Goal: Contribute content: Contribute content

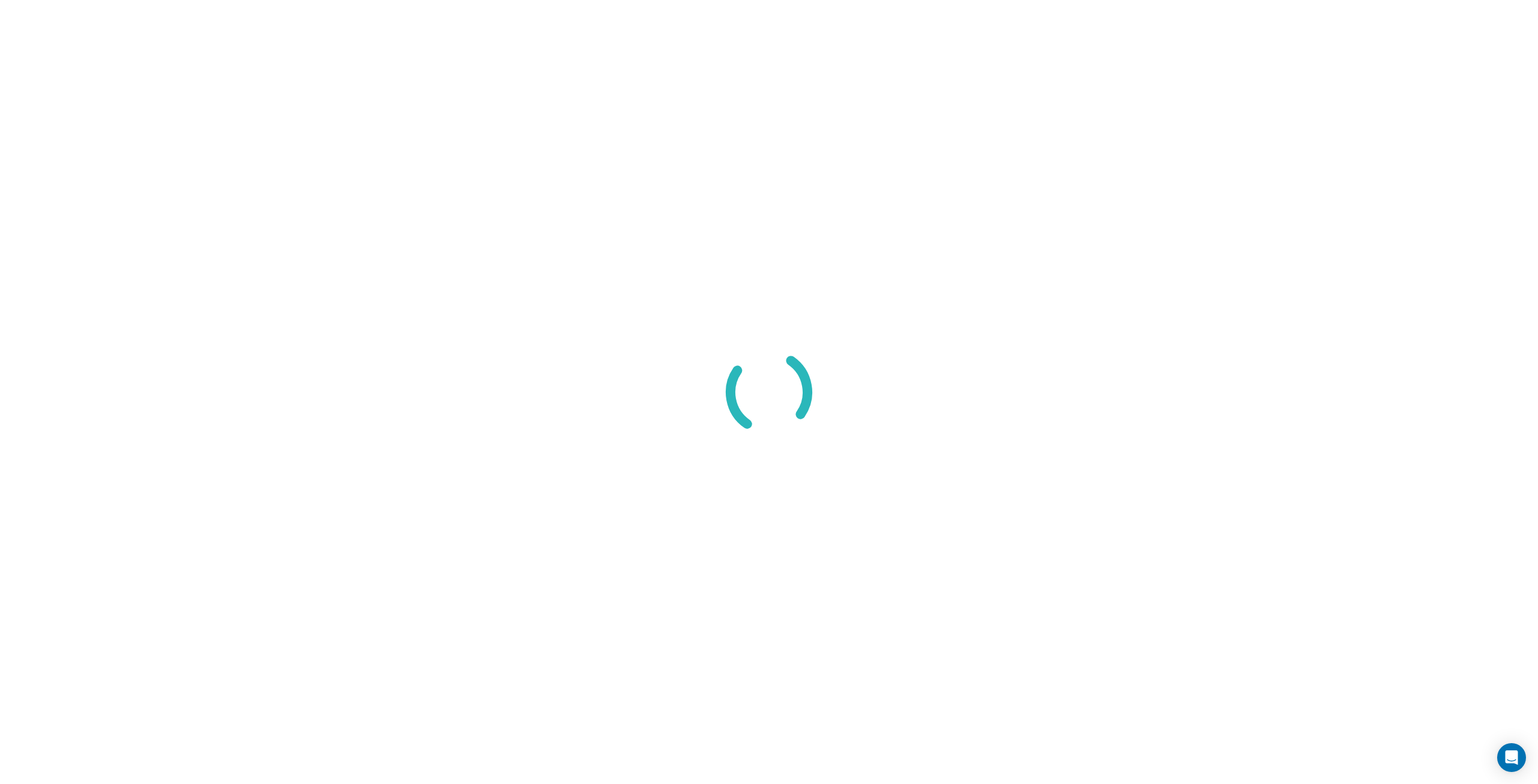
click at [1296, 115] on div at bounding box center [769, 392] width 1538 height 784
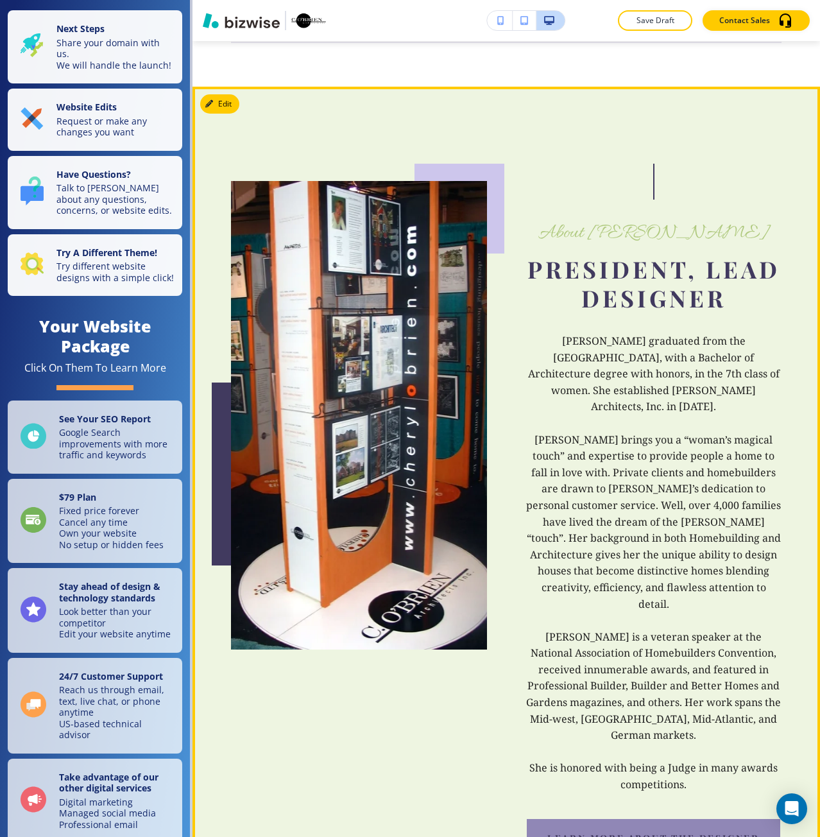
scroll to position [1091, 0]
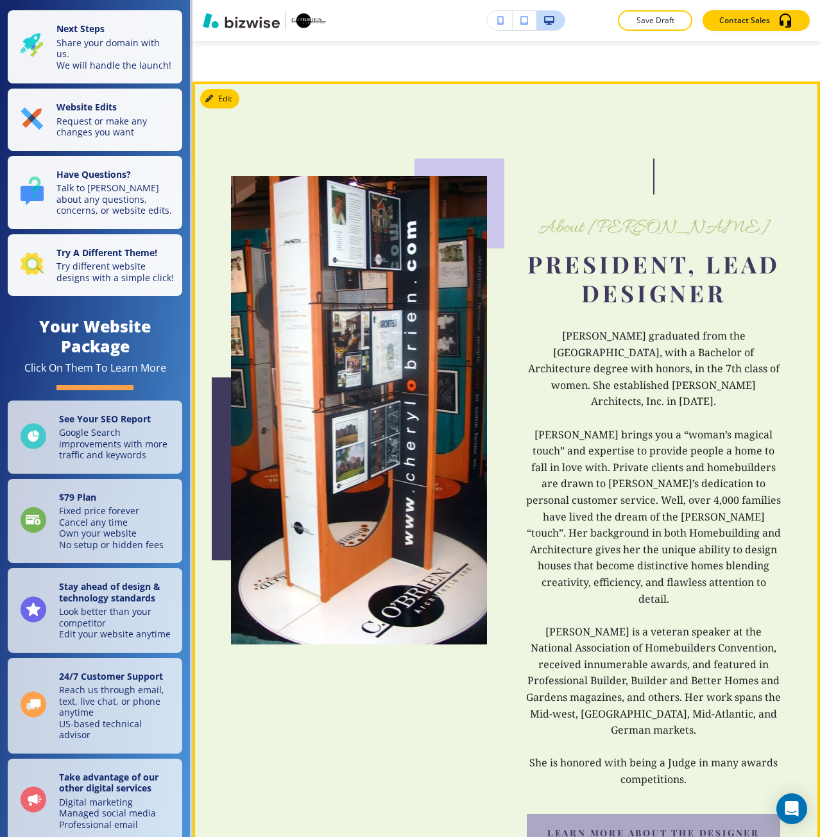
click at [676, 813] on button "LEARN MORE about the designer" at bounding box center [654, 832] width 254 height 38
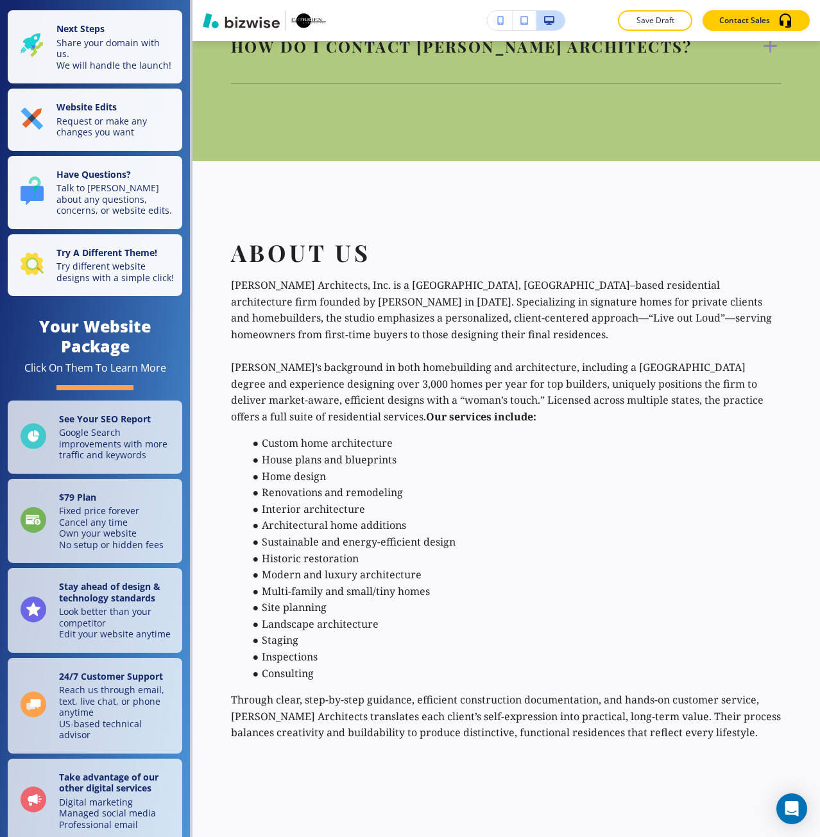
scroll to position [2927, 0]
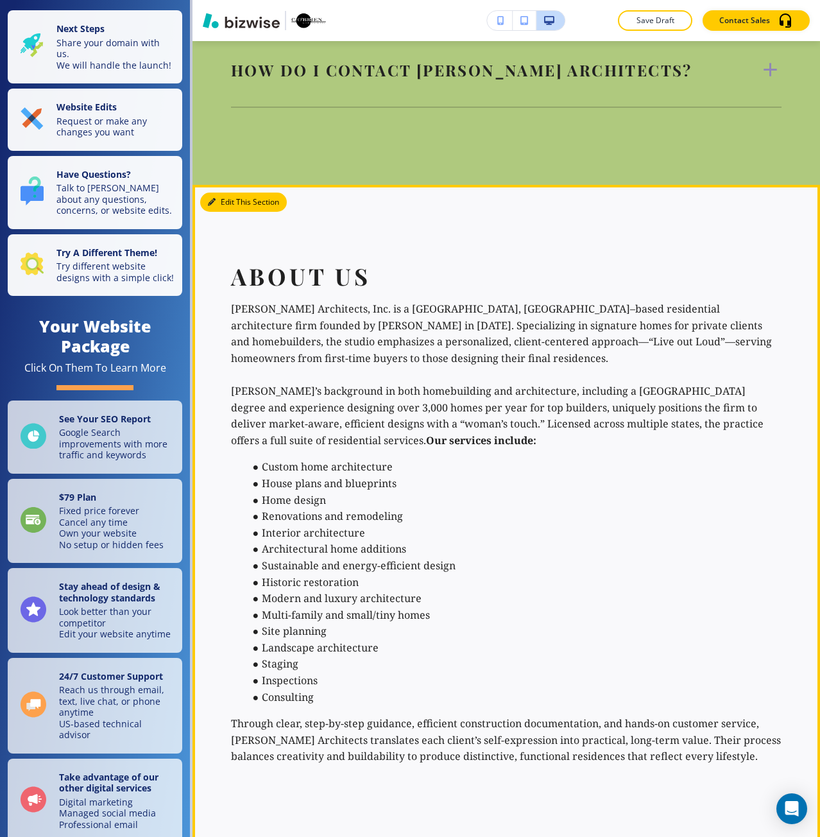
click at [219, 193] on button "Edit This Section" at bounding box center [243, 202] width 87 height 19
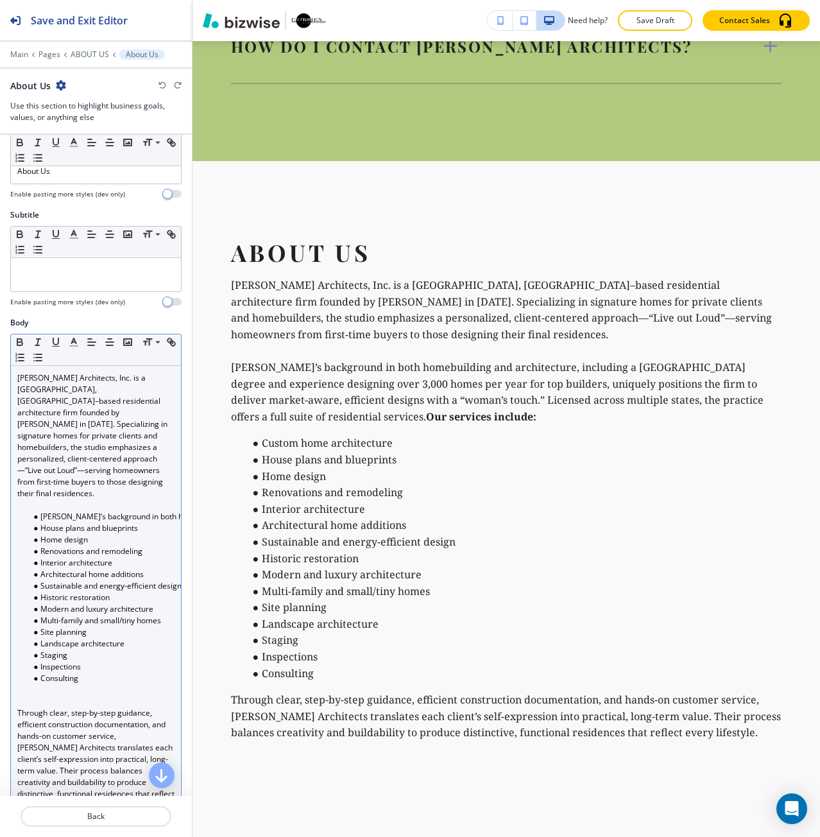
scroll to position [257, 0]
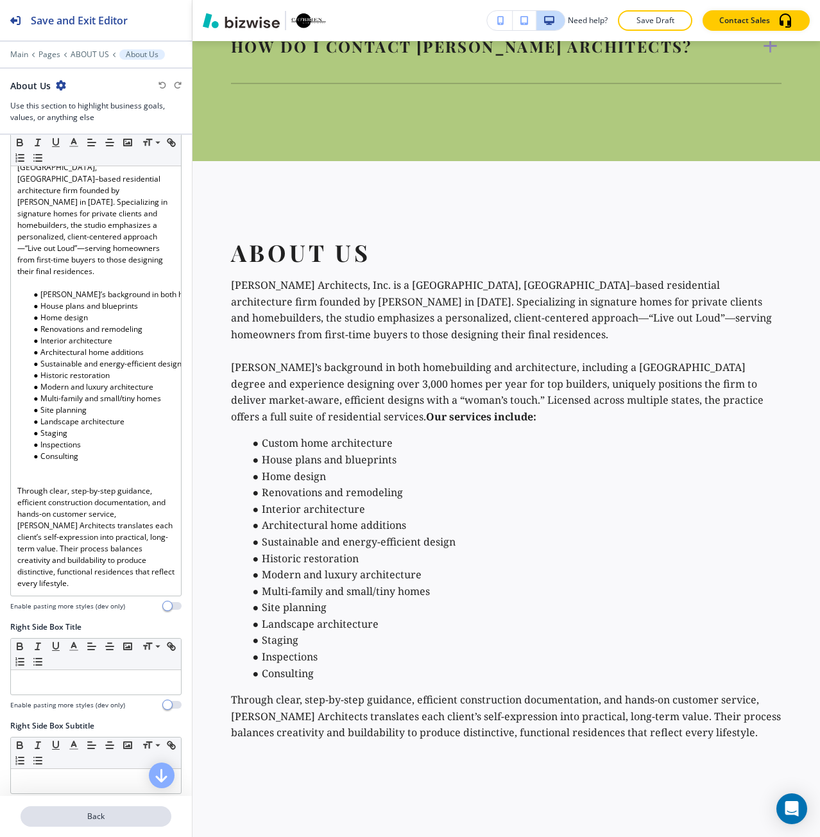
click at [86, 807] on button "Back" at bounding box center [96, 816] width 151 height 21
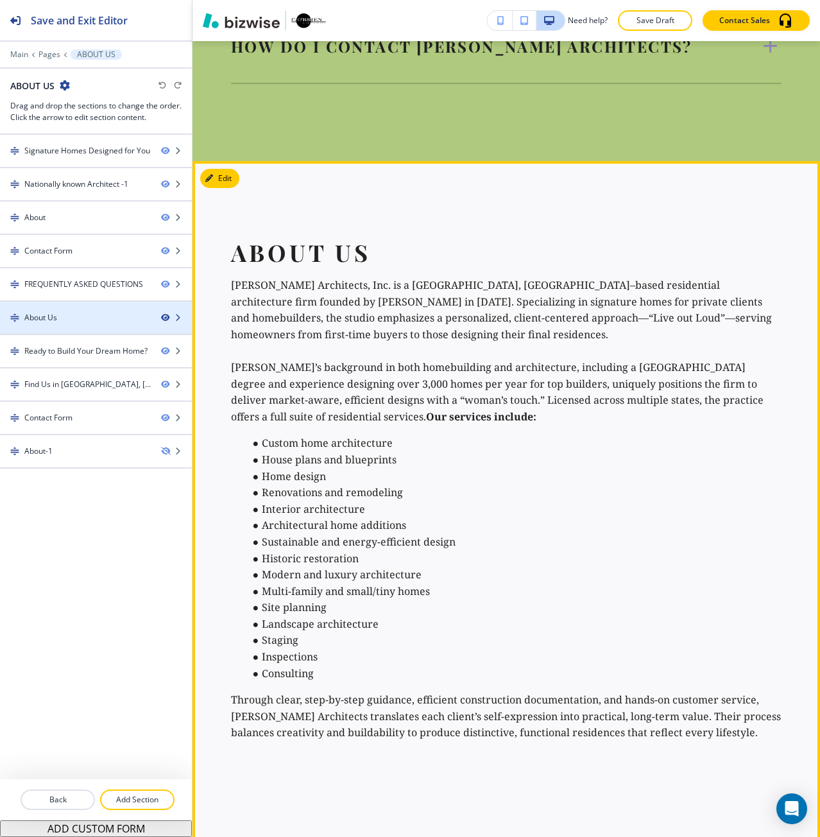
click at [162, 318] on icon "button" at bounding box center [165, 318] width 8 height 8
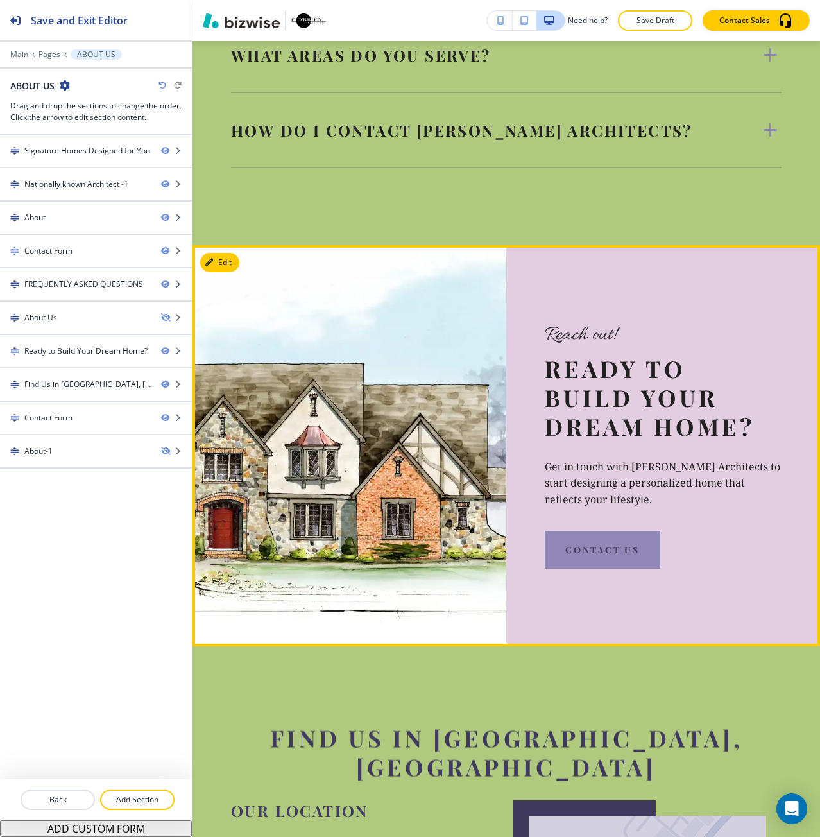
scroll to position [3060, 0]
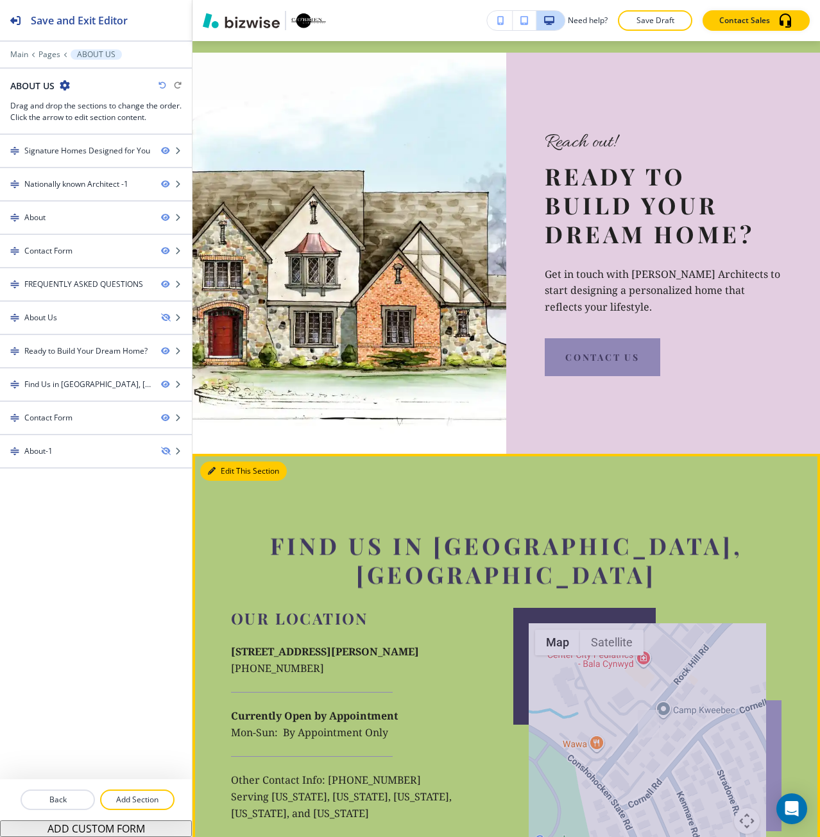
click at [216, 461] on button "Edit This Section" at bounding box center [243, 470] width 87 height 19
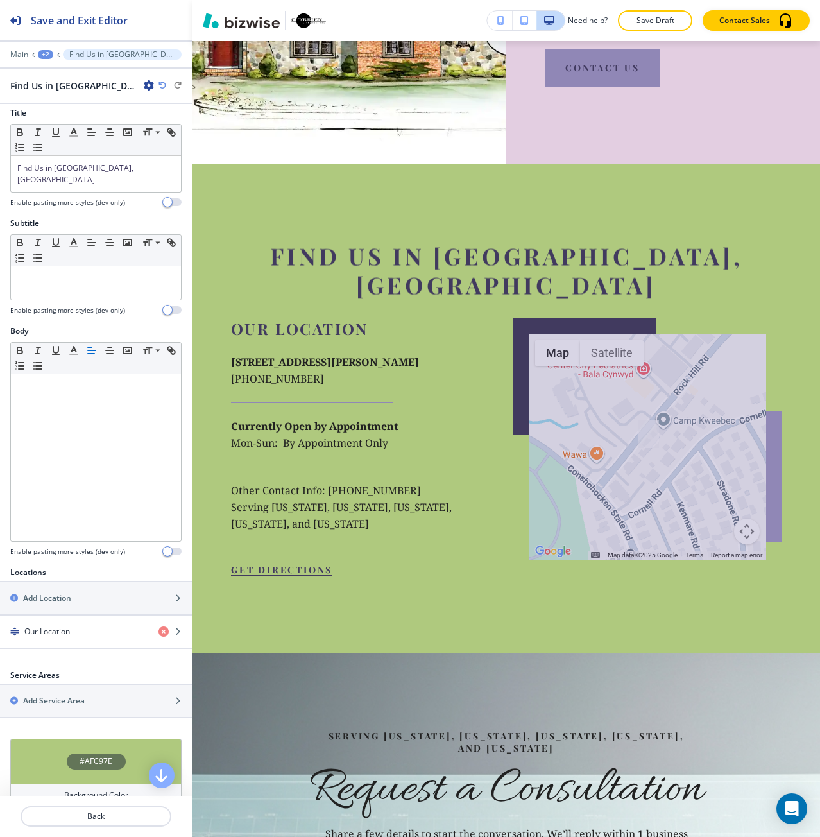
scroll to position [3352, 0]
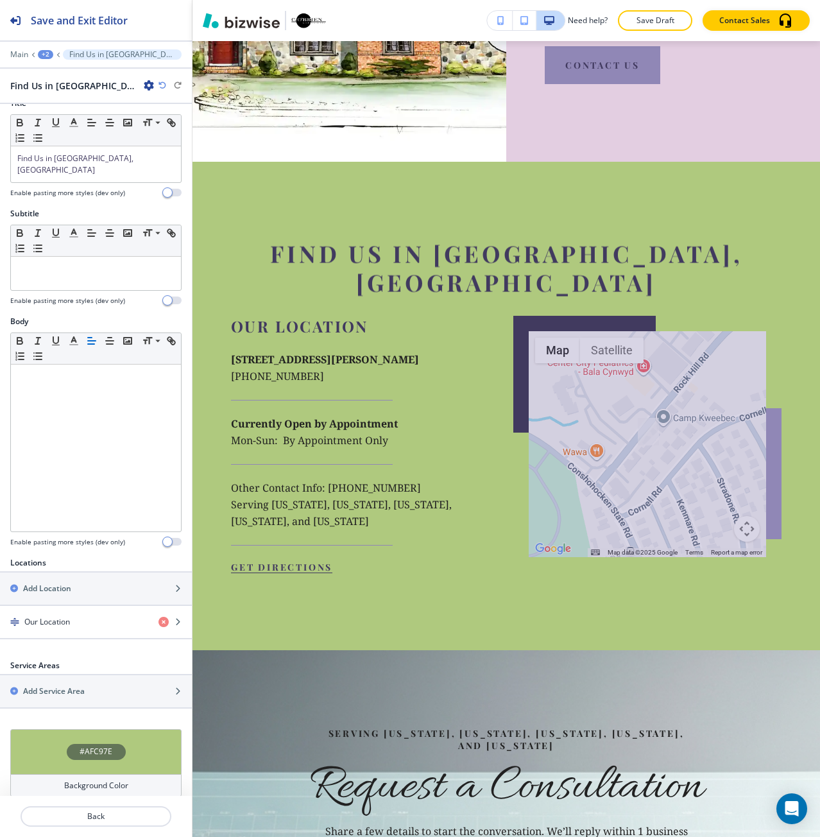
click at [89, 748] on div "#AFC97E" at bounding box center [95, 751] width 171 height 45
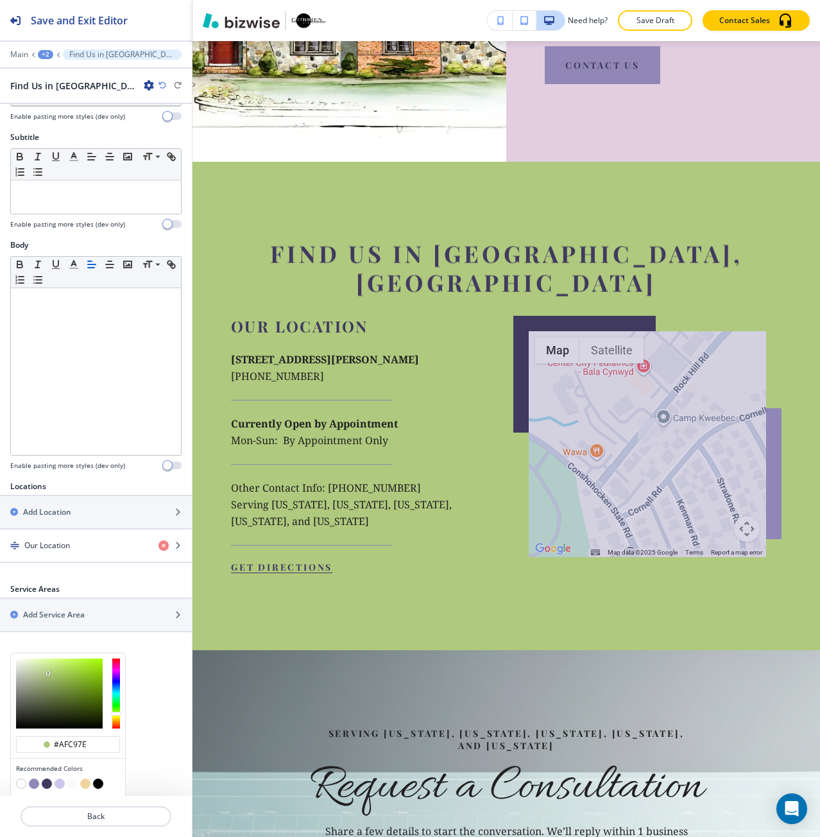
scroll to position [121, 0]
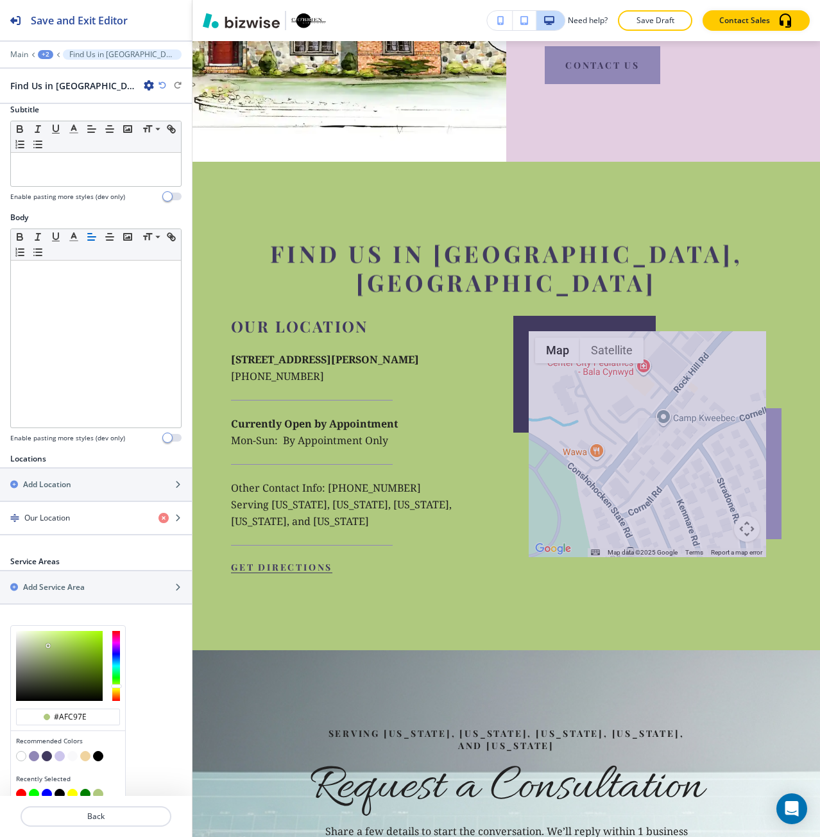
click at [22, 751] on button "button" at bounding box center [21, 756] width 10 height 10
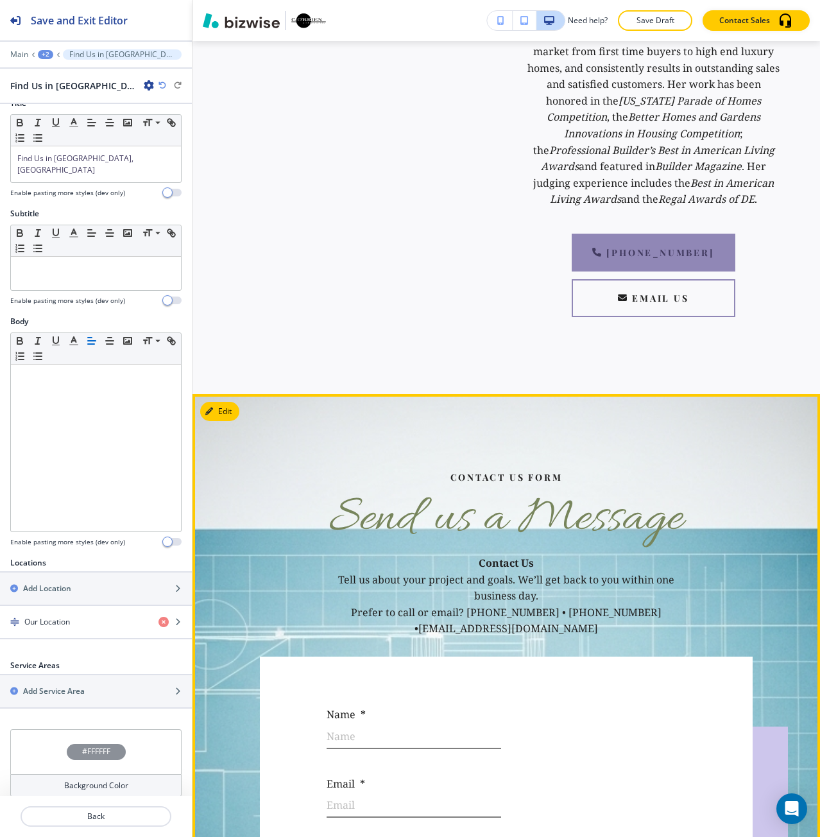
scroll to position [1426, 0]
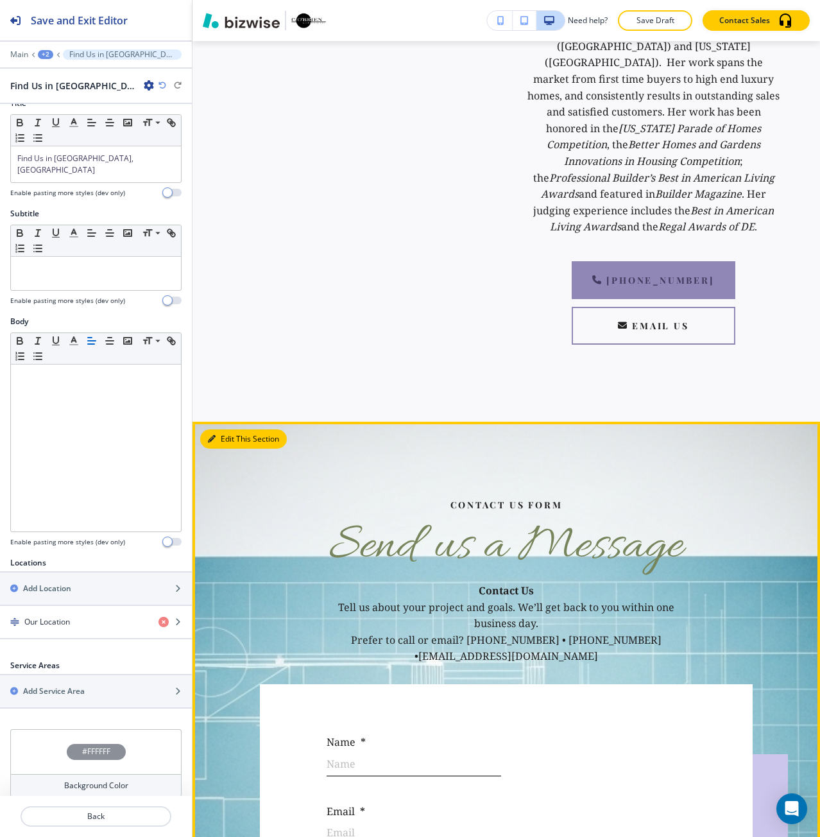
click at [214, 429] on button "Edit This Section" at bounding box center [243, 438] width 87 height 19
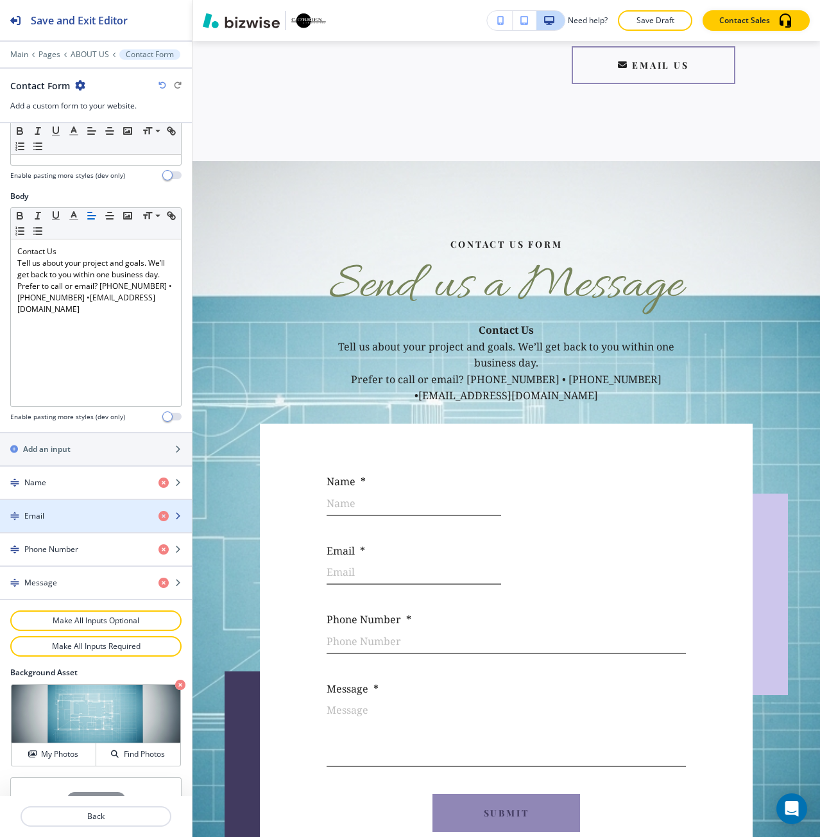
scroll to position [307, 0]
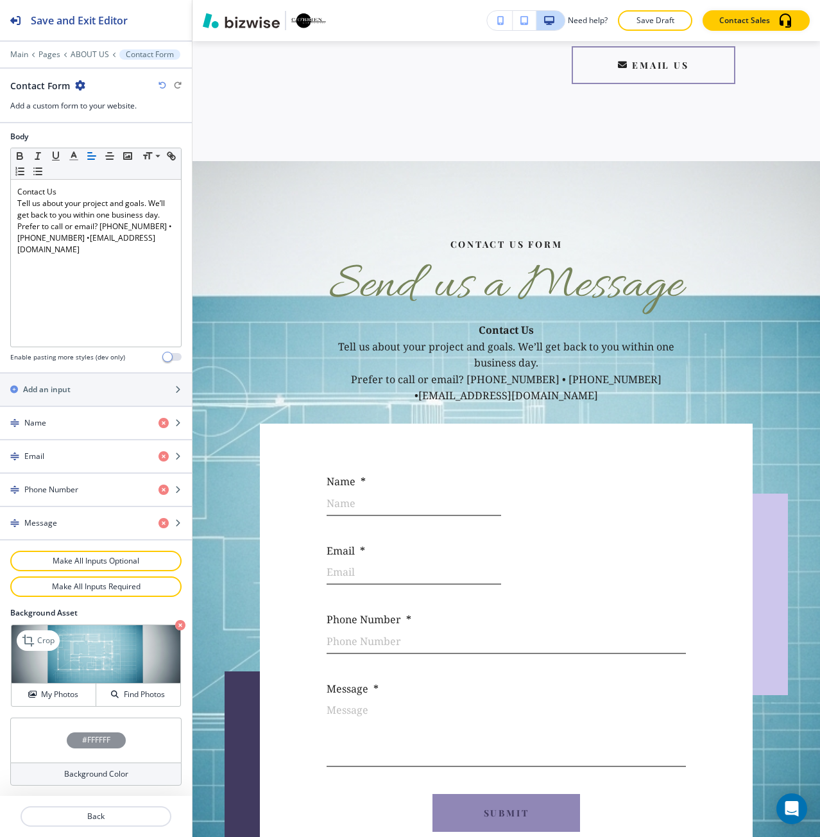
click at [175, 626] on icon "button" at bounding box center [180, 625] width 10 height 10
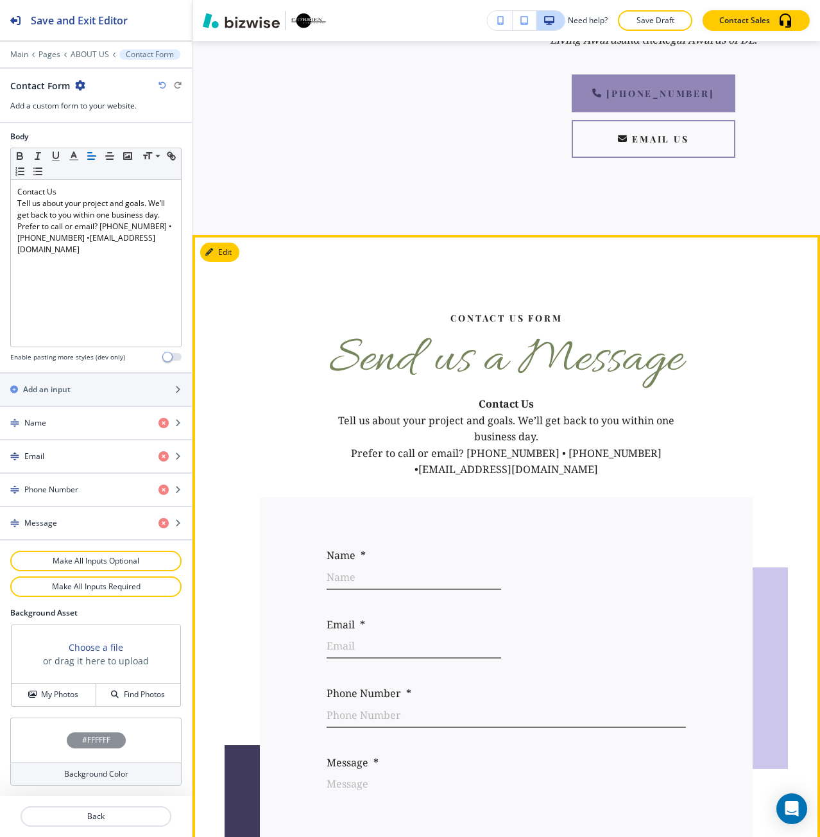
scroll to position [1430, 0]
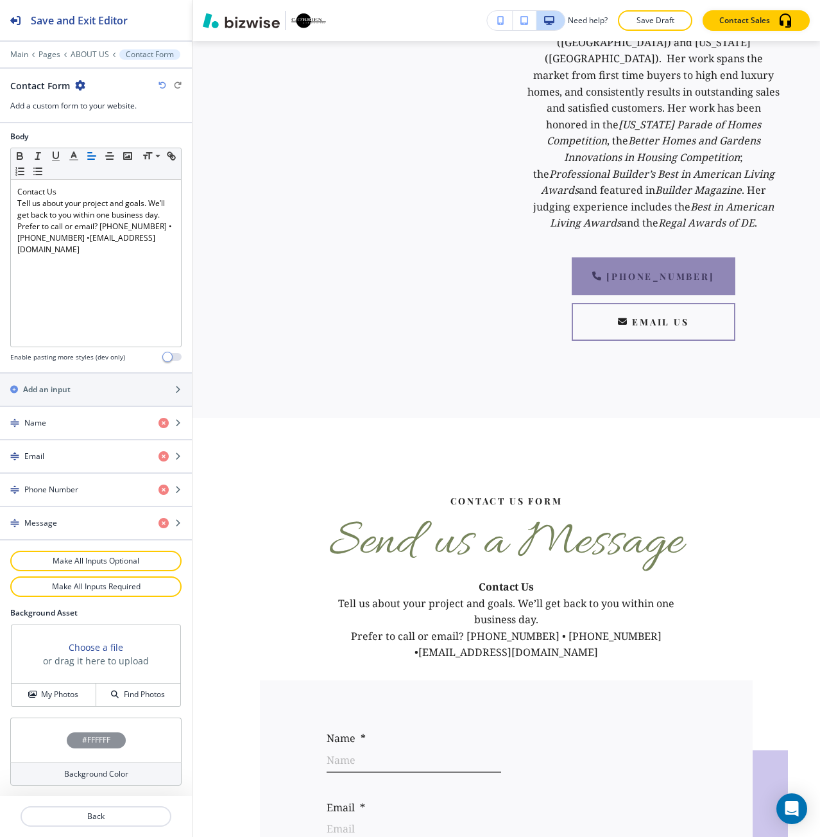
click at [98, 745] on h4 "#FFFFFF" at bounding box center [96, 740] width 28 height 12
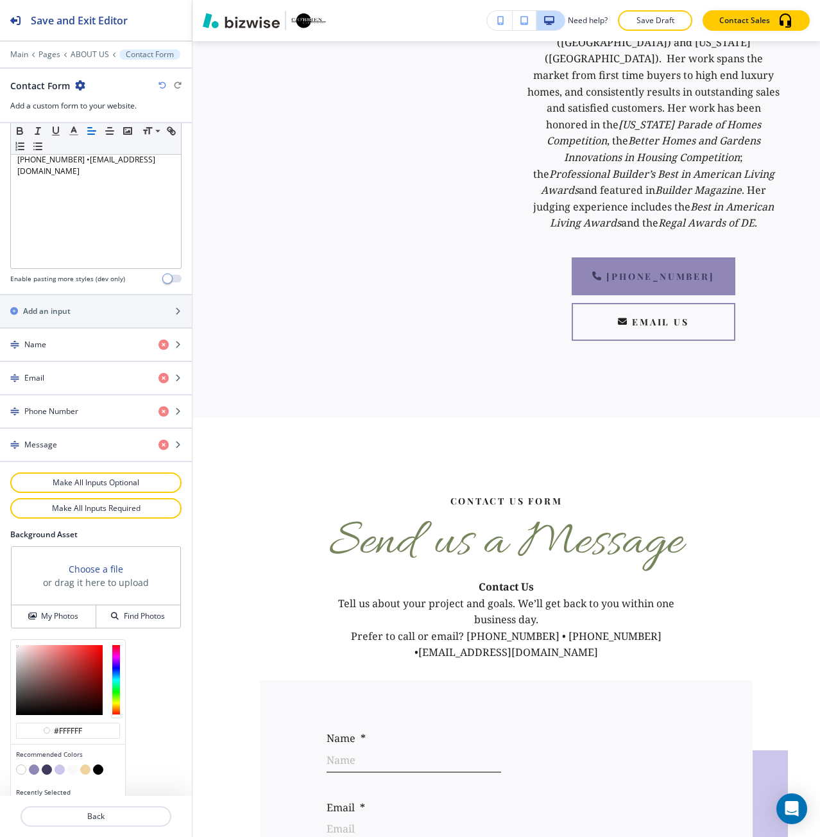
scroll to position [411, 0]
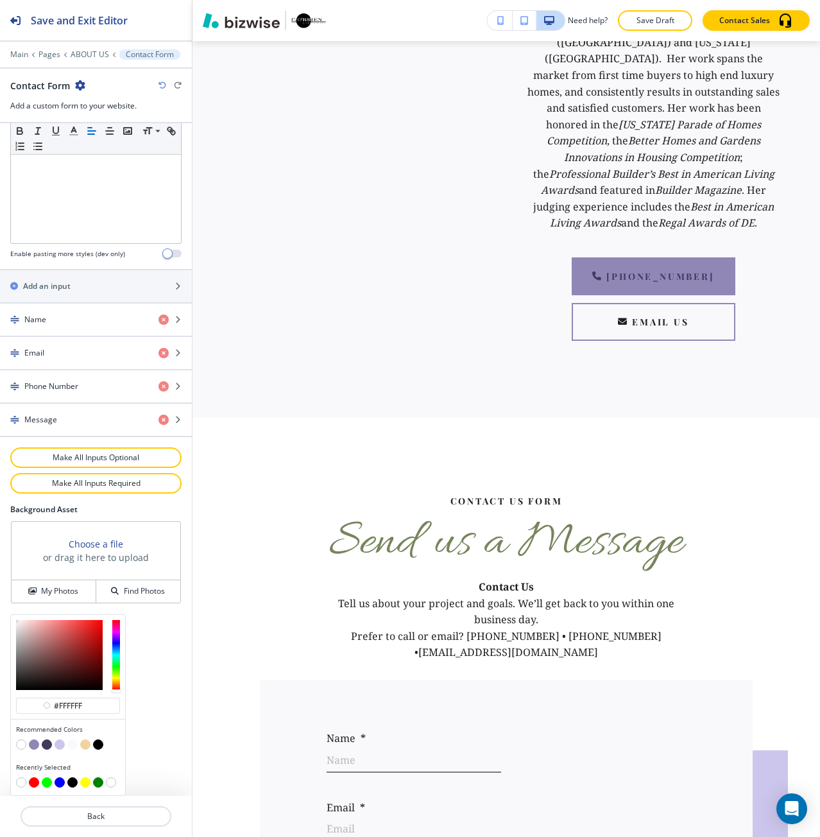
click at [60, 745] on button "button" at bounding box center [60, 744] width 10 height 10
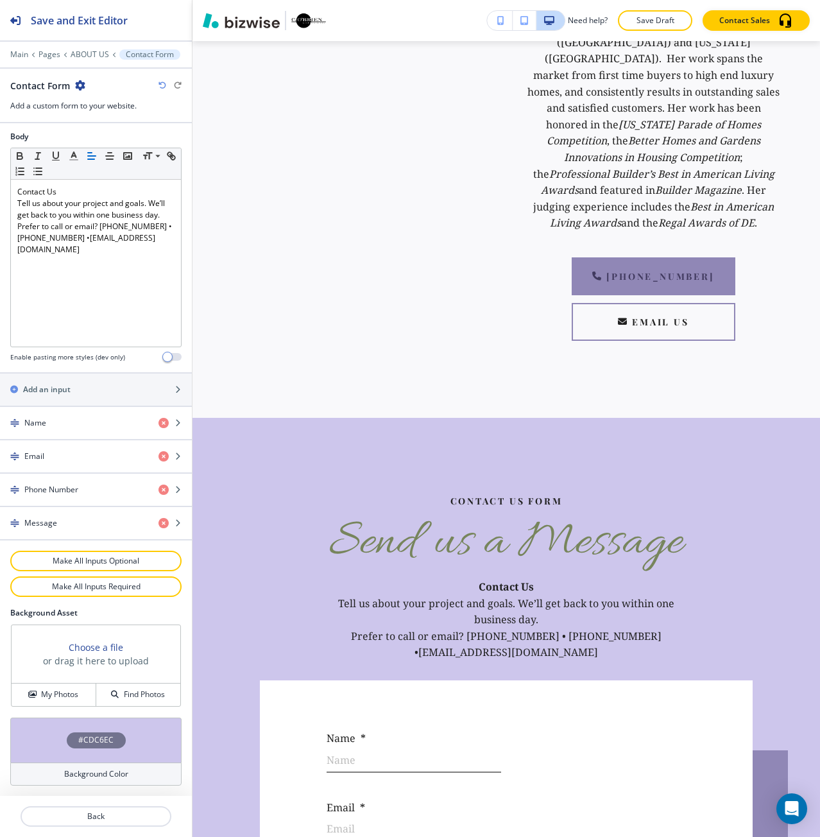
click at [73, 745] on div "#CDC6EC" at bounding box center [96, 740] width 59 height 16
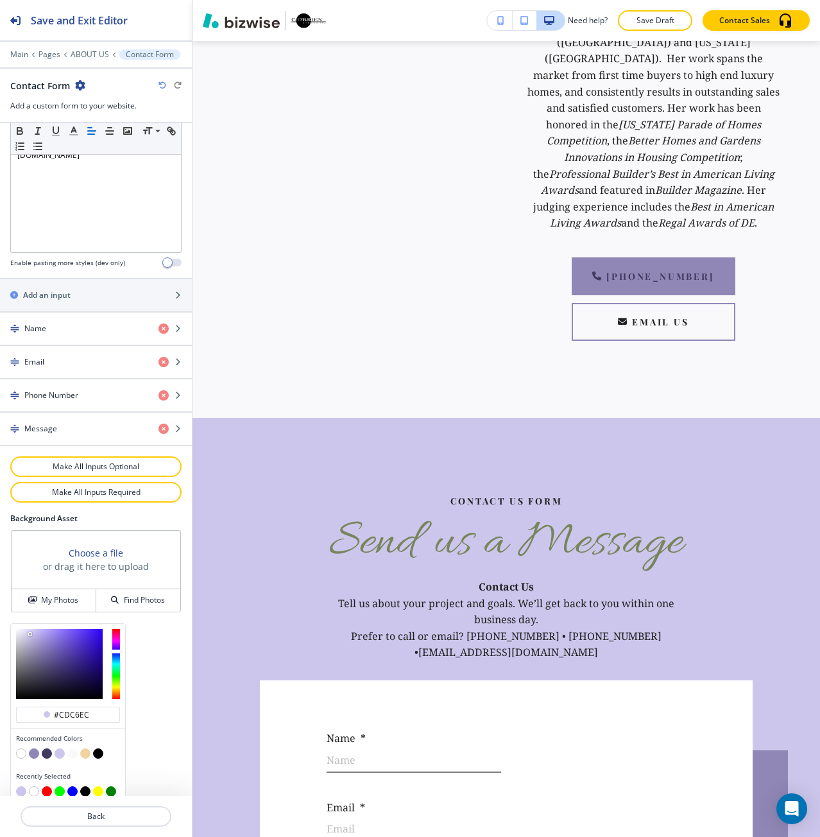
scroll to position [411, 0]
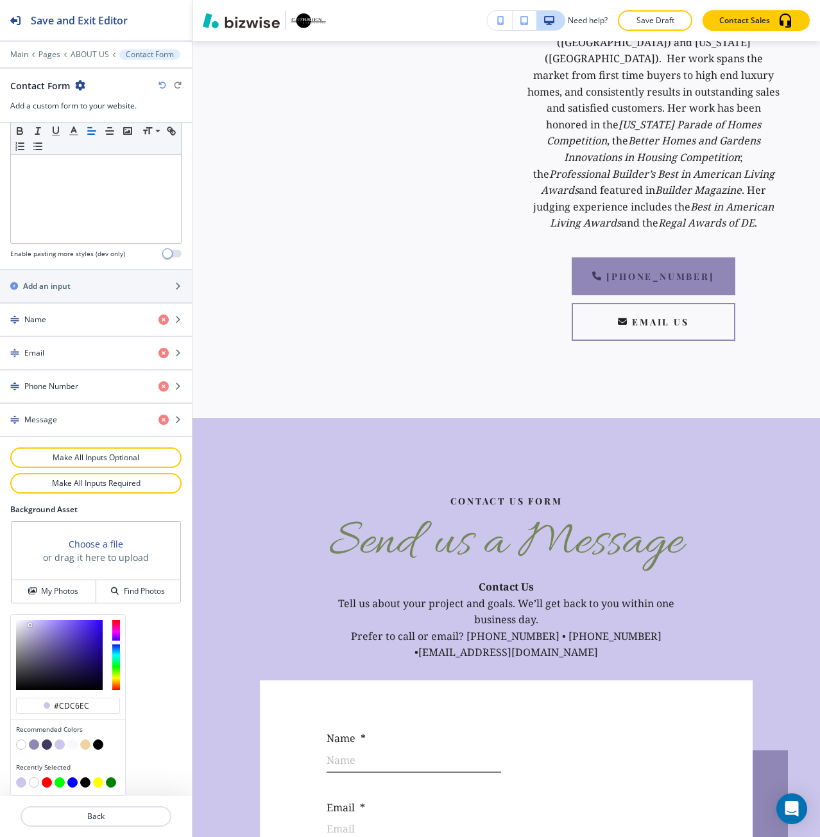
click at [73, 744] on button "button" at bounding box center [72, 744] width 10 height 10
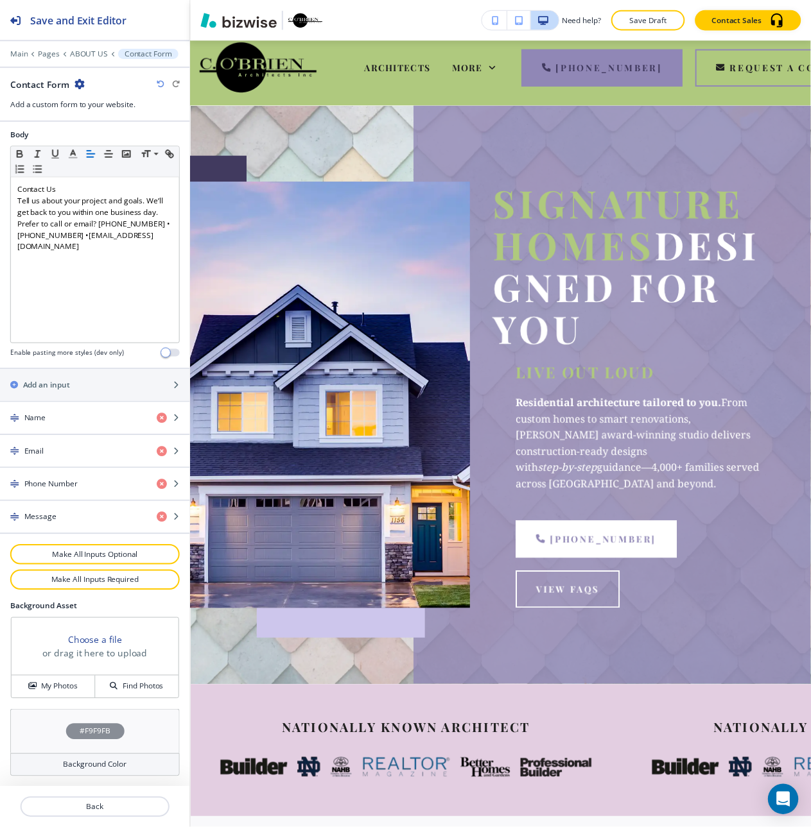
scroll to position [0, 0]
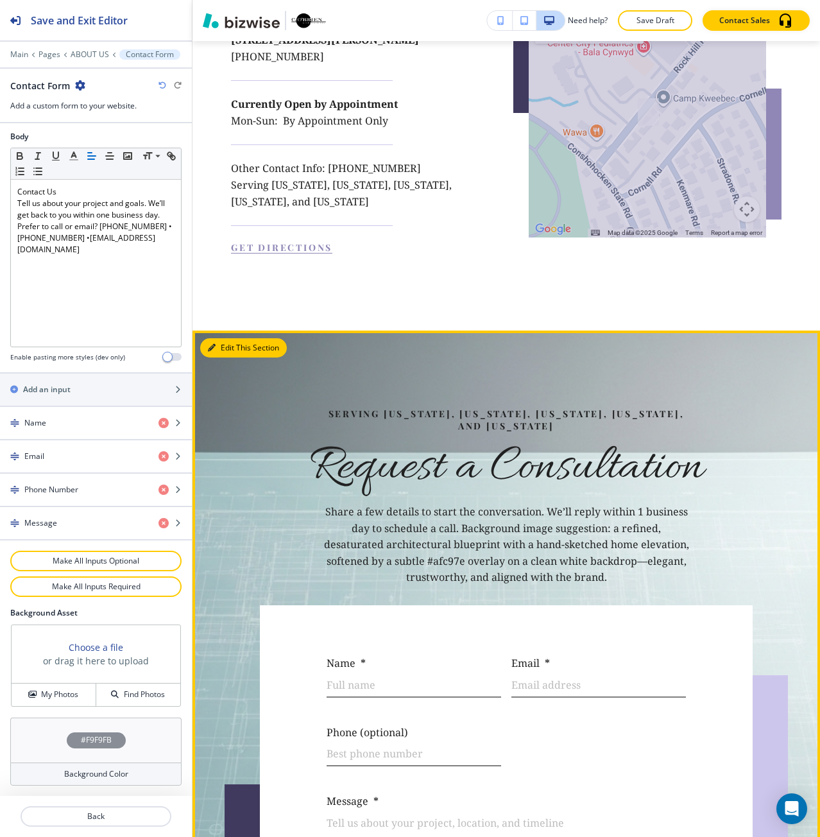
click at [220, 338] on button "Edit This Section" at bounding box center [243, 347] width 87 height 19
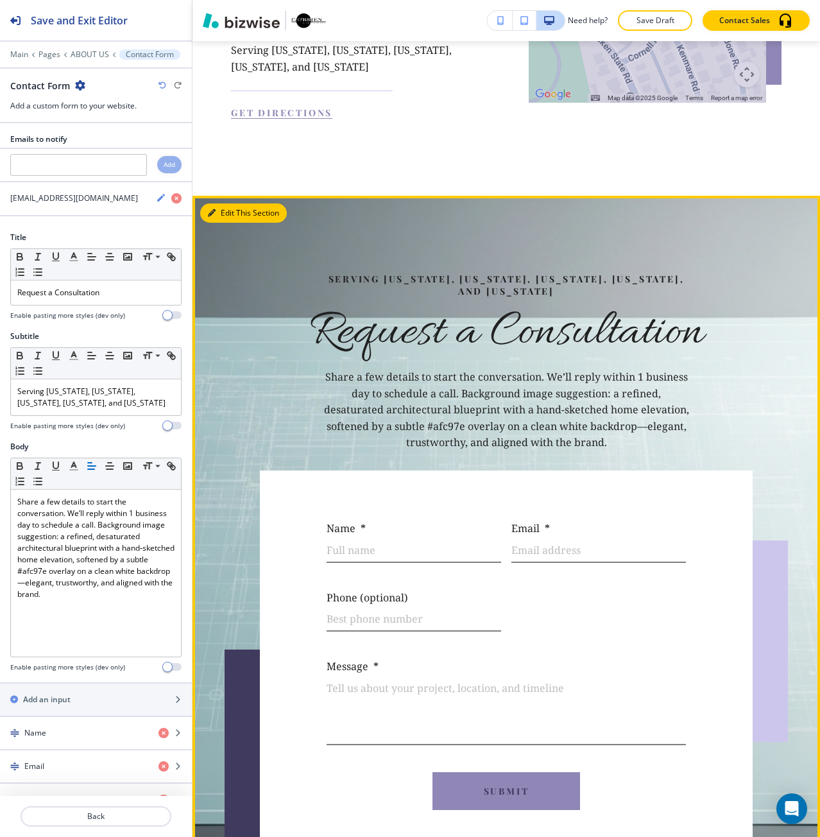
scroll to position [3734, 0]
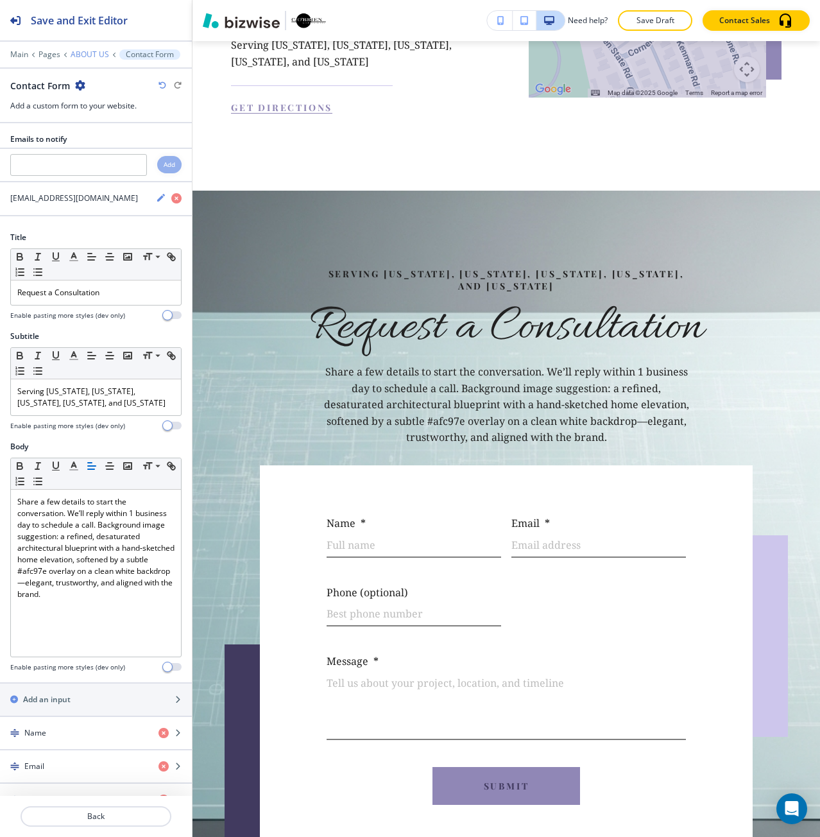
click at [80, 51] on p "ABOUT US" at bounding box center [90, 54] width 39 height 9
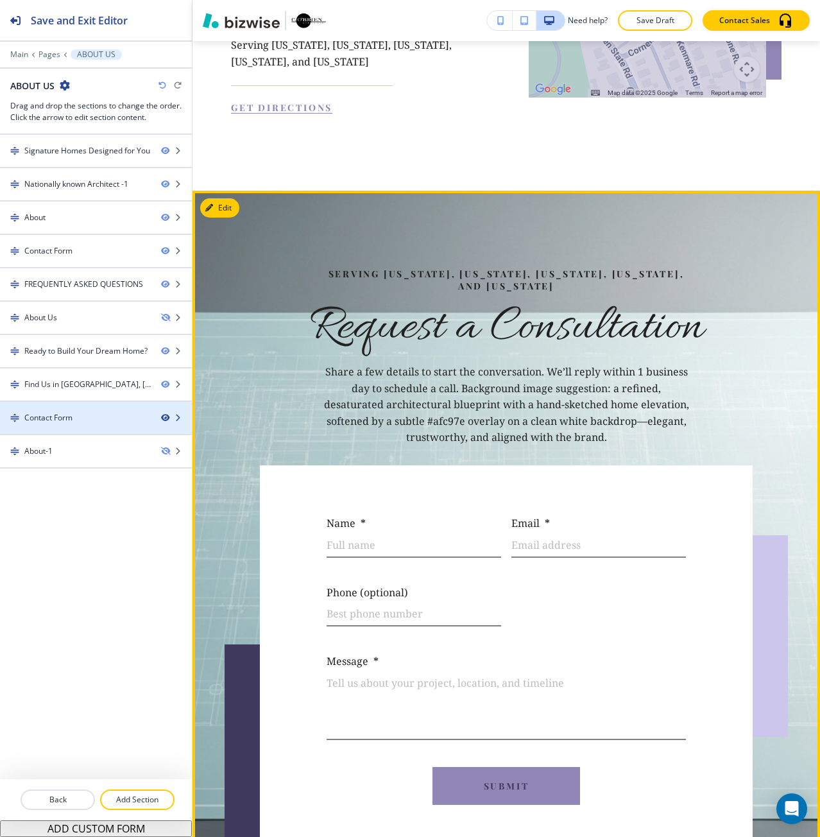
click at [162, 418] on icon "button" at bounding box center [165, 418] width 8 height 8
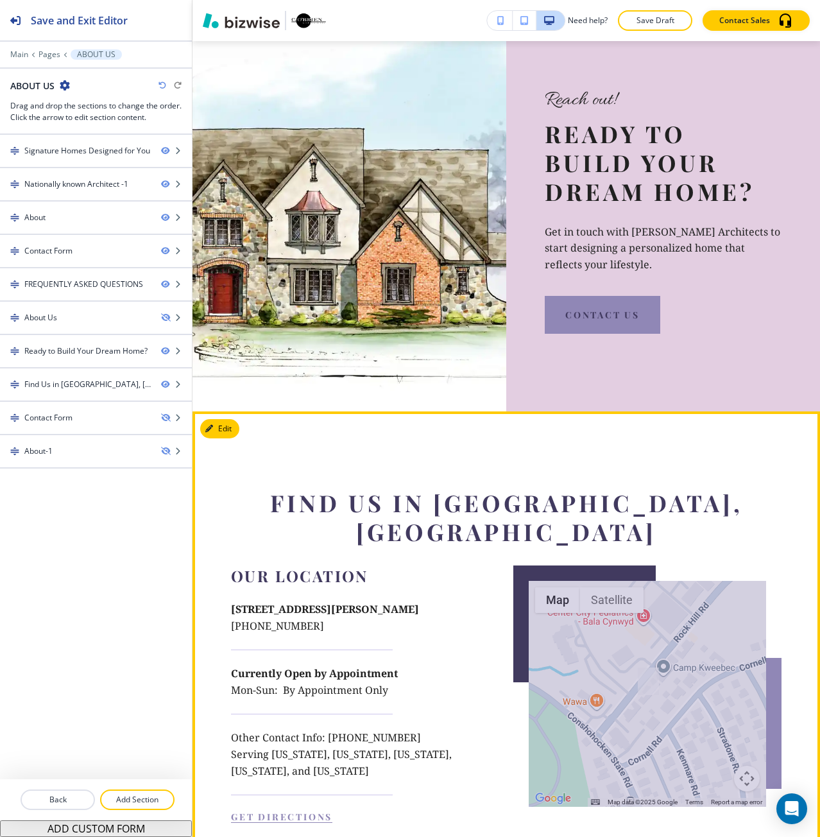
scroll to position [3294, 0]
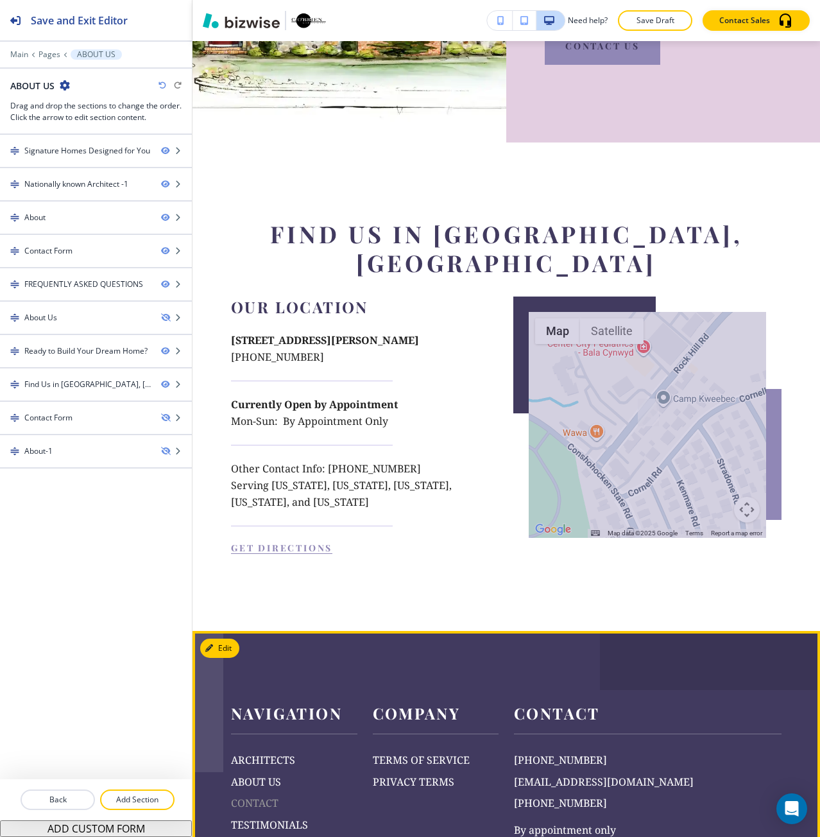
click at [261, 795] on p "CONTACT" at bounding box center [294, 803] width 126 height 17
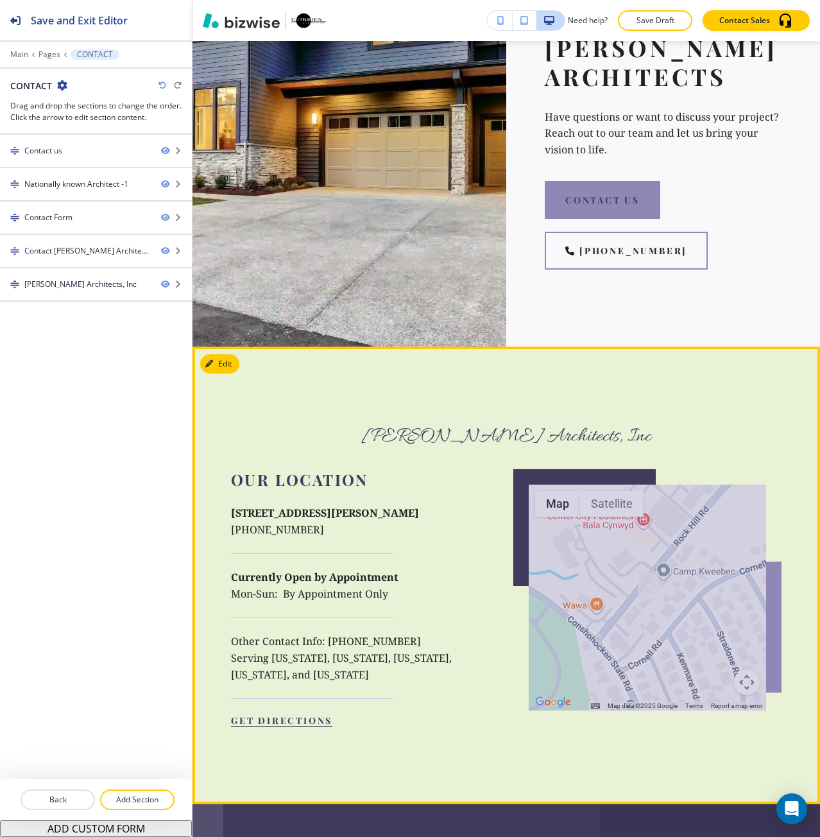
scroll to position [2182, 0]
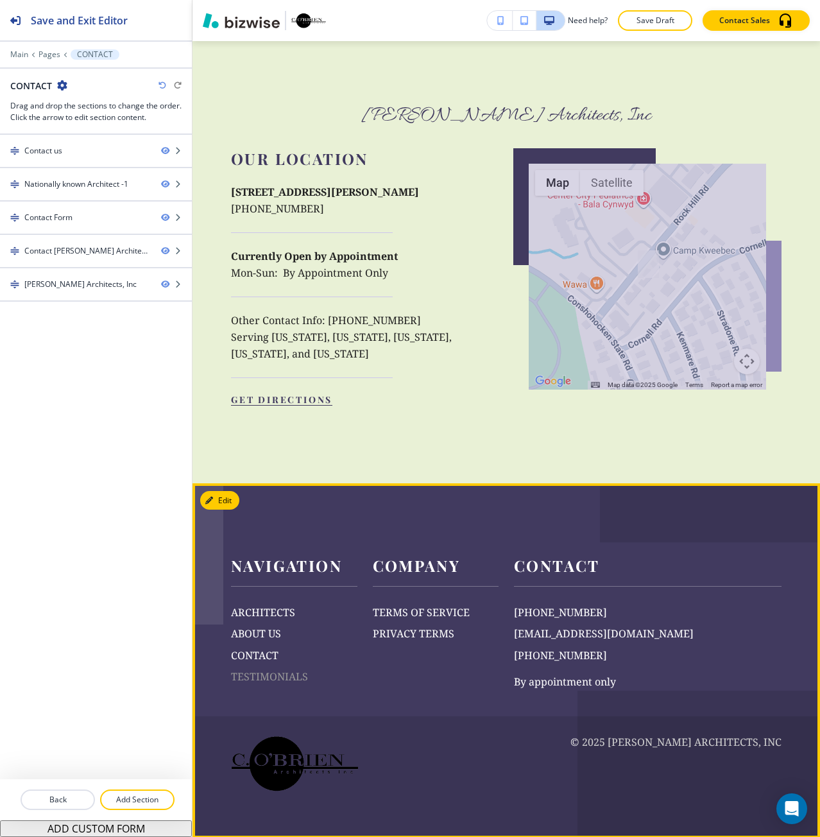
click at [269, 685] on p "TESTIMONIALS" at bounding box center [294, 677] width 126 height 17
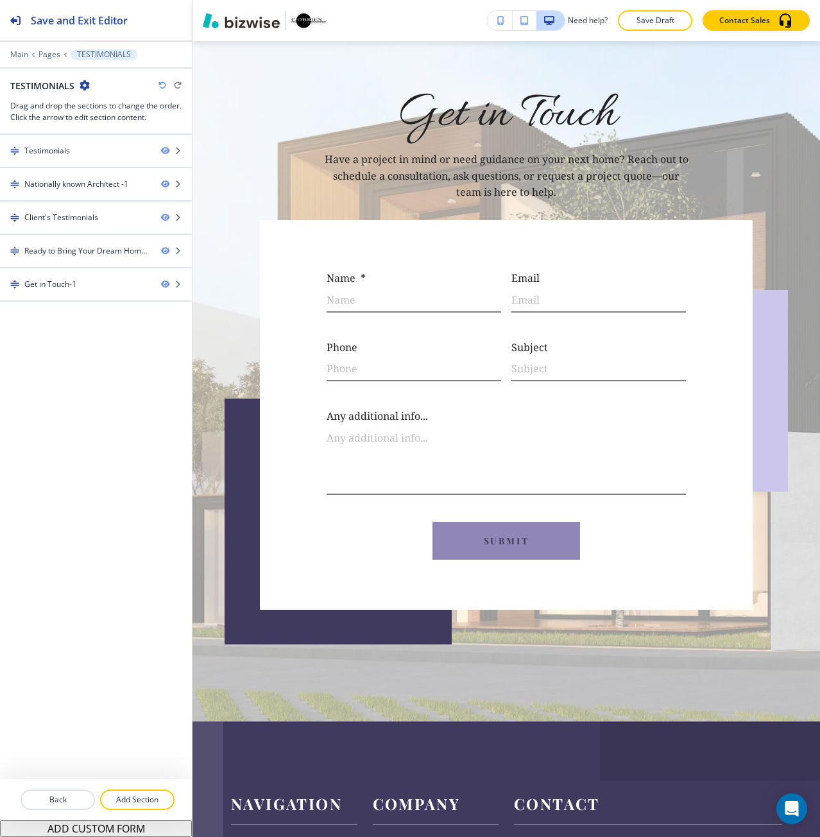
scroll to position [4564, 0]
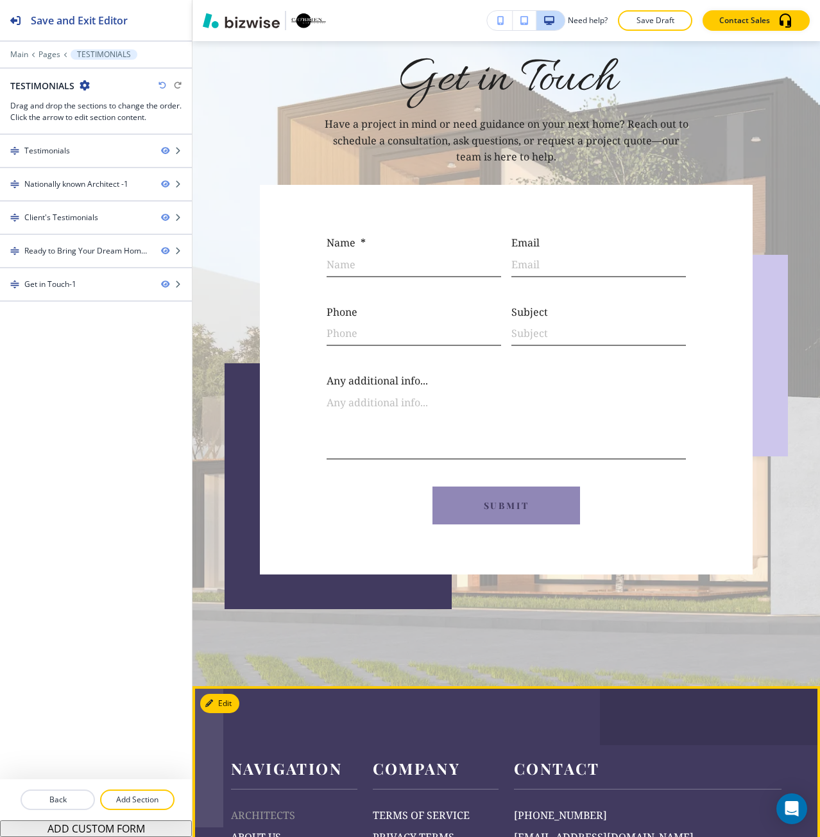
click at [253, 807] on p "ARCHITECTS" at bounding box center [294, 815] width 126 height 17
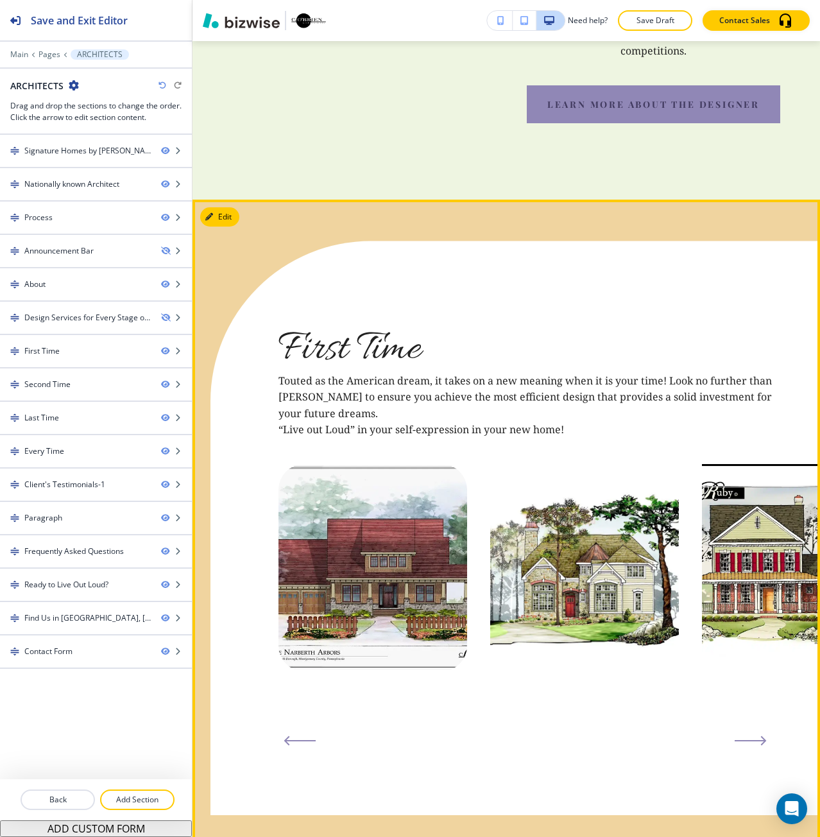
scroll to position [1861, 0]
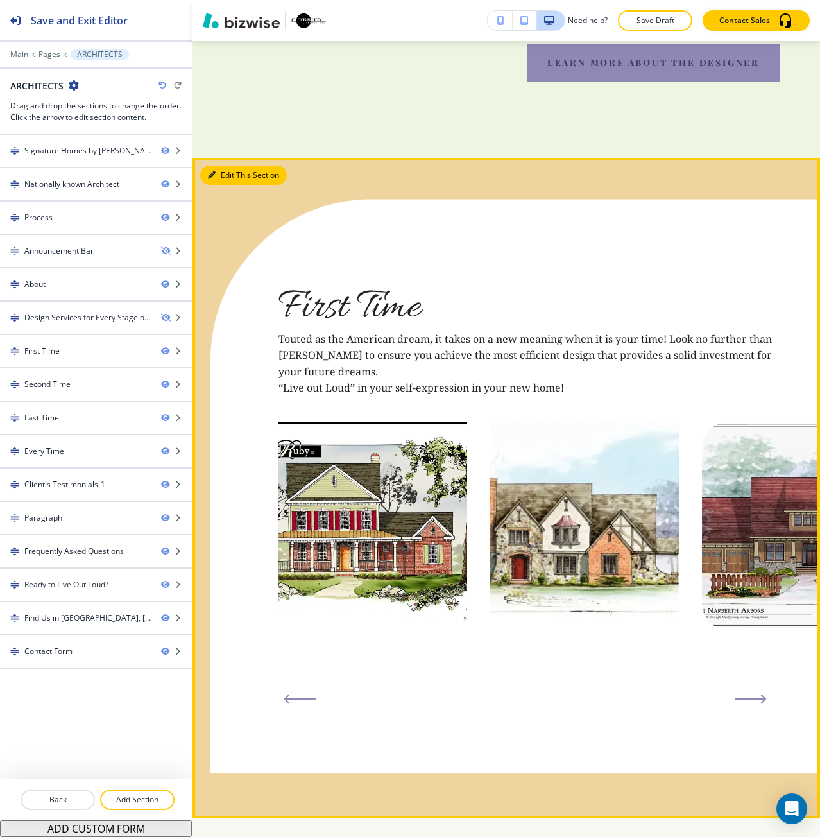
click at [212, 171] on icon "button" at bounding box center [212, 175] width 8 height 8
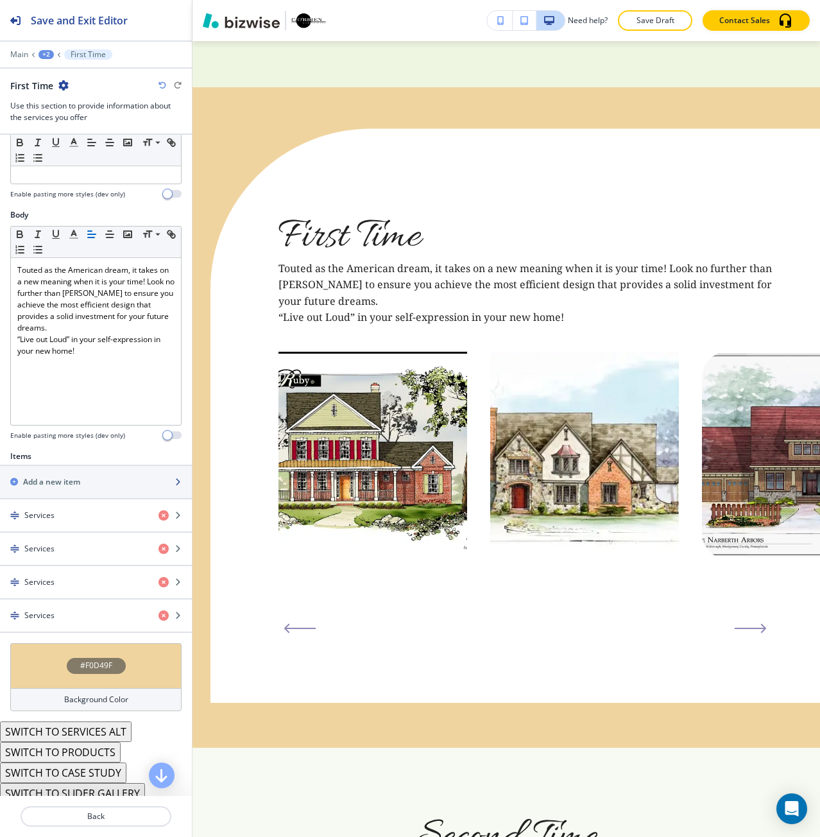
scroll to position [150, 0]
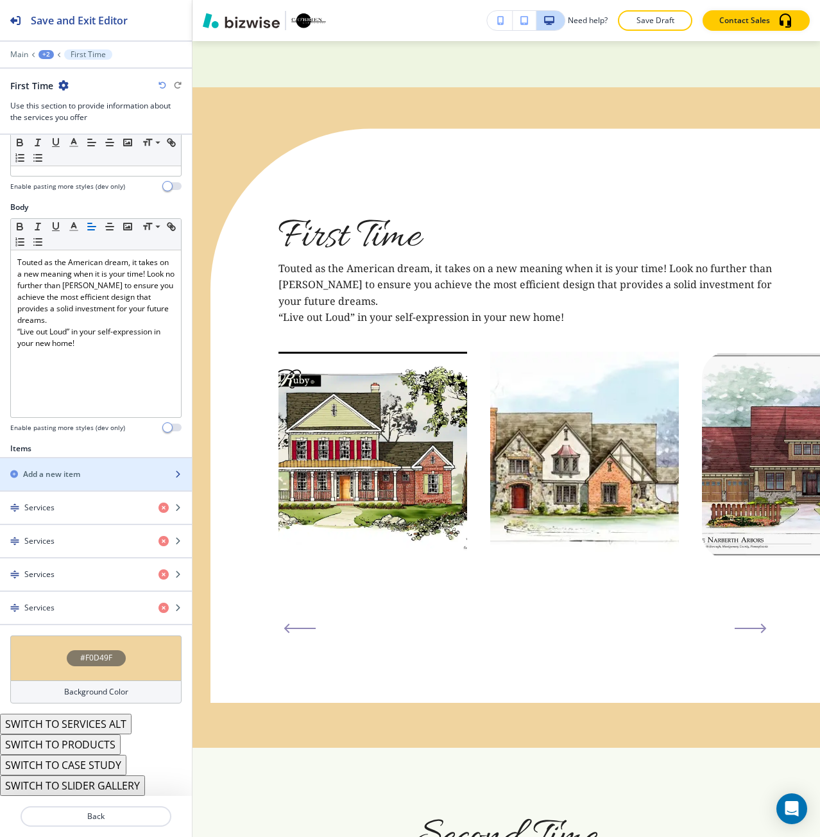
click at [101, 467] on div "button" at bounding box center [96, 463] width 192 height 10
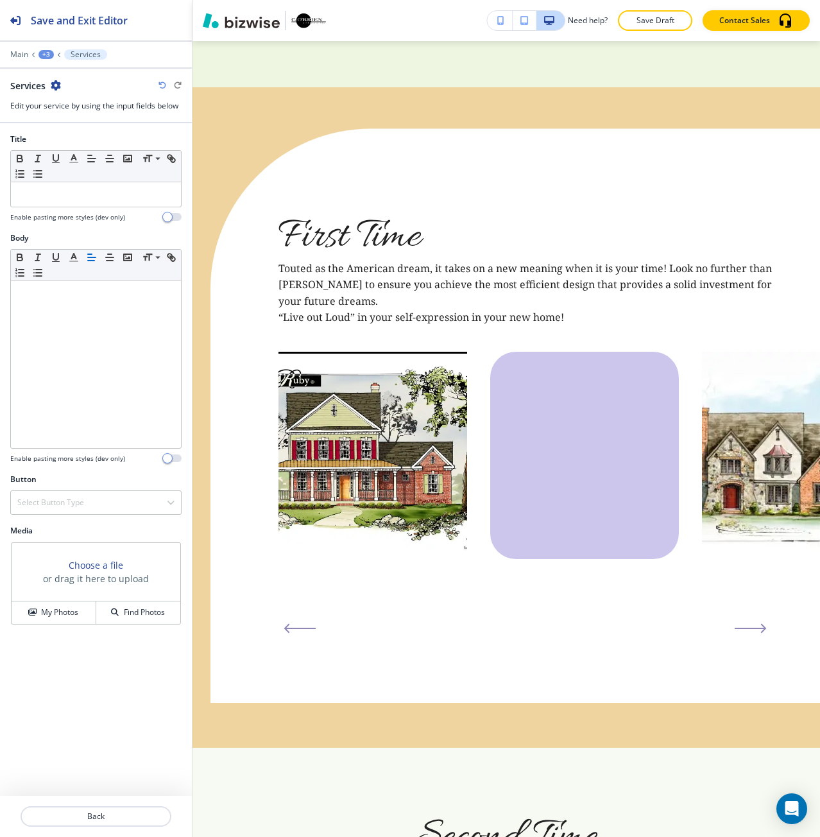
click at [97, 568] on h3 "Choose a file" at bounding box center [96, 564] width 55 height 13
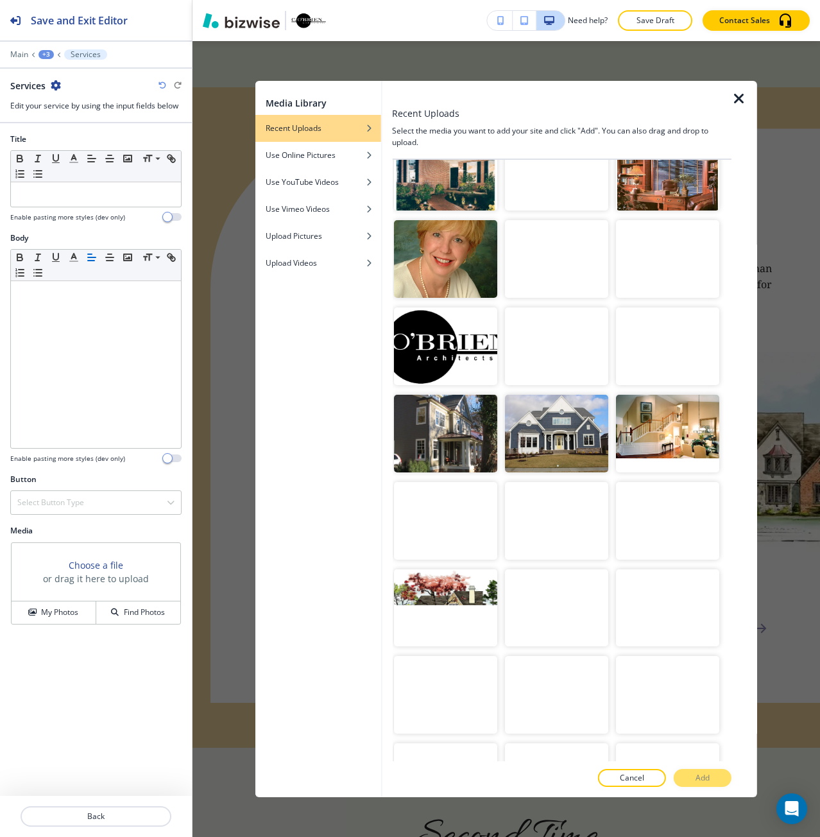
scroll to position [2886, 0]
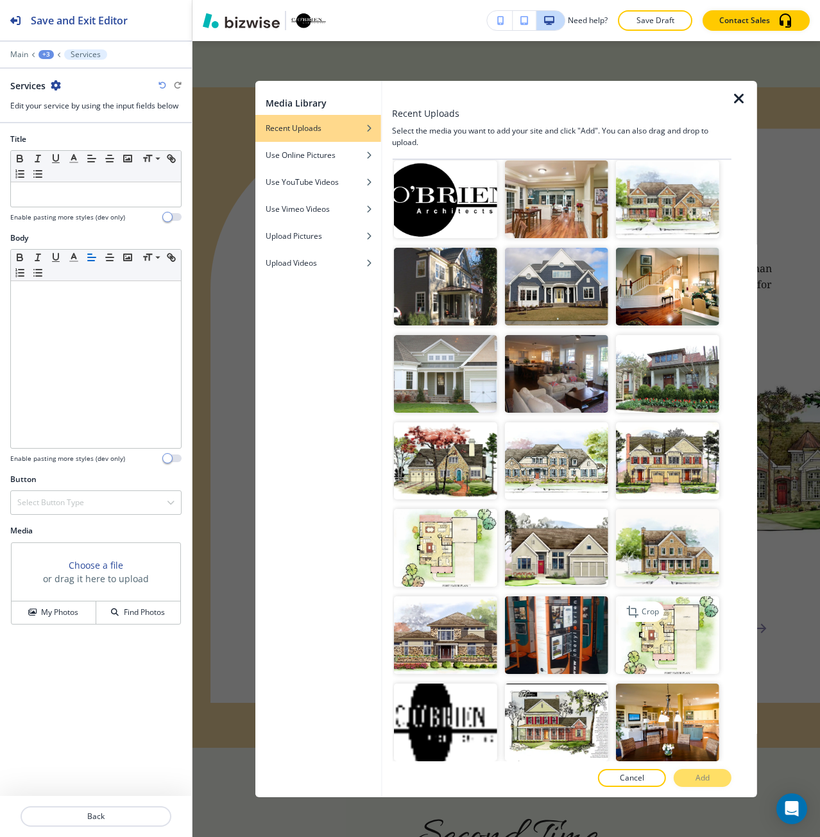
click at [686, 596] on img "button" at bounding box center [667, 635] width 103 height 78
click at [696, 782] on p "Add" at bounding box center [703, 778] width 14 height 12
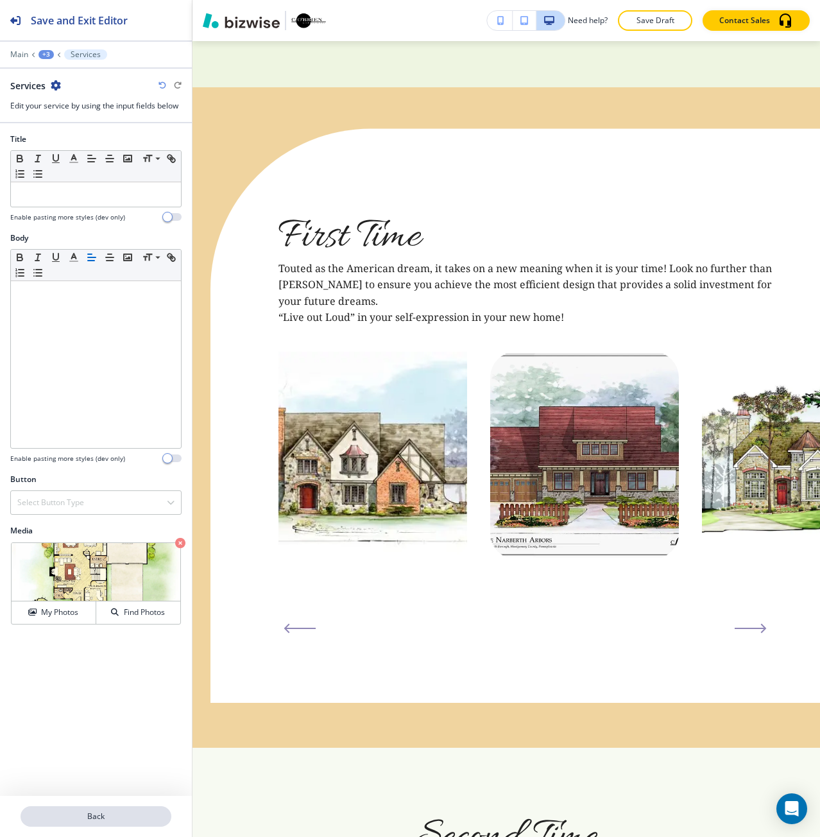
click at [125, 820] on p "Back" at bounding box center [96, 817] width 148 height 12
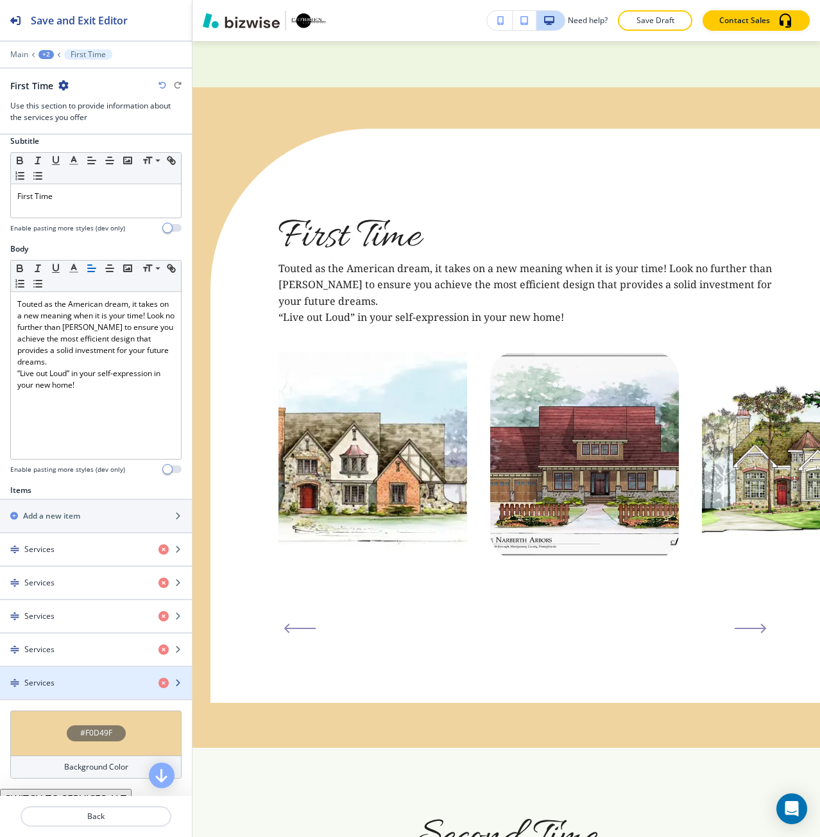
scroll to position [128, 0]
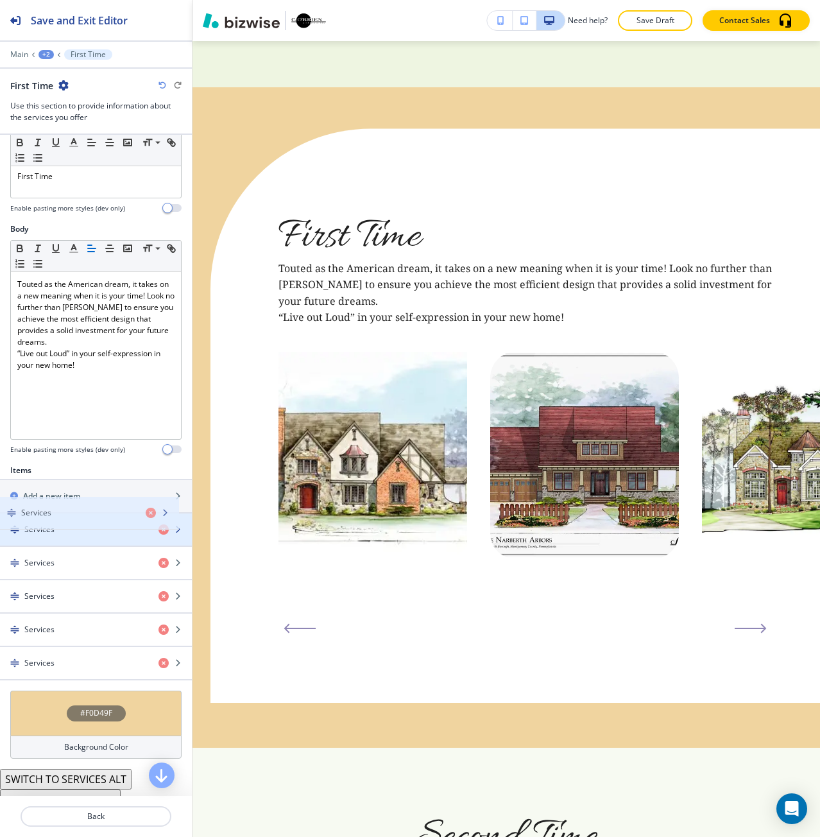
drag, startPoint x: 81, startPoint y: 671, endPoint x: 78, endPoint y: 521, distance: 150.2
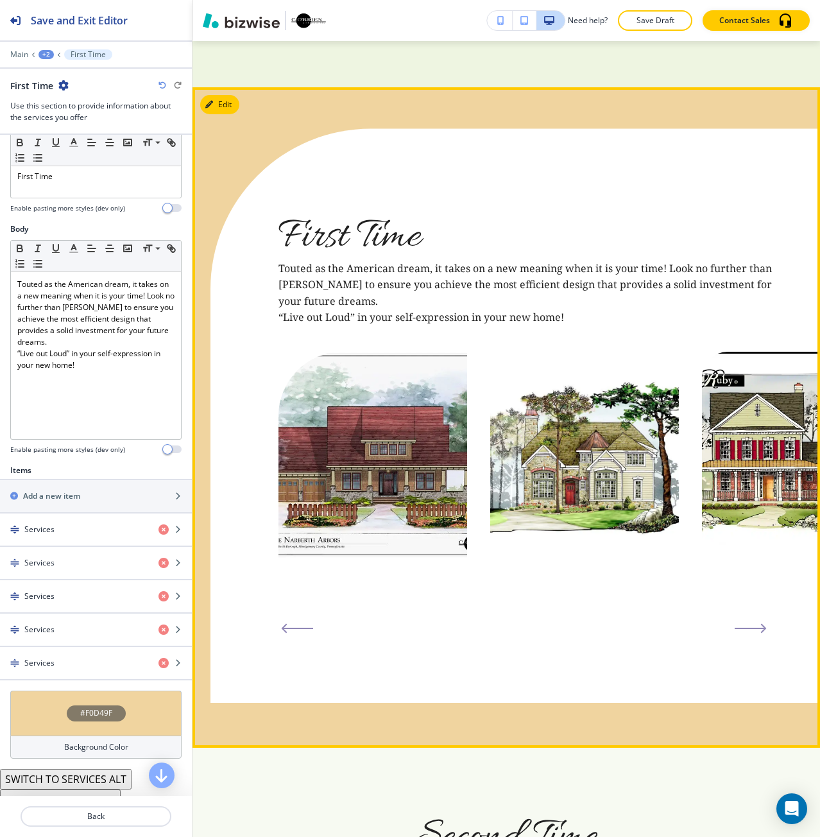
click at [286, 628] on icon "Previous Slide" at bounding box center [298, 628] width 30 height 0
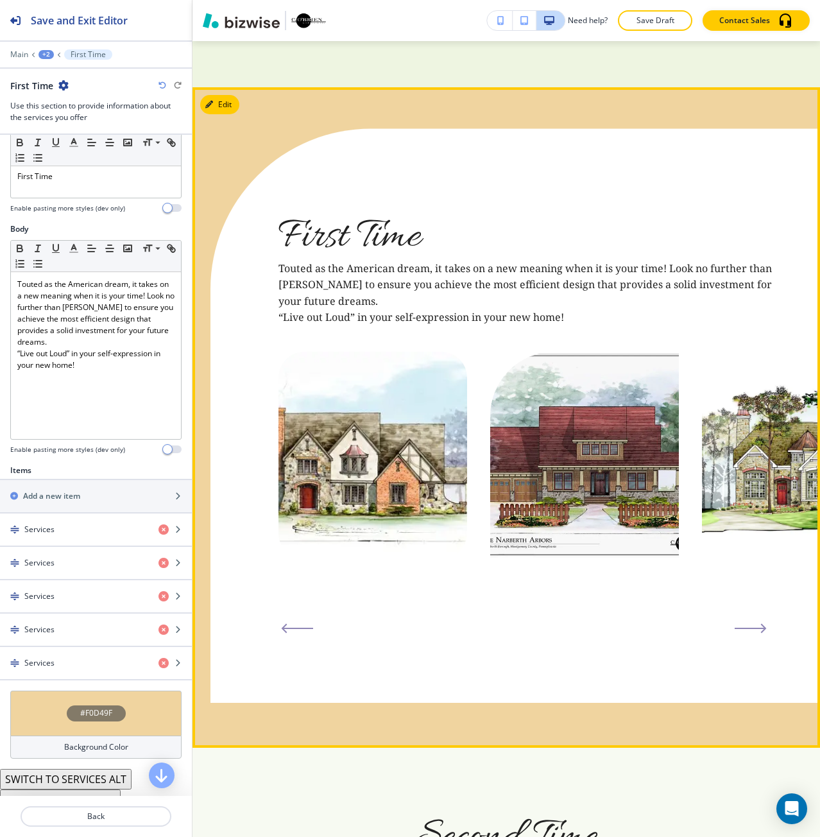
click at [283, 623] on icon "Previous Slide" at bounding box center [297, 628] width 32 height 10
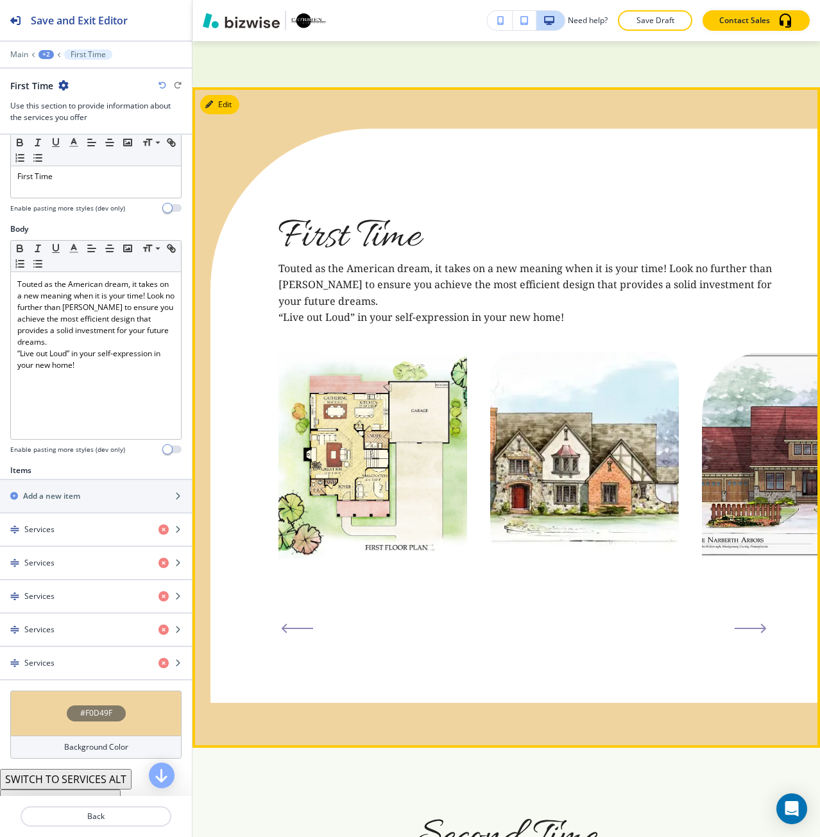
click at [283, 628] on icon "Previous Slide" at bounding box center [298, 628] width 30 height 0
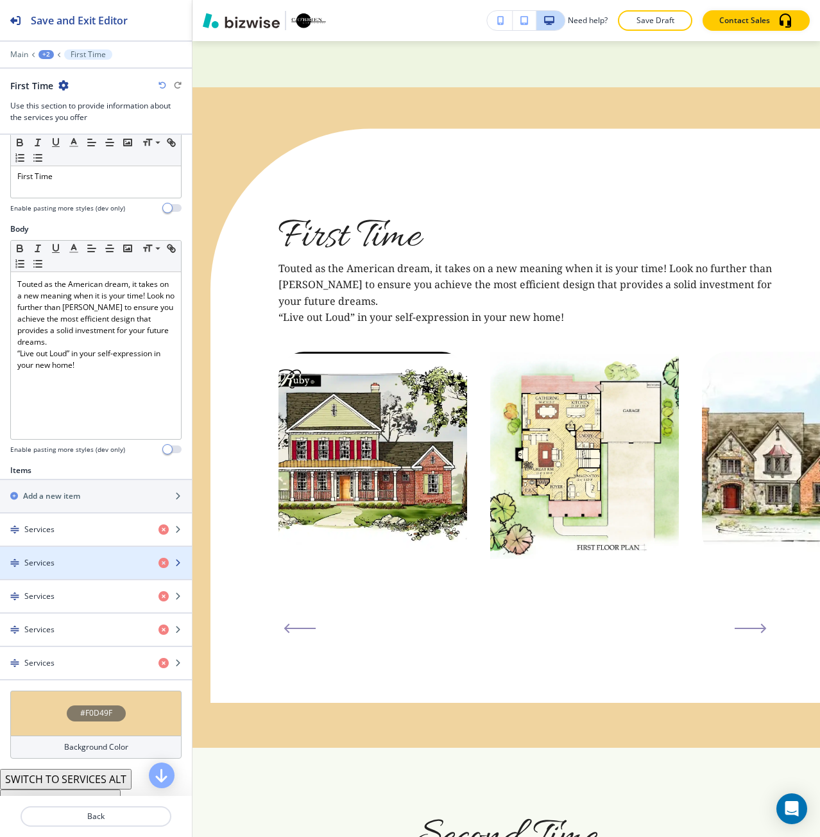
click at [83, 548] on div "button" at bounding box center [96, 552] width 192 height 10
click at [85, 559] on div "Services" at bounding box center [74, 563] width 148 height 12
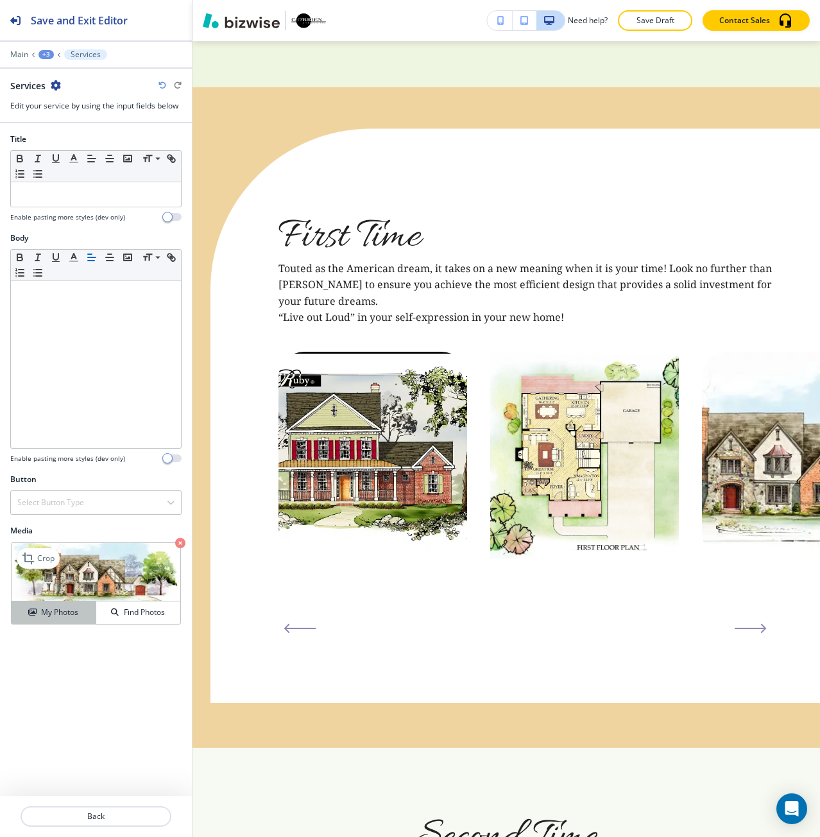
click at [77, 603] on button "My Photos" at bounding box center [54, 612] width 85 height 22
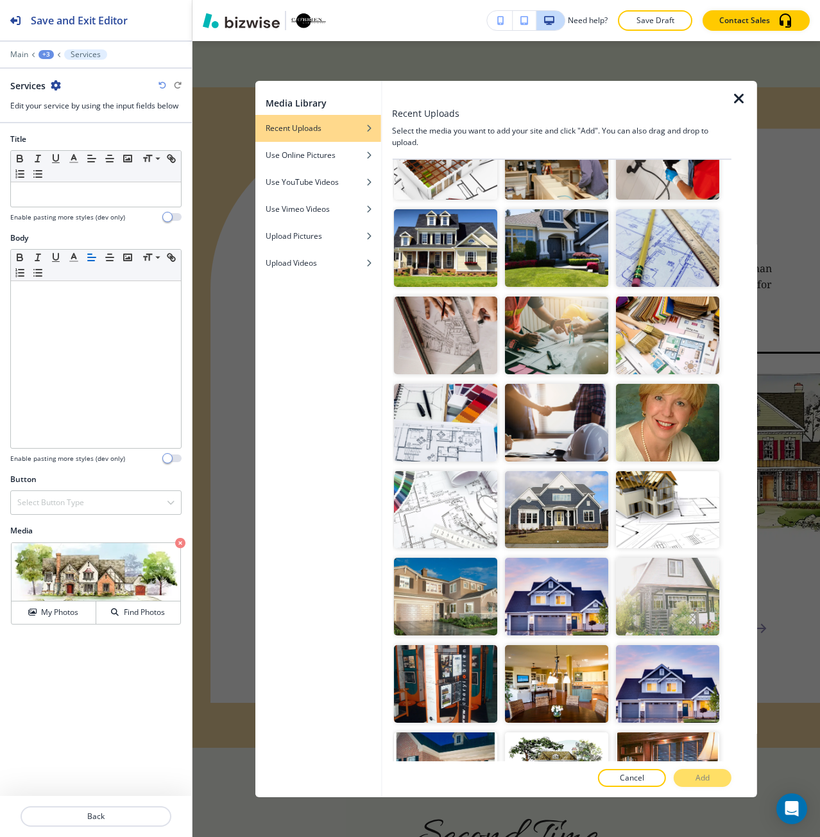
scroll to position [2886, 0]
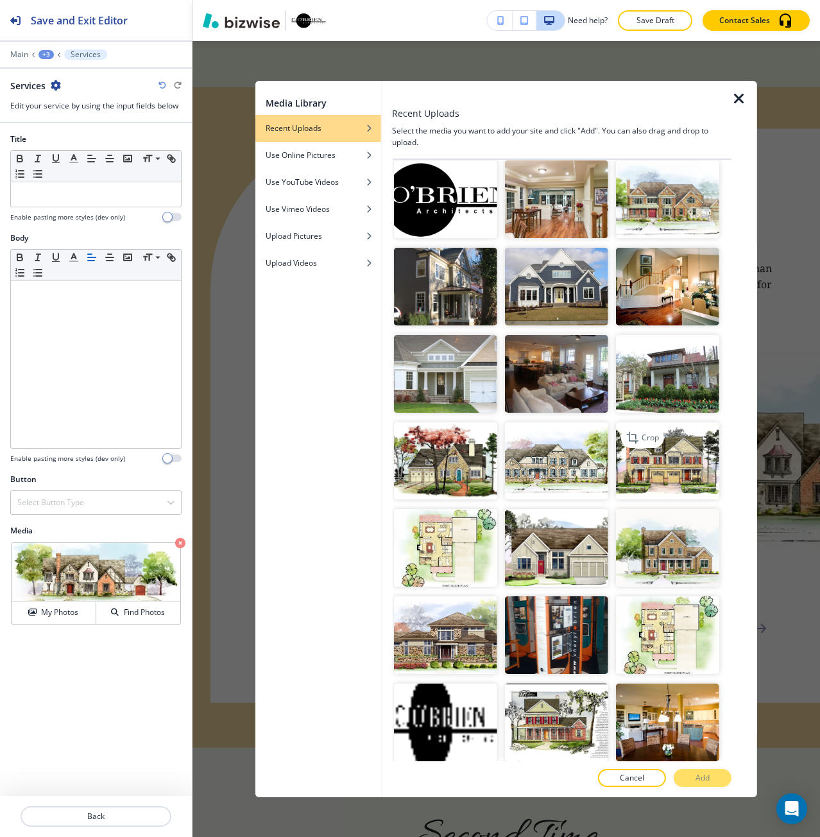
click at [659, 422] on img "button" at bounding box center [667, 461] width 103 height 78
click at [688, 774] on button "Add" at bounding box center [703, 778] width 58 height 18
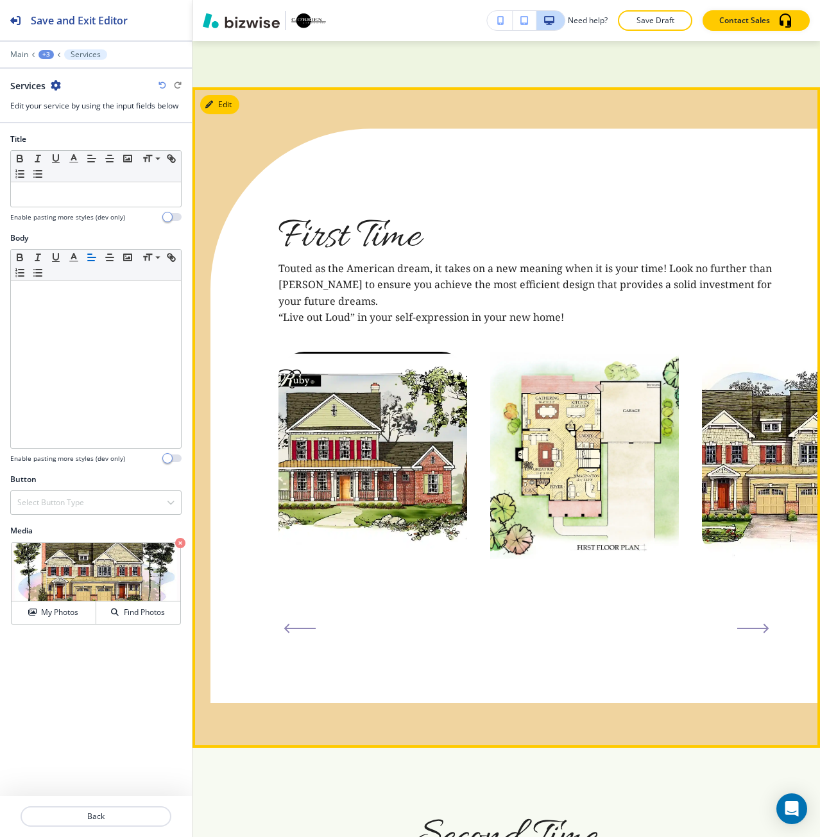
click at [754, 623] on icon "Next Slide" at bounding box center [753, 628] width 32 height 10
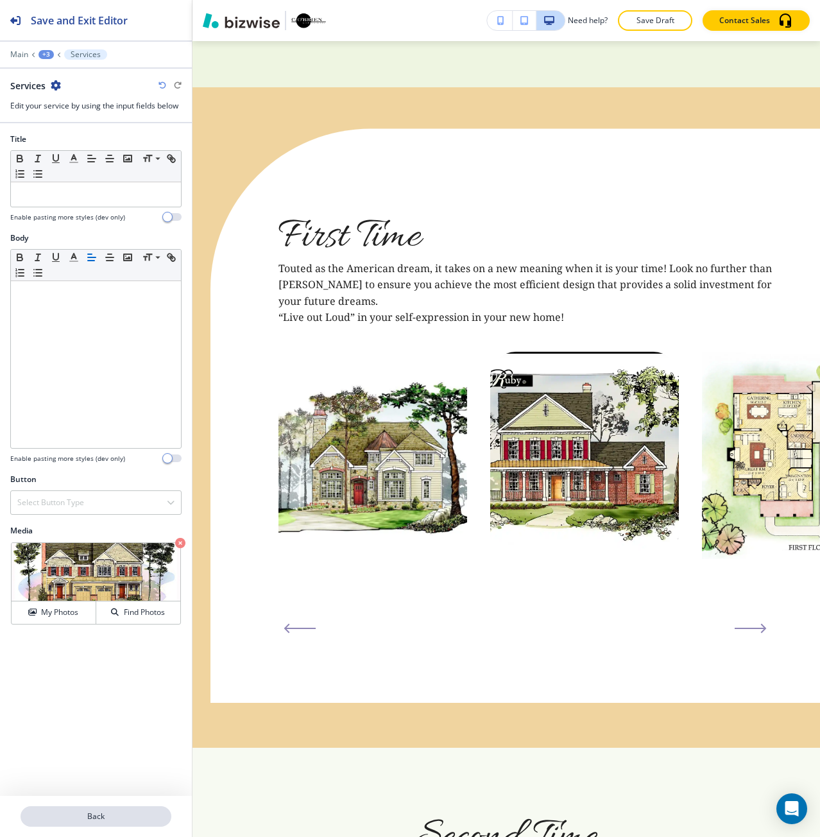
click at [112, 814] on p "Back" at bounding box center [96, 817] width 148 height 12
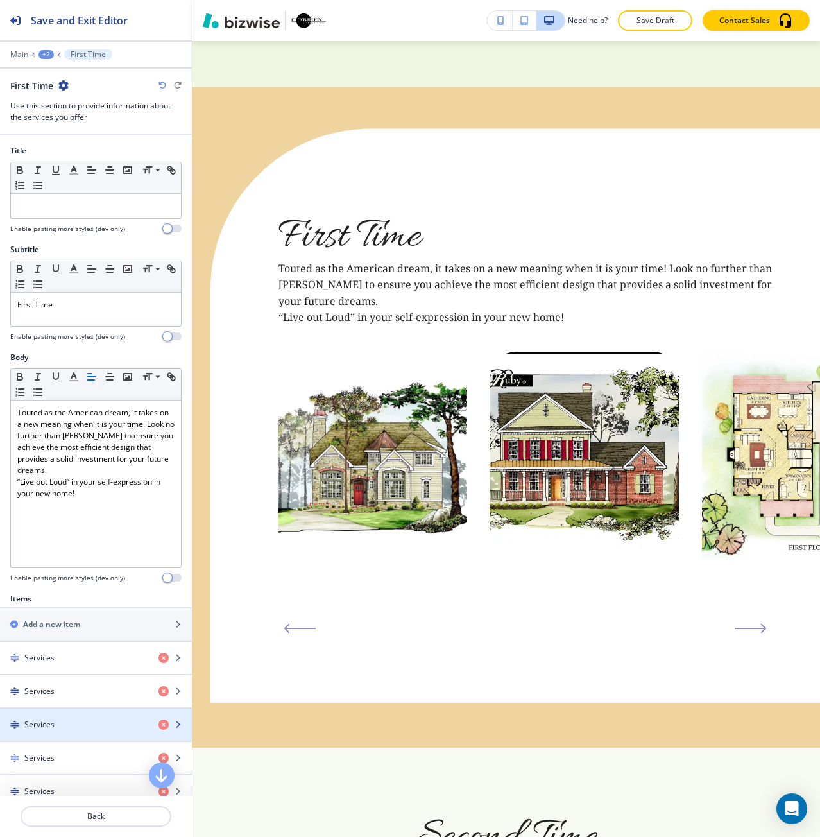
click at [89, 727] on div "Services" at bounding box center [74, 725] width 148 height 12
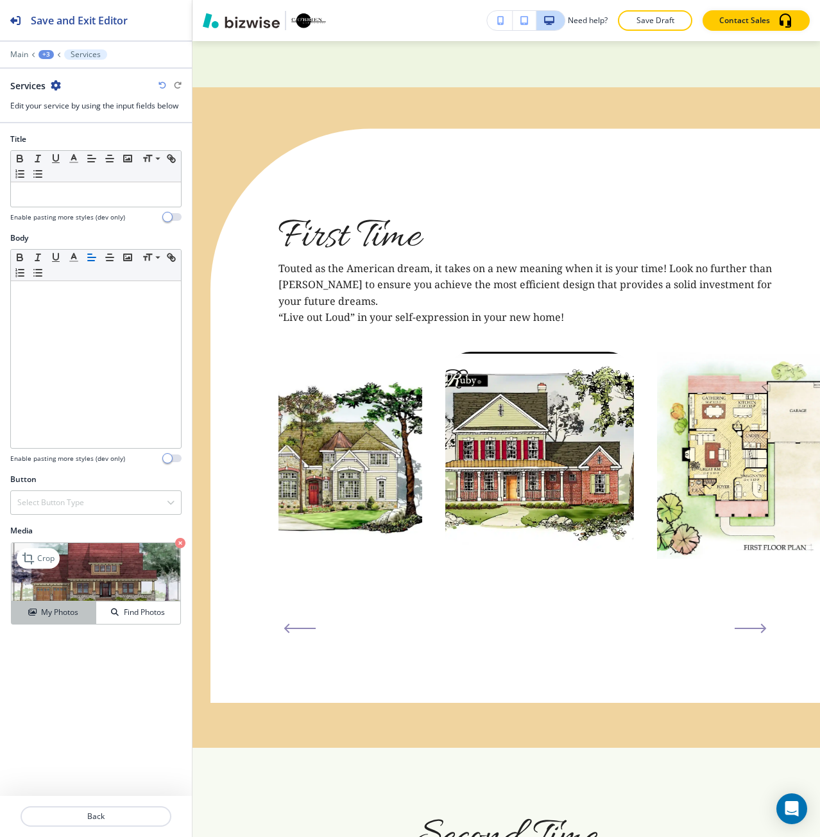
click at [58, 607] on h4 "My Photos" at bounding box center [59, 613] width 37 height 12
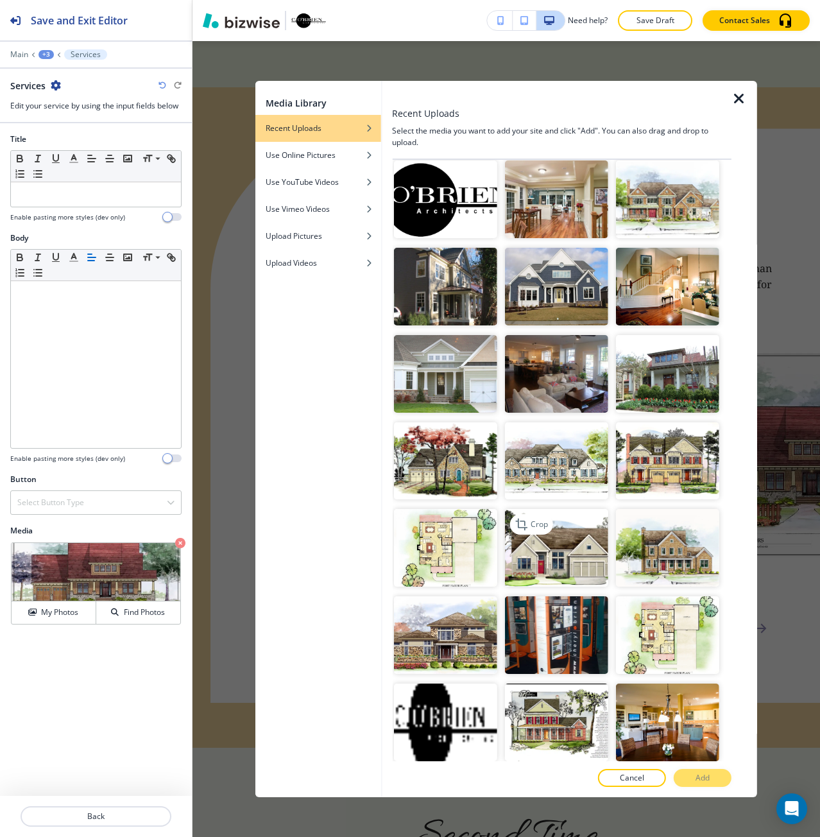
click at [562, 509] on img "button" at bounding box center [556, 548] width 103 height 78
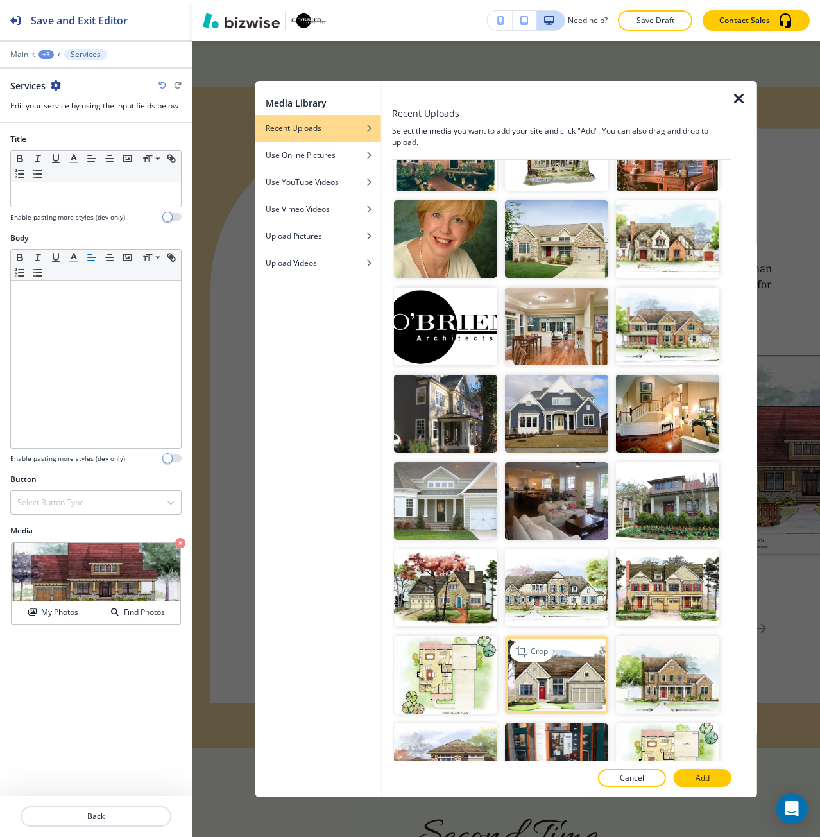
scroll to position [2758, 0]
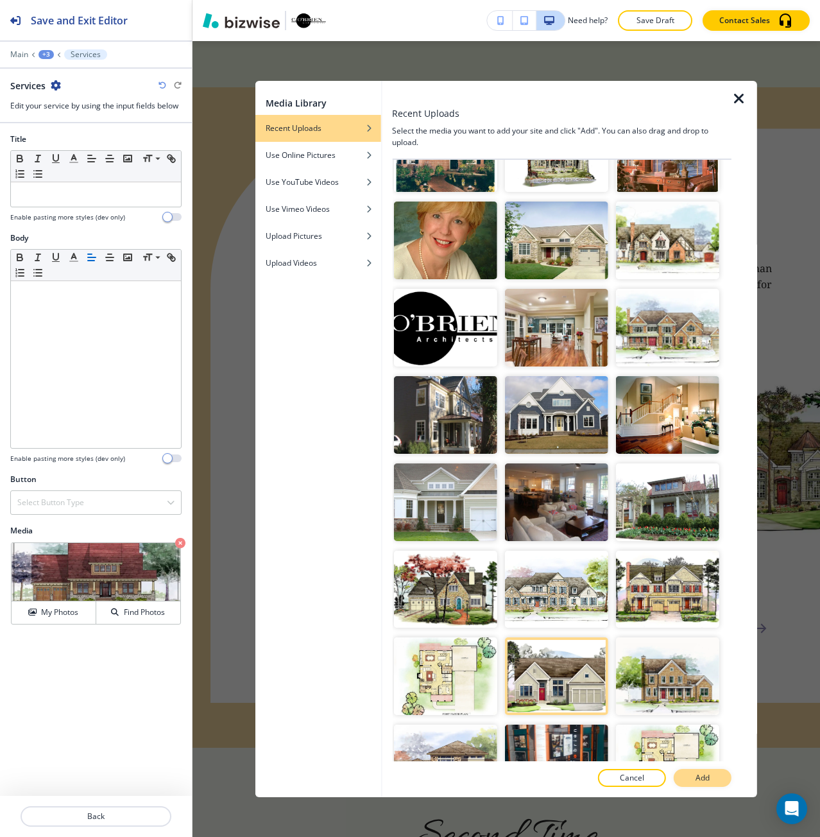
click at [714, 784] on button "Add" at bounding box center [703, 778] width 58 height 18
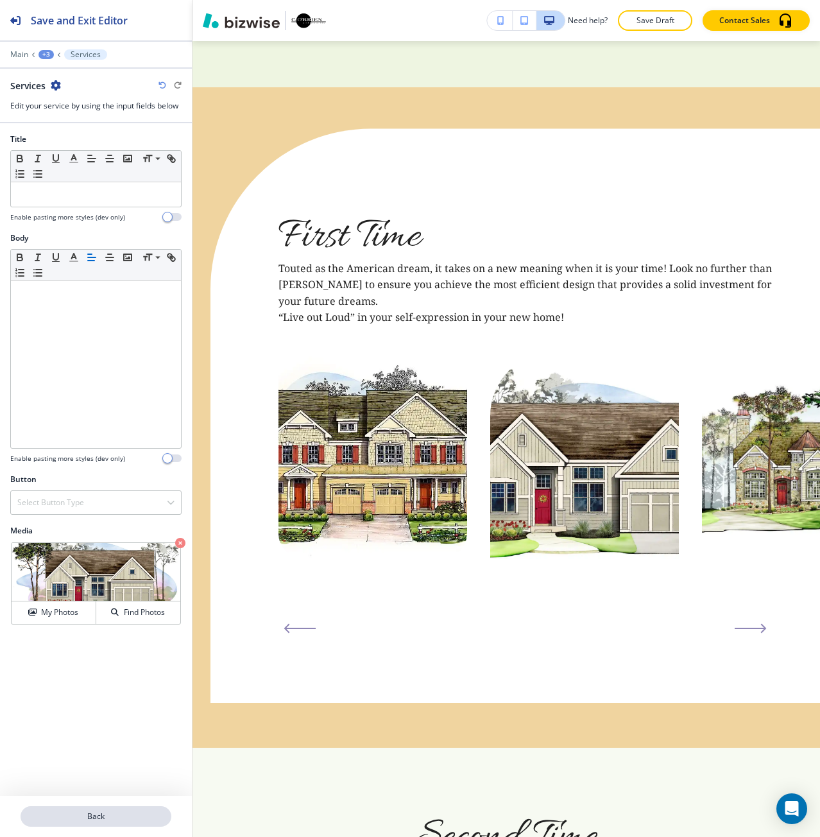
click at [138, 807] on button "Back" at bounding box center [96, 816] width 151 height 21
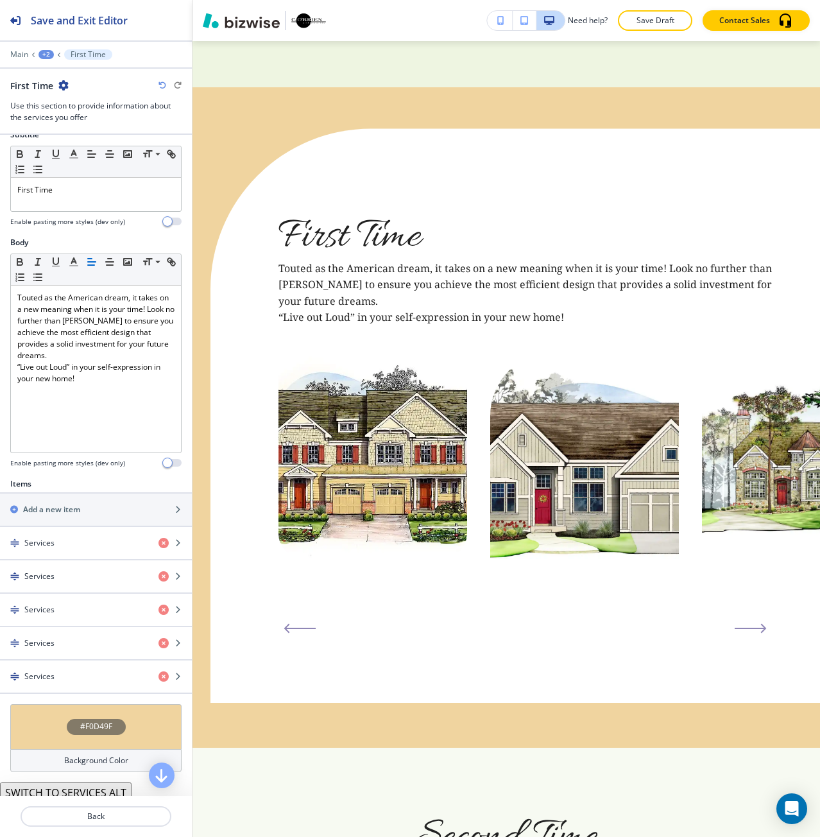
scroll to position [128, 0]
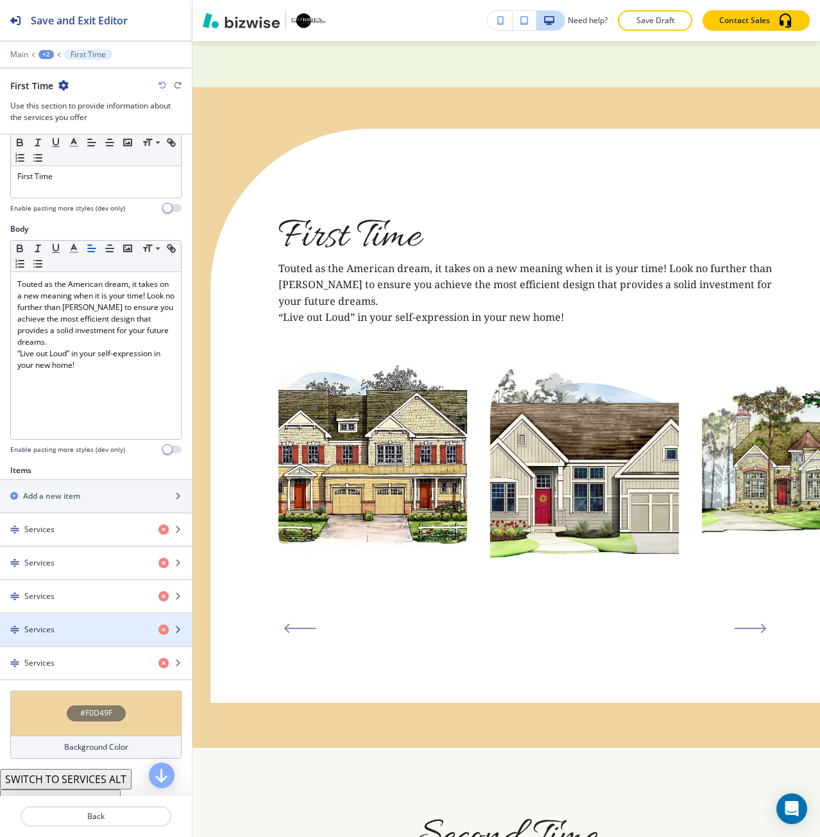
click at [76, 619] on div "button" at bounding box center [96, 619] width 192 height 10
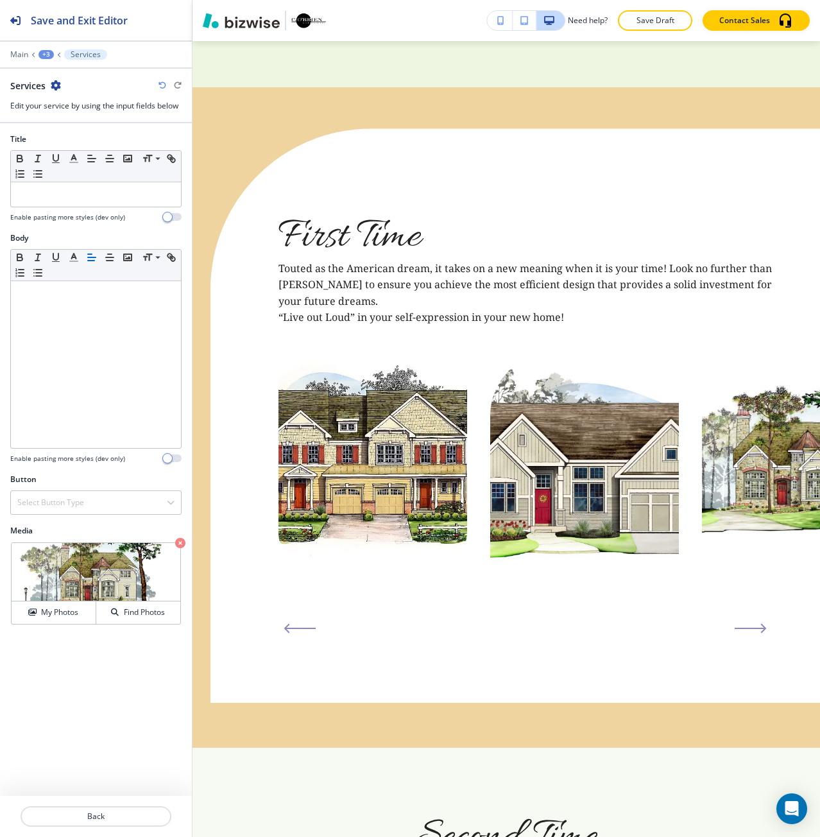
click at [76, 619] on button "My Photos" at bounding box center [54, 612] width 85 height 22
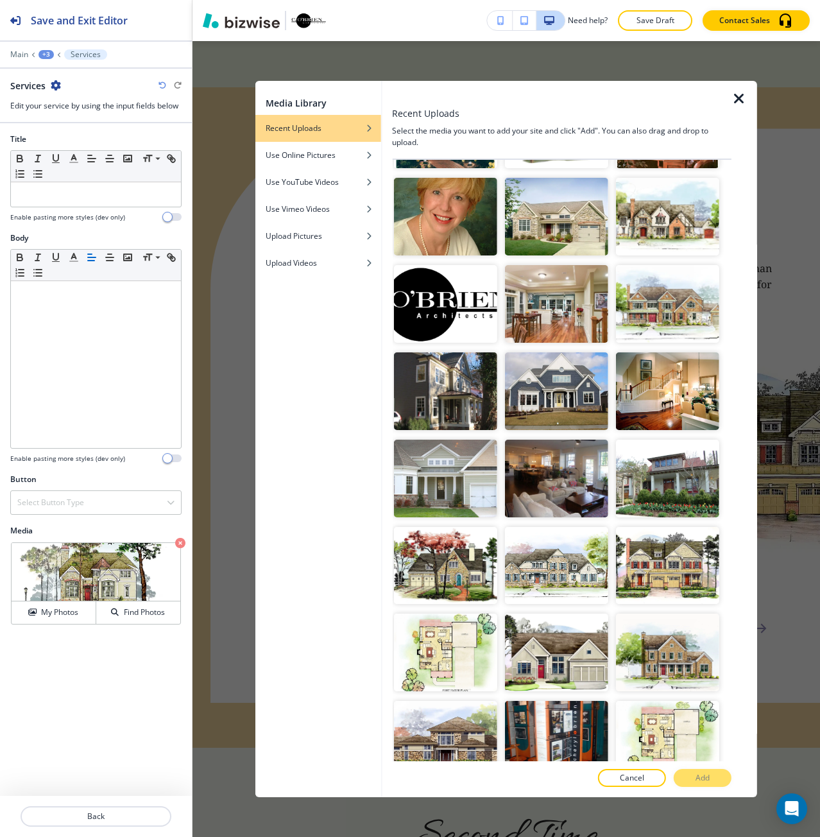
scroll to position [2886, 0]
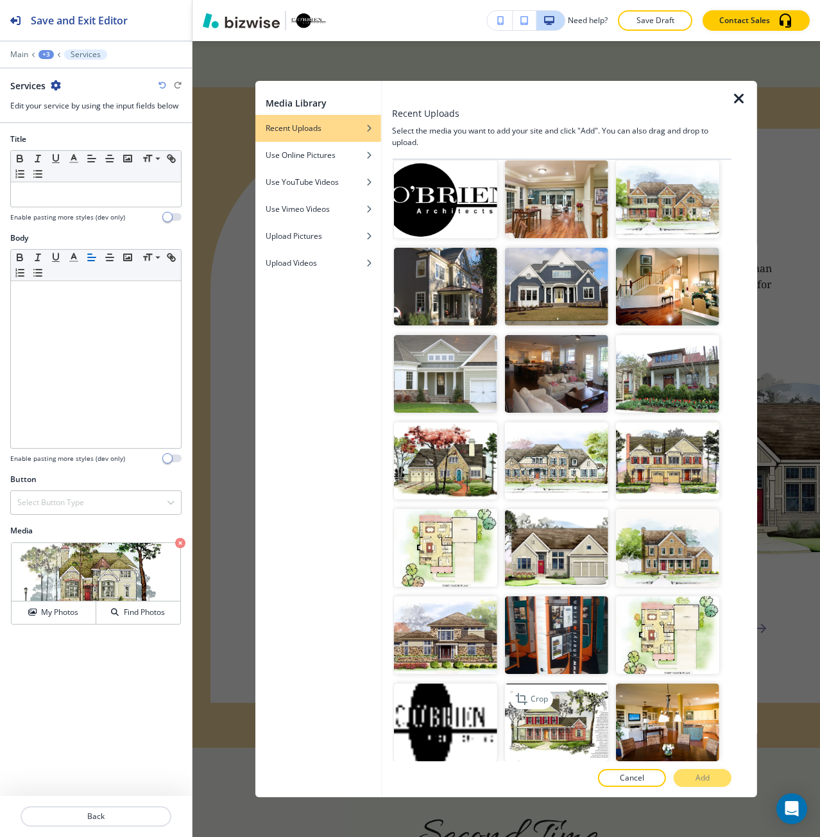
click at [586, 684] on img "button" at bounding box center [556, 723] width 103 height 78
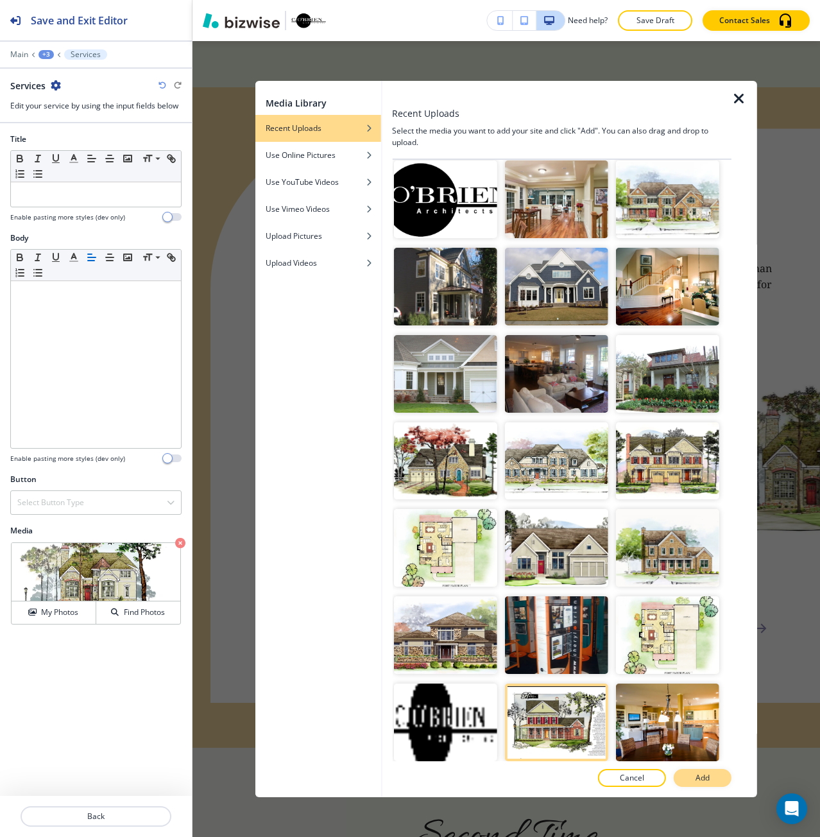
click at [694, 781] on button "Add" at bounding box center [703, 778] width 58 height 18
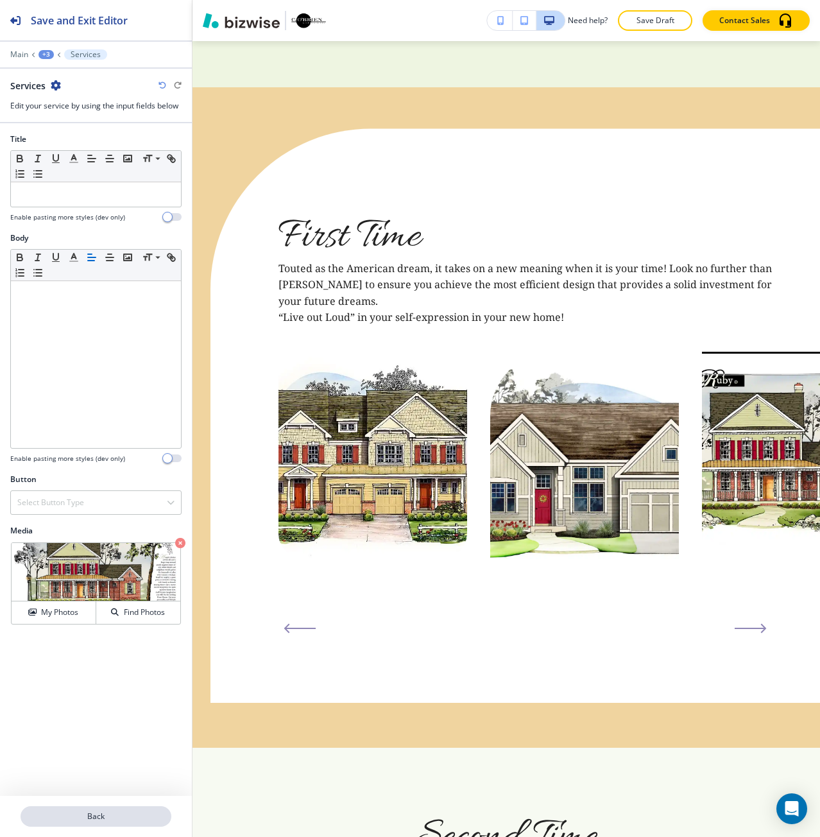
click at [121, 810] on button "Back" at bounding box center [96, 816] width 151 height 21
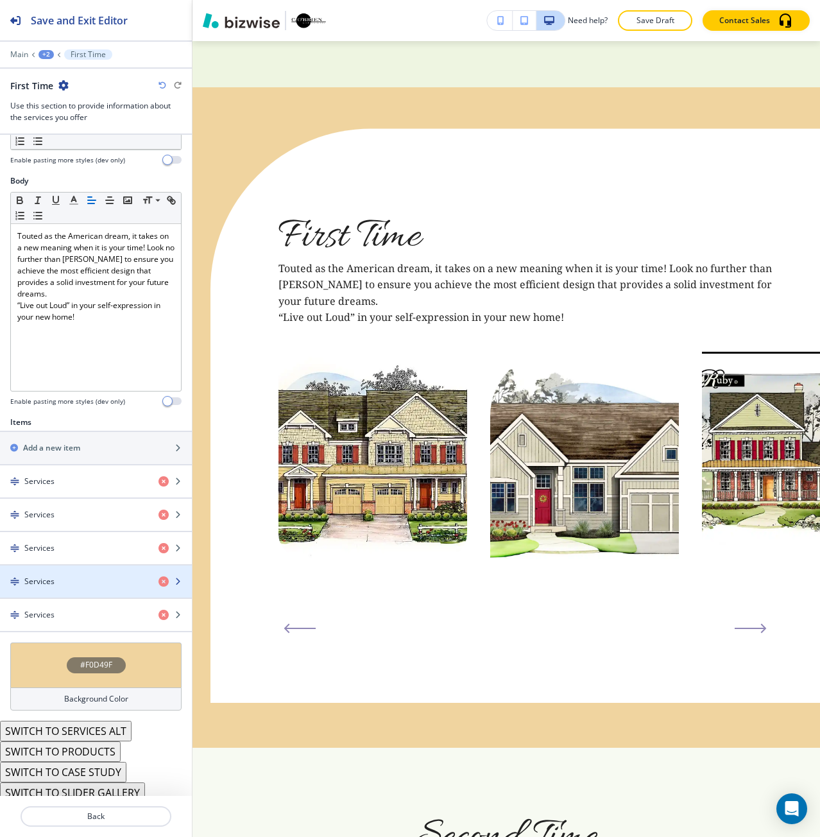
scroll to position [184, 0]
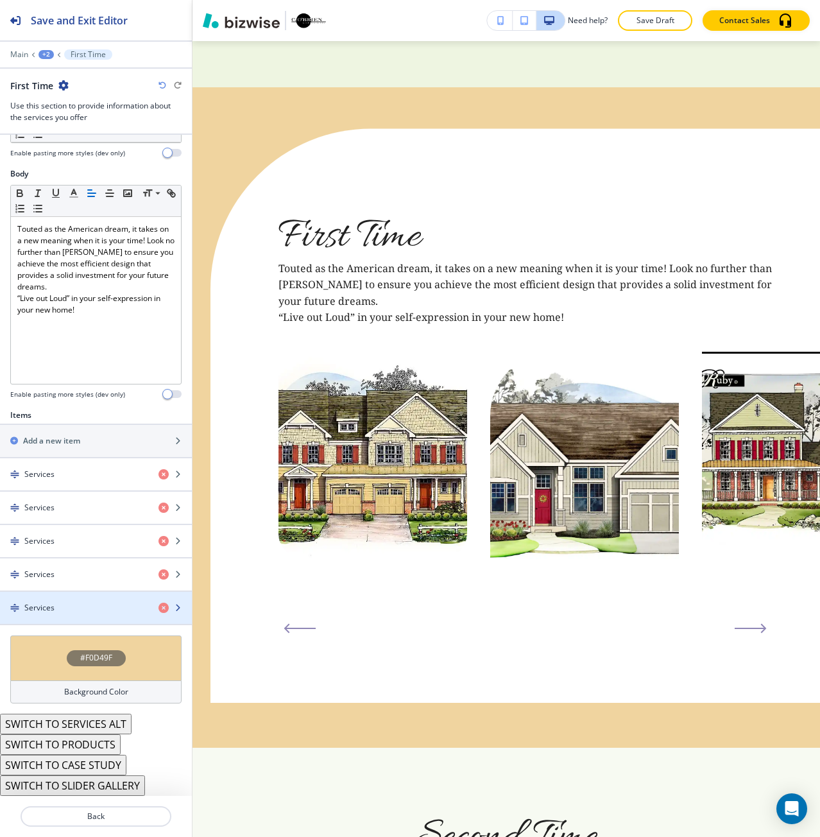
click at [65, 595] on div "button" at bounding box center [96, 597] width 192 height 10
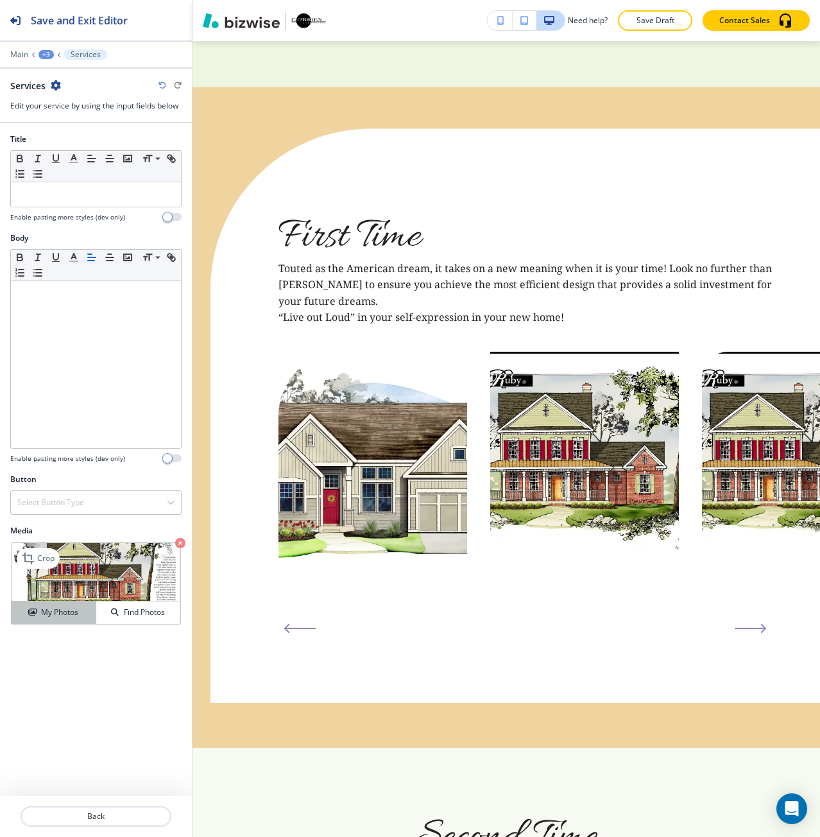
click at [85, 605] on button "My Photos" at bounding box center [54, 612] width 85 height 22
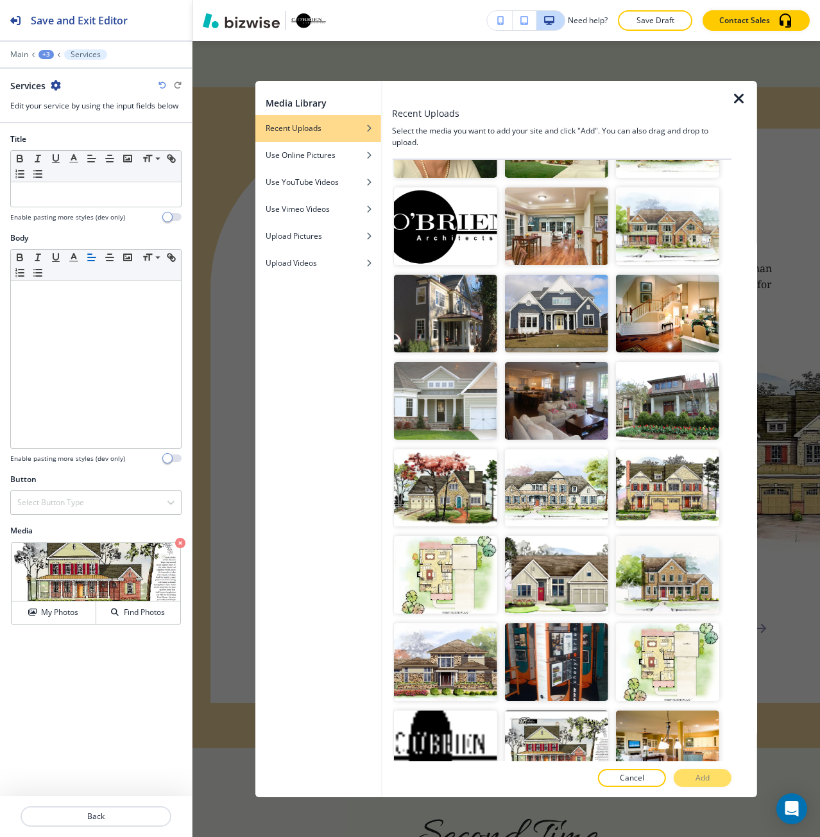
scroll to position [2863, 0]
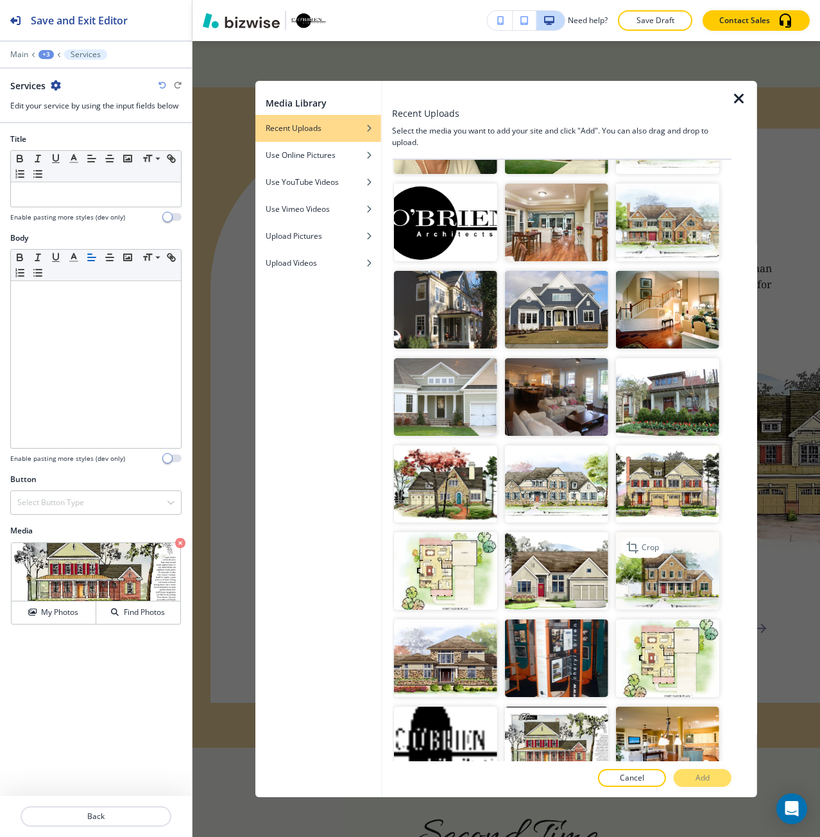
click at [648, 532] on img "button" at bounding box center [667, 571] width 103 height 78
click at [701, 778] on p "Add" at bounding box center [703, 778] width 14 height 12
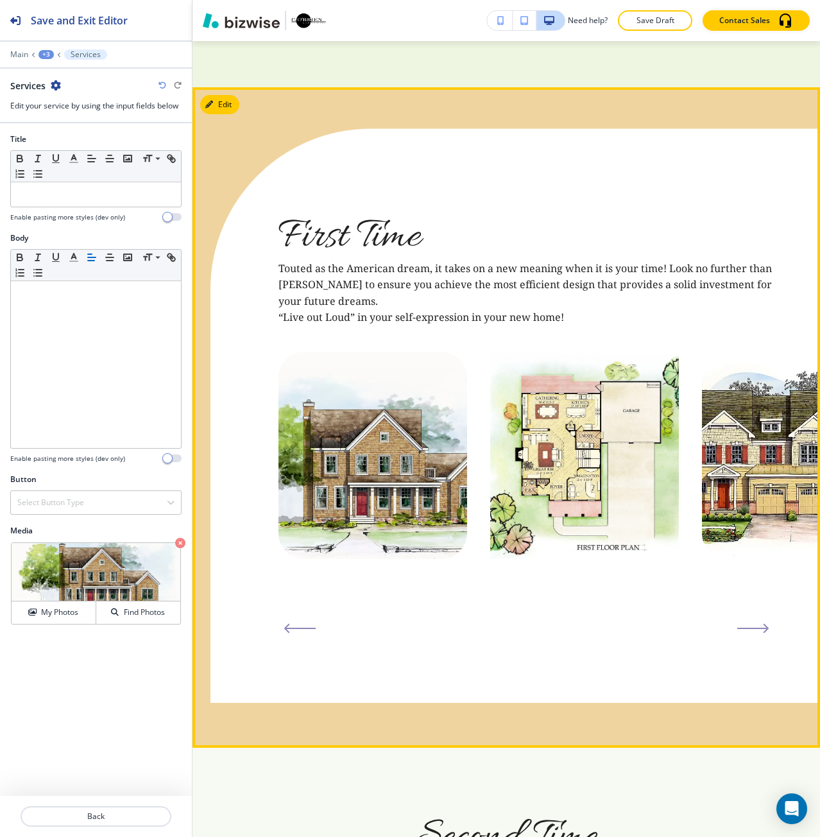
click at [746, 623] on icon "Next Slide" at bounding box center [753, 628] width 32 height 10
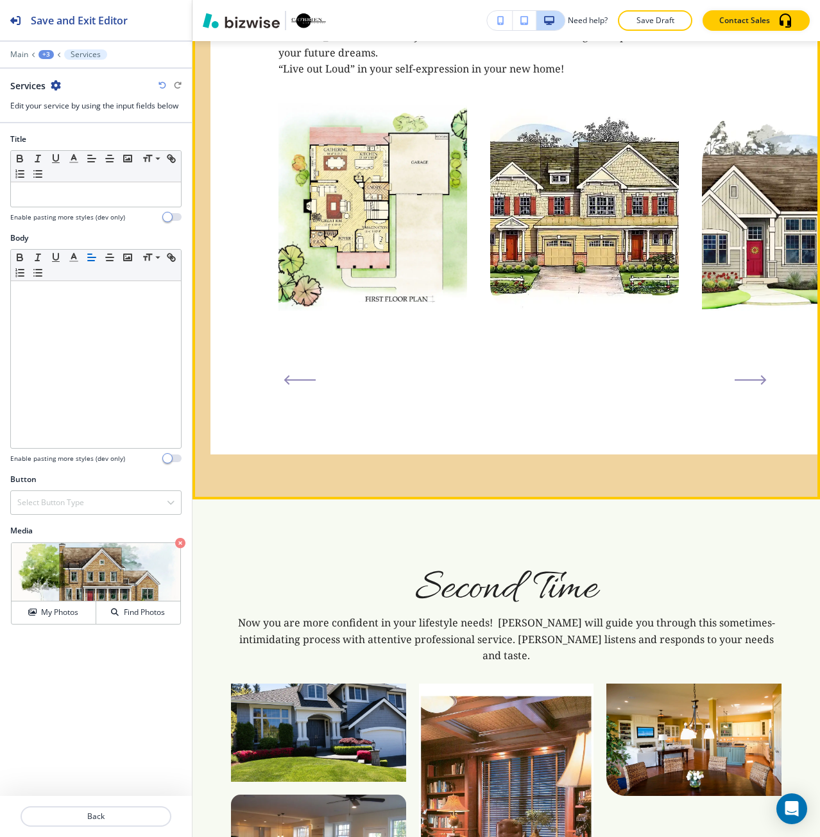
scroll to position [2189, 0]
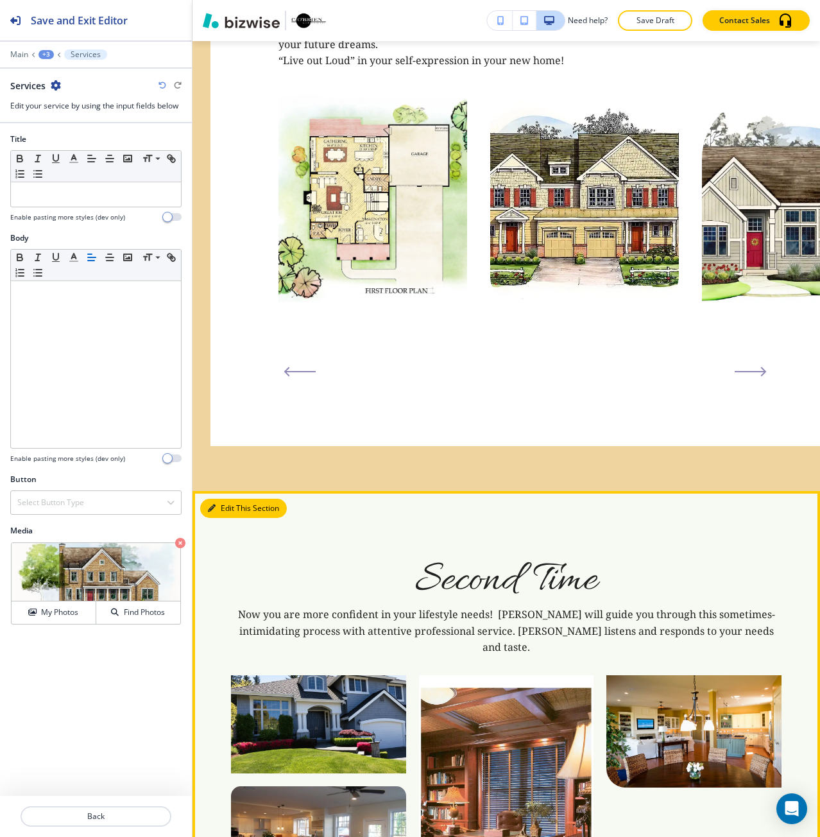
click at [219, 499] on button "Edit This Section" at bounding box center [243, 508] width 87 height 19
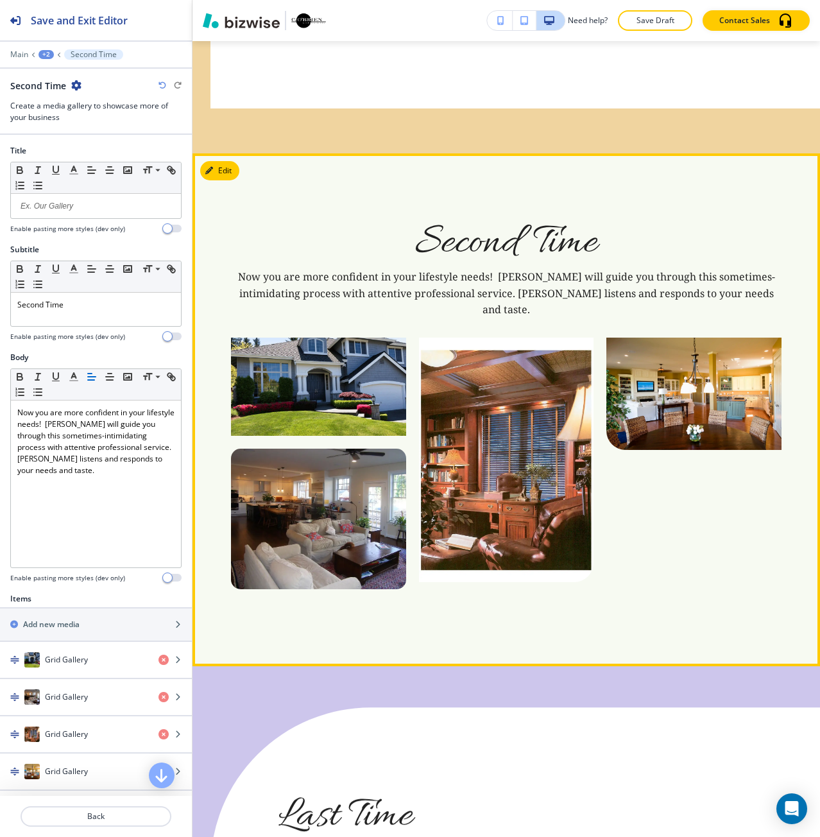
scroll to position [2464, 0]
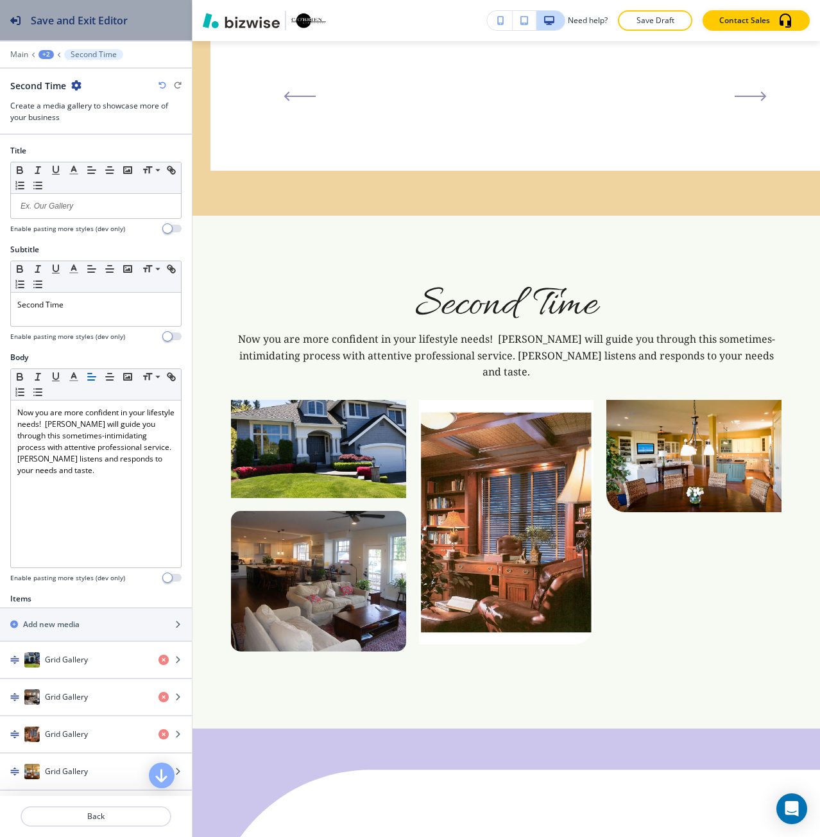
click at [100, 25] on h2 "Save and Exit Editor" at bounding box center [79, 20] width 97 height 15
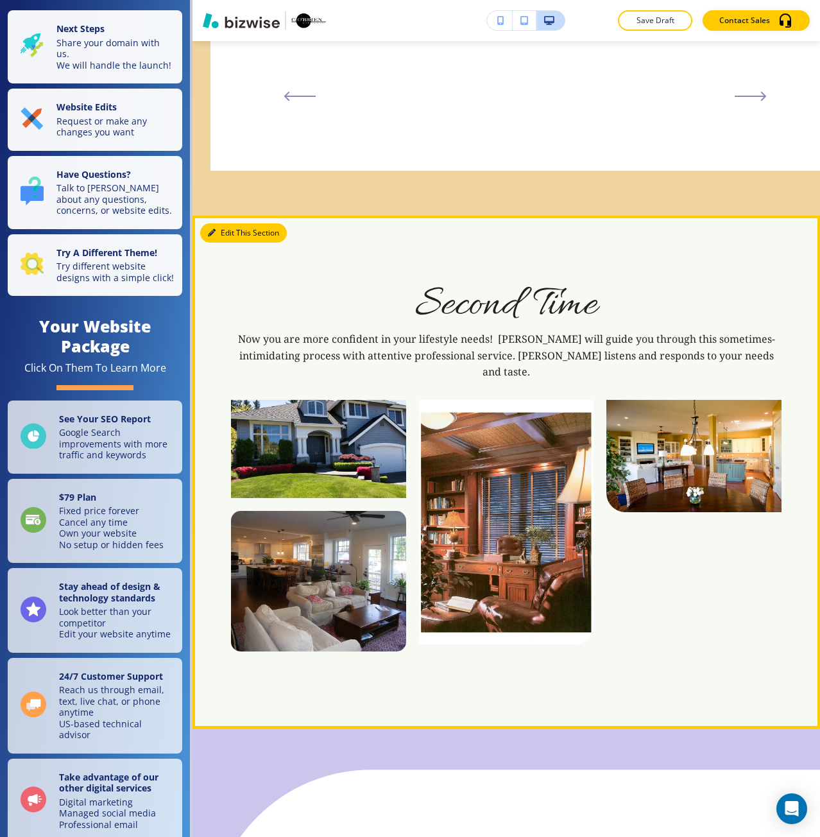
click at [226, 223] on button "Edit This Section" at bounding box center [243, 232] width 87 height 19
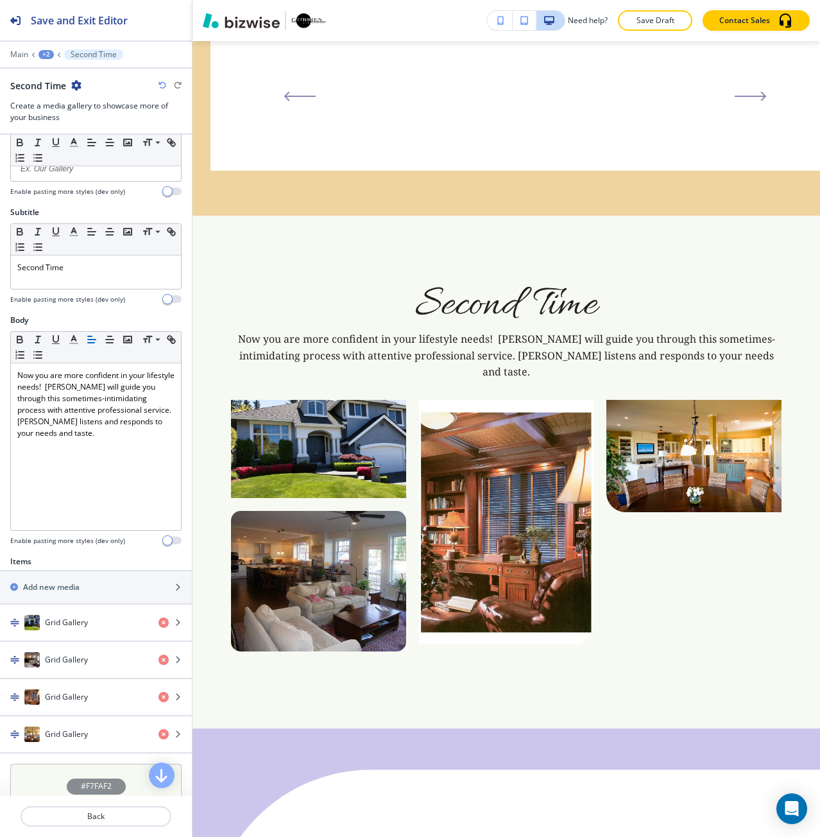
scroll to position [128, 0]
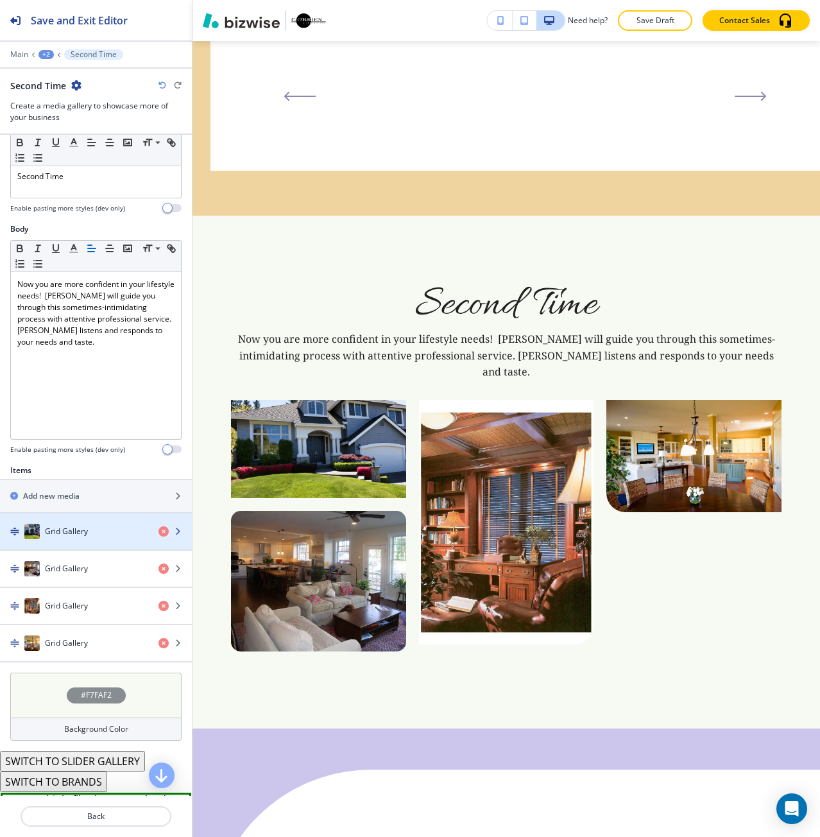
click at [72, 529] on h4 "Grid Gallery" at bounding box center [66, 532] width 43 height 12
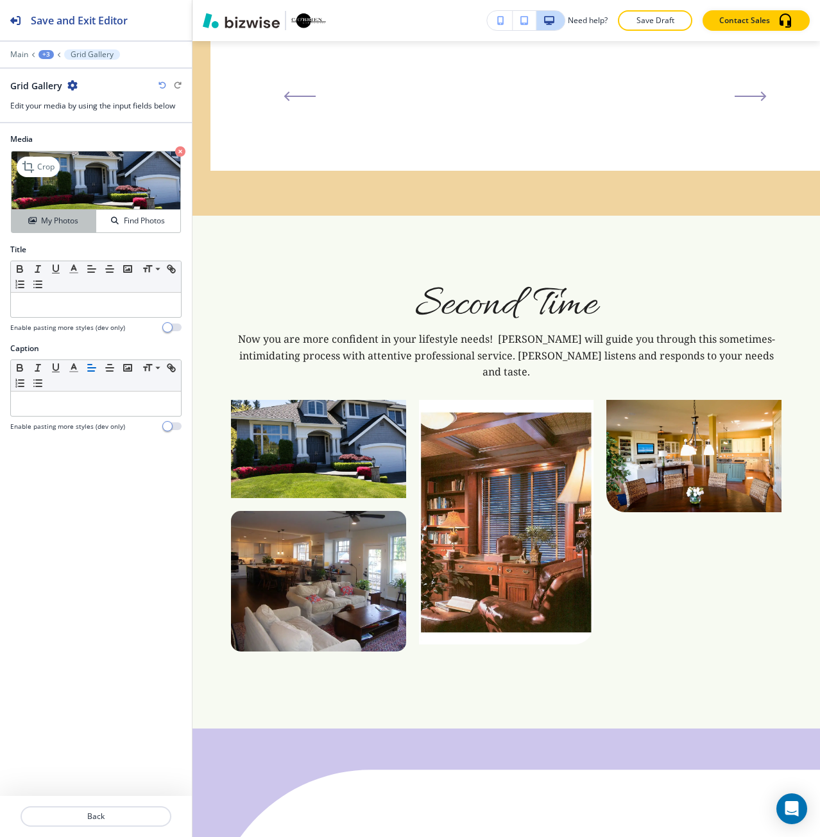
click at [80, 210] on button "My Photos" at bounding box center [54, 221] width 85 height 22
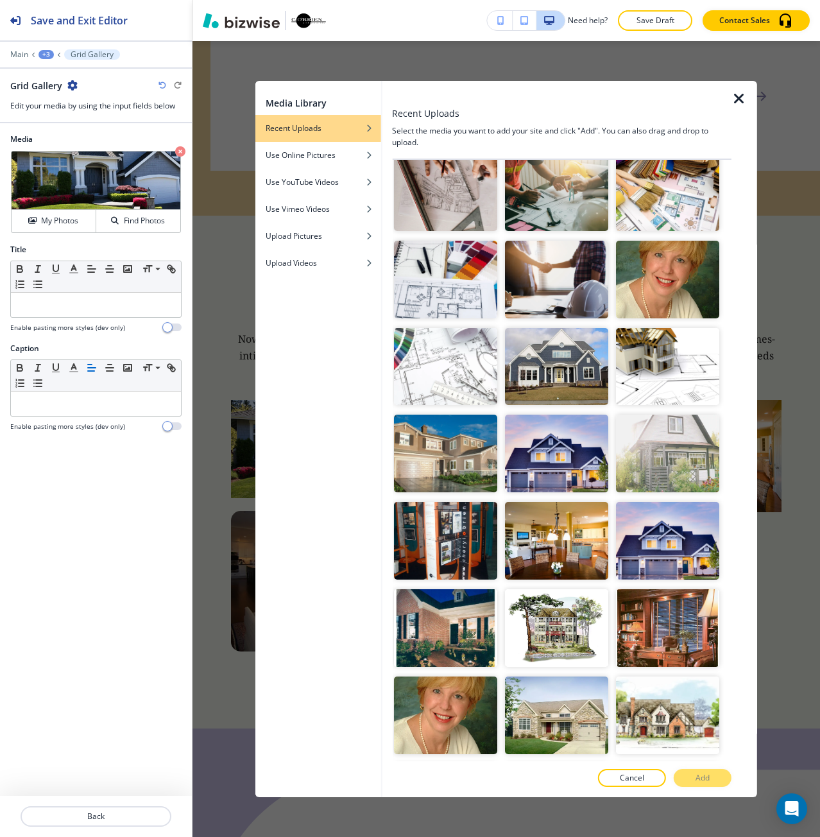
scroll to position [2886, 0]
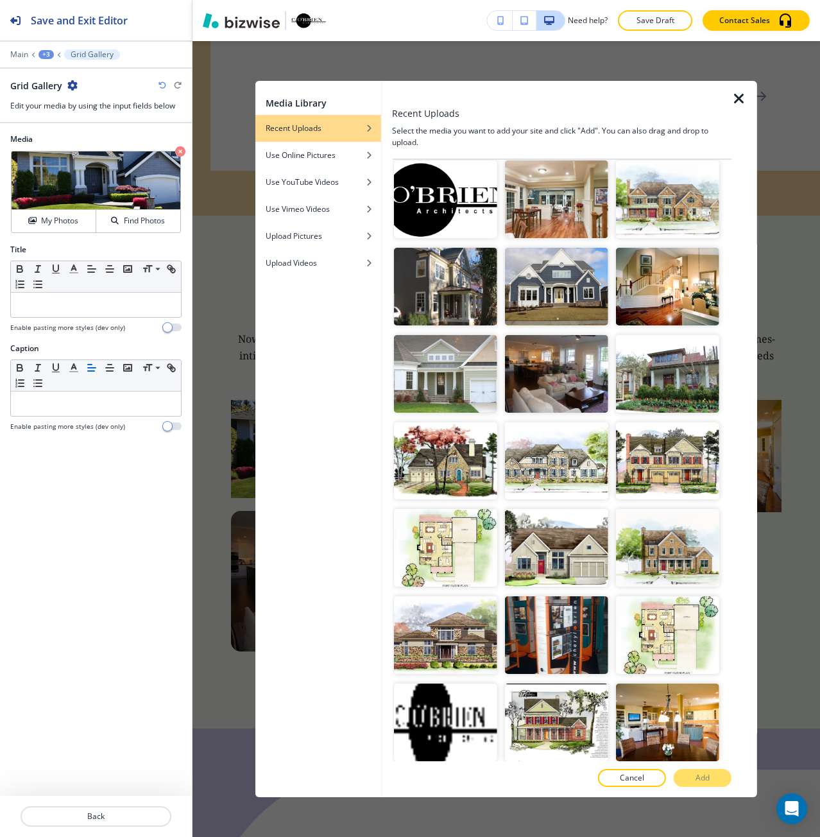
click at [587, 771] on img "button" at bounding box center [556, 810] width 103 height 78
click at [705, 778] on p "Add" at bounding box center [703, 778] width 14 height 12
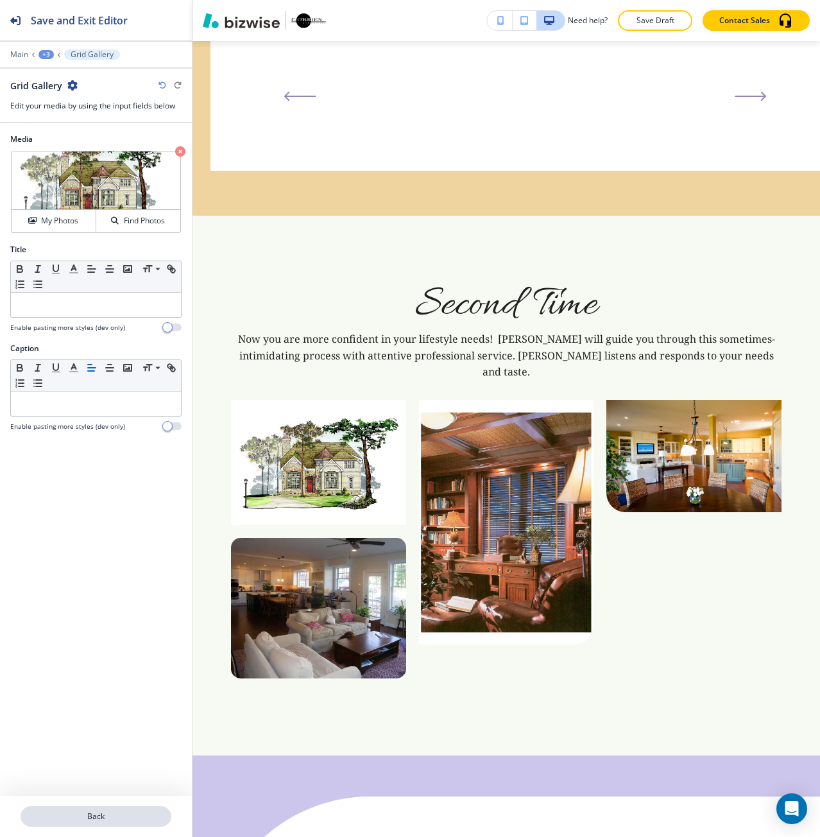
click at [95, 813] on p "Back" at bounding box center [96, 817] width 148 height 12
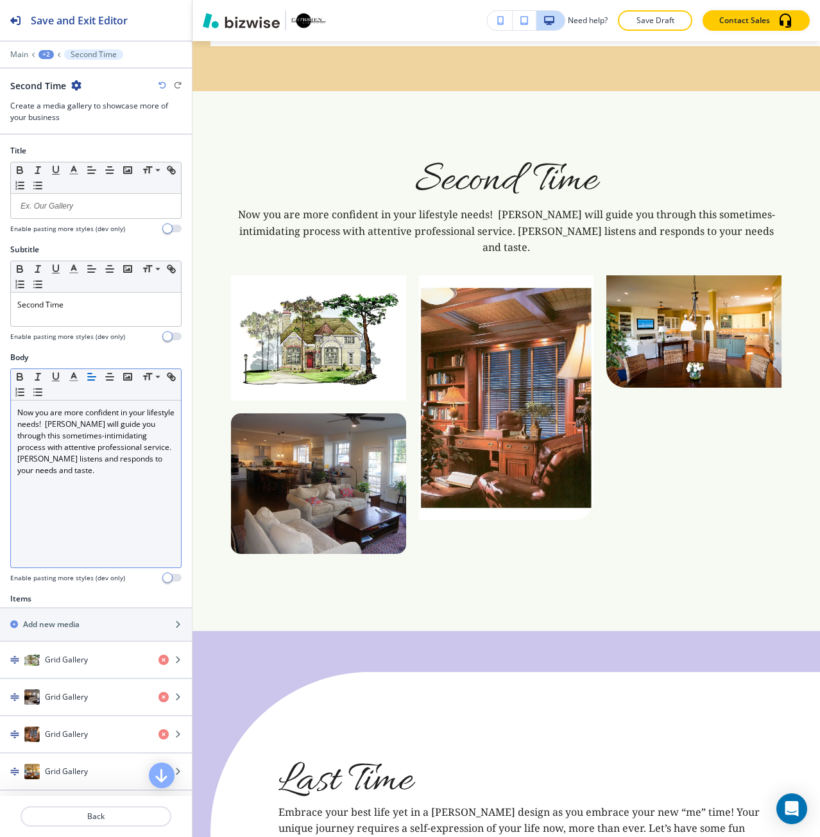
scroll to position [2592, 0]
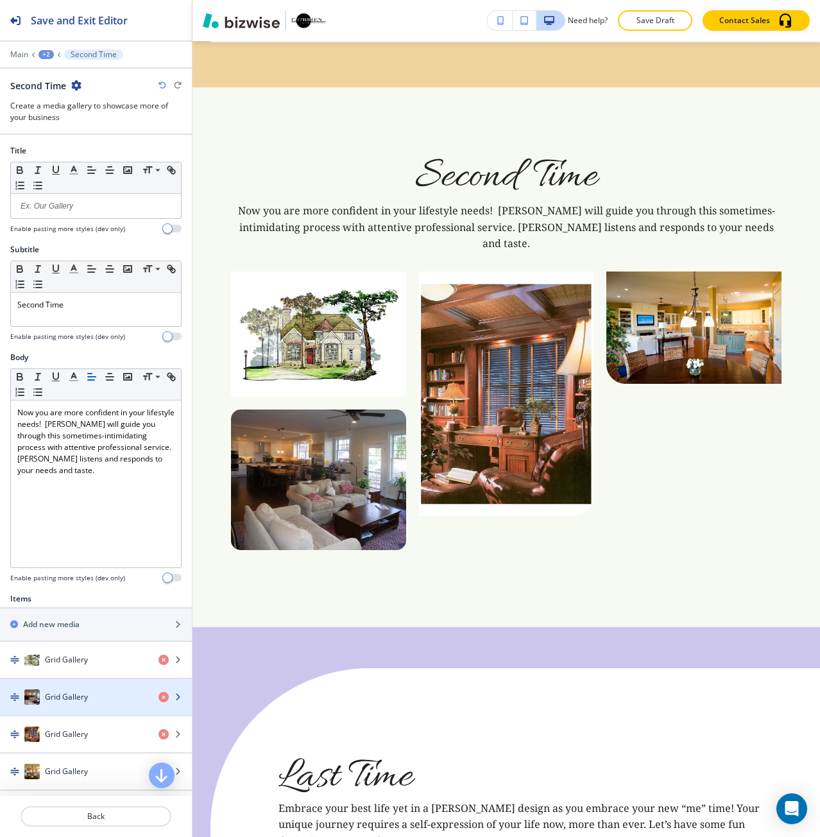
click at [75, 696] on h4 "Grid Gallery" at bounding box center [66, 697] width 43 height 12
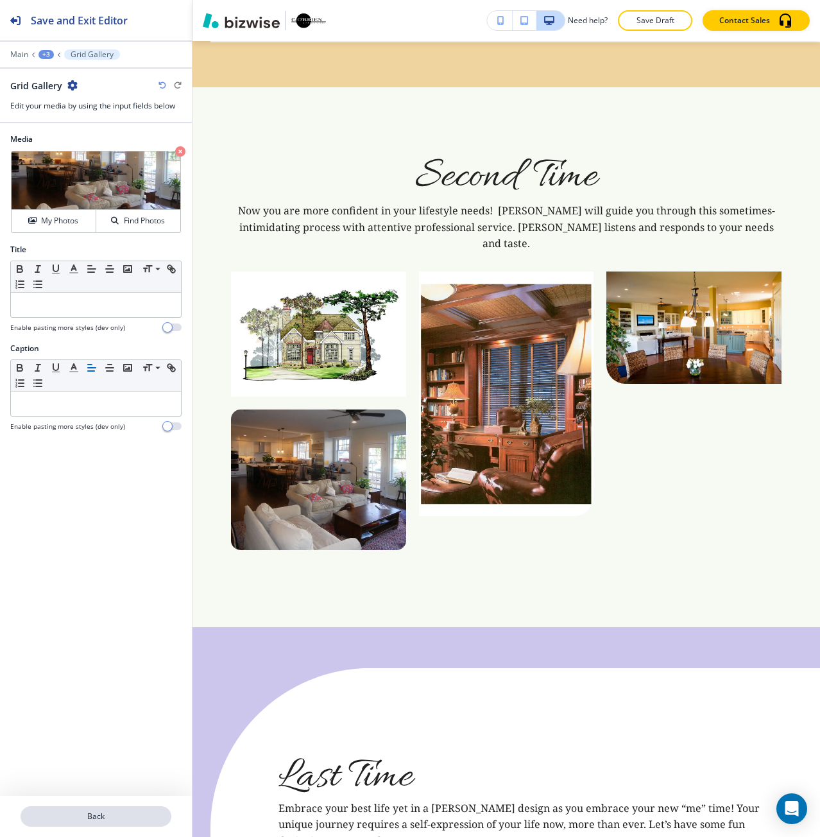
click at [50, 816] on p "Back" at bounding box center [96, 817] width 148 height 12
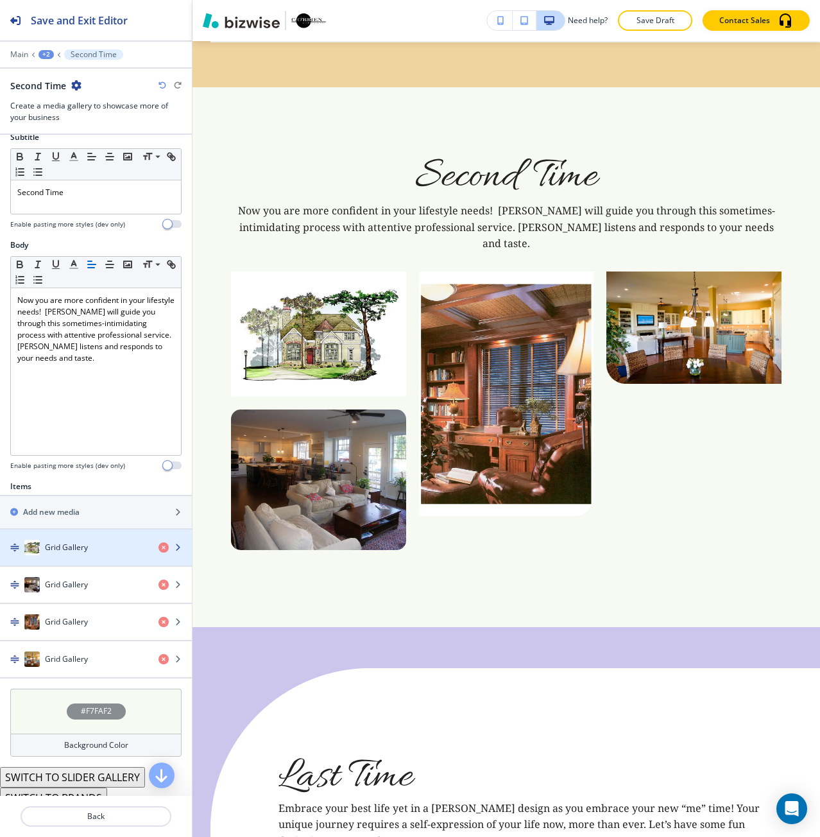
scroll to position [128, 0]
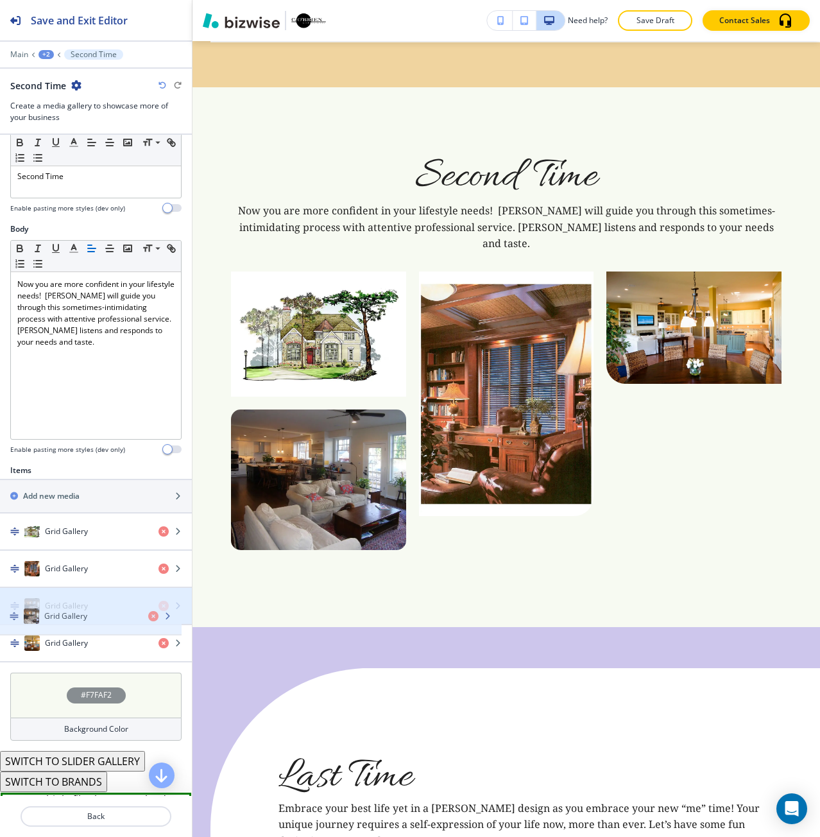
drag, startPoint x: 70, startPoint y: 566, endPoint x: 69, endPoint y: 614, distance: 47.5
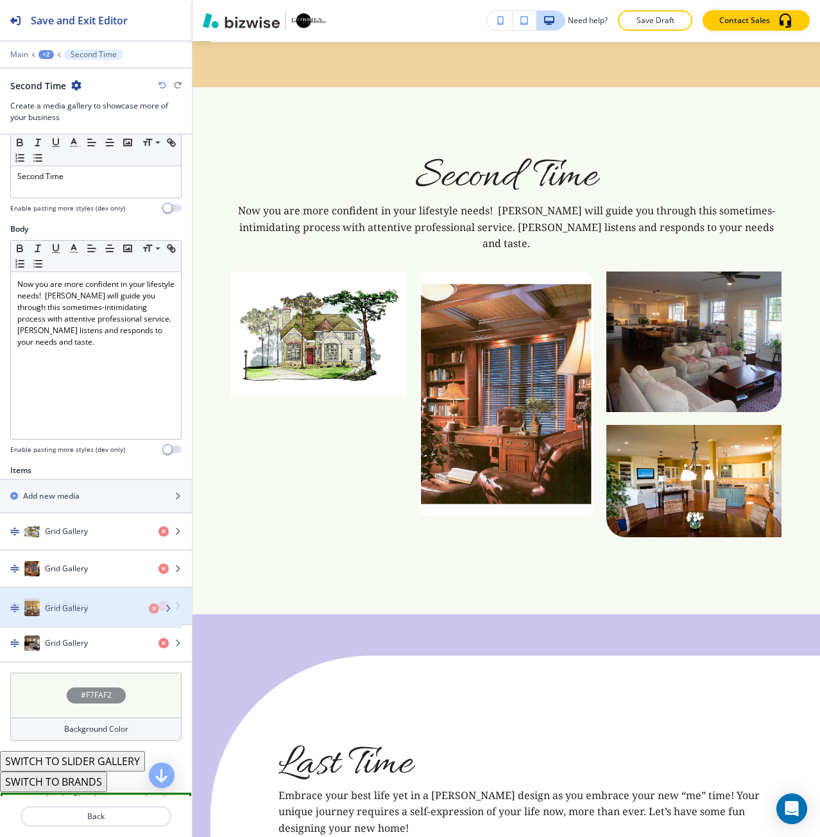
drag, startPoint x: 73, startPoint y: 636, endPoint x: 73, endPoint y: 601, distance: 35.3
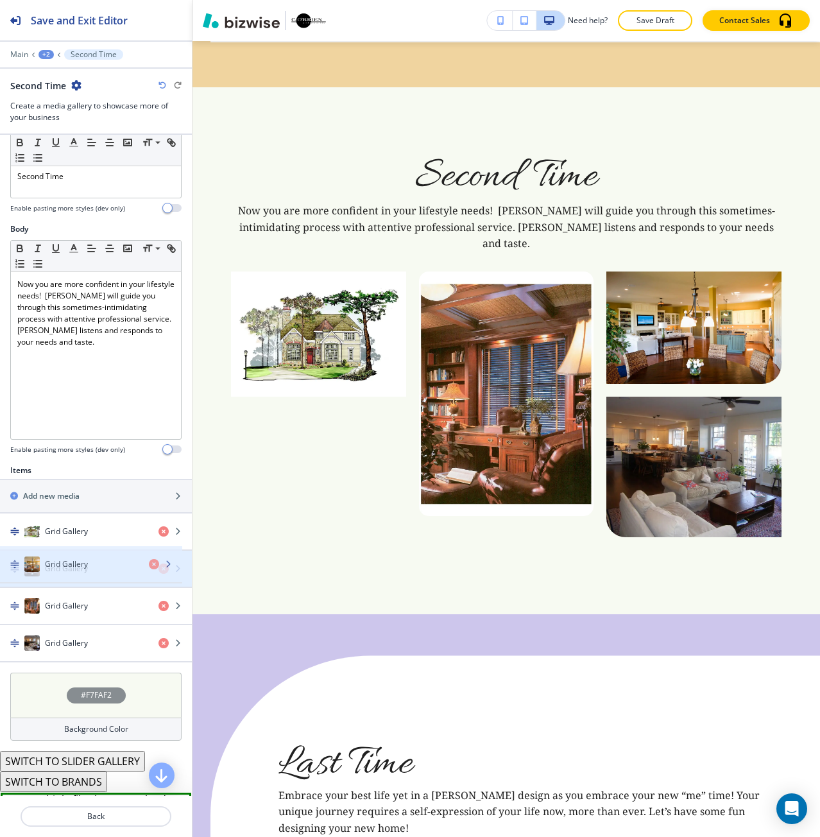
drag, startPoint x: 87, startPoint y: 608, endPoint x: 87, endPoint y: 567, distance: 41.7
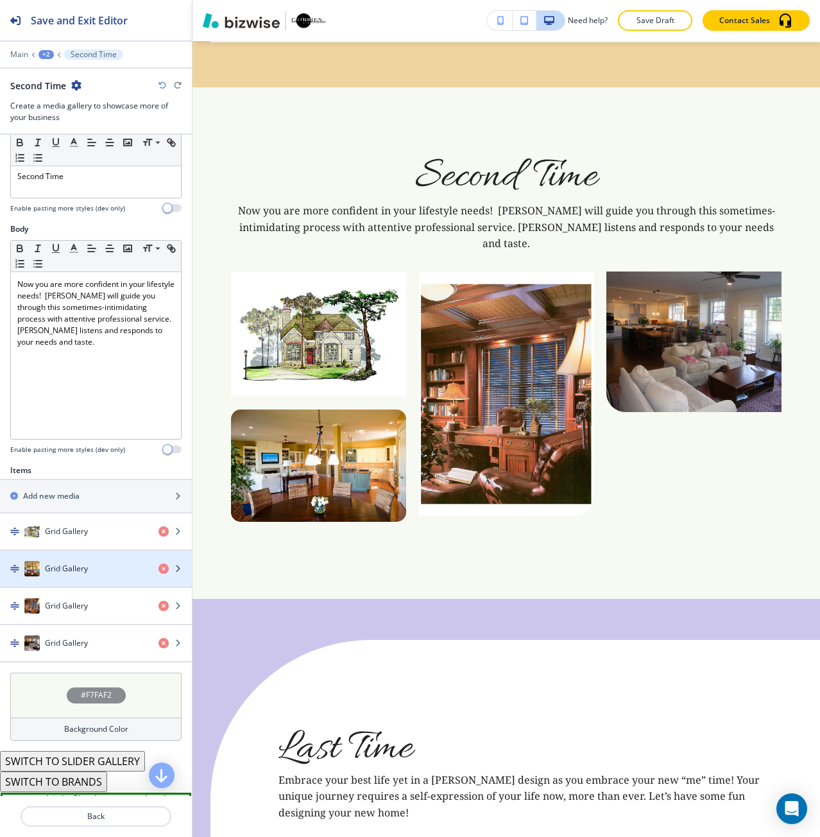
click at [91, 569] on div "Grid Gallery" at bounding box center [74, 568] width 148 height 15
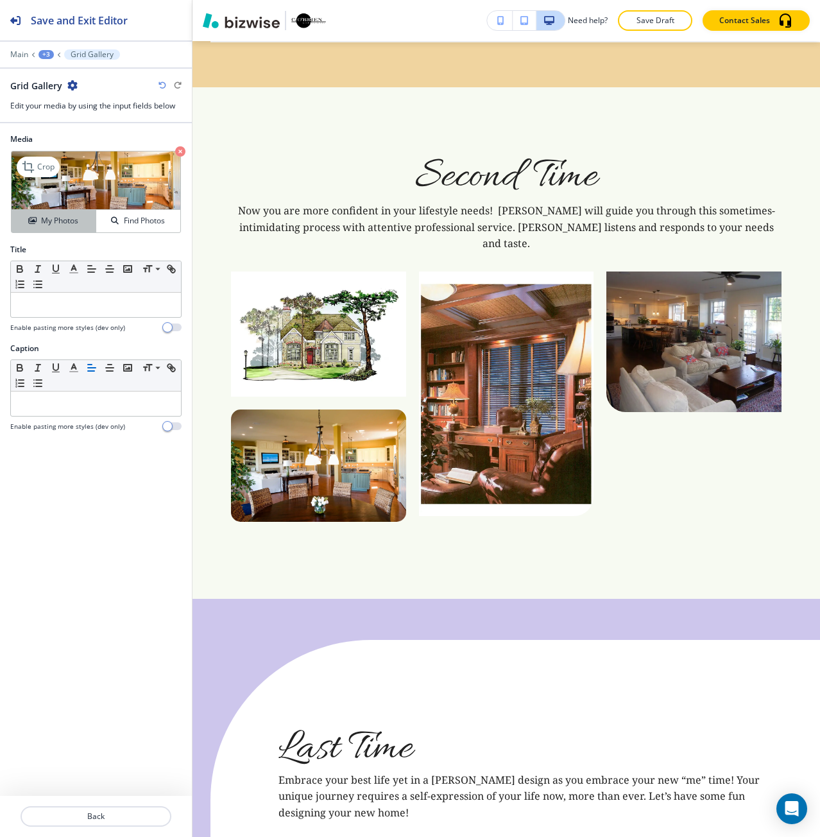
click at [48, 220] on h4 "My Photos" at bounding box center [59, 221] width 37 height 12
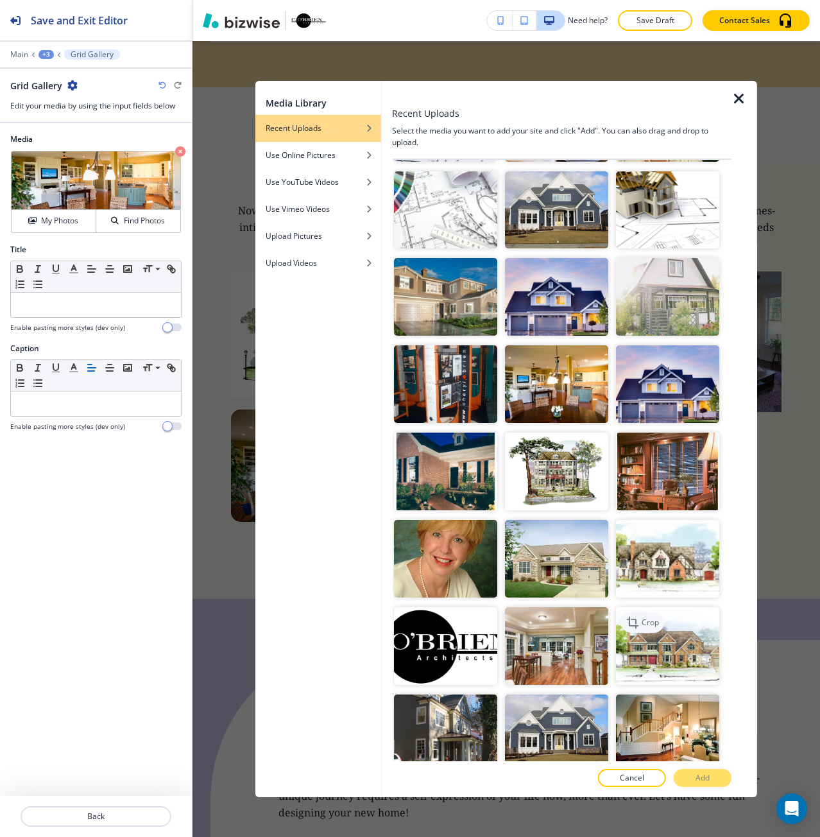
scroll to position [2437, 0]
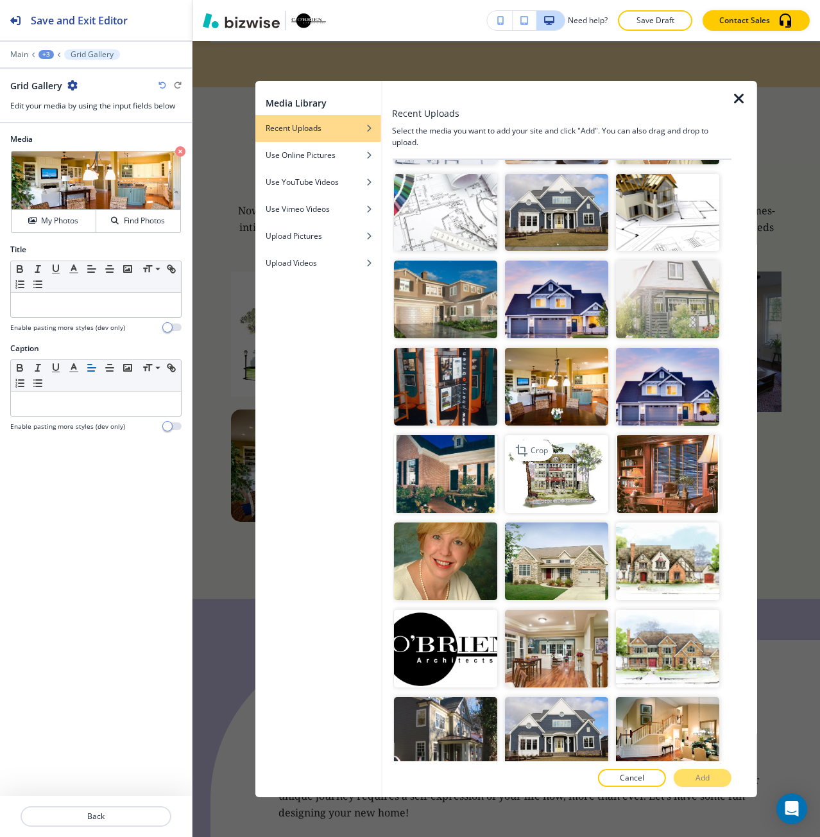
click at [576, 435] on img "button" at bounding box center [556, 474] width 103 height 78
click at [708, 776] on p "Add" at bounding box center [703, 778] width 14 height 12
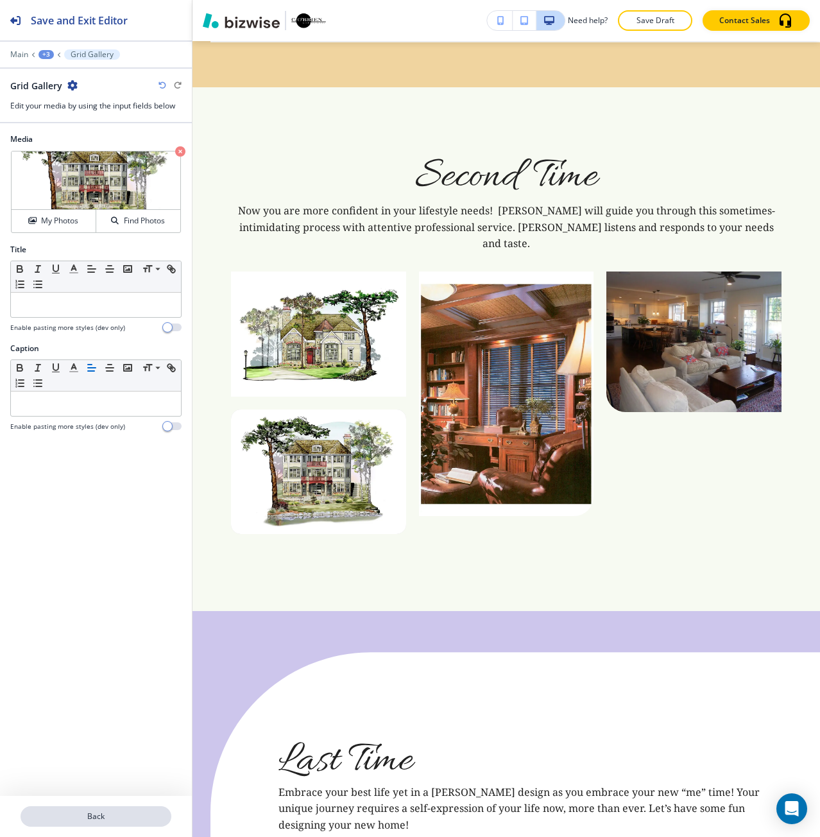
click at [150, 813] on p "Back" at bounding box center [96, 817] width 148 height 12
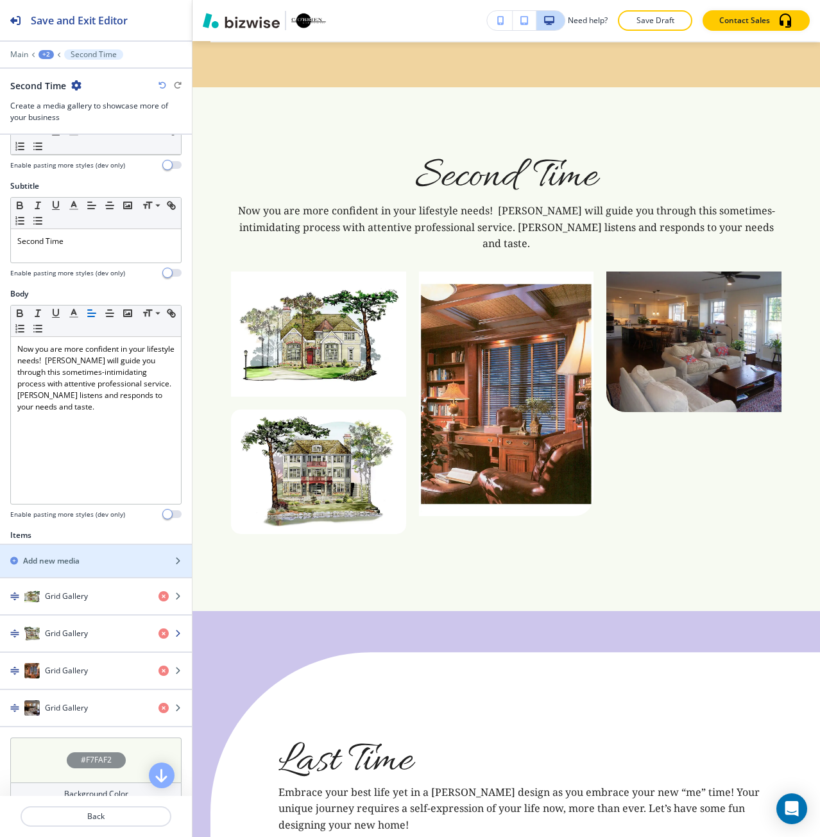
scroll to position [64, 0]
click at [98, 560] on div "Add new media" at bounding box center [82, 561] width 164 height 12
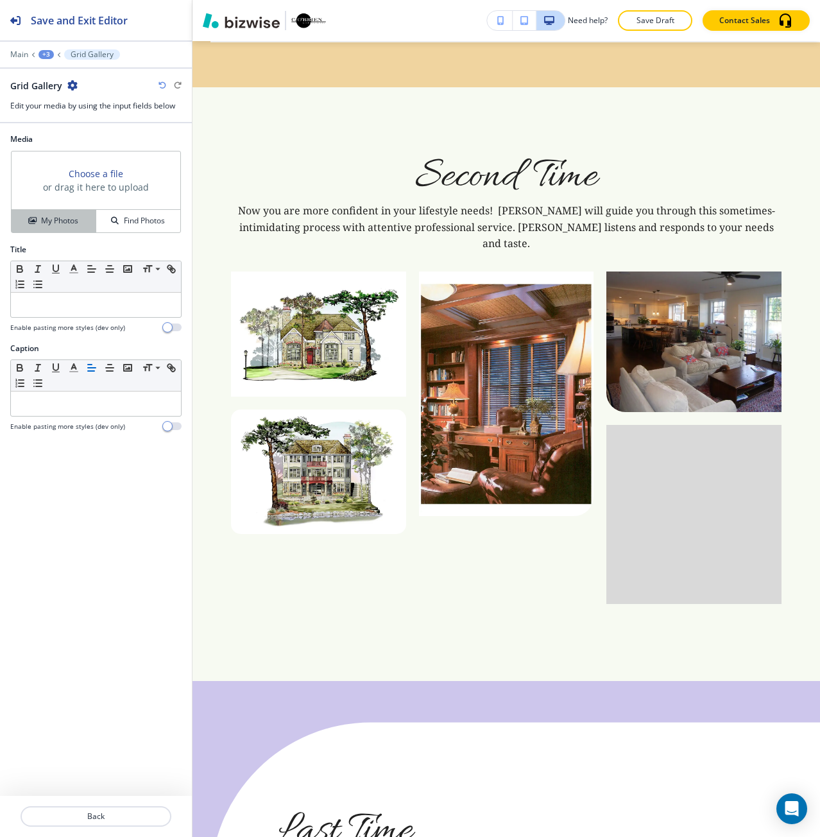
click at [65, 220] on h4 "My Photos" at bounding box center [59, 221] width 37 height 12
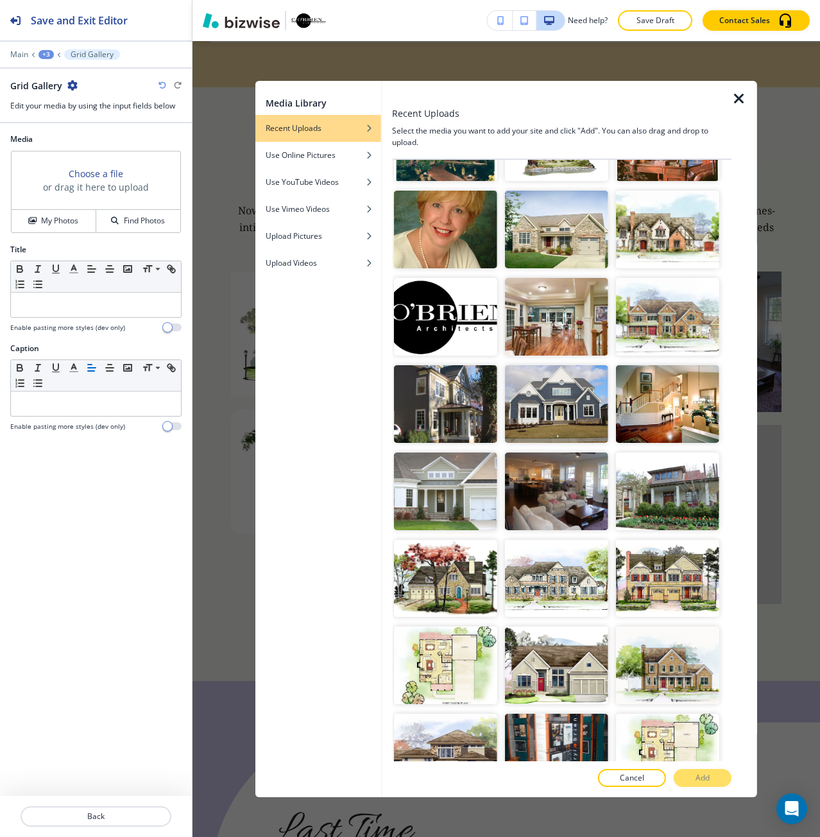
scroll to position [2758, 0]
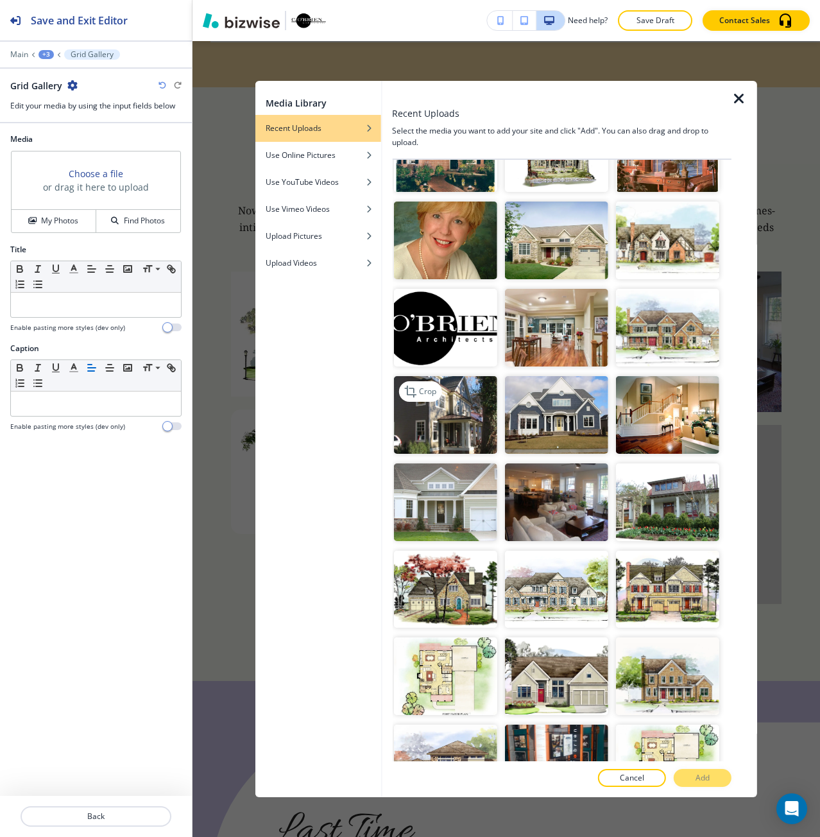
click at [470, 376] on img "button" at bounding box center [444, 415] width 103 height 78
click at [717, 785] on button "Add" at bounding box center [703, 778] width 58 height 18
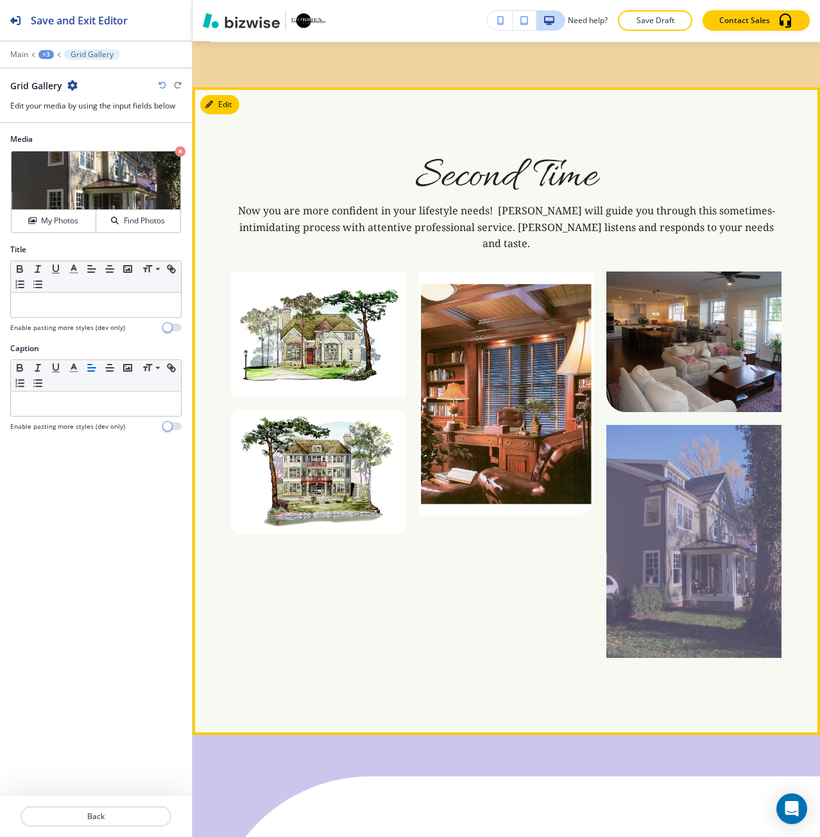
click at [632, 445] on div at bounding box center [694, 542] width 175 height 234
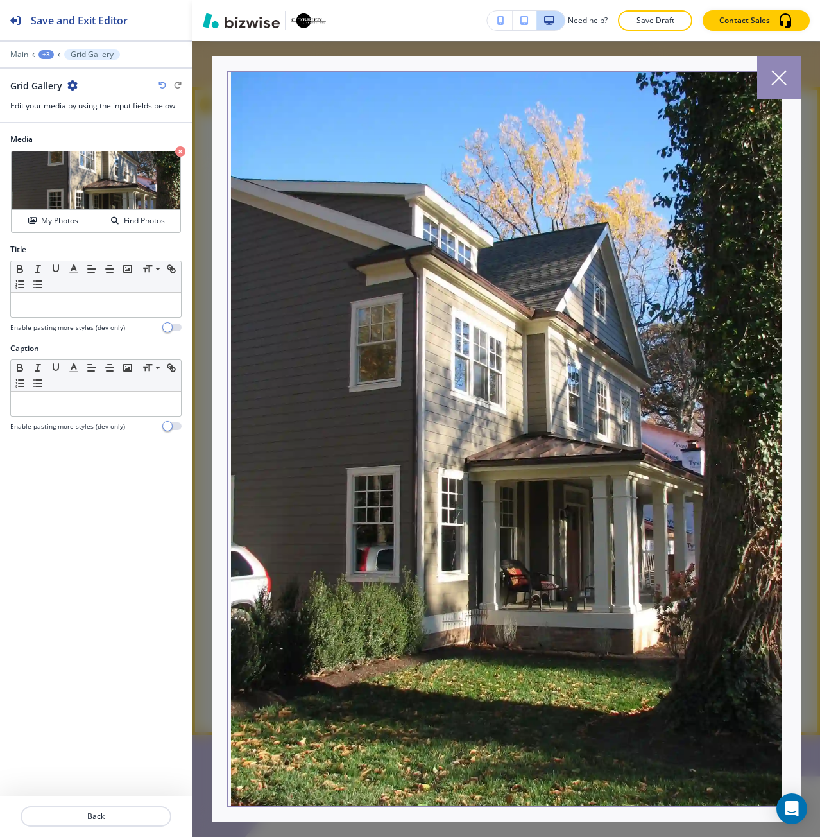
click at [762, 91] on div at bounding box center [779, 78] width 44 height 44
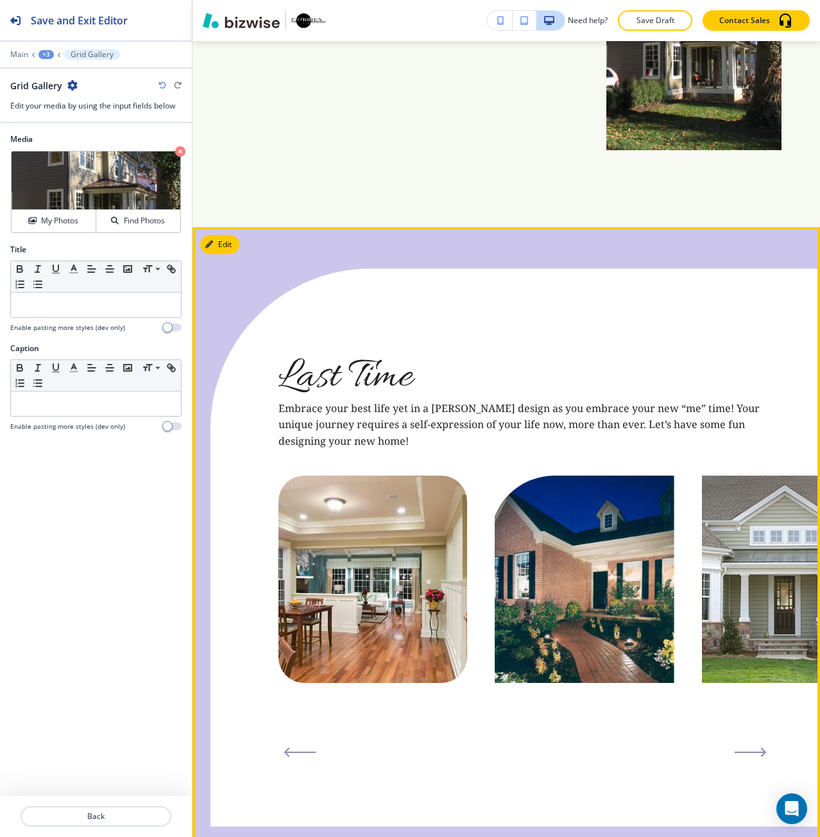
scroll to position [3106, 0]
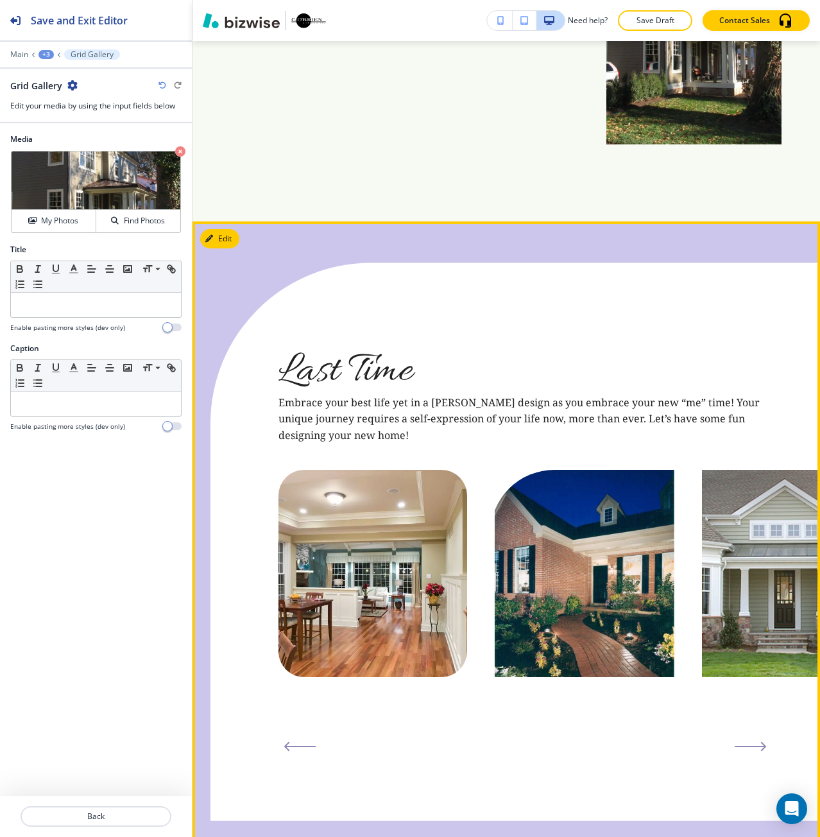
click at [227, 229] on button "Edit" at bounding box center [219, 238] width 39 height 19
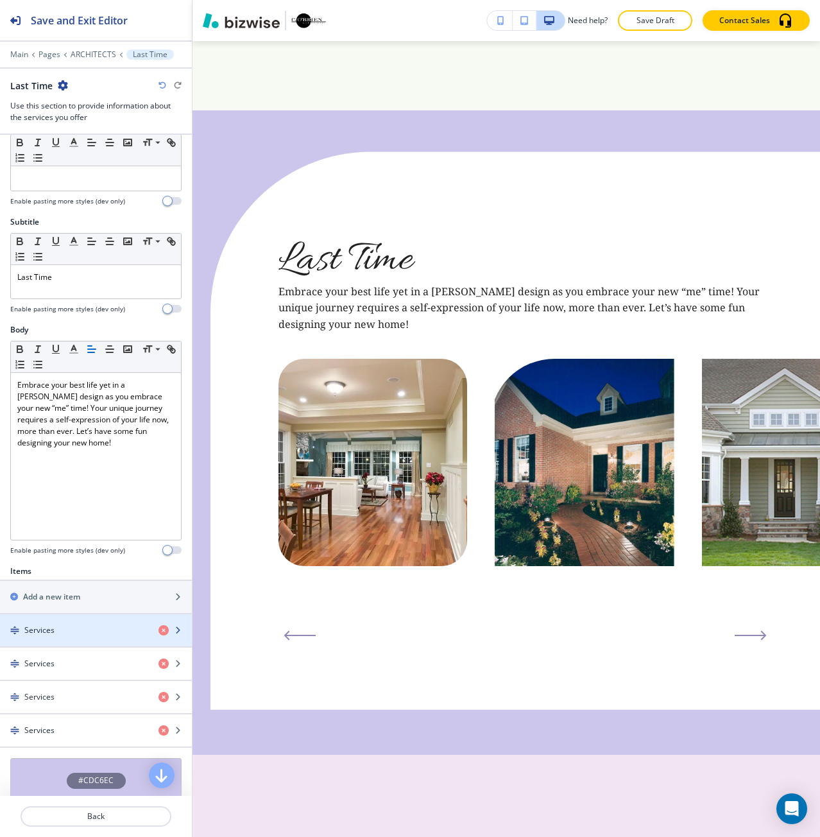
scroll to position [64, 0]
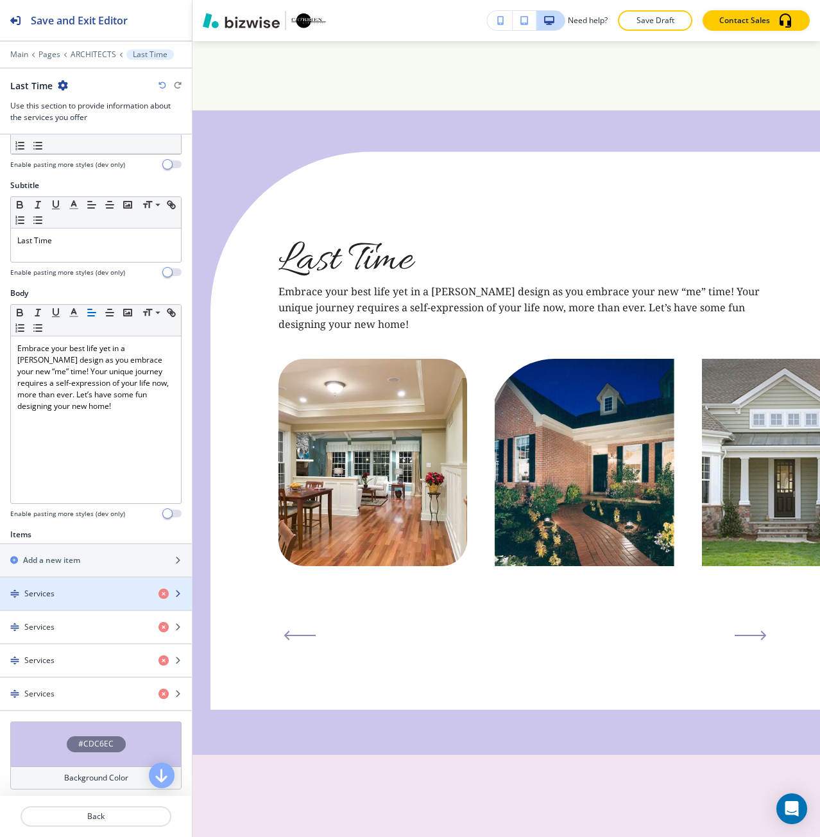
click at [55, 599] on div "button" at bounding box center [96, 604] width 192 height 10
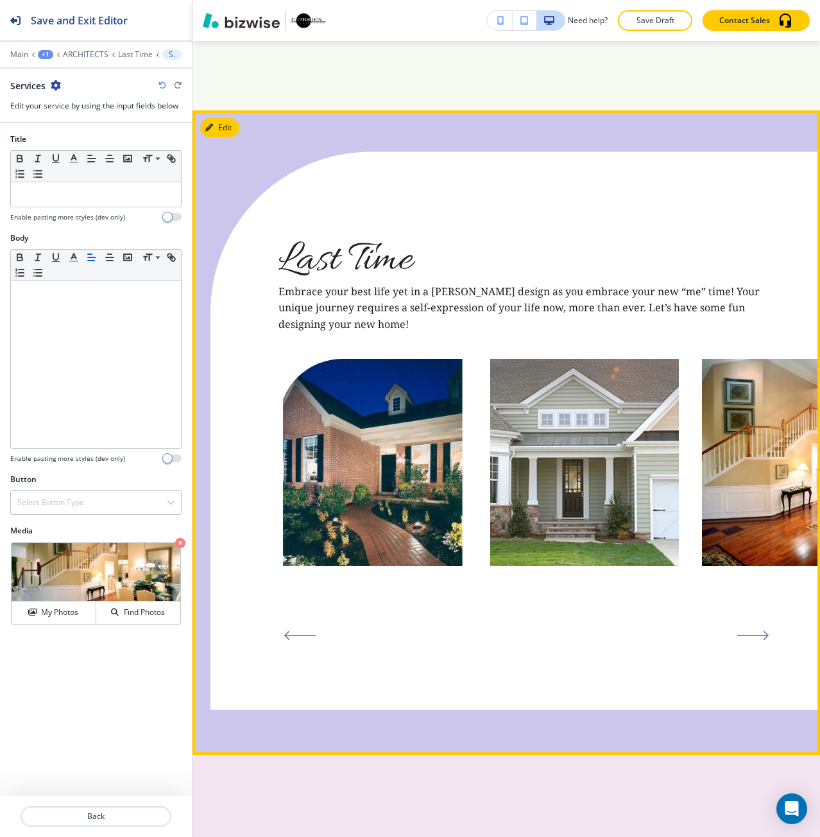
click at [743, 630] on icon "Next Slide" at bounding box center [753, 635] width 32 height 10
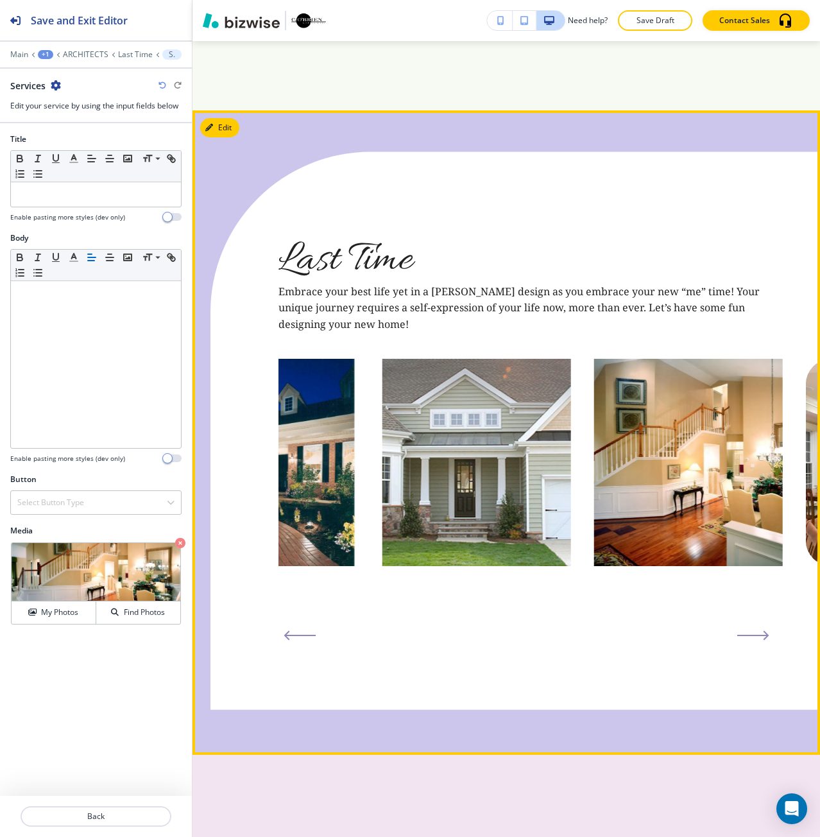
click at [743, 630] on icon "Next Slide" at bounding box center [753, 635] width 32 height 10
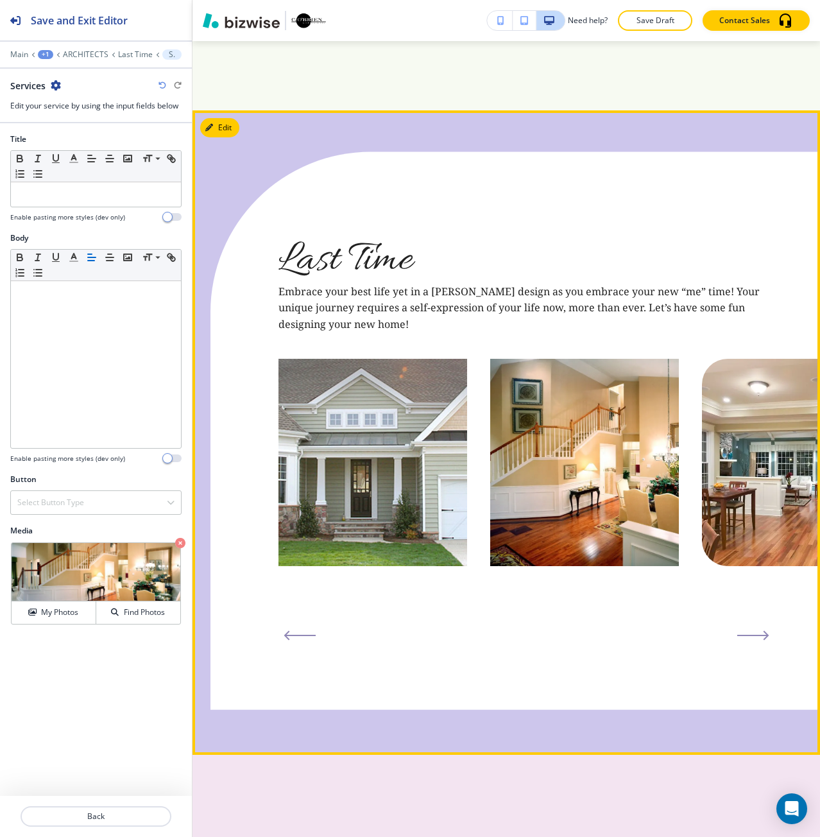
click at [743, 630] on icon "Next Slide" at bounding box center [753, 635] width 32 height 10
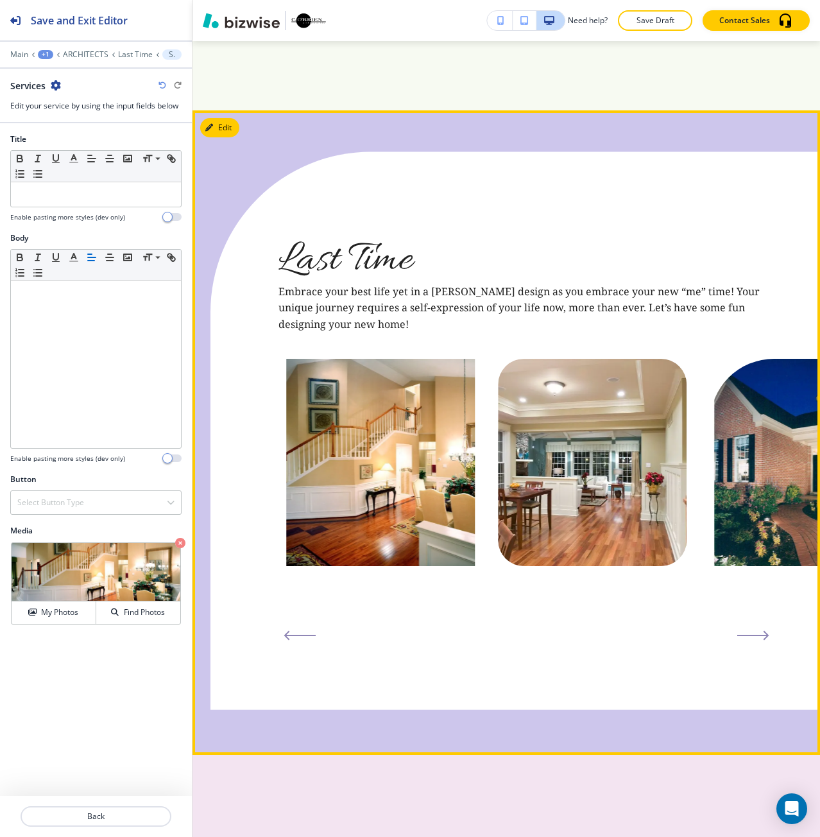
click at [743, 630] on icon "Next Slide" at bounding box center [753, 635] width 32 height 10
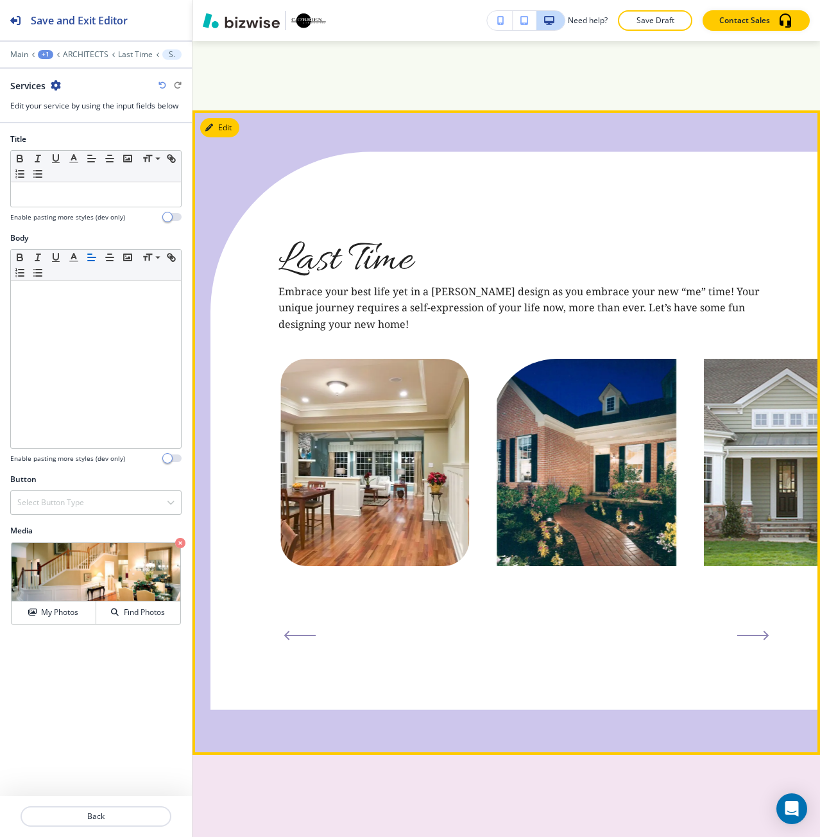
click at [743, 630] on icon "Next Slide" at bounding box center [753, 635] width 32 height 10
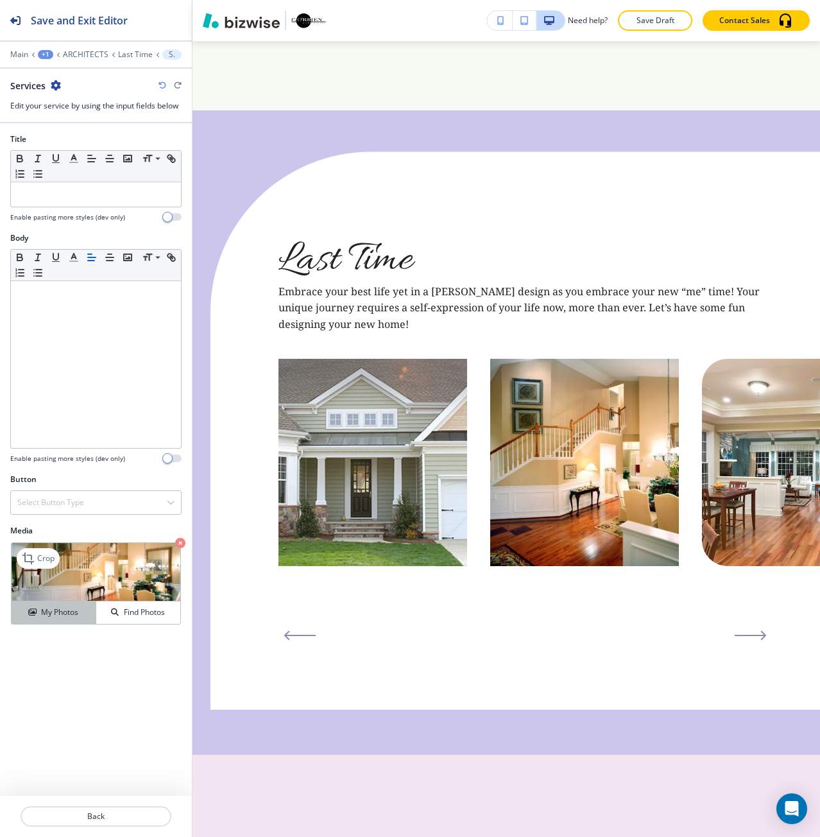
click at [81, 611] on div "My Photos" at bounding box center [54, 613] width 84 height 12
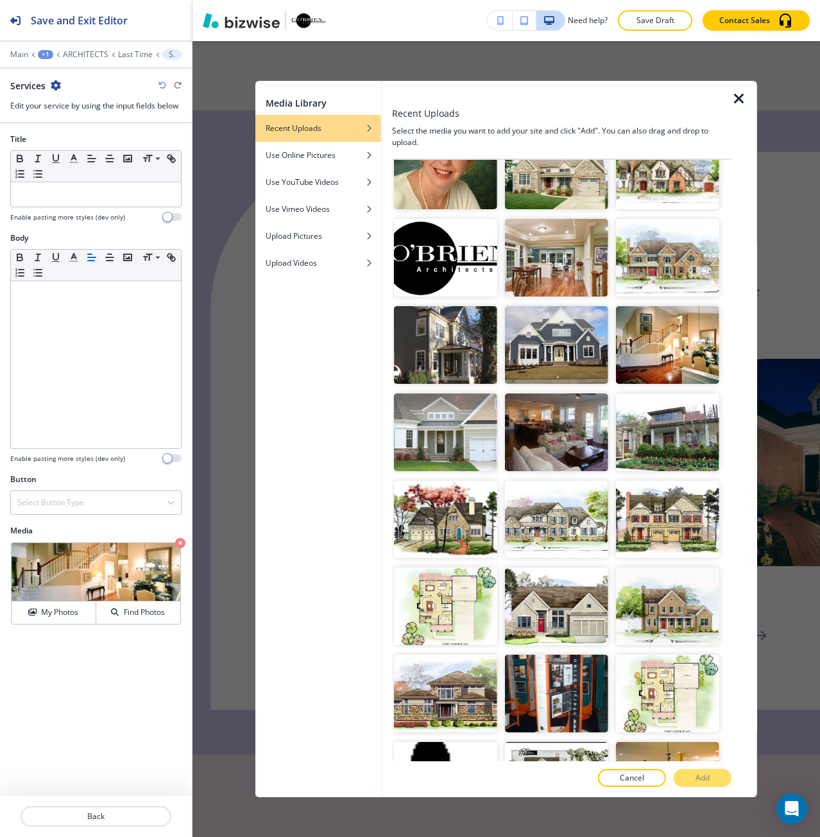
scroll to position [2822, 0]
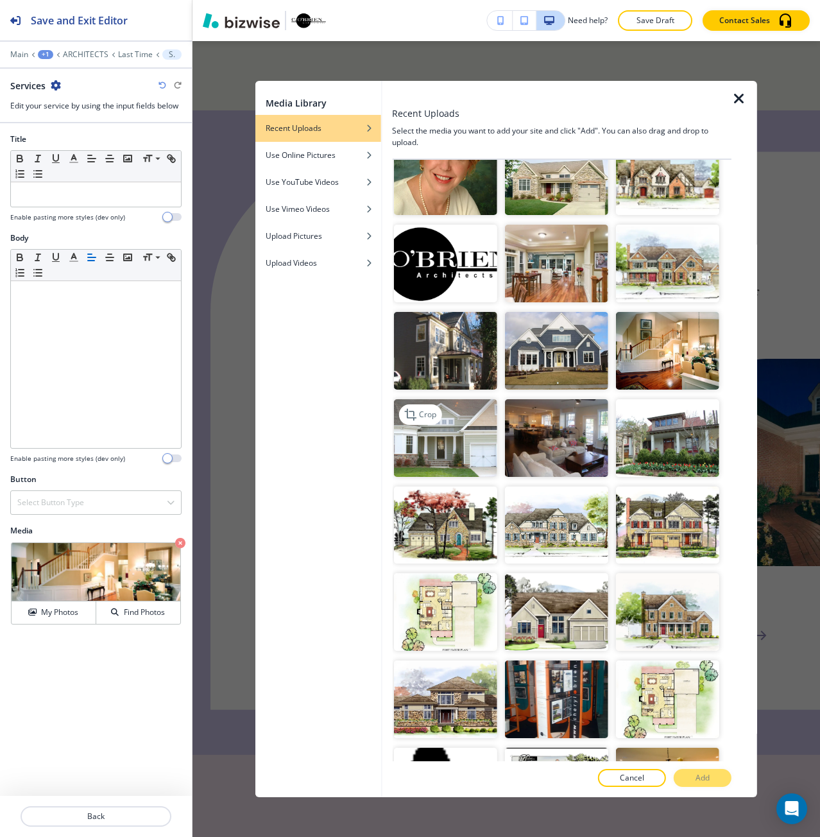
click at [464, 399] on img "button" at bounding box center [444, 438] width 103 height 78
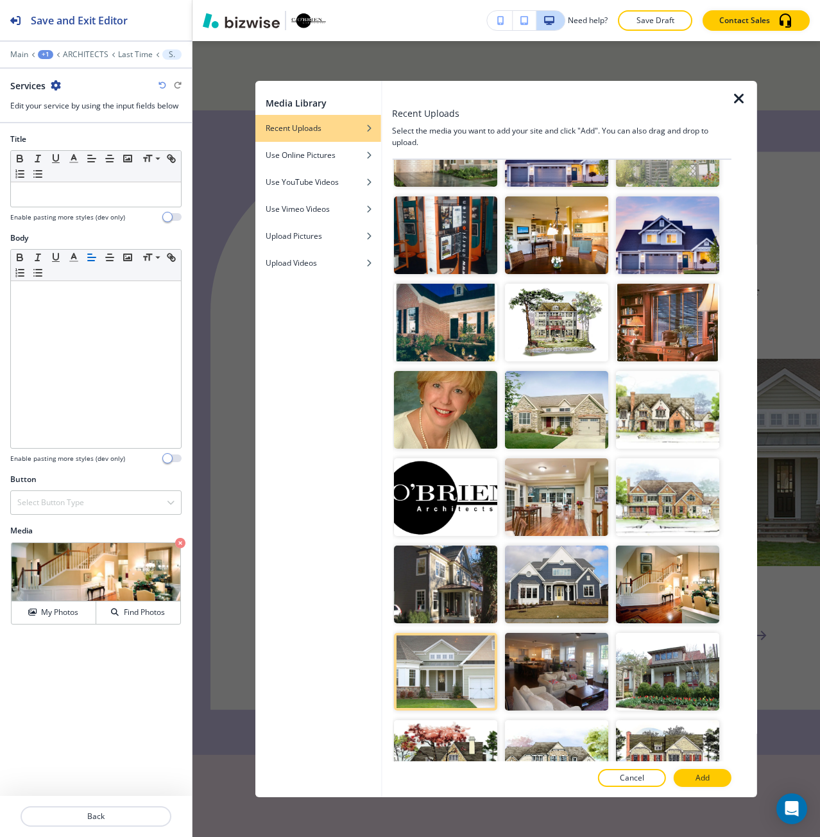
scroll to position [2565, 0]
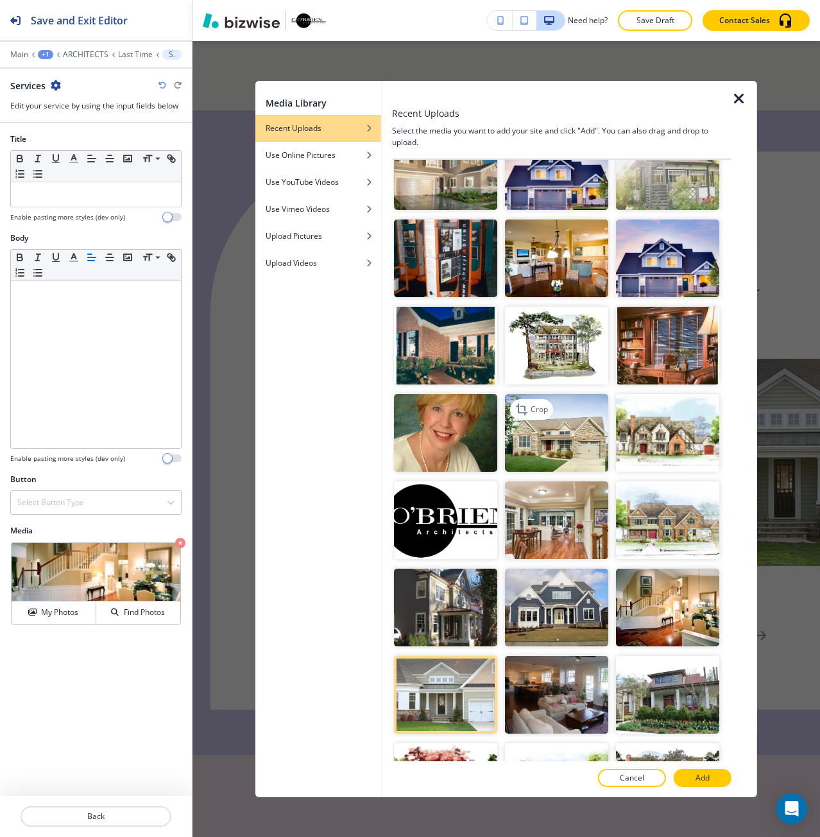
click at [574, 394] on img "button" at bounding box center [556, 433] width 103 height 78
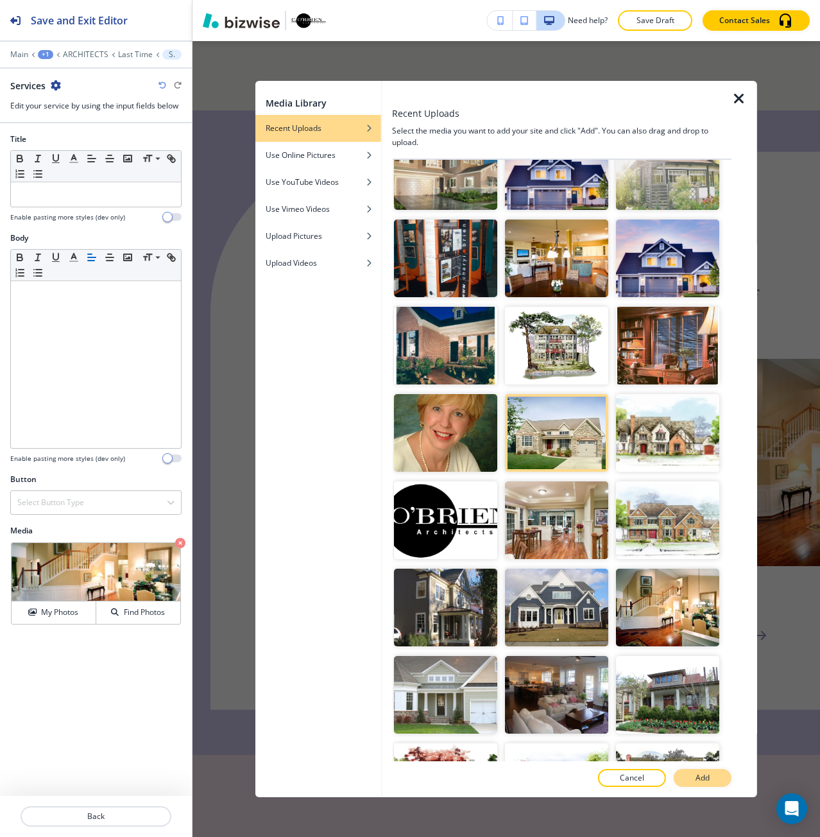
click at [715, 781] on button "Add" at bounding box center [703, 778] width 58 height 18
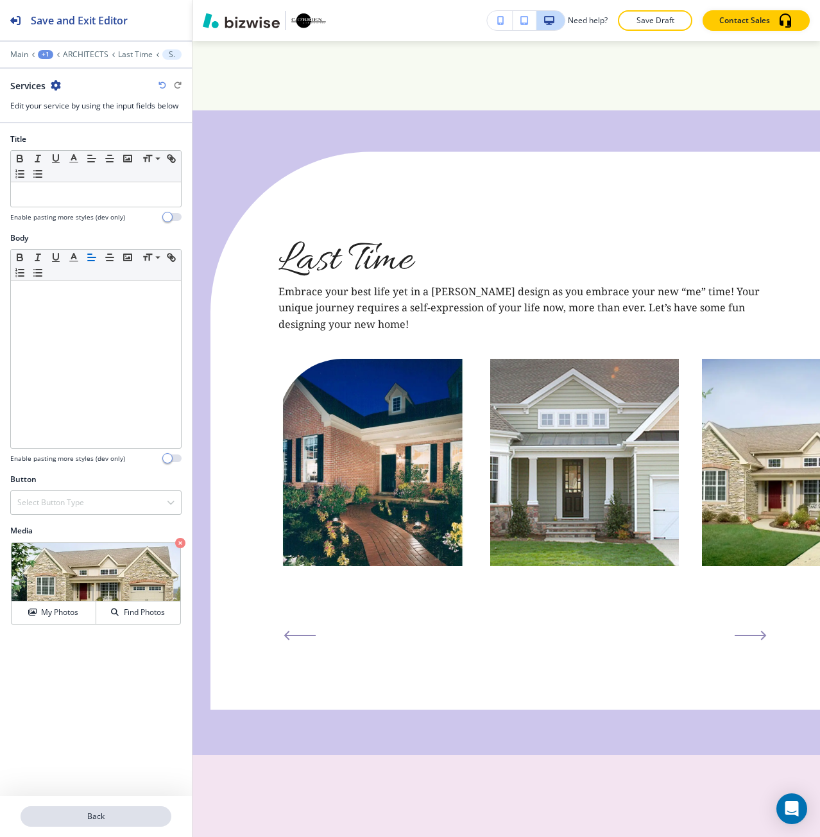
click at [114, 814] on p "Back" at bounding box center [96, 817] width 148 height 12
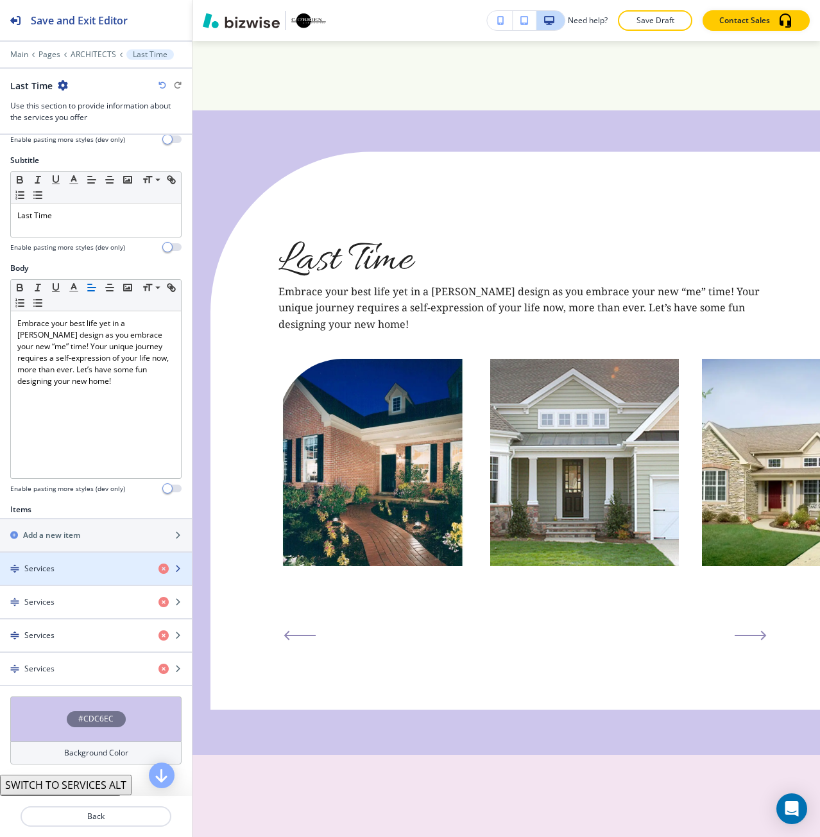
scroll to position [128, 0]
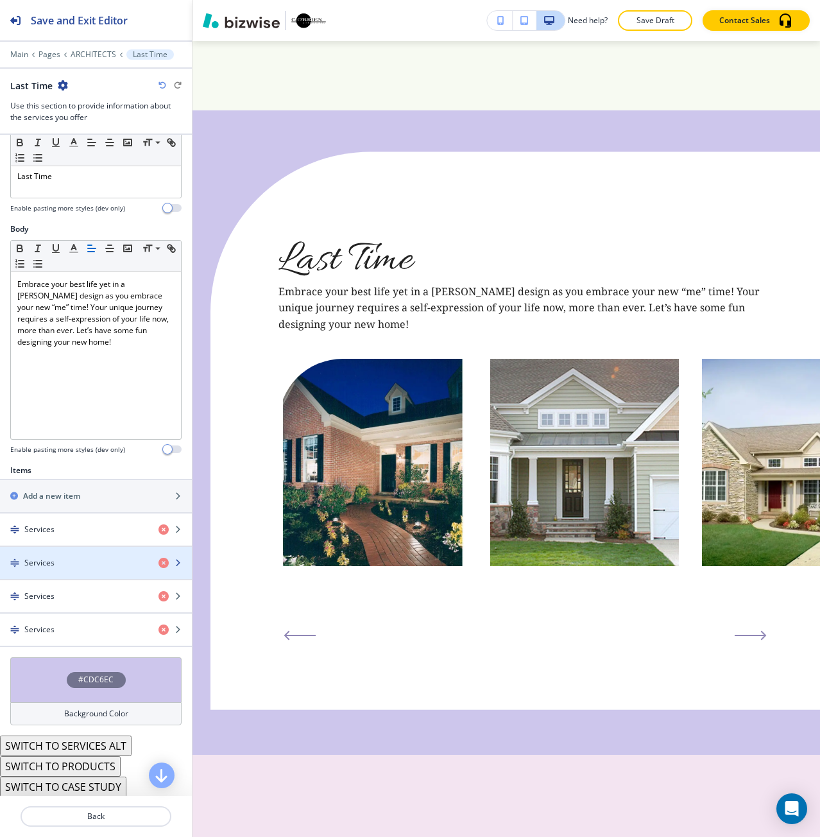
click at [63, 556] on div "button" at bounding box center [96, 552] width 192 height 10
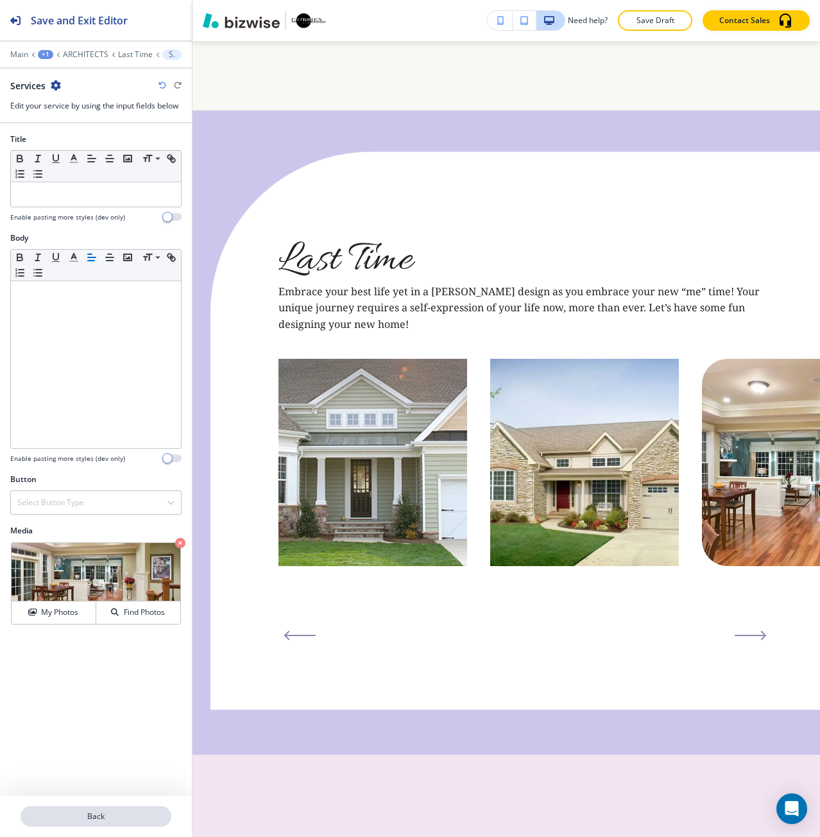
click at [131, 811] on p "Back" at bounding box center [96, 817] width 148 height 12
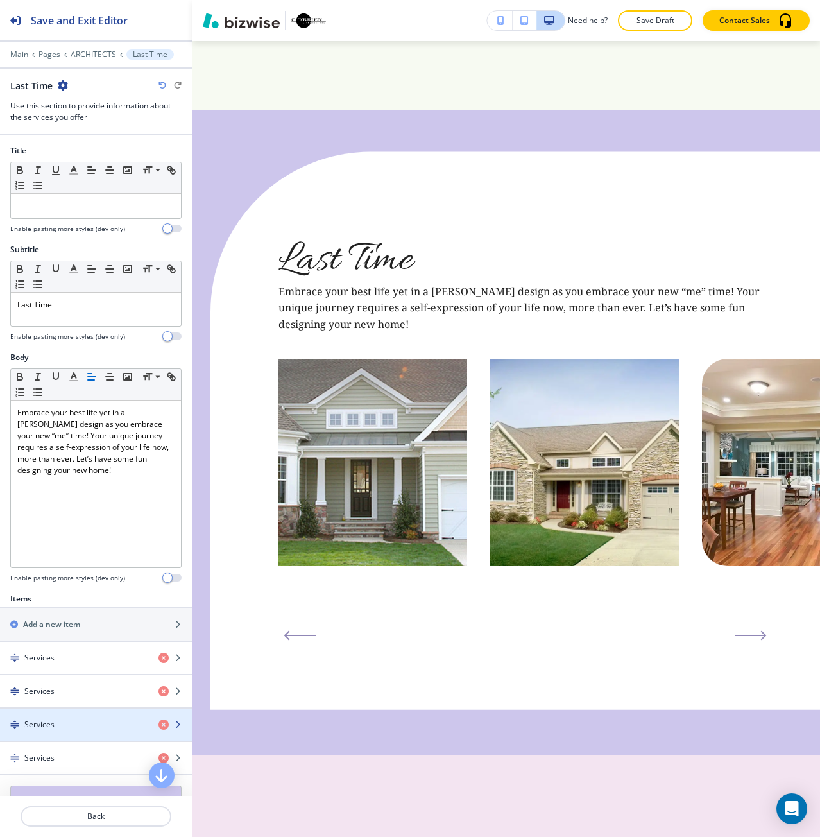
click at [71, 719] on div "Services" at bounding box center [74, 725] width 148 height 12
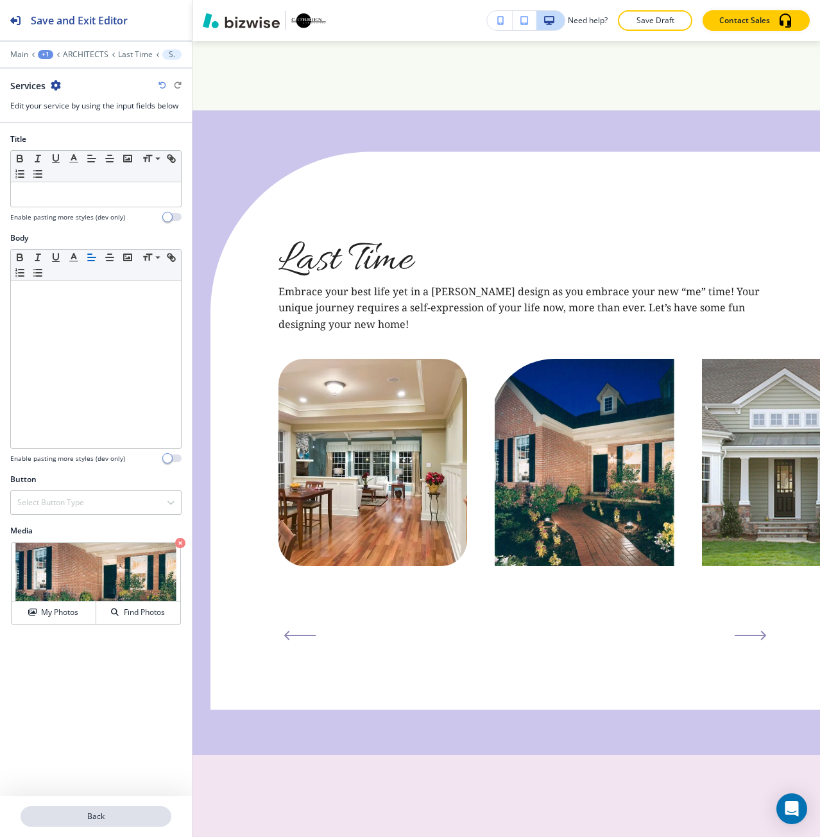
click at [133, 813] on p "Back" at bounding box center [96, 817] width 148 height 12
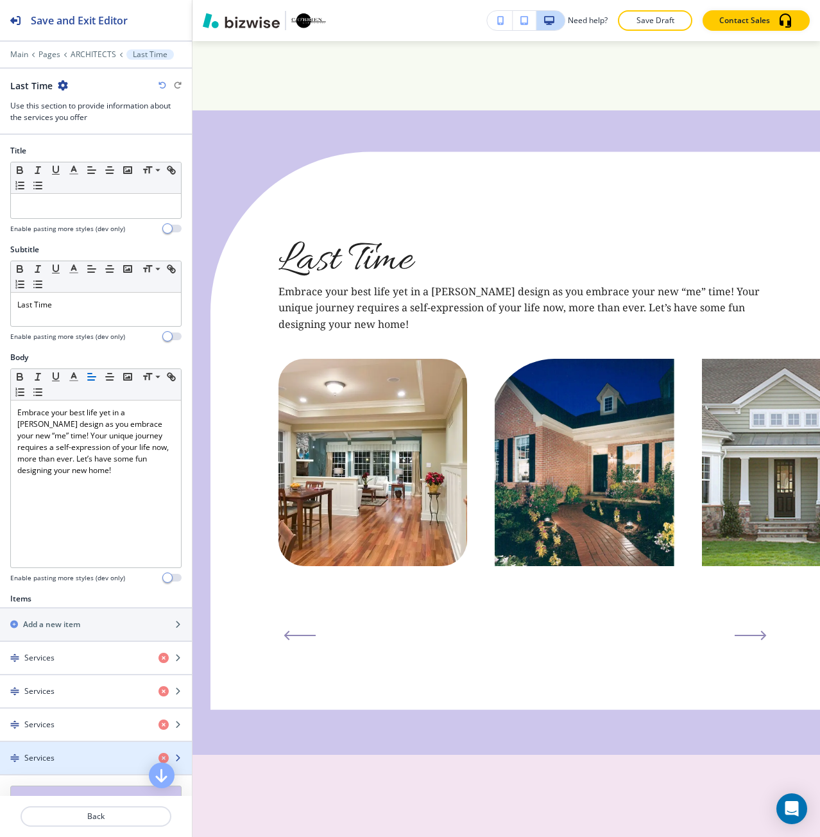
click at [97, 757] on div "Services" at bounding box center [74, 758] width 148 height 12
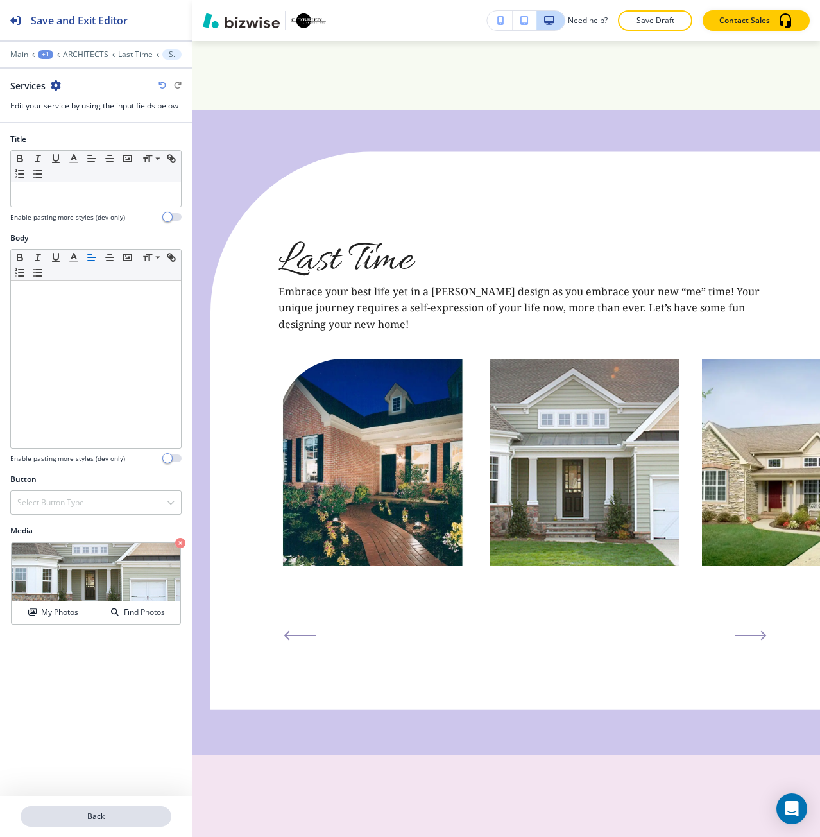
click at [107, 811] on p "Back" at bounding box center [96, 817] width 148 height 12
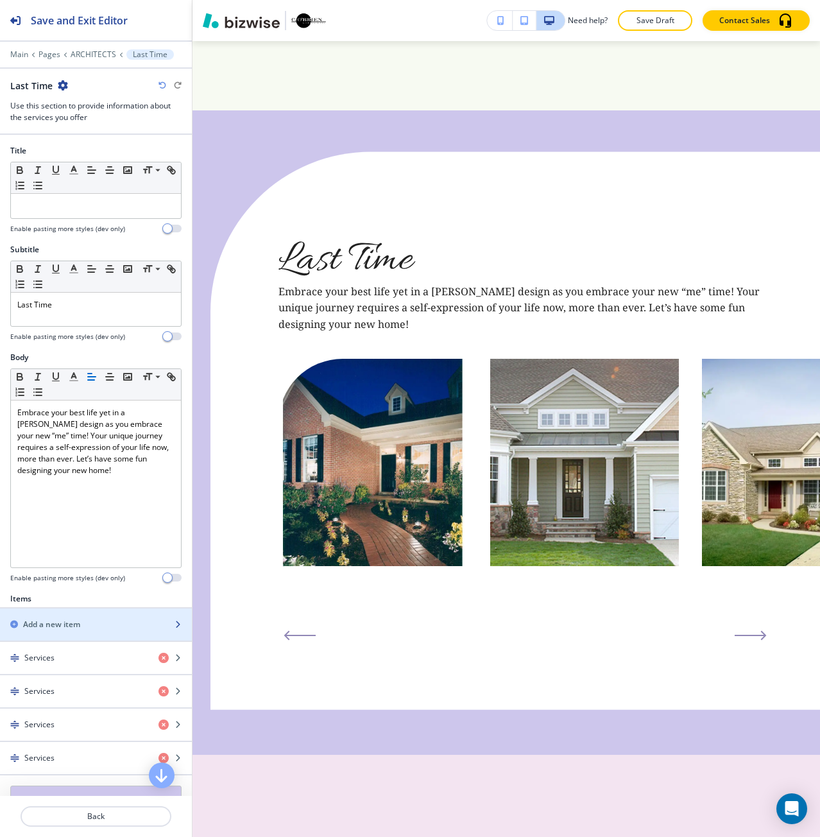
click at [71, 629] on h2 "Add a new item" at bounding box center [51, 625] width 57 height 12
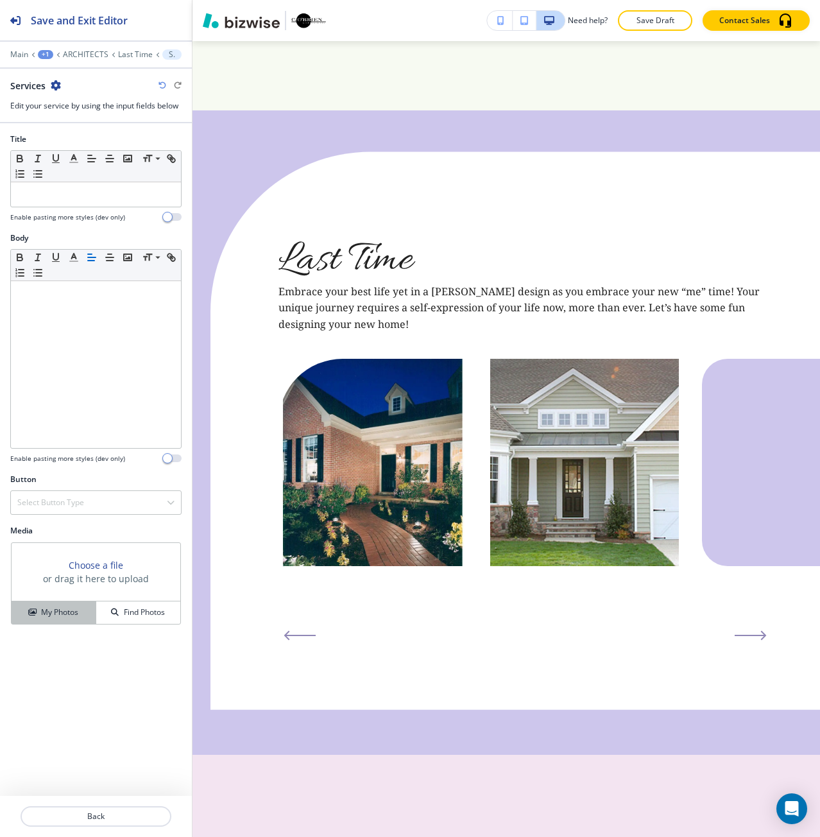
click at [71, 619] on button "My Photos" at bounding box center [54, 612] width 85 height 22
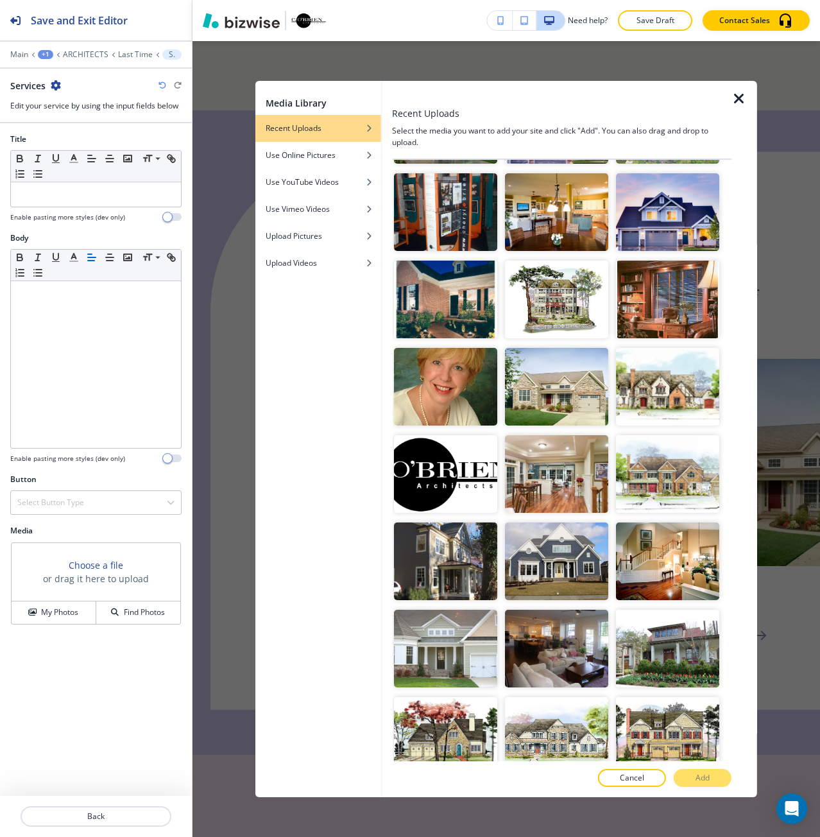
scroll to position [2600, 0]
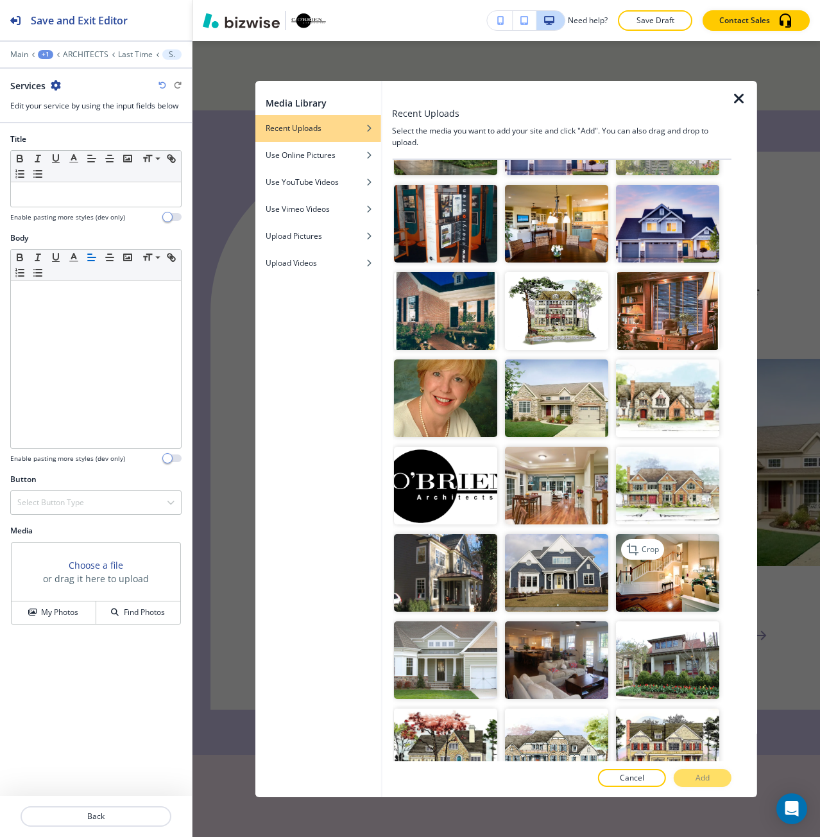
click at [667, 534] on img "button" at bounding box center [667, 573] width 103 height 78
click at [686, 778] on button "Add" at bounding box center [703, 778] width 58 height 18
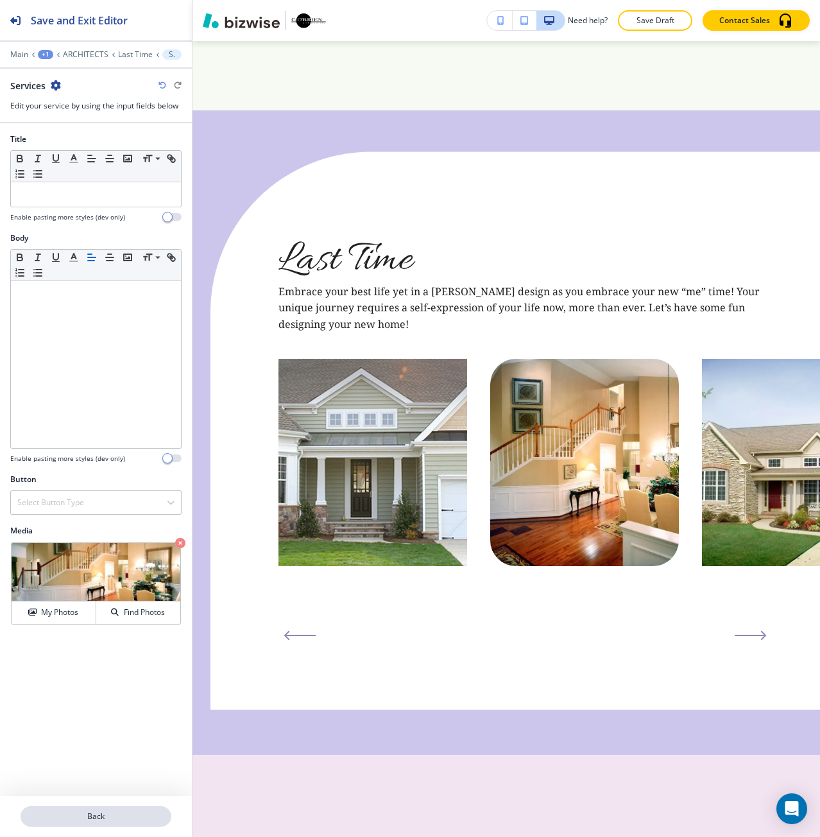
click at [90, 808] on button "Back" at bounding box center [96, 816] width 151 height 21
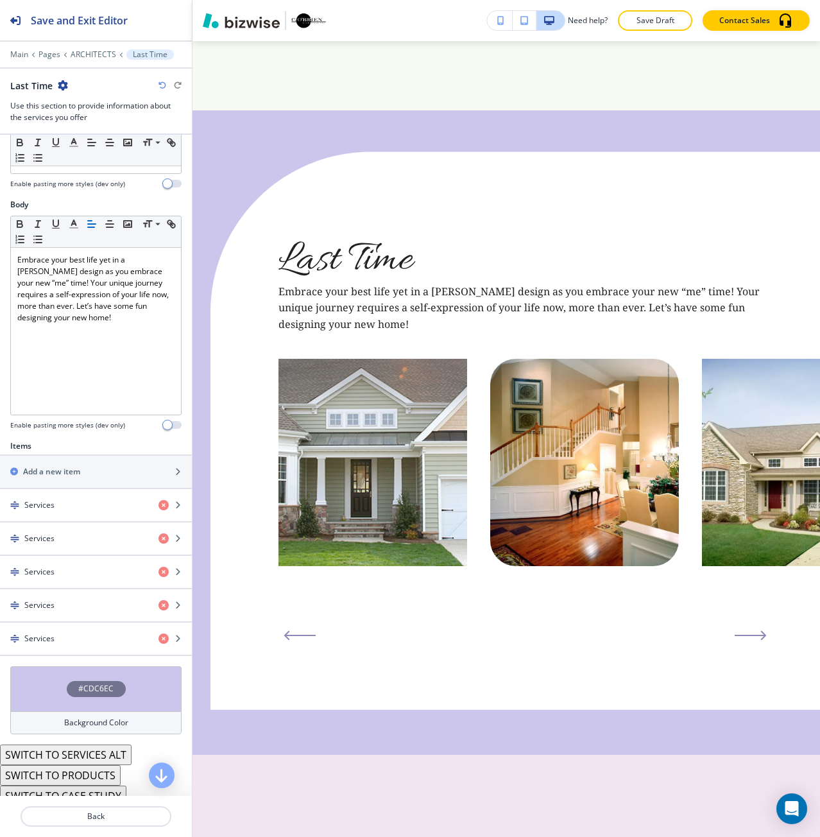
scroll to position [184, 0]
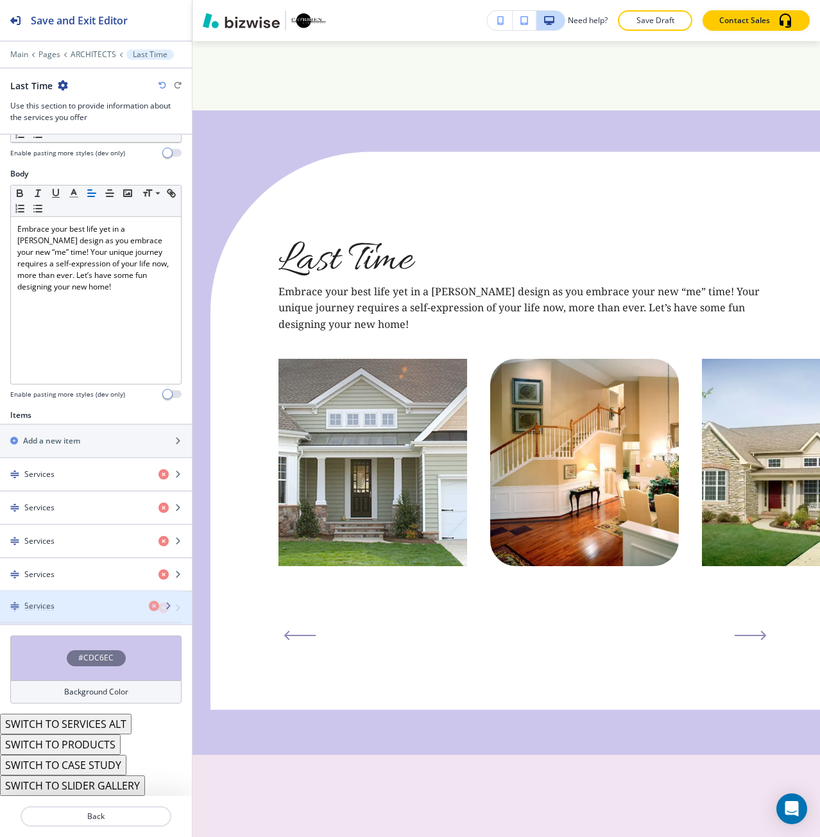
drag, startPoint x: 47, startPoint y: 575, endPoint x: 47, endPoint y: 607, distance: 32.1
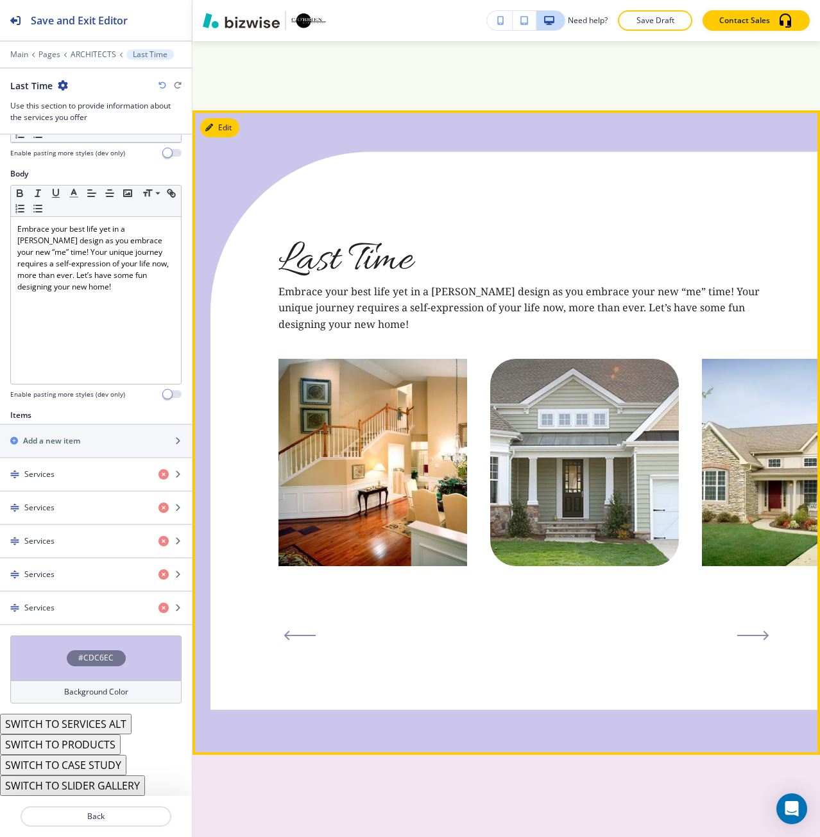
click at [738, 625] on button "Next Slide" at bounding box center [753, 635] width 42 height 21
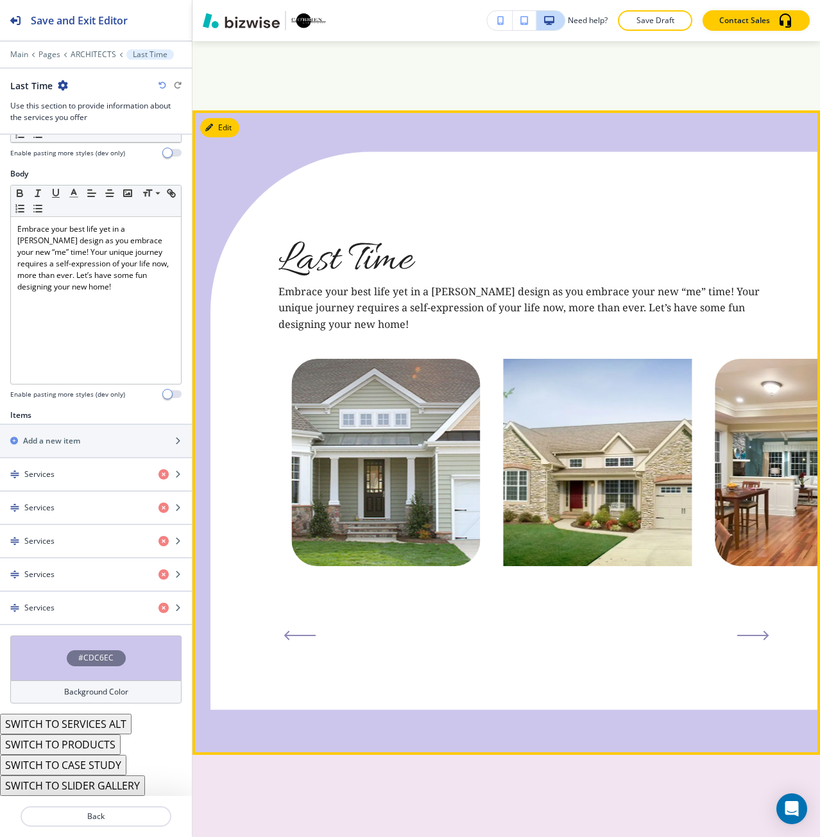
click at [739, 625] on button "Next Slide" at bounding box center [753, 635] width 42 height 21
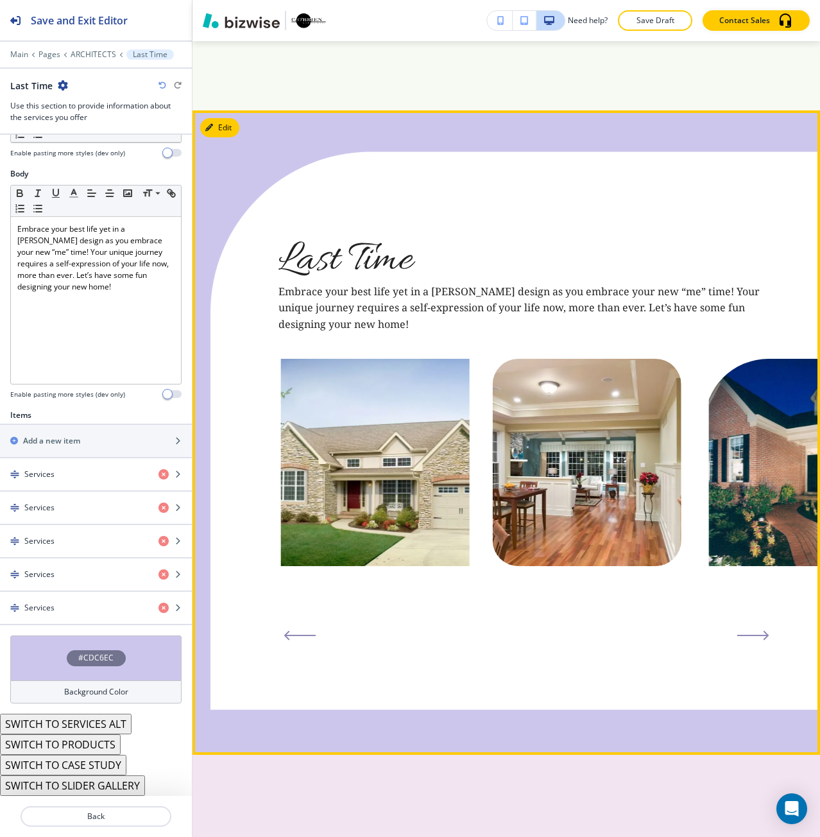
click at [739, 625] on button "Next Slide" at bounding box center [753, 635] width 42 height 21
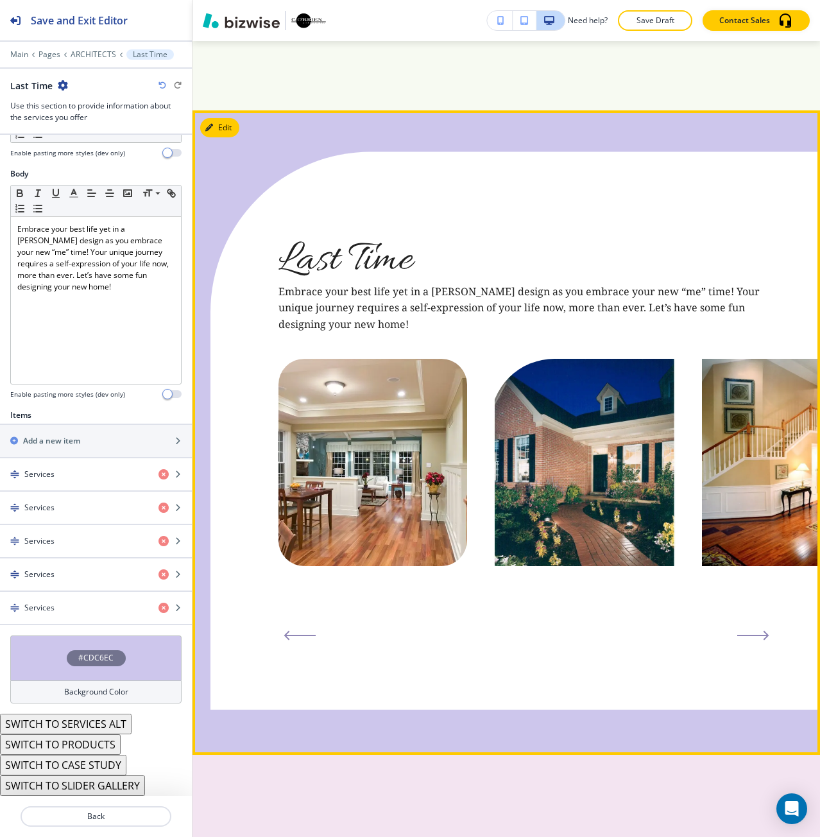
click at [739, 625] on button "Next Slide" at bounding box center [753, 635] width 42 height 21
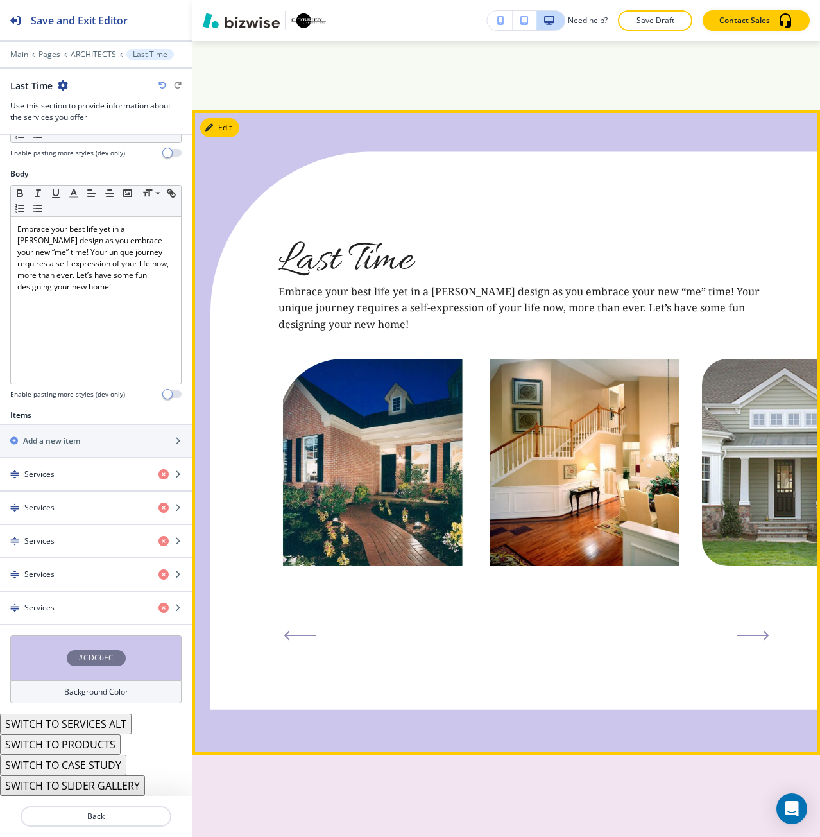
click at [739, 625] on button "Next Slide" at bounding box center [753, 635] width 42 height 21
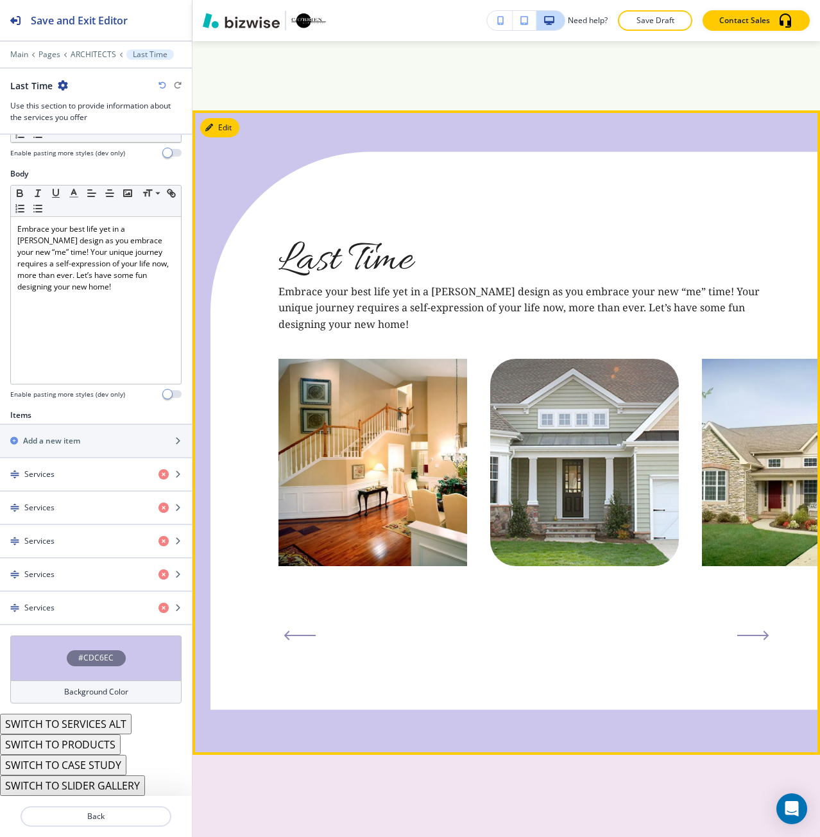
click at [739, 625] on button "Next Slide" at bounding box center [753, 635] width 42 height 21
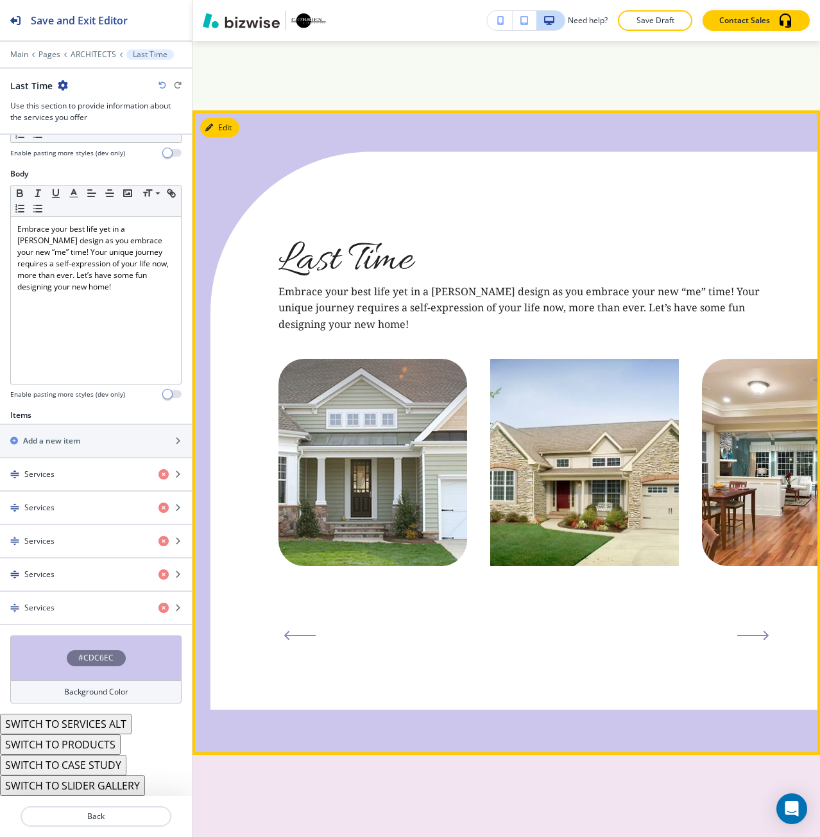
click at [739, 625] on button "Next Slide" at bounding box center [753, 635] width 42 height 21
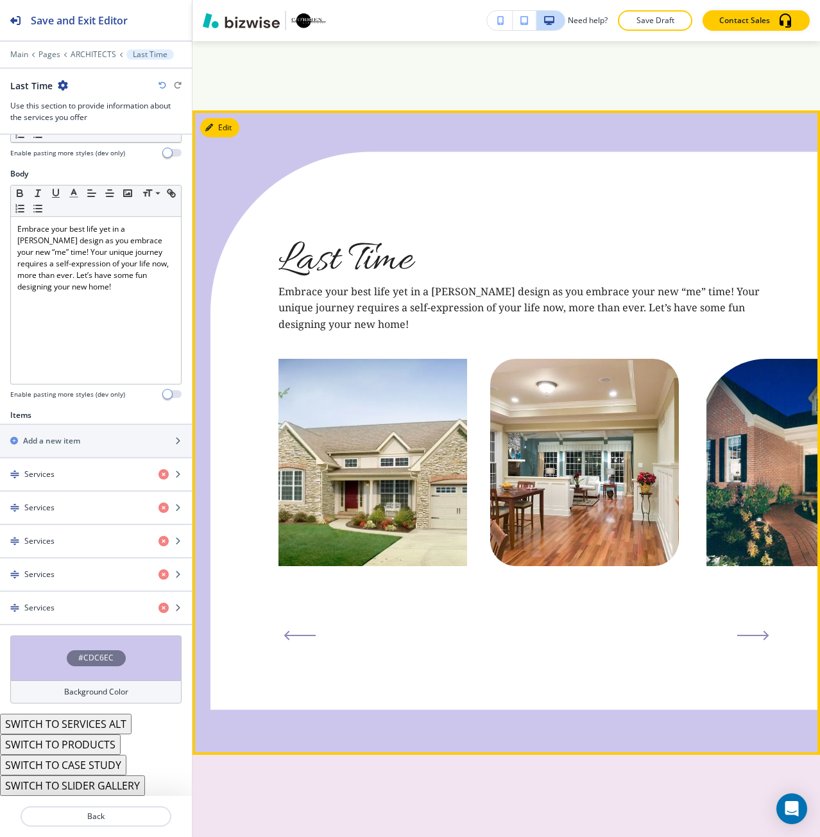
click at [739, 625] on button "Next Slide" at bounding box center [753, 635] width 42 height 21
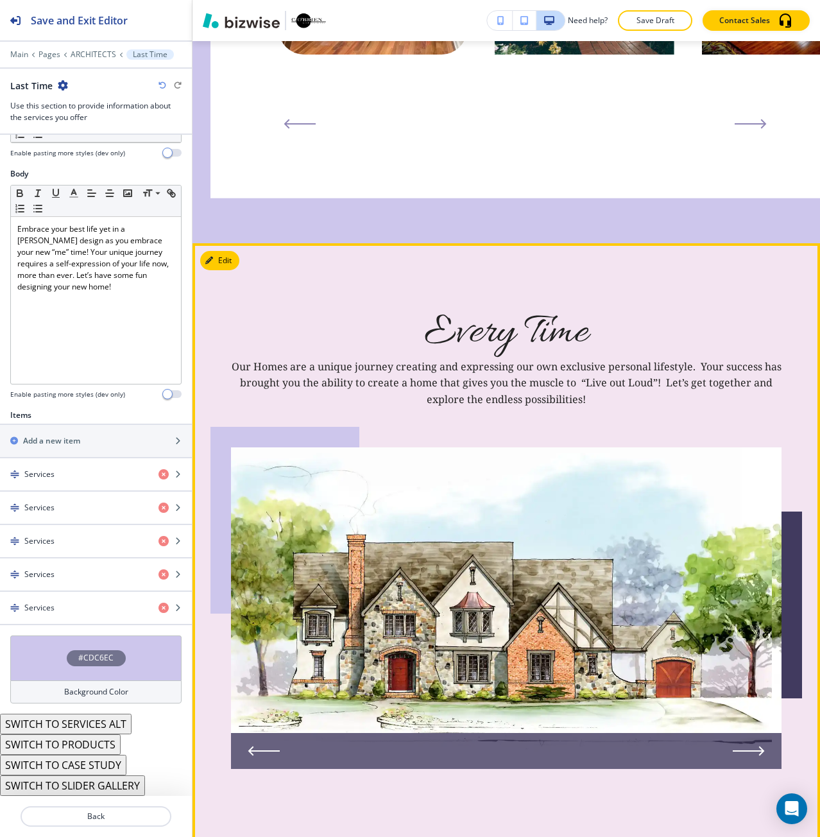
scroll to position [3730, 0]
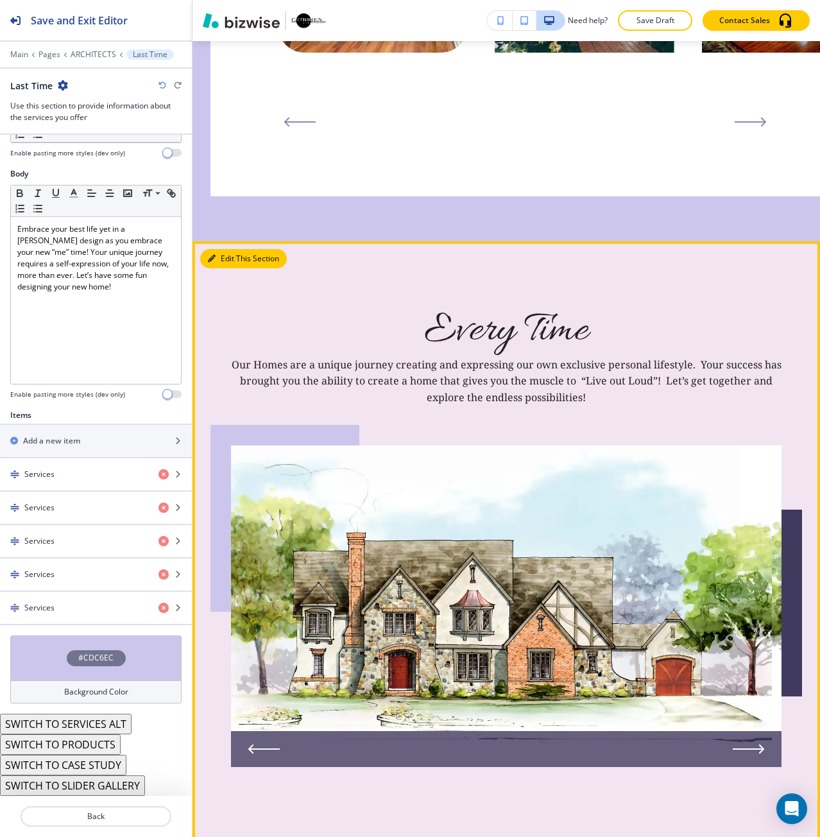
click at [223, 249] on button "Edit This Section" at bounding box center [243, 258] width 87 height 19
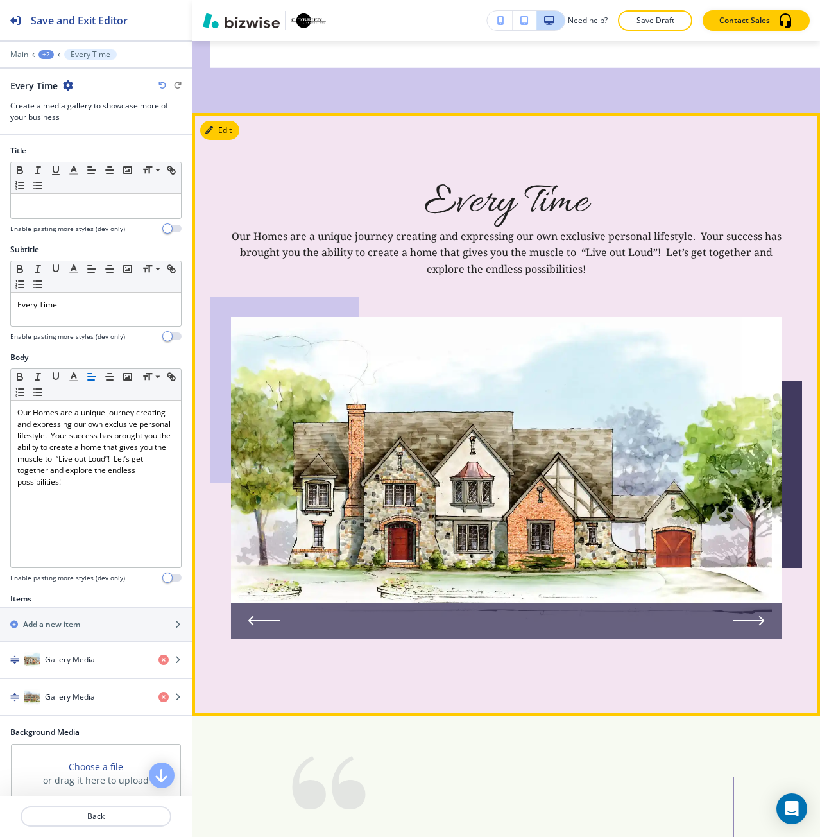
scroll to position [3860, 0]
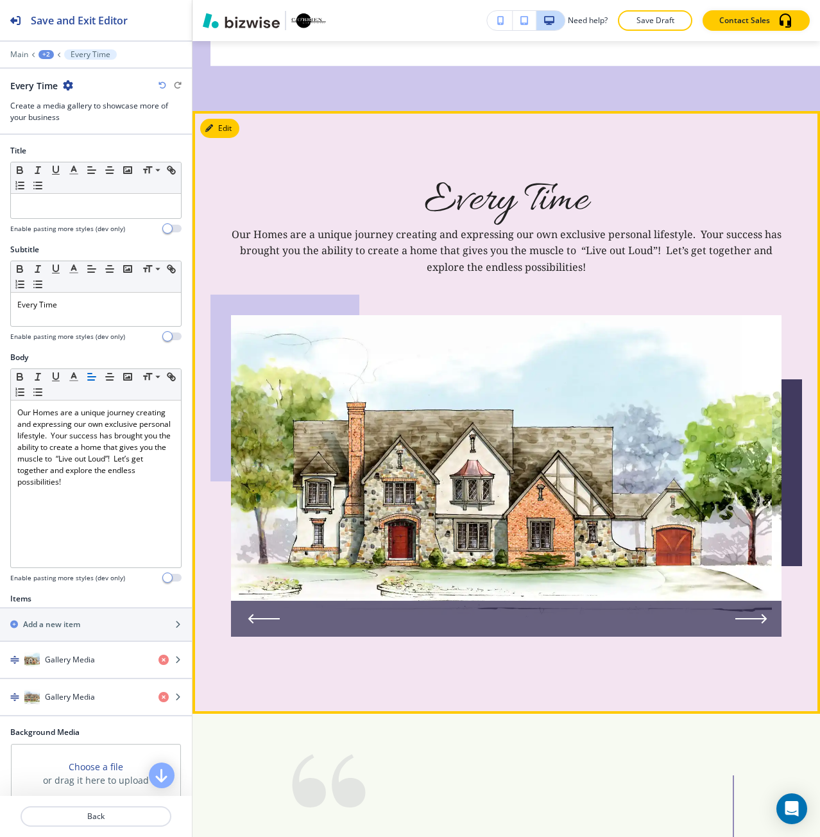
click at [748, 614] on icon "Next Slide" at bounding box center [752, 619] width 32 height 10
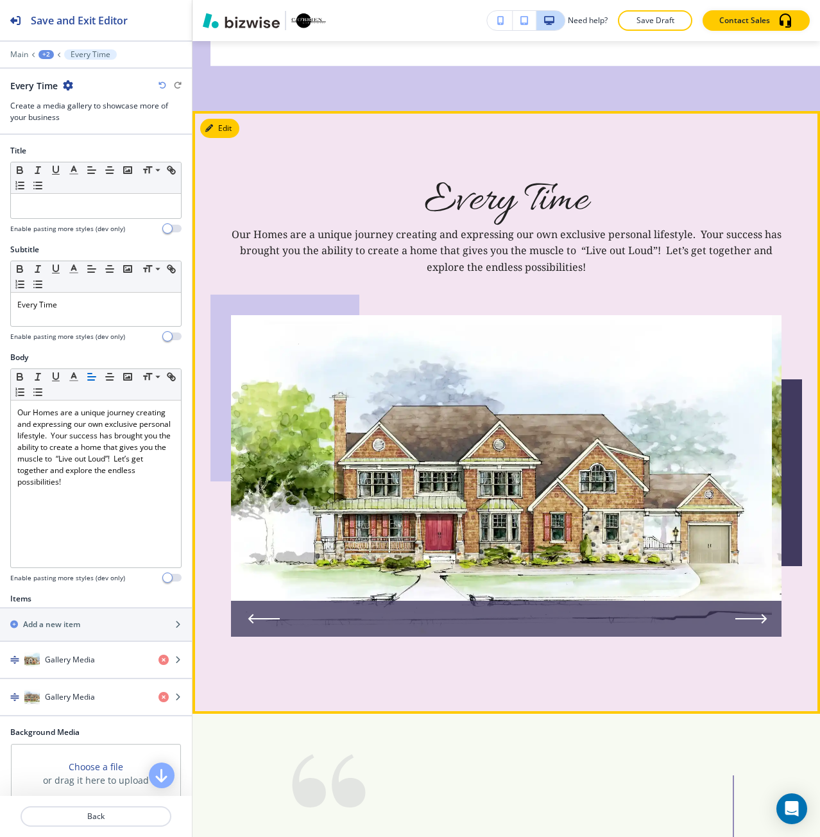
click at [748, 614] on icon "Next Slide" at bounding box center [752, 619] width 32 height 10
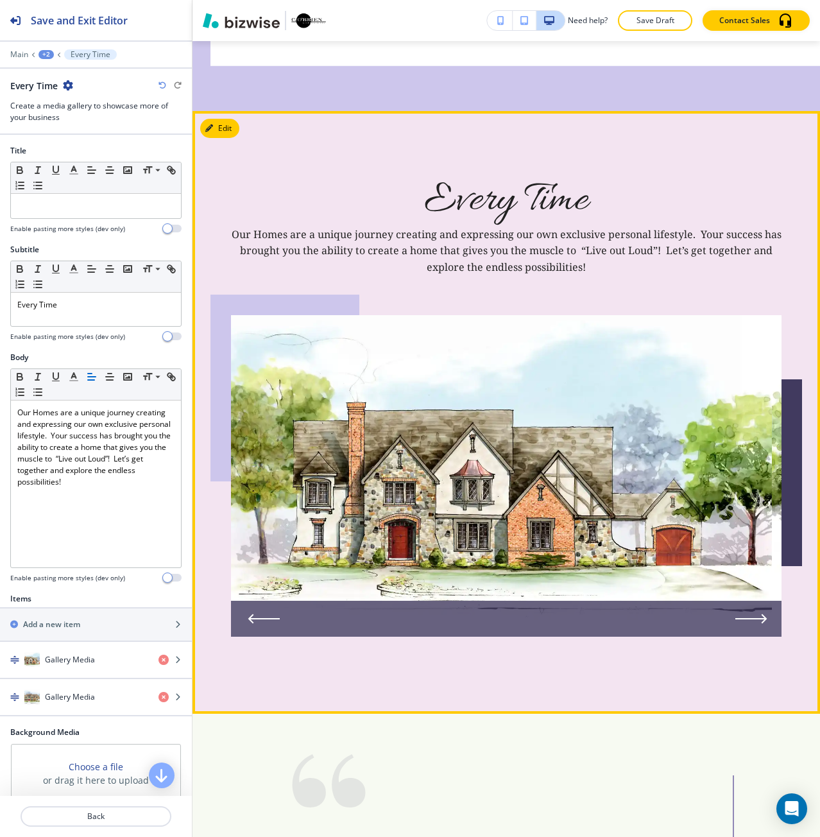
click at [748, 614] on icon "Next Slide" at bounding box center [752, 619] width 32 height 10
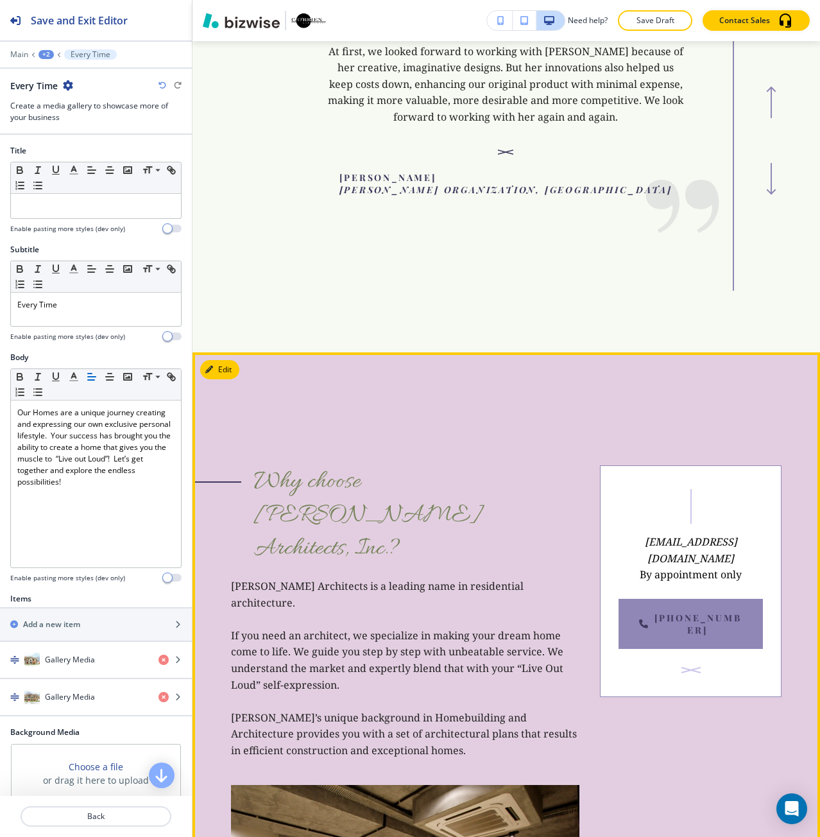
scroll to position [4759, 0]
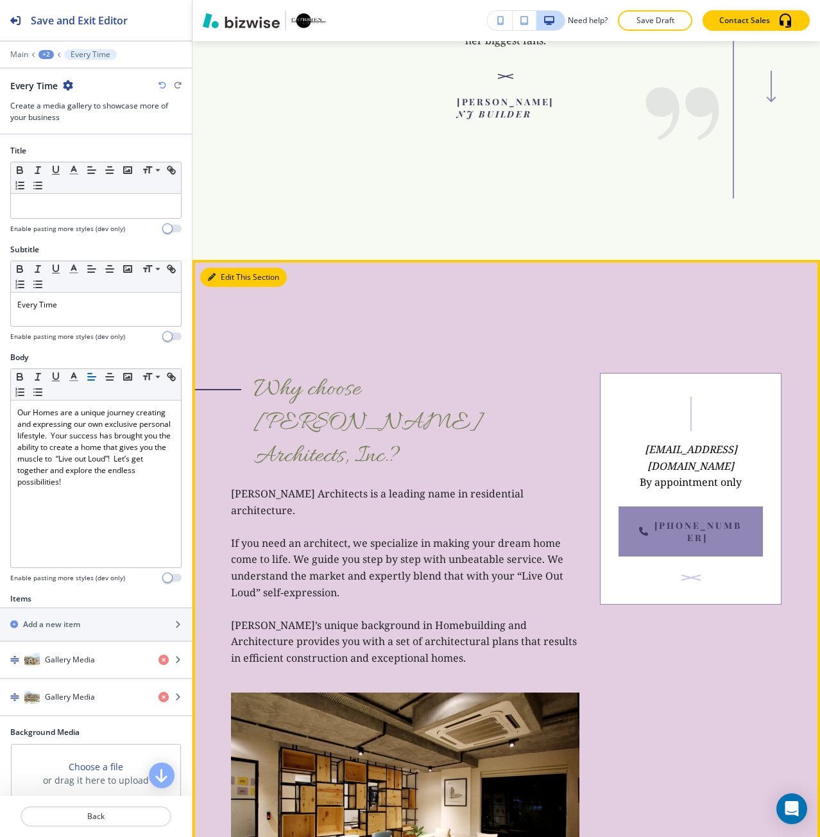
click at [218, 268] on button "Edit This Section" at bounding box center [243, 277] width 87 height 19
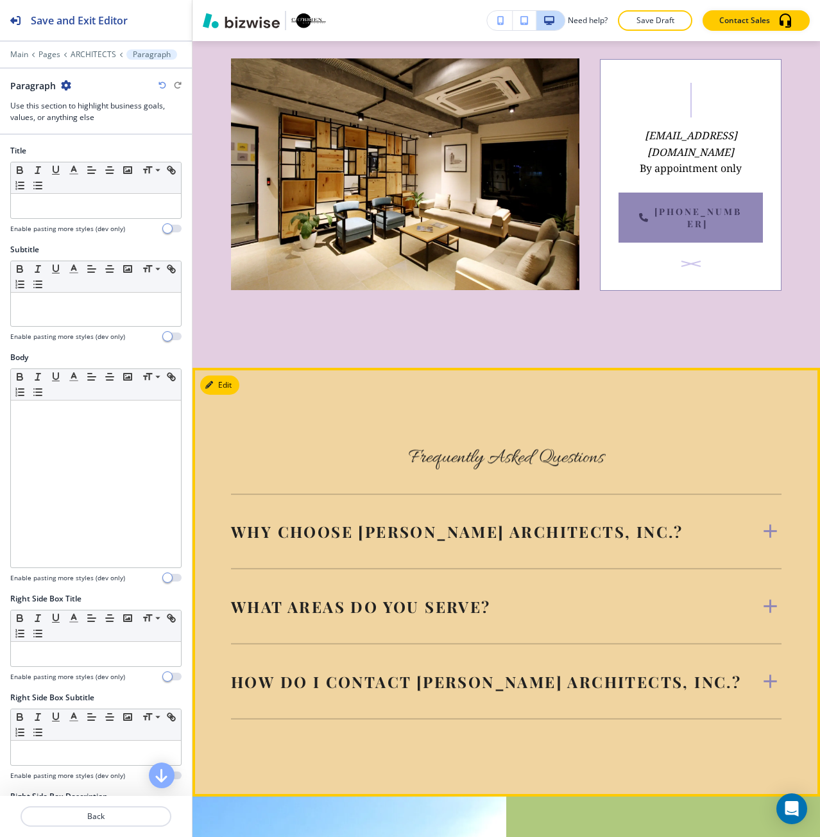
scroll to position [5421, 0]
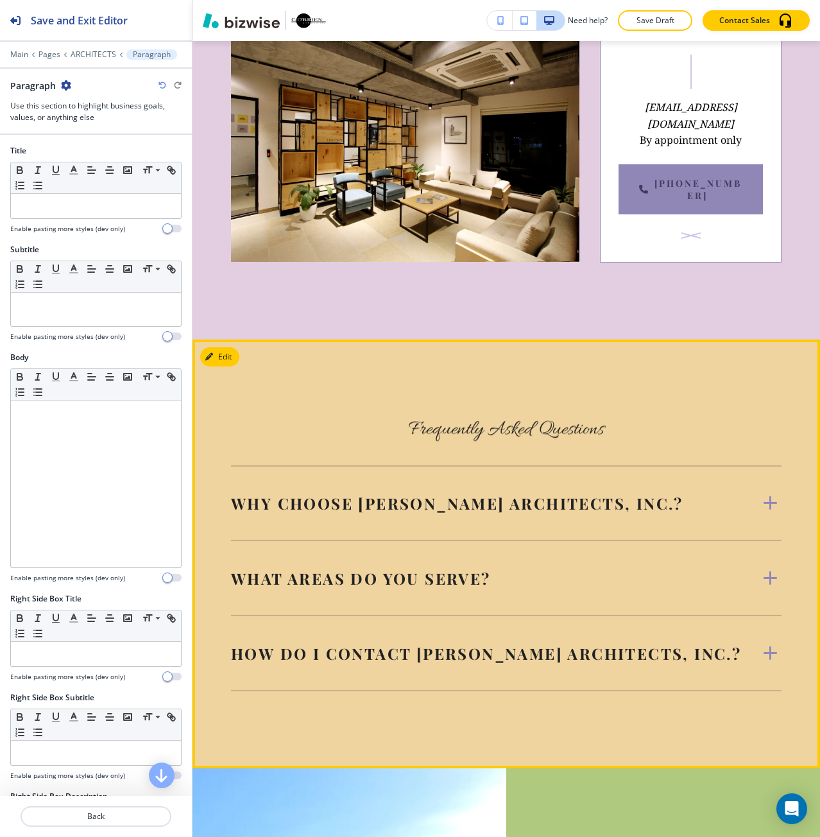
click at [319, 493] on h5 "Why choose [PERSON_NAME] Architects, Inc.?" at bounding box center [457, 503] width 452 height 21
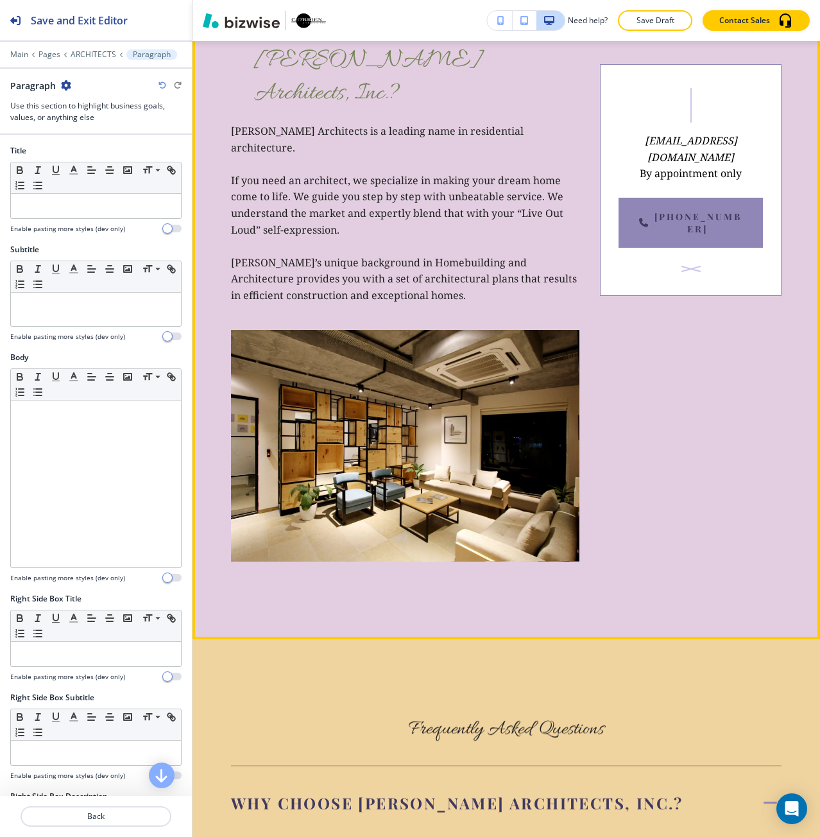
scroll to position [5165, 0]
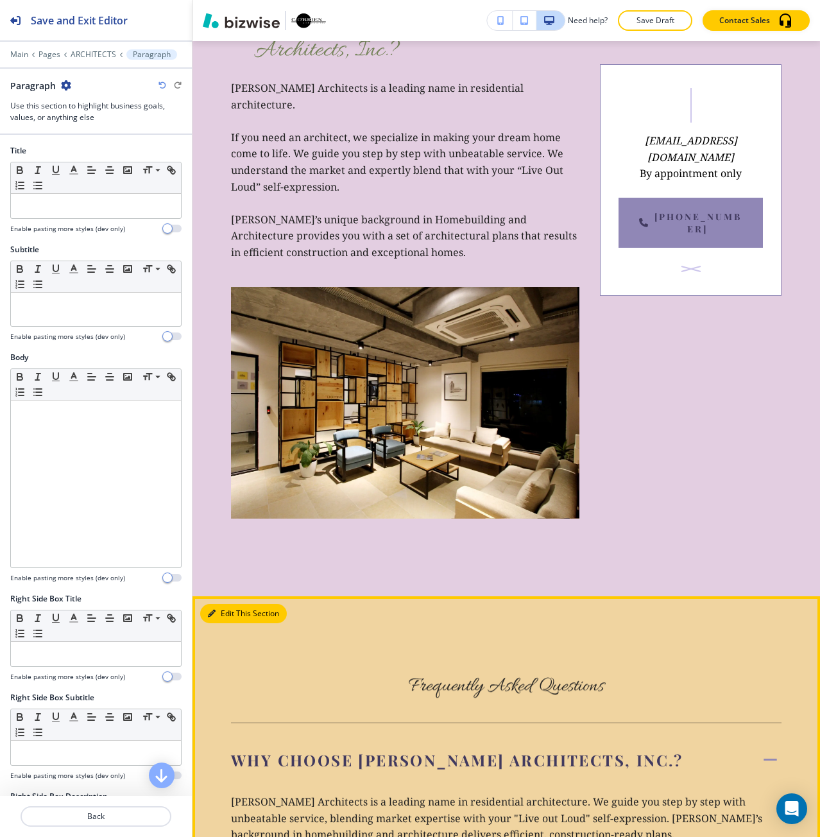
click at [236, 596] on div "Edit This Section Frequently Asked Questions Why choose [PERSON_NAME] Architect…" at bounding box center [507, 846] width 628 height 501
click at [219, 604] on button "Edit This Section" at bounding box center [243, 613] width 87 height 19
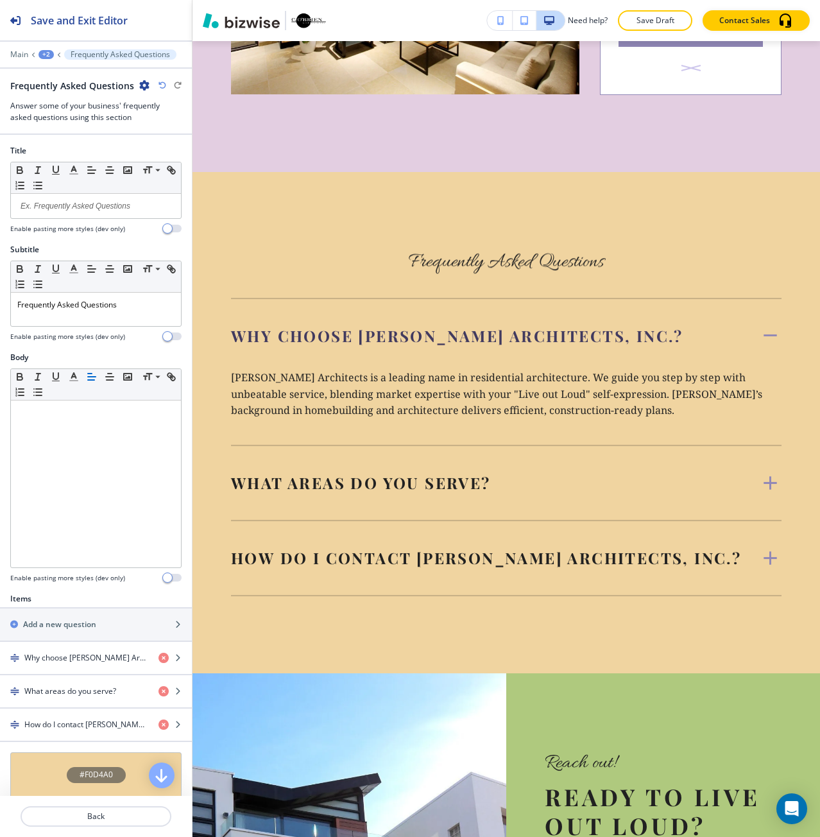
scroll to position [5598, 0]
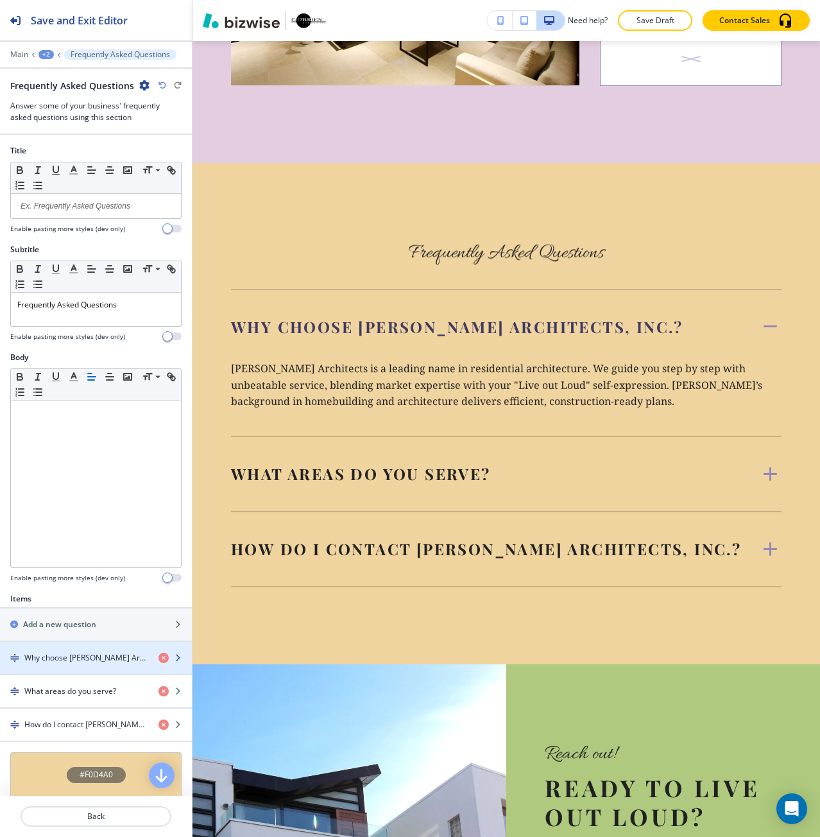
click at [98, 660] on h4 "Why choose [PERSON_NAME] Architects, Inc.?" at bounding box center [86, 658] width 124 height 12
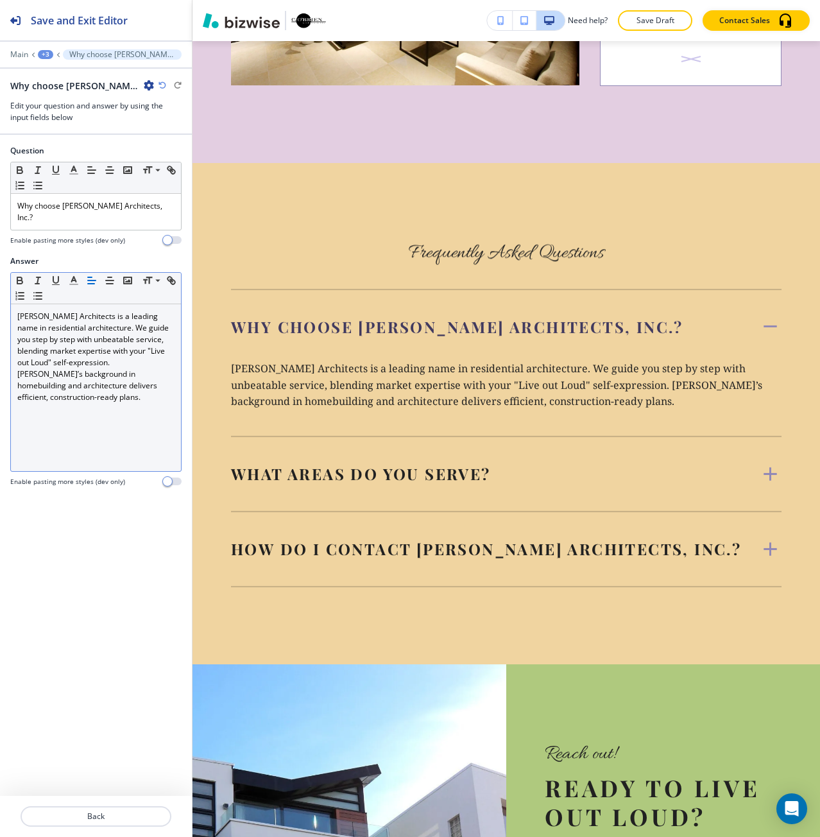
click at [62, 404] on div "[PERSON_NAME] Architects is a leading name in residential architecture. We guid…" at bounding box center [96, 387] width 170 height 167
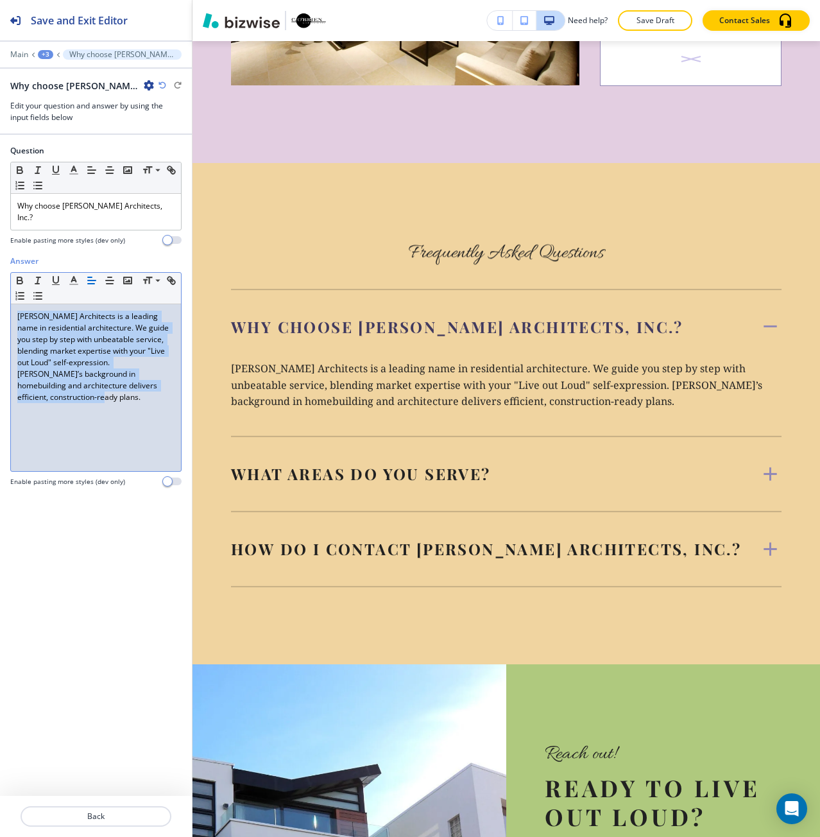
click at [62, 404] on div "[PERSON_NAME] Architects is a leading name in residential architecture. We guid…" at bounding box center [96, 387] width 170 height 167
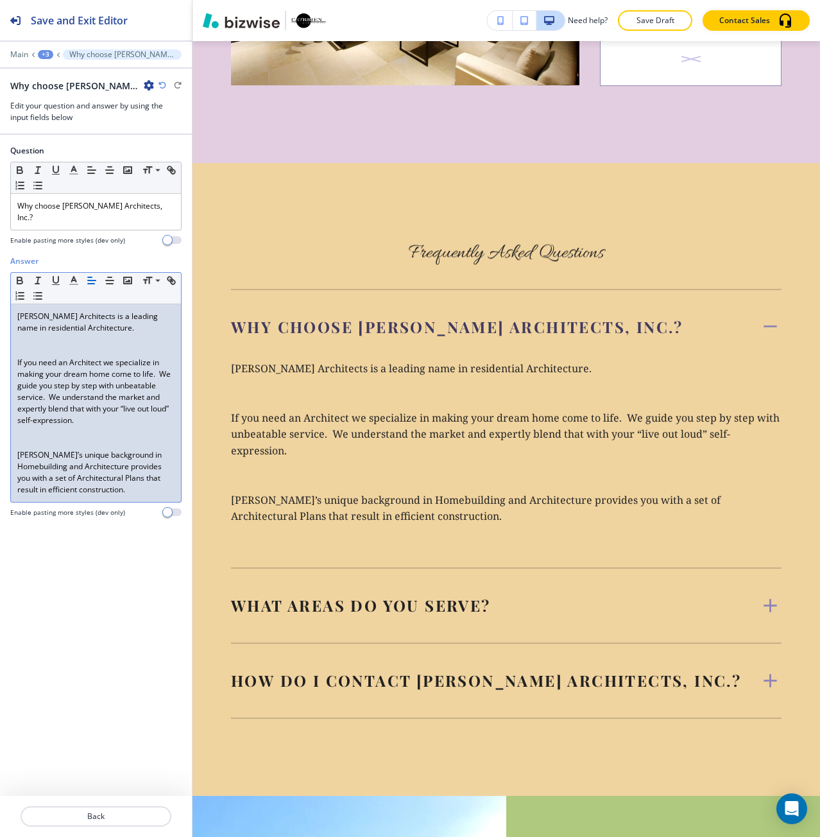
click at [113, 438] on p at bounding box center [95, 444] width 157 height 12
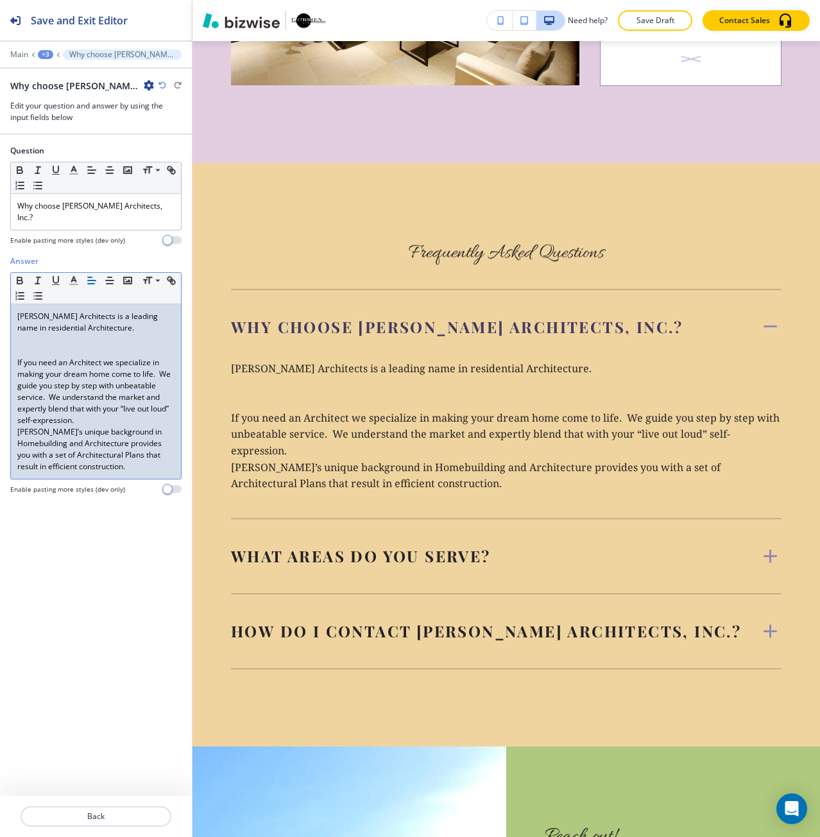
click at [78, 334] on p at bounding box center [95, 340] width 157 height 12
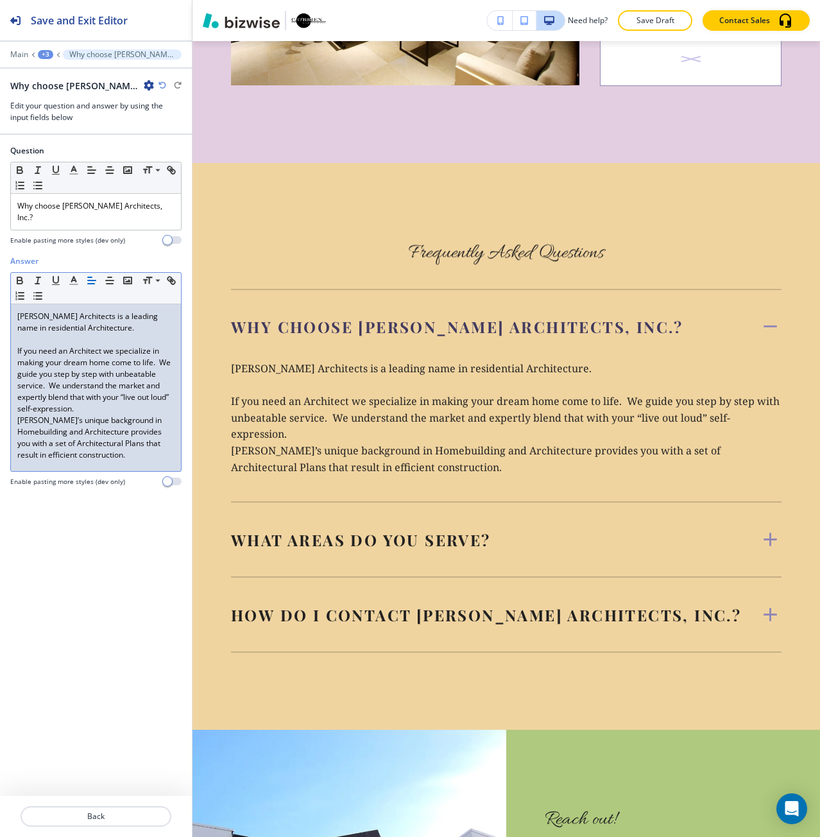
click at [89, 399] on p "If you need an Architect we specialize in making your dream home come to life. …" at bounding box center [95, 379] width 157 height 69
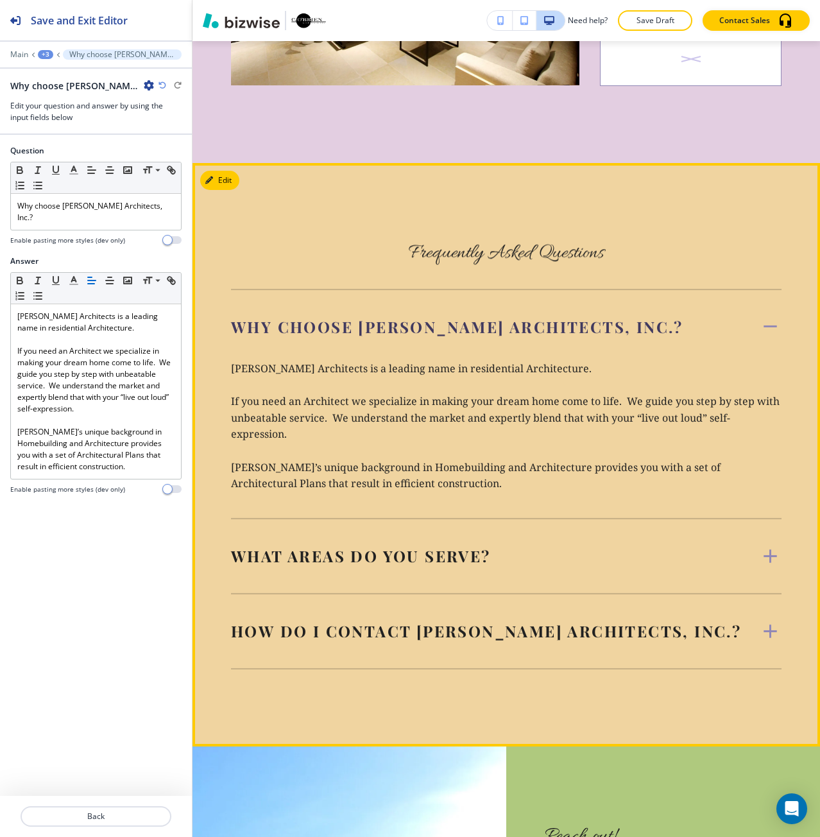
click at [502, 546] on div "What areas do you serve?" at bounding box center [495, 556] width 528 height 21
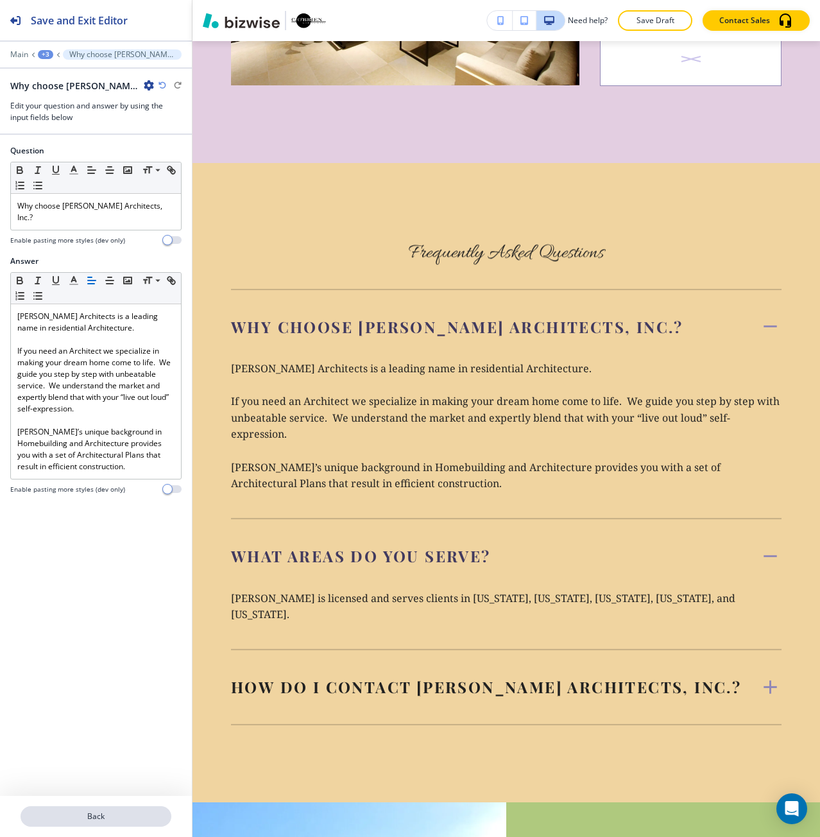
click at [83, 815] on p "Back" at bounding box center [96, 817] width 148 height 12
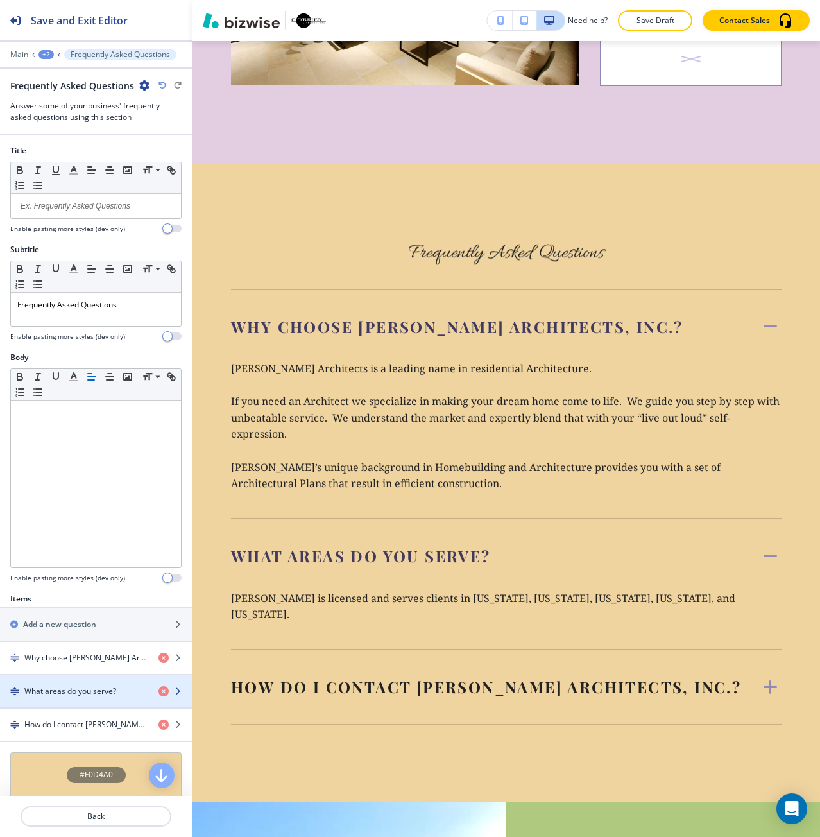
click at [69, 700] on div "button" at bounding box center [96, 702] width 192 height 10
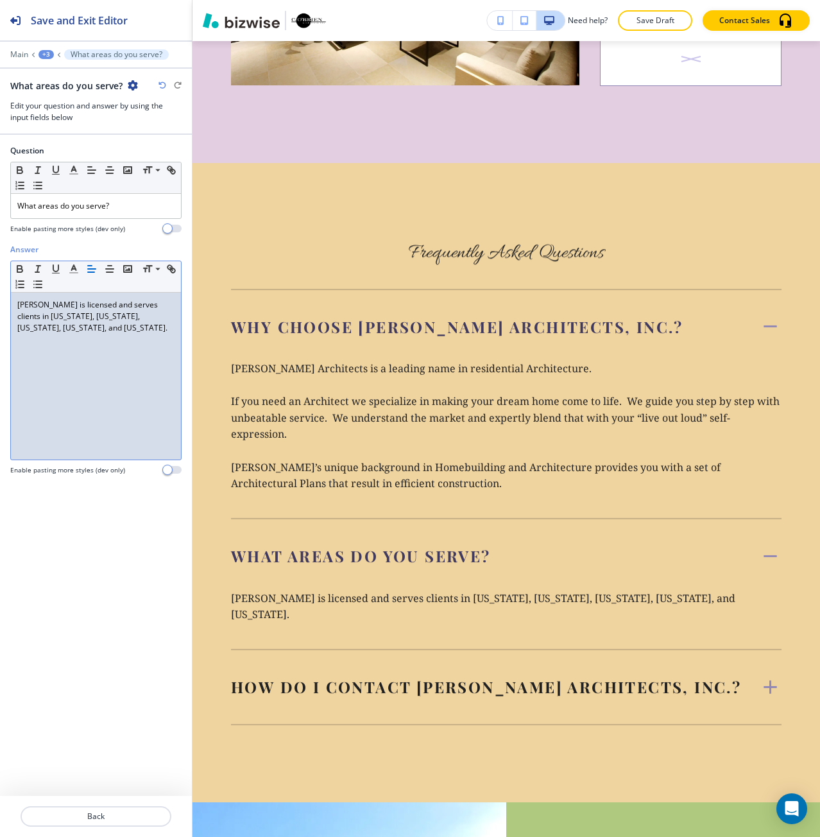
click at [39, 407] on div "[PERSON_NAME] is licensed and serves clients in [US_STATE], [US_STATE], [US_STA…" at bounding box center [96, 376] width 170 height 167
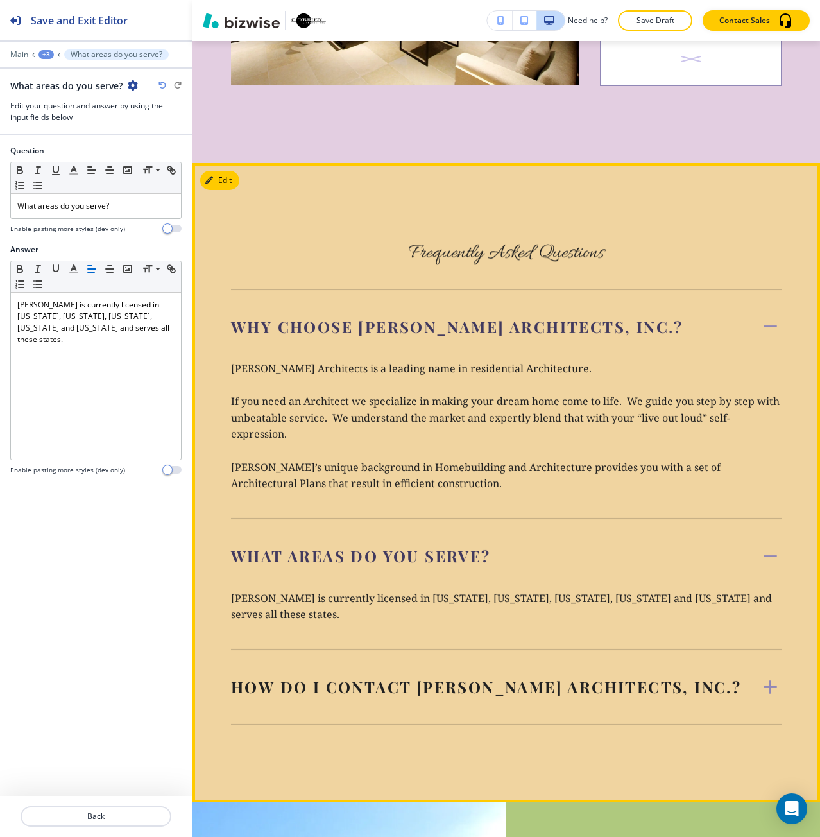
click at [481, 650] on div "How do I contact [PERSON_NAME] Architects, Inc.? You can reach us by phone at […" at bounding box center [506, 687] width 551 height 75
click at [465, 677] on h5 "How do I contact [PERSON_NAME] Architects, Inc.?" at bounding box center [486, 687] width 510 height 21
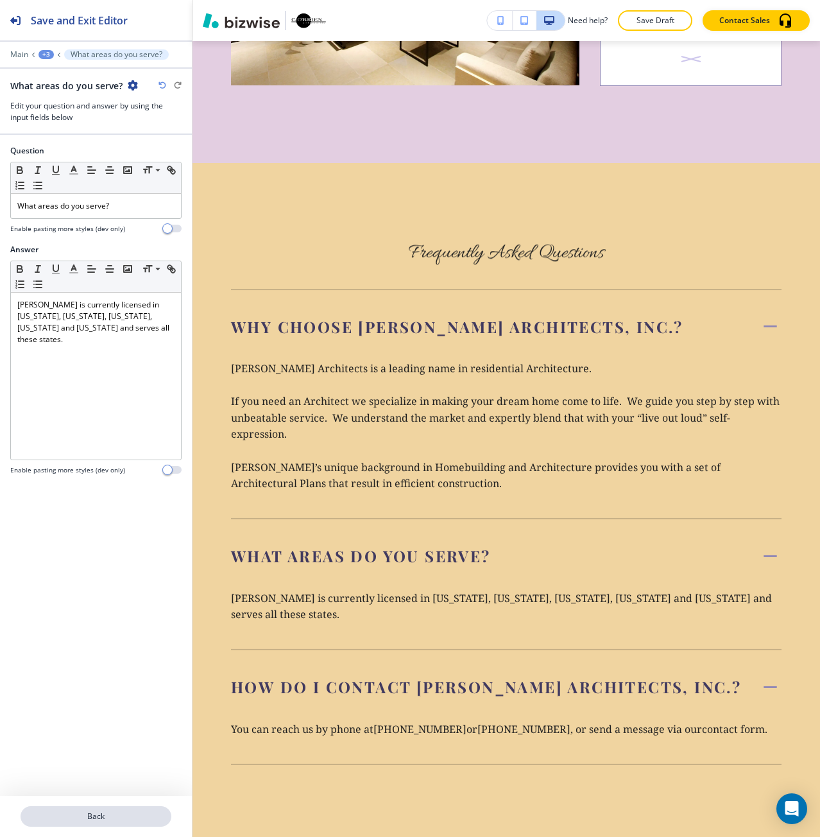
click at [124, 823] on button "Back" at bounding box center [96, 816] width 151 height 21
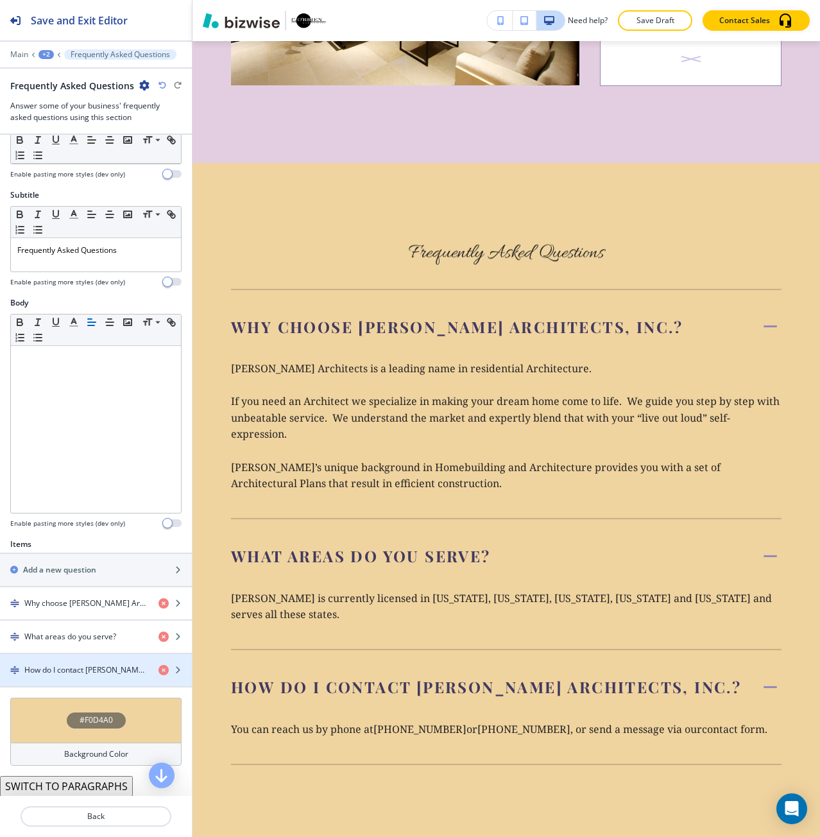
scroll to position [55, 0]
click at [79, 680] on div "button" at bounding box center [96, 680] width 192 height 10
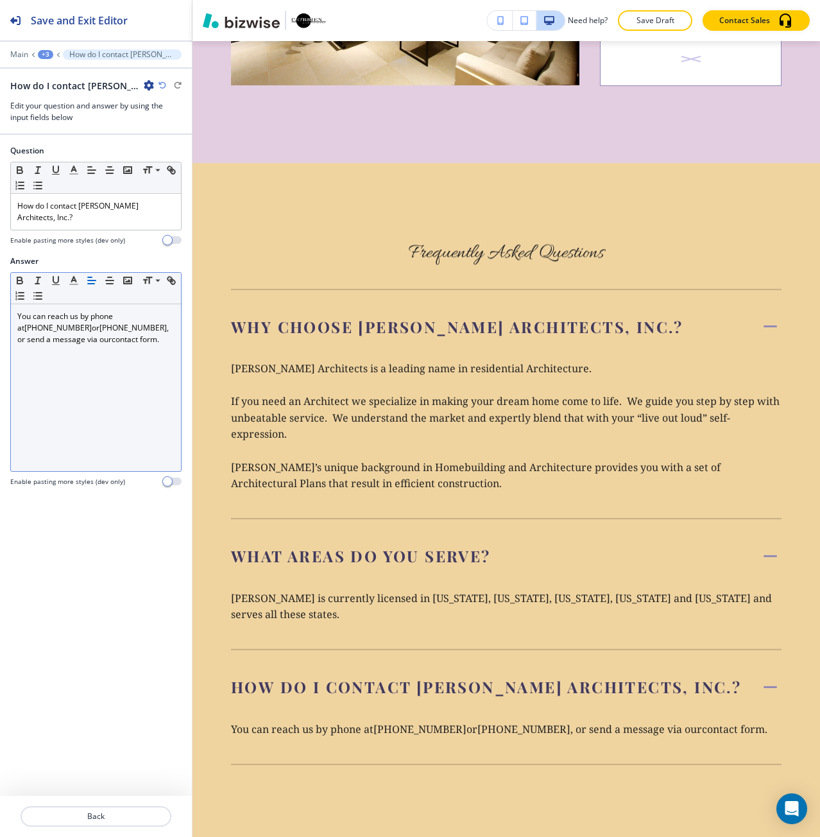
click at [85, 427] on div "You can reach us by phone at [PHONE_NUMBER] or [PHONE_NUMBER] , or send a messa…" at bounding box center [96, 387] width 170 height 167
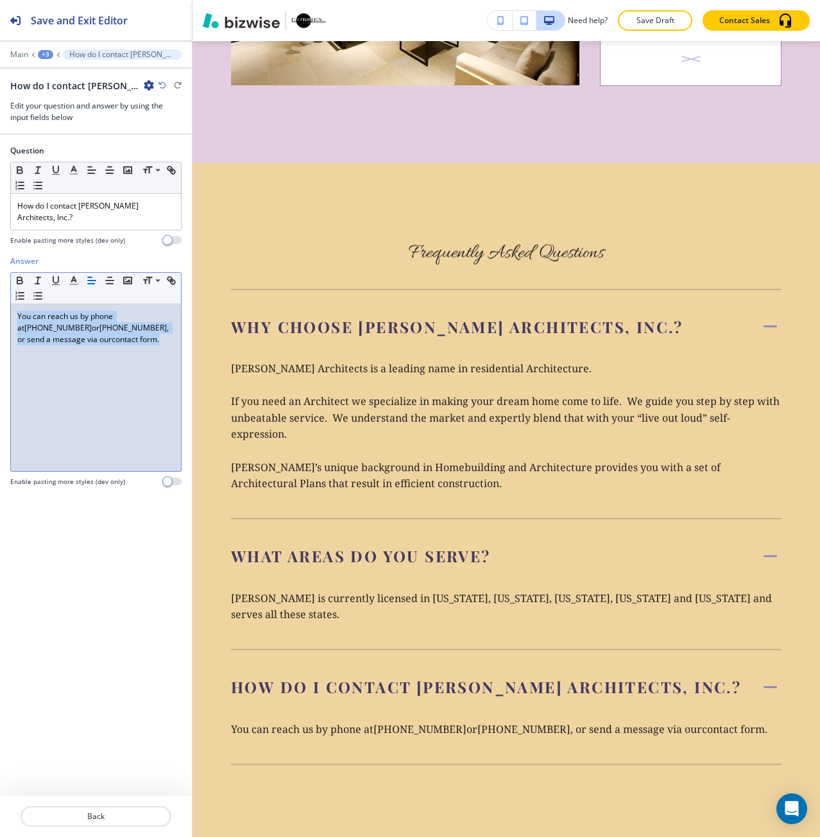
click at [85, 427] on div "You can reach us by phone at [PHONE_NUMBER] or [PHONE_NUMBER] , or send a messa…" at bounding box center [96, 387] width 170 height 167
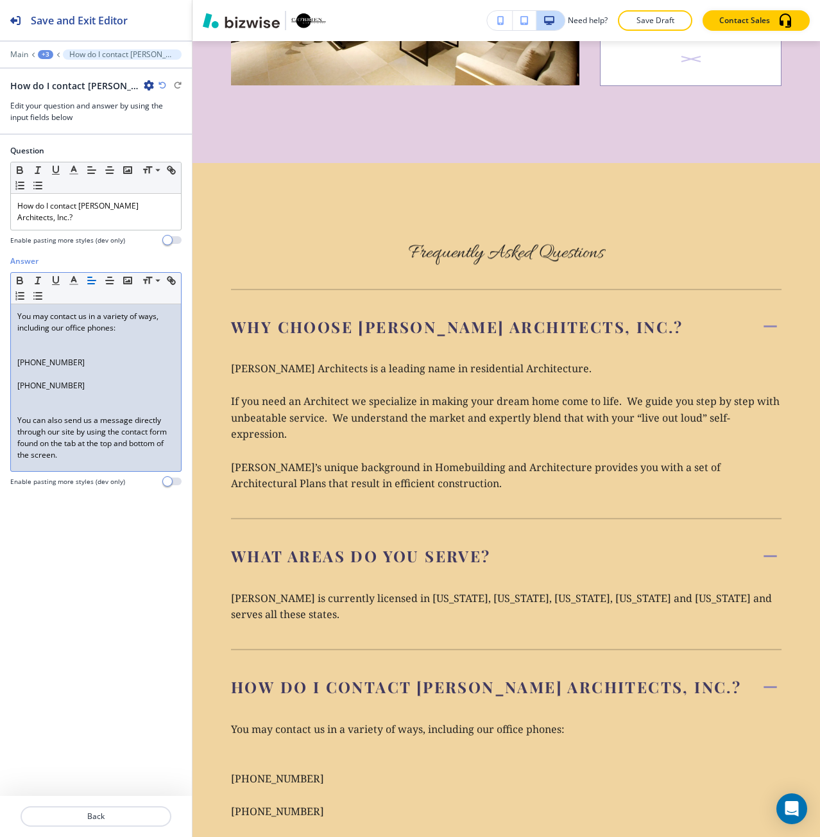
scroll to position [0, 0]
click at [83, 334] on p at bounding box center [95, 340] width 157 height 12
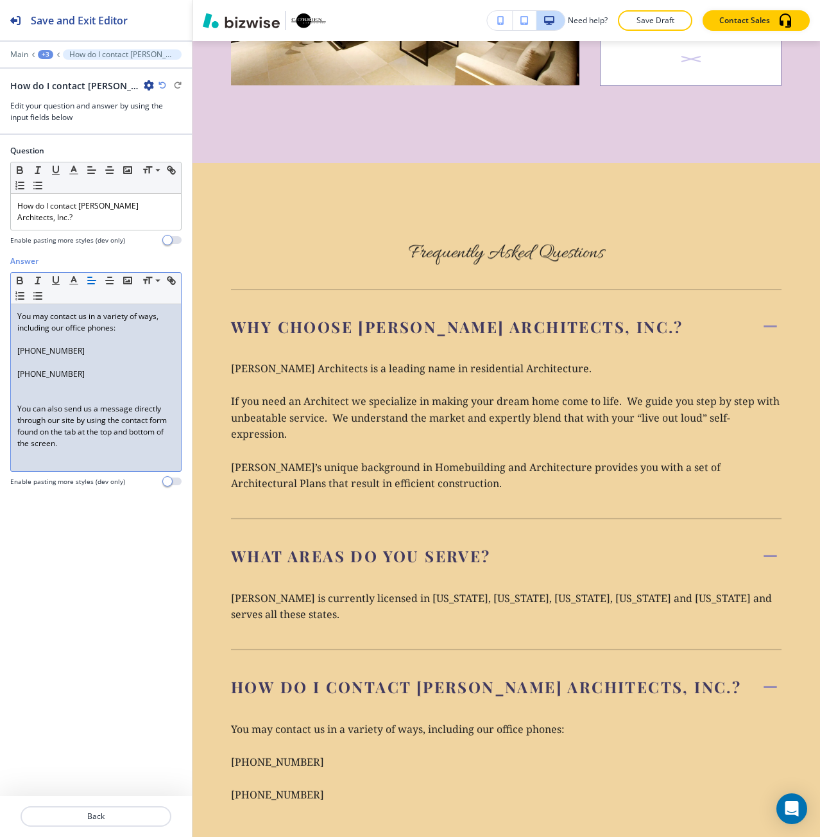
click at [75, 357] on p at bounding box center [95, 363] width 157 height 12
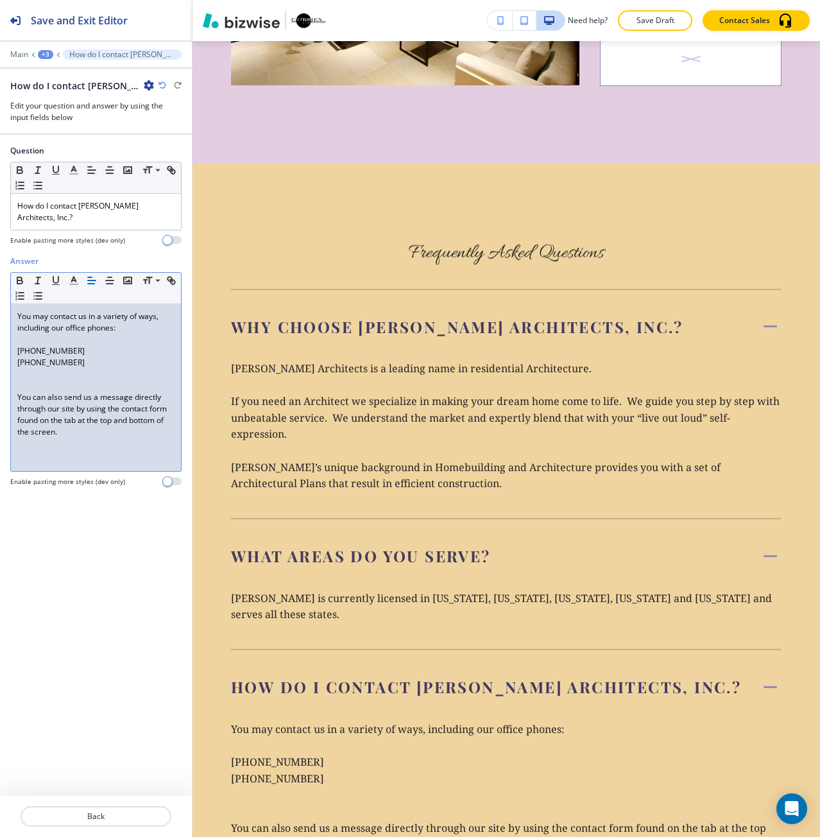
click at [79, 368] on p at bounding box center [95, 374] width 157 height 12
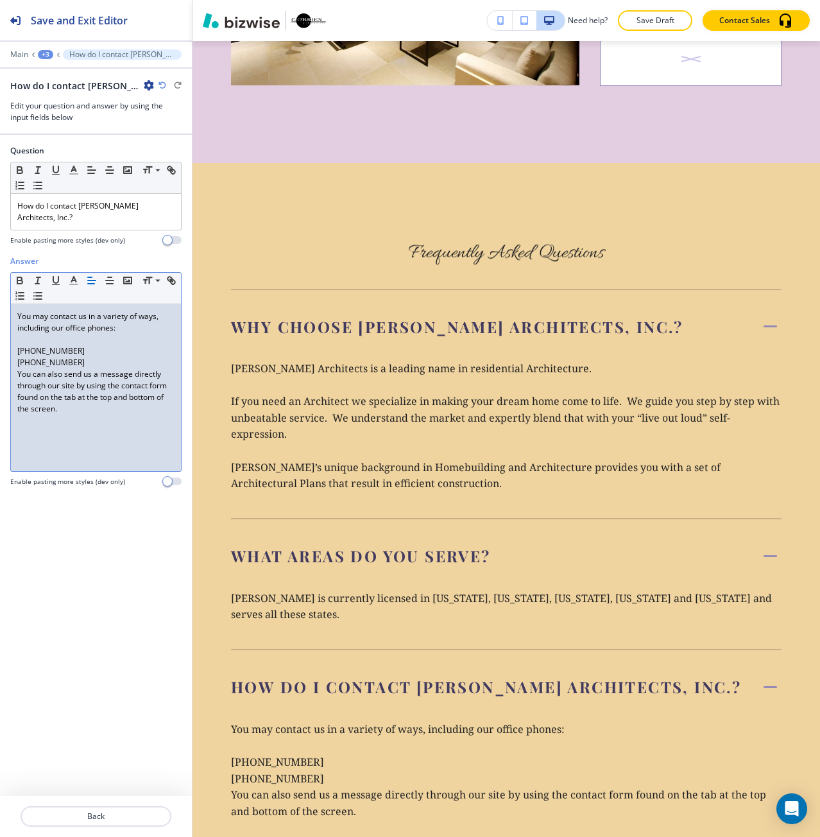
click at [74, 334] on p at bounding box center [95, 340] width 157 height 12
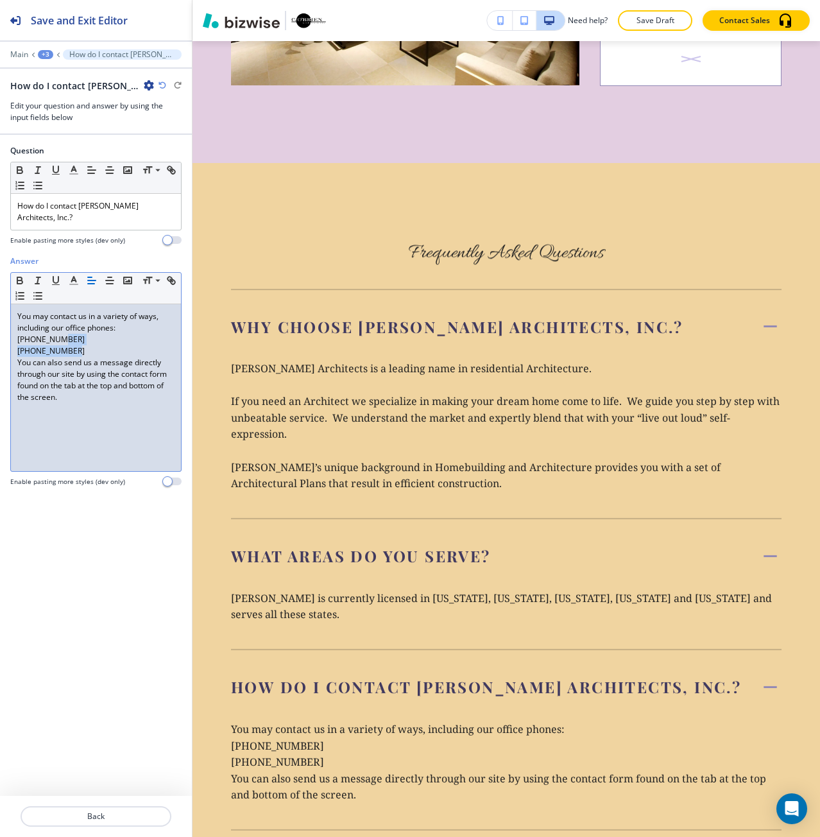
drag, startPoint x: 74, startPoint y: 336, endPoint x: 52, endPoint y: 330, distance: 22.6
click at [52, 330] on div "You may contact us in a variety of ways, including our office phones: [PHONE_NU…" at bounding box center [96, 387] width 170 height 167
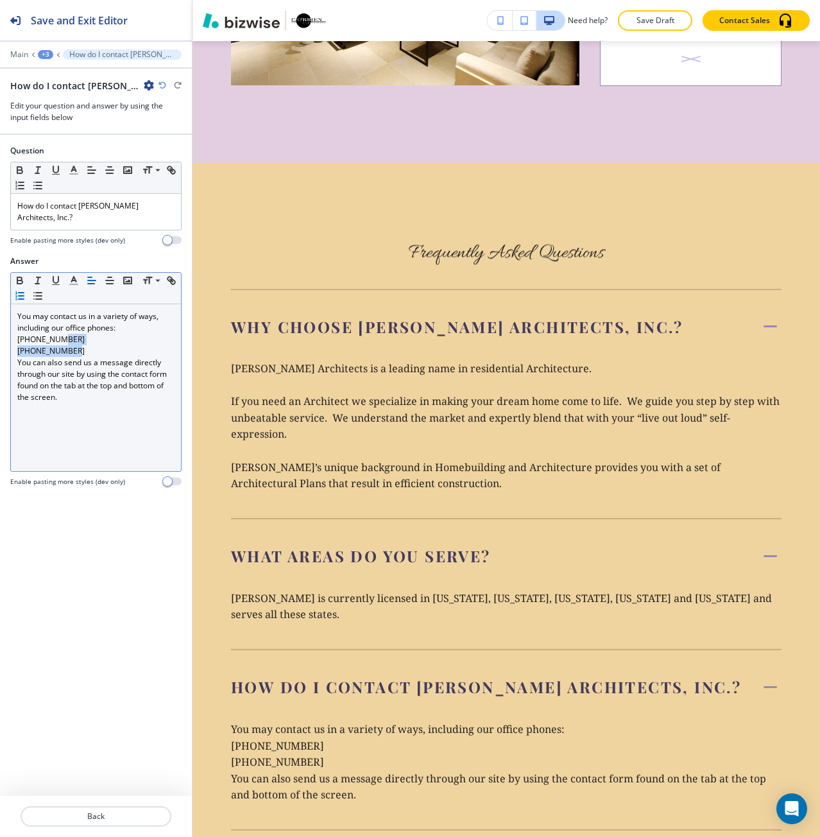
click at [17, 290] on icon "button" at bounding box center [20, 296] width 12 height 12
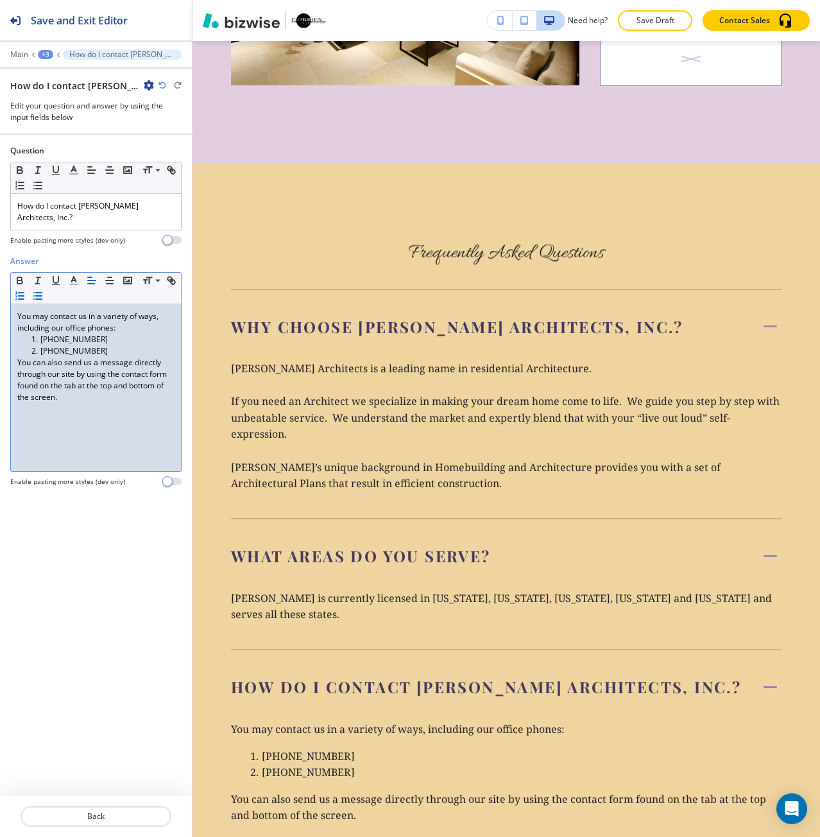
click at [36, 290] on icon "button" at bounding box center [38, 296] width 12 height 12
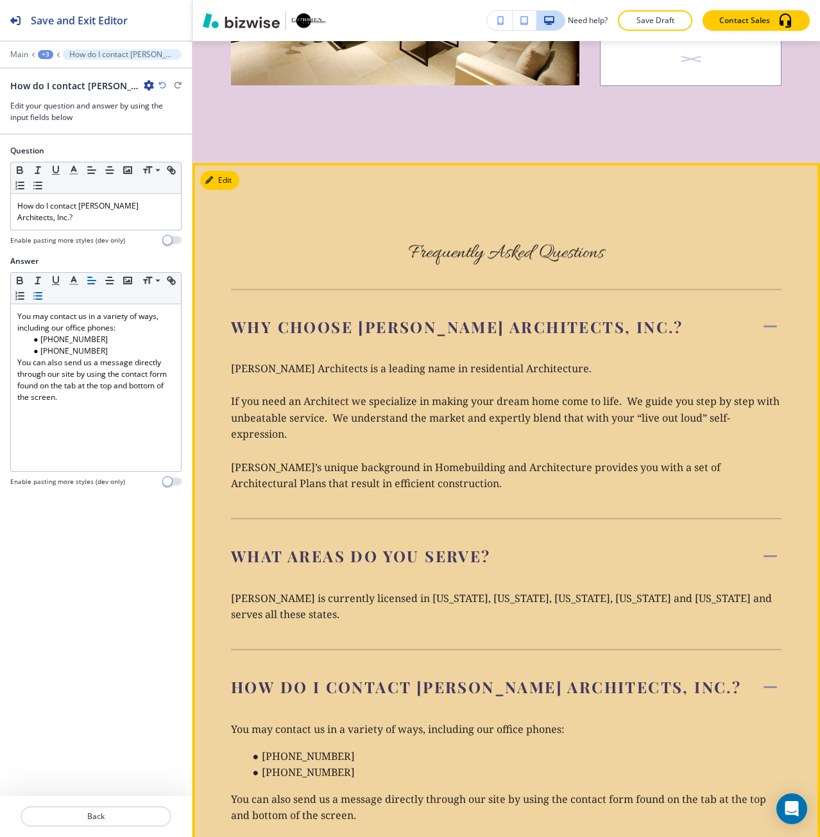
click at [304, 677] on h5 "How do I contact [PERSON_NAME] Architects, Inc.?" at bounding box center [486, 687] width 510 height 21
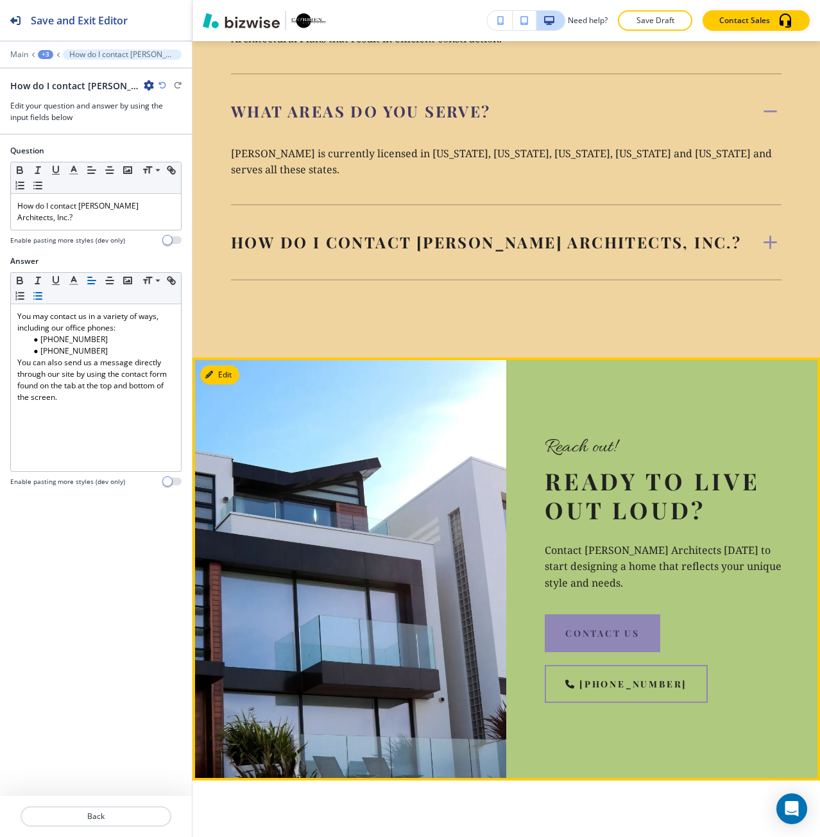
scroll to position [6047, 0]
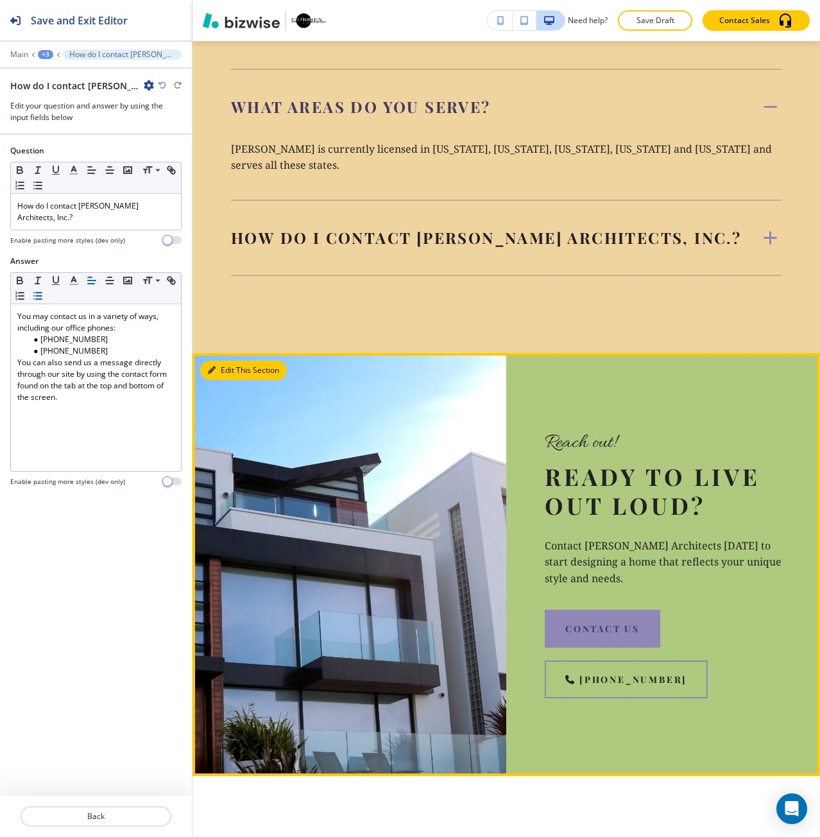
click at [221, 361] on button "Edit This Section" at bounding box center [243, 370] width 87 height 19
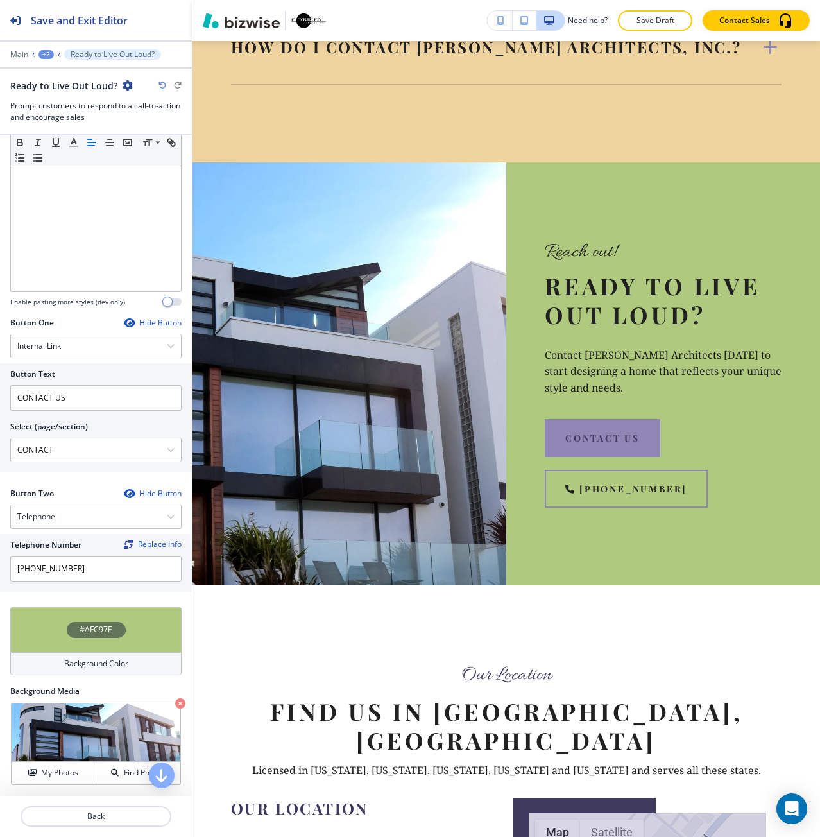
scroll to position [317, 0]
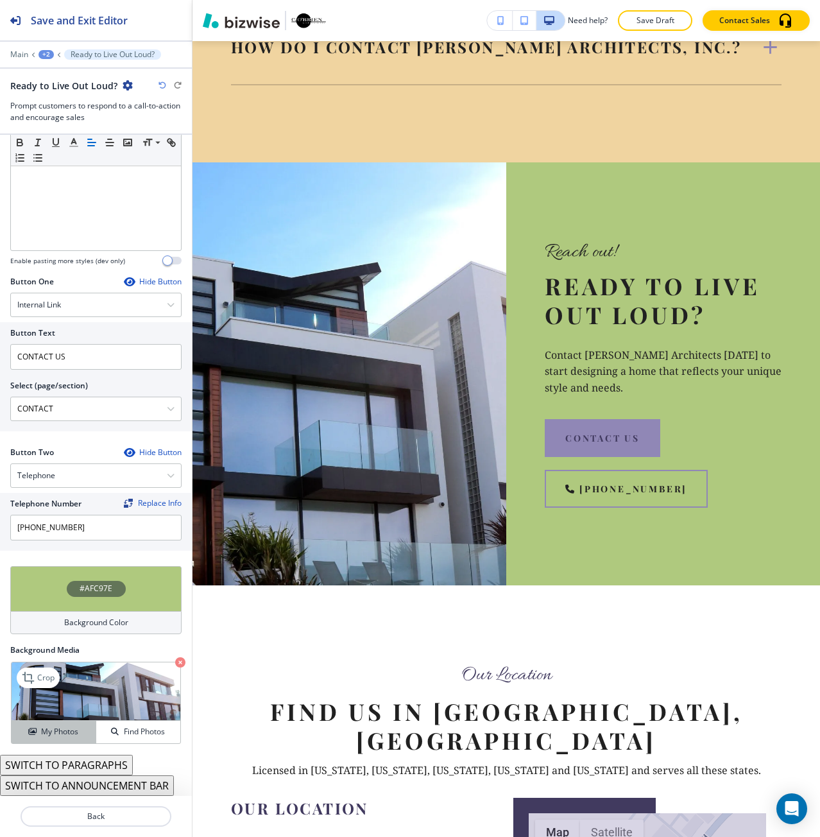
click at [78, 728] on div "My Photos" at bounding box center [54, 732] width 84 height 12
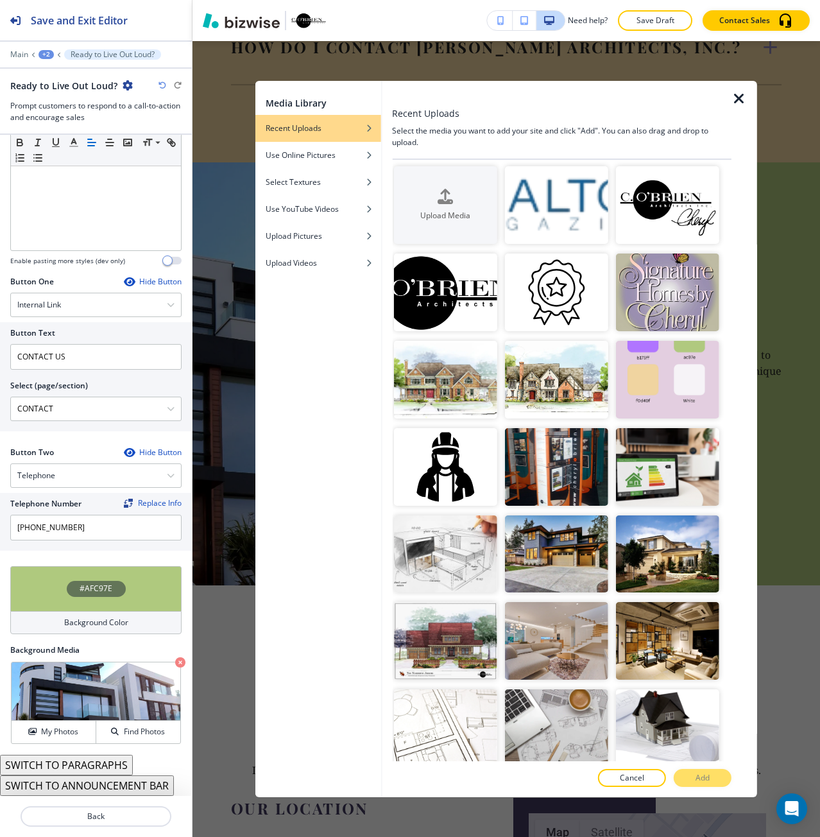
scroll to position [0, 0]
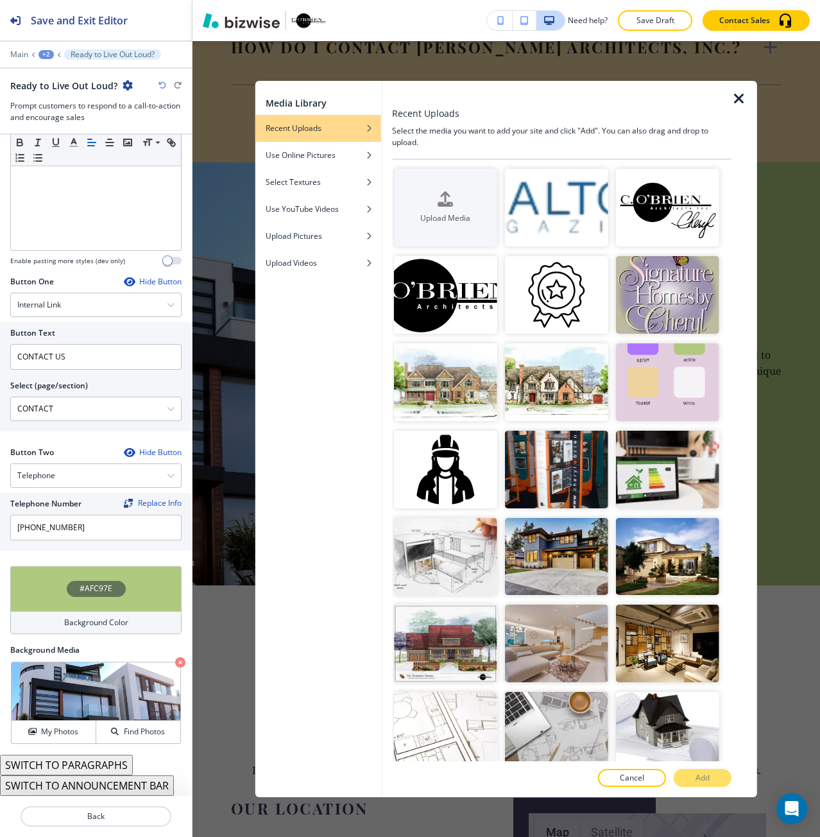
click at [744, 101] on icon "button" at bounding box center [739, 98] width 15 height 15
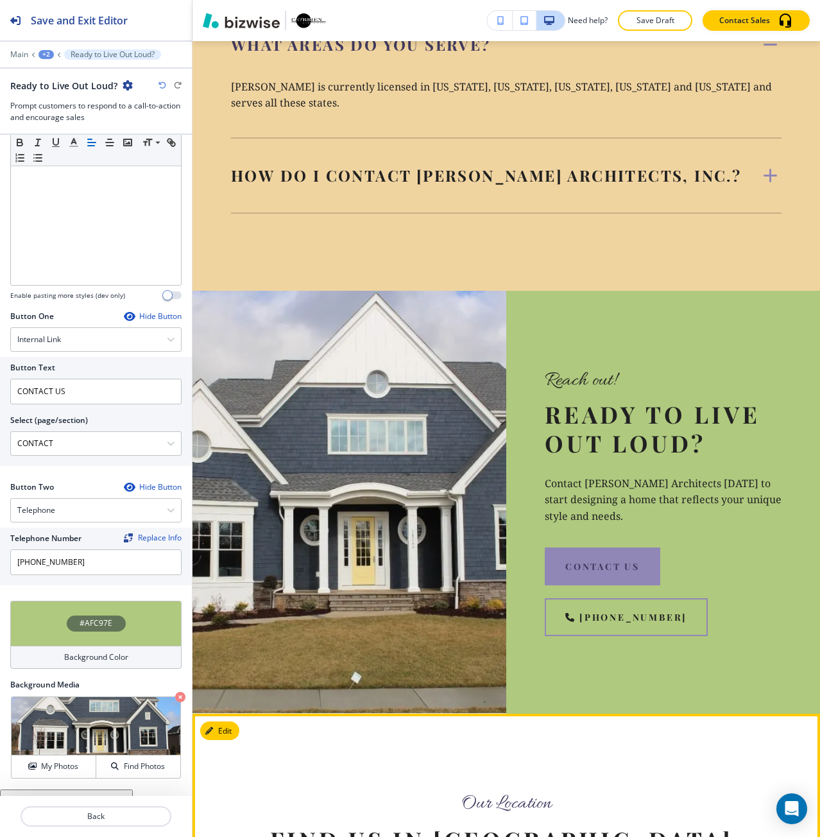
scroll to position [317, 0]
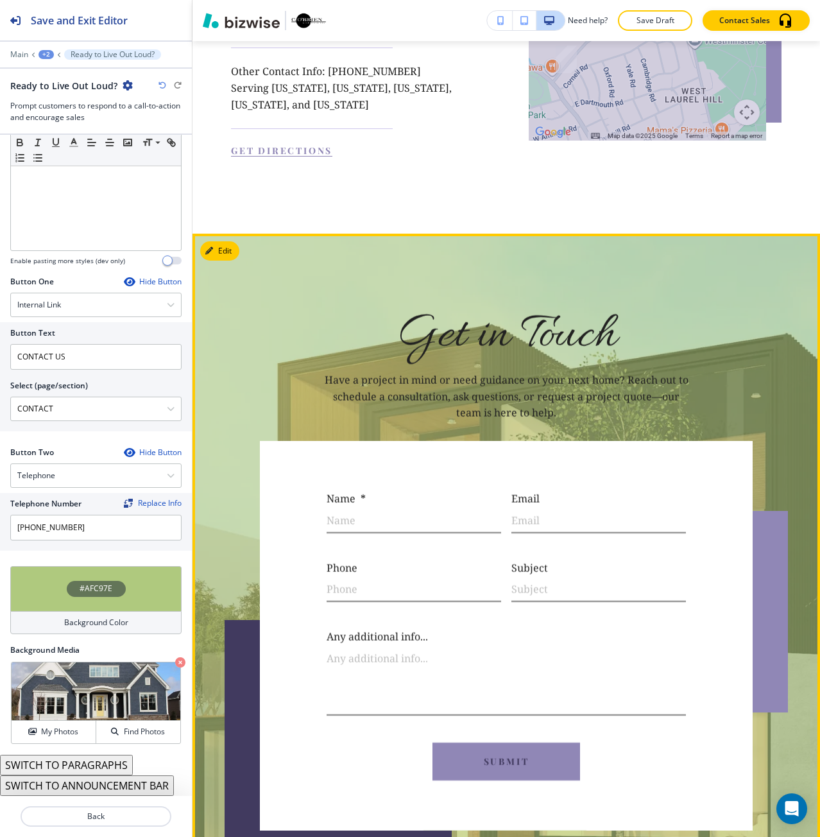
scroll to position [7446, 0]
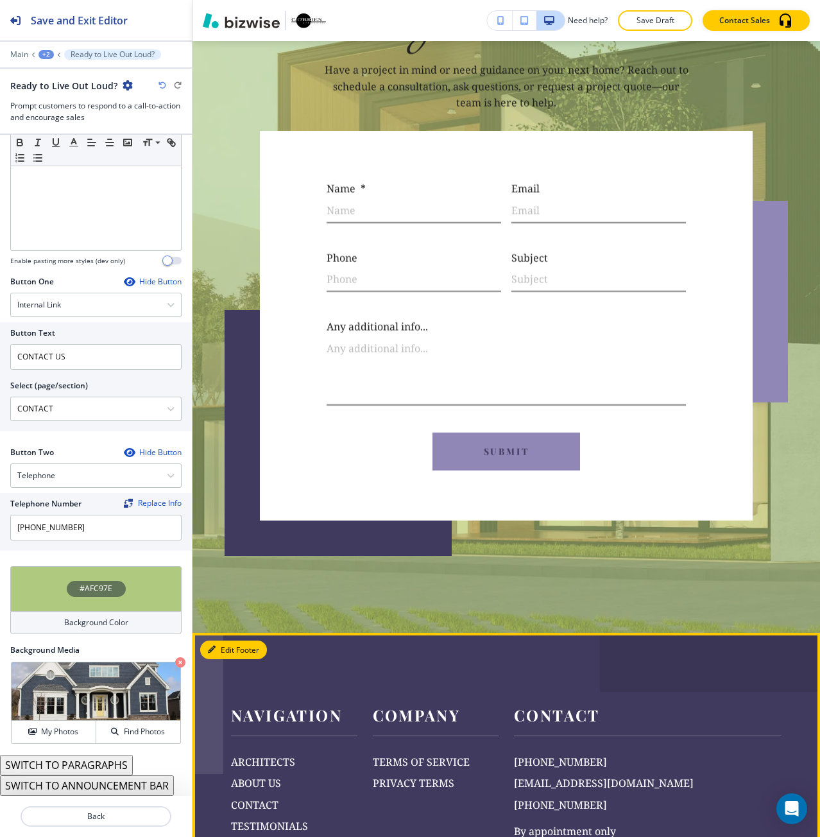
click at [227, 641] on button "Edit Footer" at bounding box center [233, 650] width 67 height 19
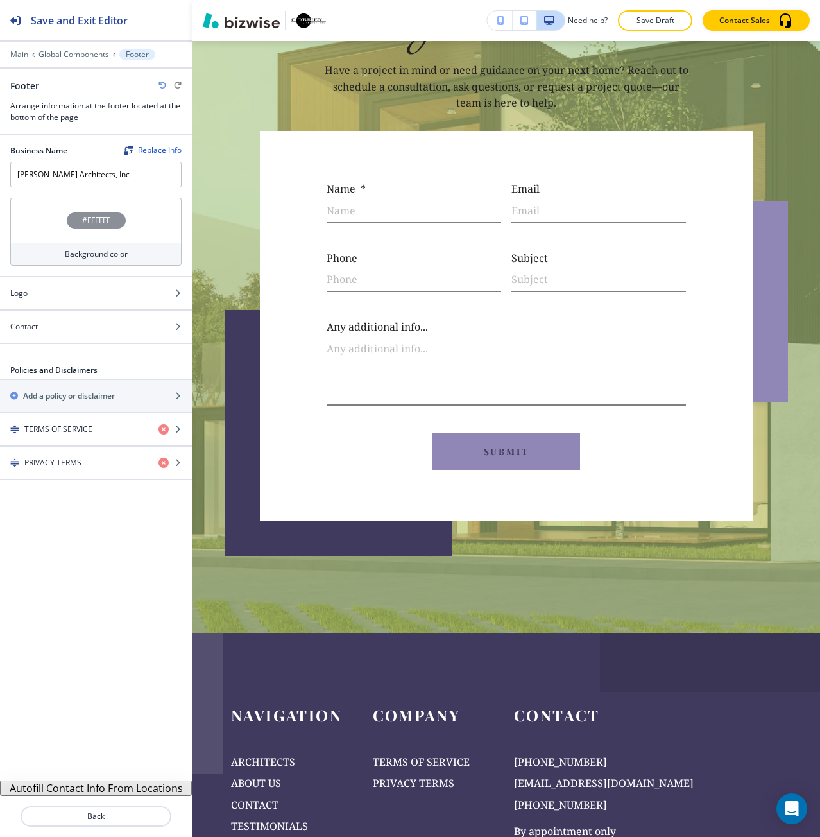
click at [113, 231] on div "#FFFFFF" at bounding box center [95, 220] width 171 height 45
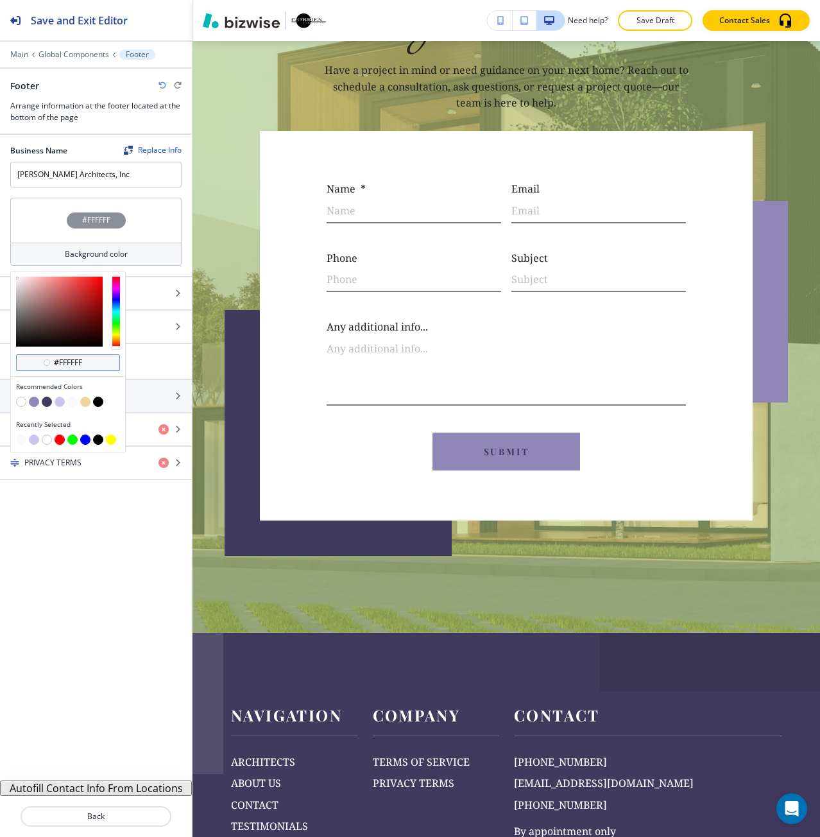
click at [62, 366] on input "#ffffff" at bounding box center [75, 362] width 45 height 10
paste input "AFC97E"
type input "#AFC97E"
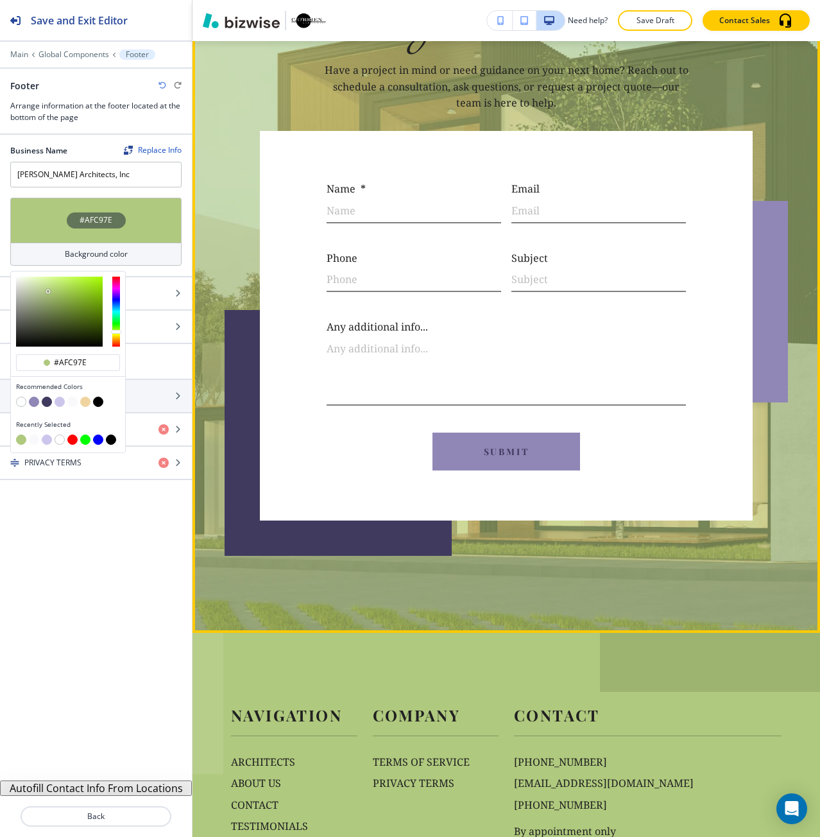
click at [268, 449] on div "Get in Touch Have a project in mind or need guidance on your next home? Reach o…" at bounding box center [507, 278] width 628 height 709
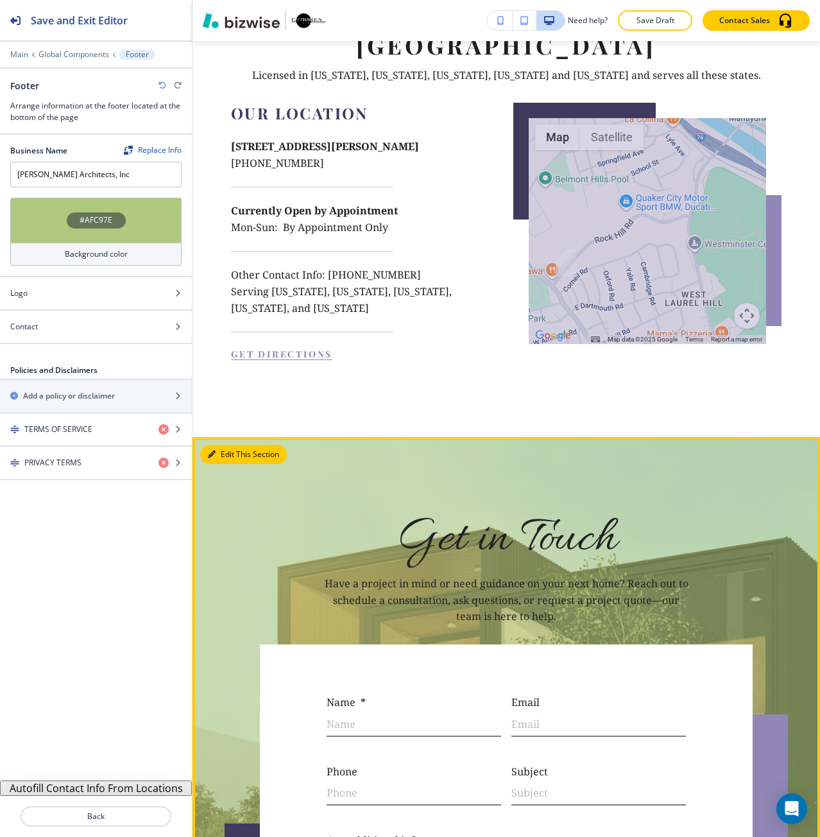
click at [227, 445] on button "Edit This Section" at bounding box center [243, 454] width 87 height 19
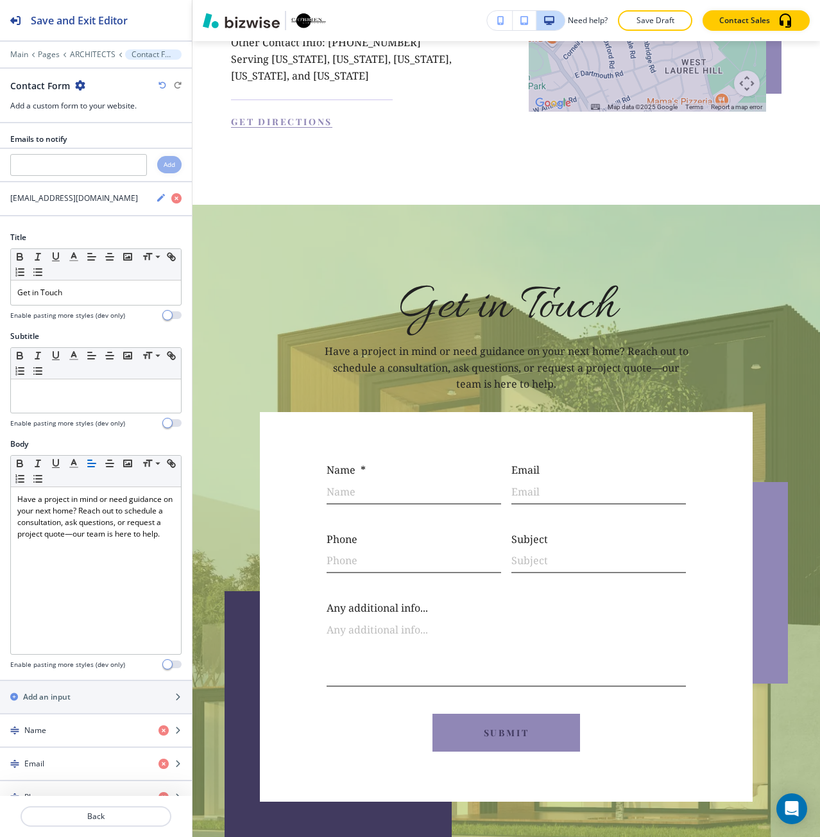
scroll to position [7178, 0]
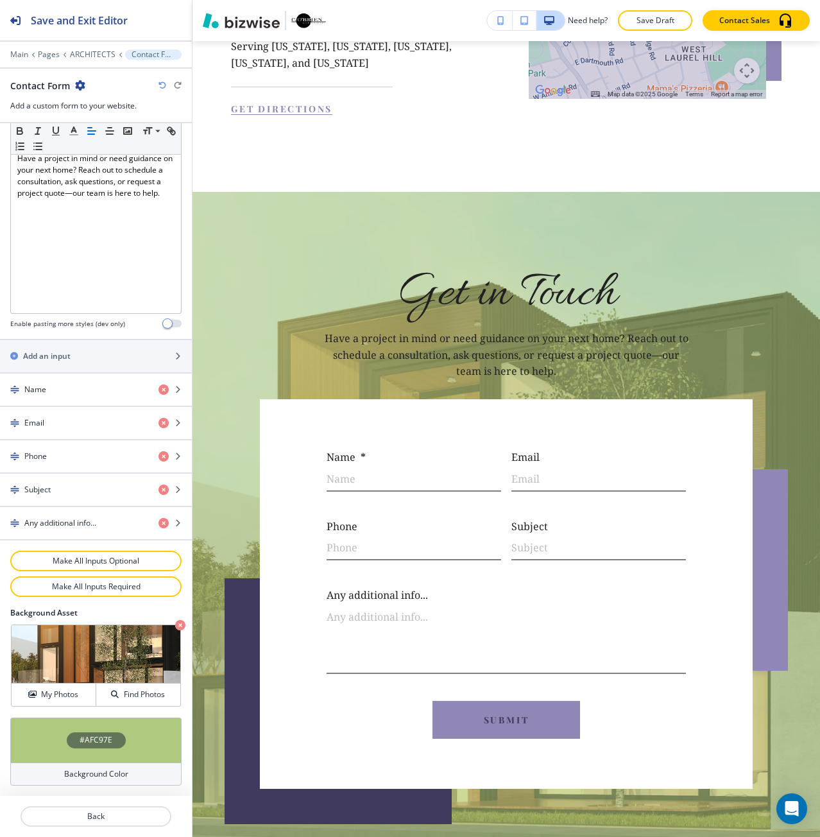
click at [77, 750] on div "#AFC97E" at bounding box center [95, 740] width 171 height 45
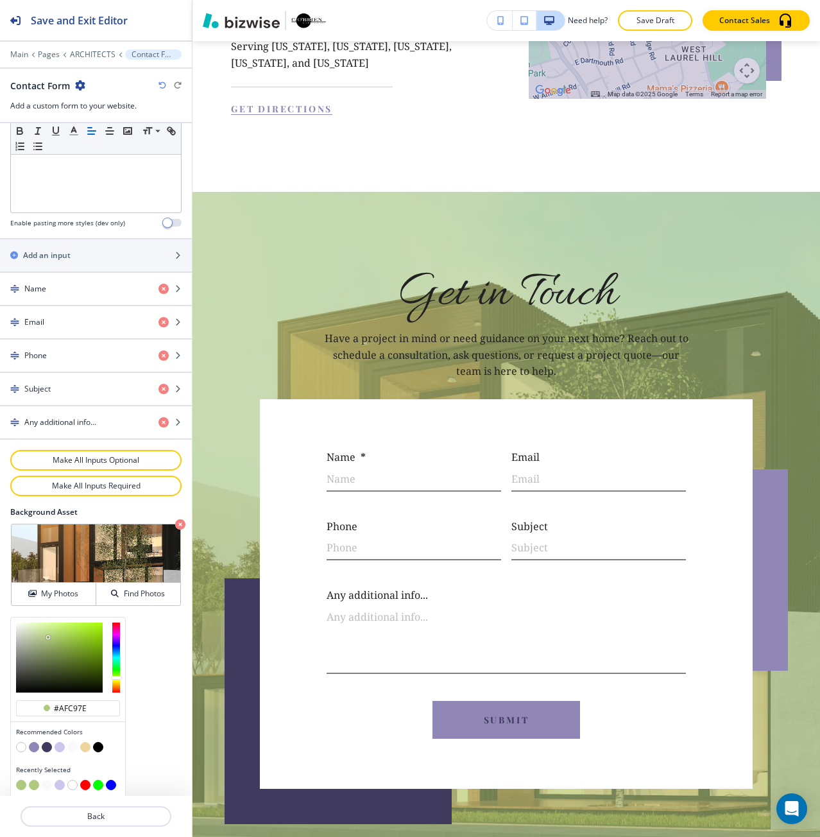
scroll to position [444, 0]
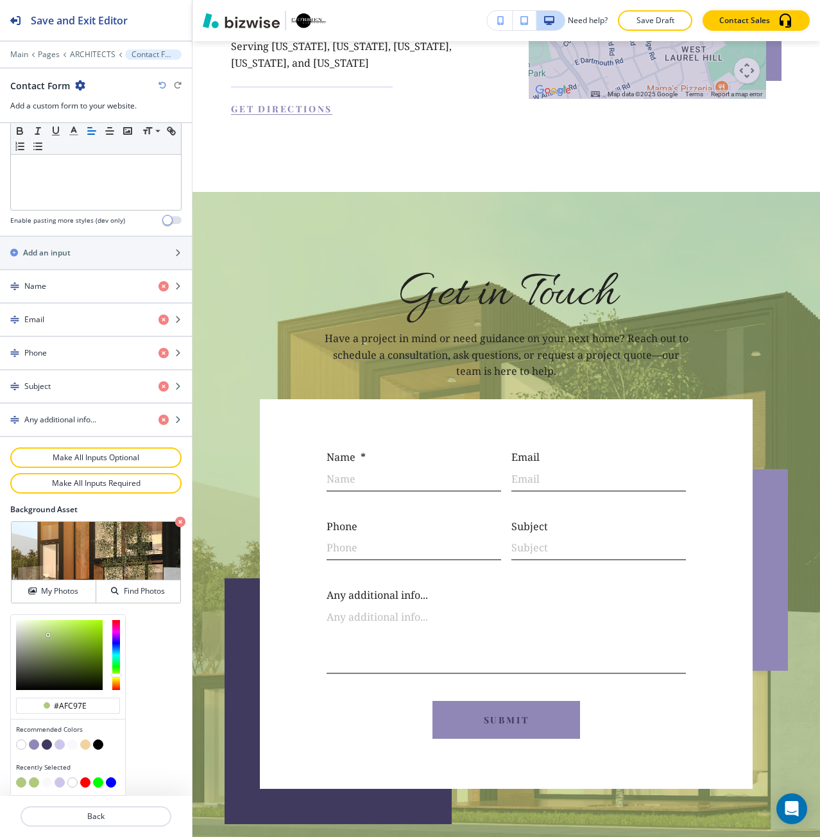
click at [100, 743] on button "button" at bounding box center [98, 744] width 10 height 10
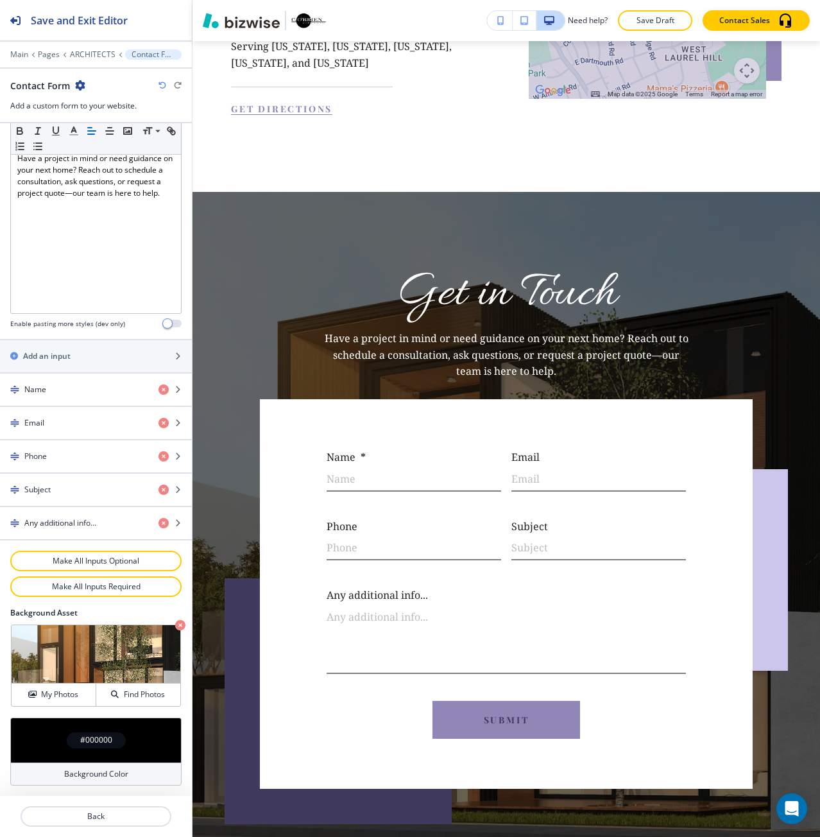
scroll to position [341, 0]
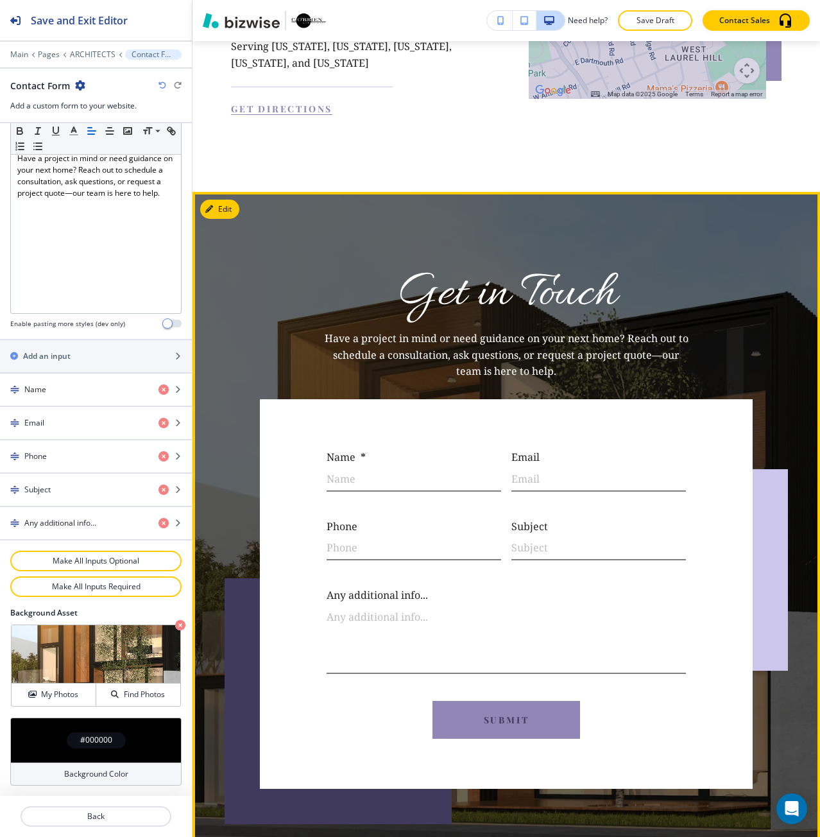
click at [248, 728] on div "Get in Touch Have a project in mind or need guidance on your next home? Reach o…" at bounding box center [507, 546] width 628 height 709
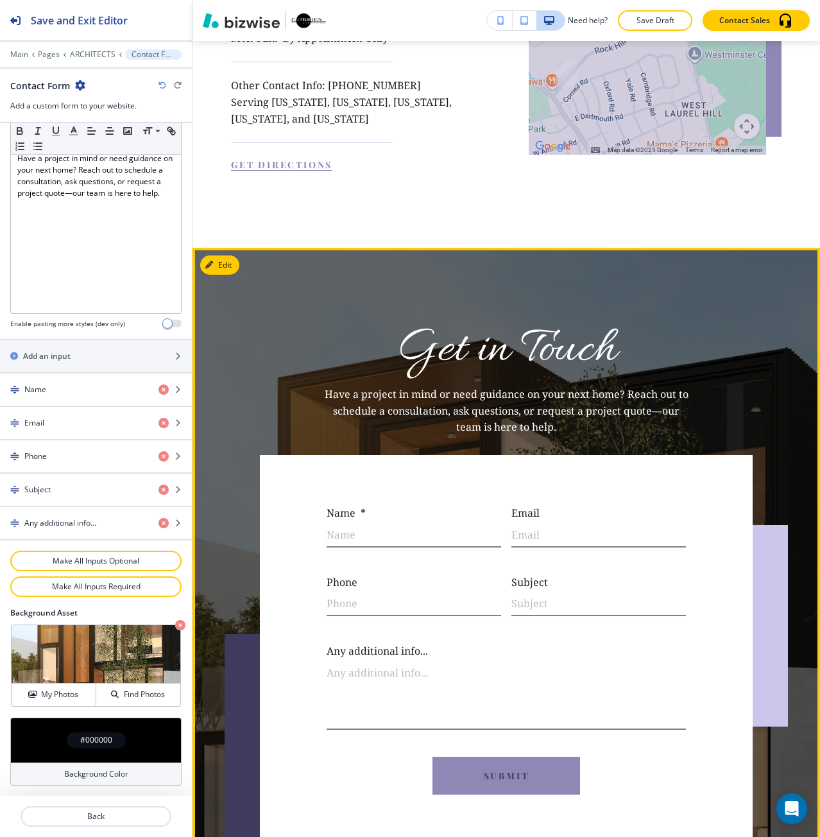
scroll to position [6921, 0]
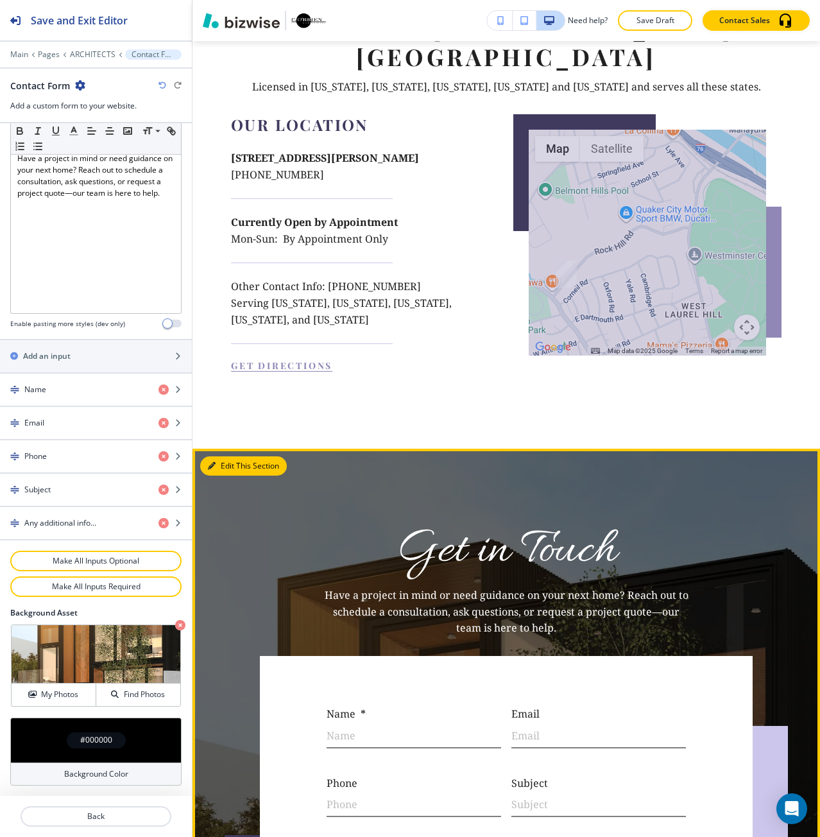
click at [225, 456] on button "Edit This Section" at bounding box center [243, 465] width 87 height 19
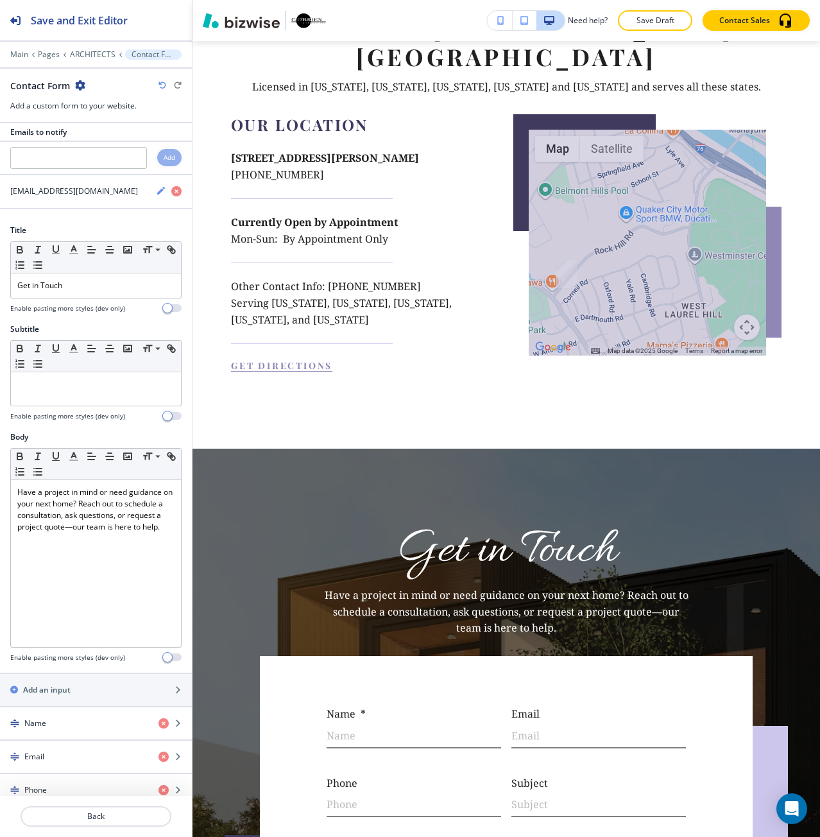
scroll to position [0, 0]
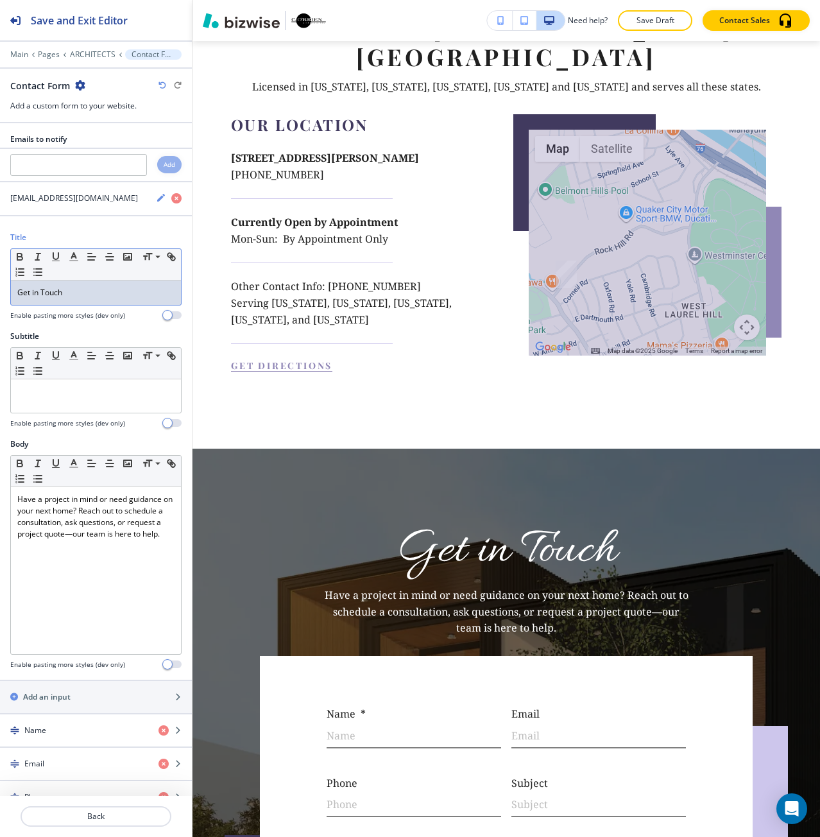
click at [83, 299] on div "Get in Touch" at bounding box center [96, 292] width 170 height 24
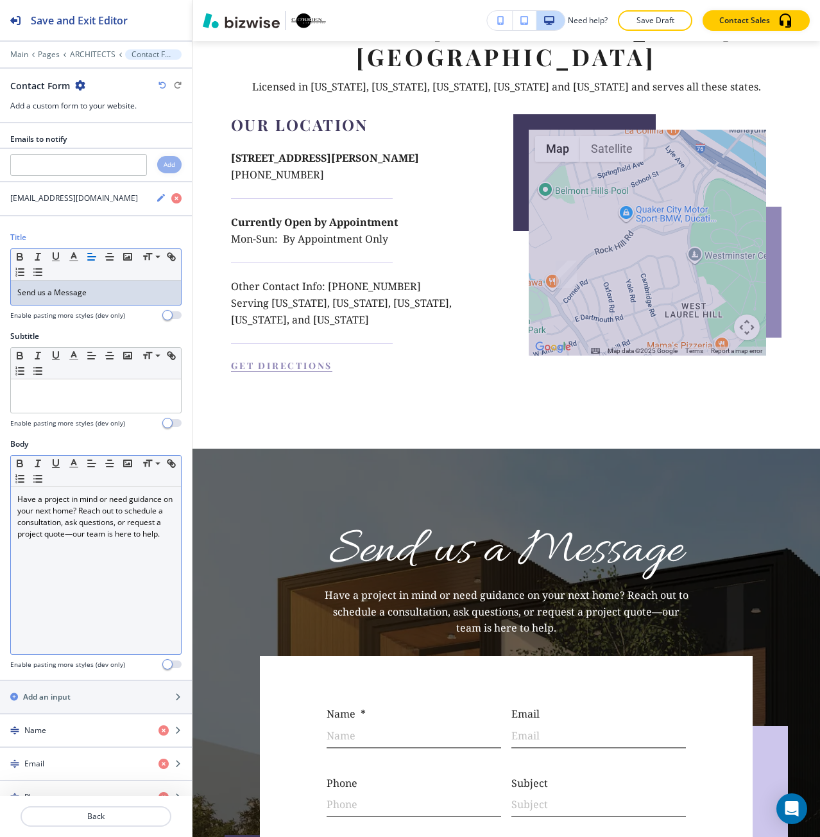
click at [133, 540] on p "Have a project in mind or need guidance on your next home? Reach out to schedul…" at bounding box center [95, 517] width 157 height 46
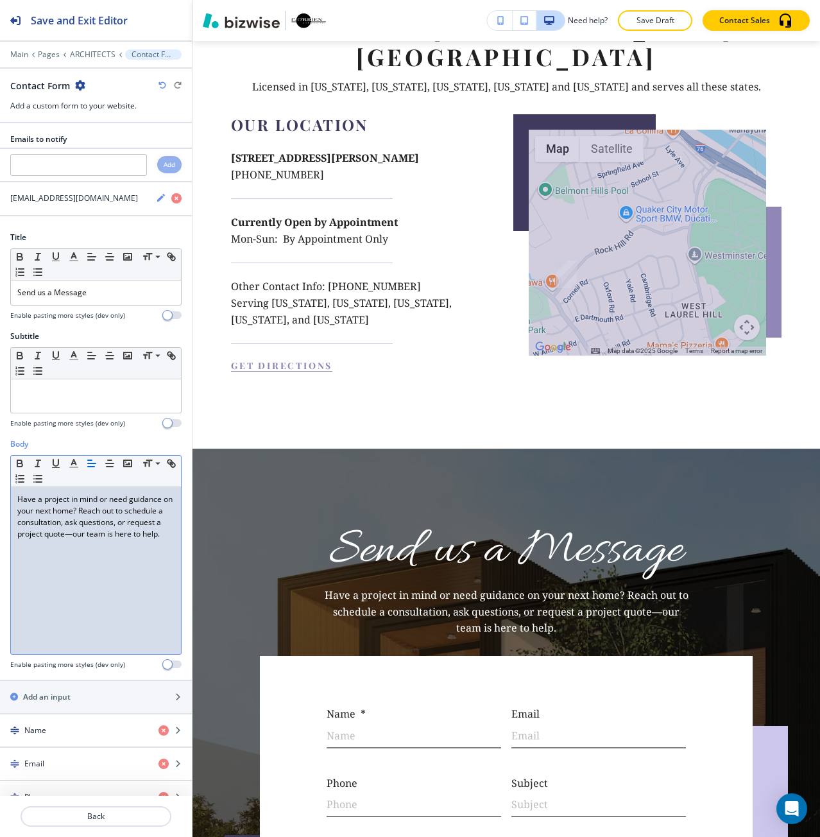
click at [133, 540] on p "Have a project in mind or need guidance on your next home? Reach out to schedul…" at bounding box center [95, 517] width 157 height 46
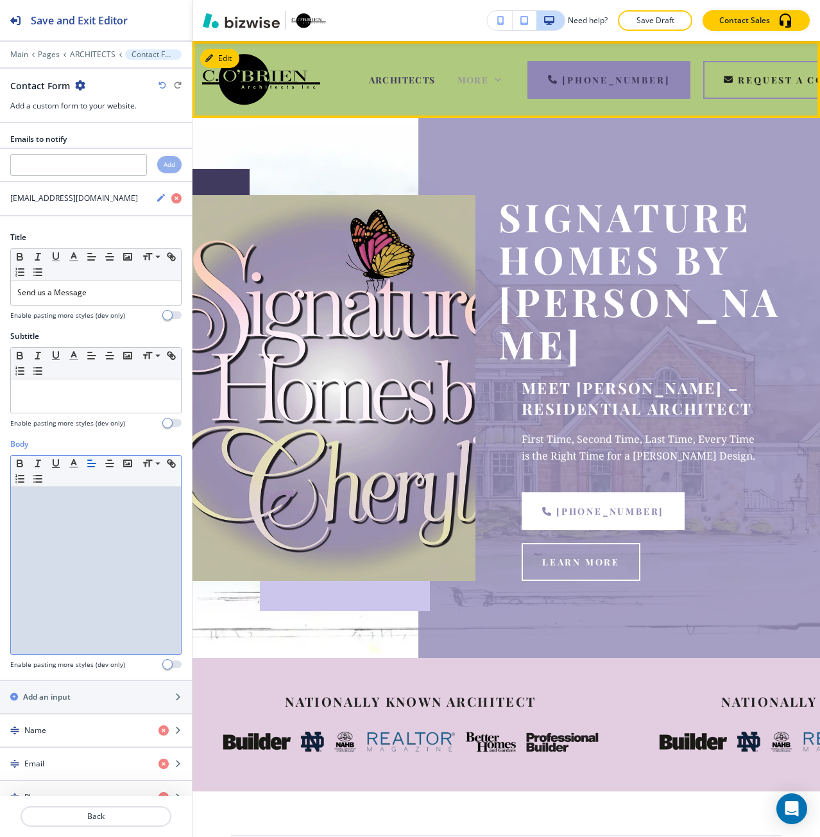
click at [472, 81] on span "More" at bounding box center [473, 80] width 31 height 12
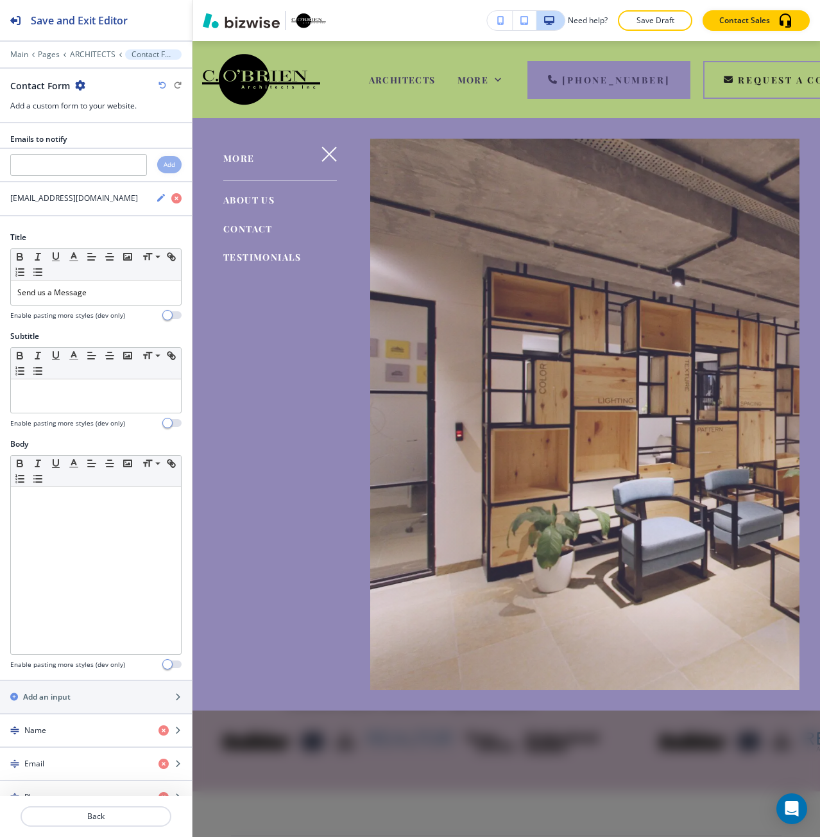
click at [264, 194] on span "ABOUT US" at bounding box center [248, 200] width 51 height 12
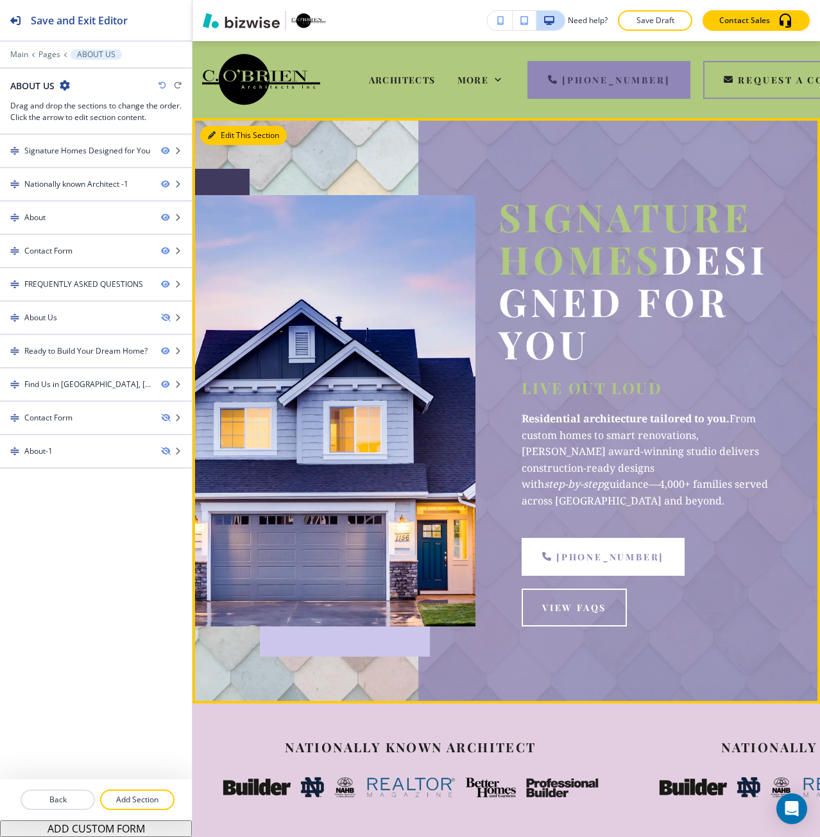
click at [223, 137] on button "Edit This Section" at bounding box center [243, 135] width 87 height 19
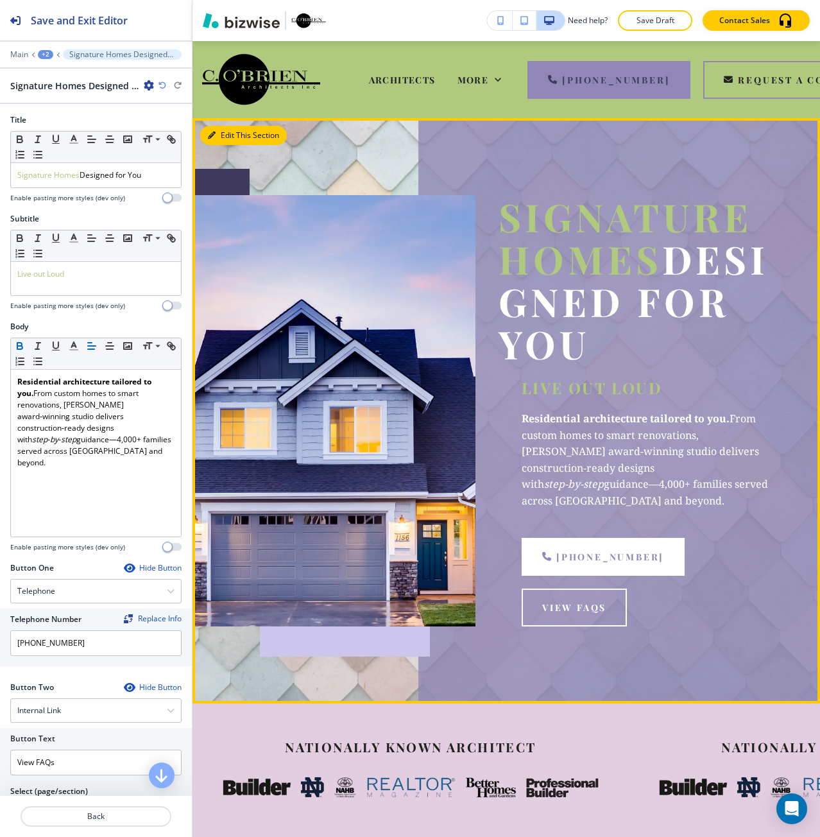
scroll to position [77, 0]
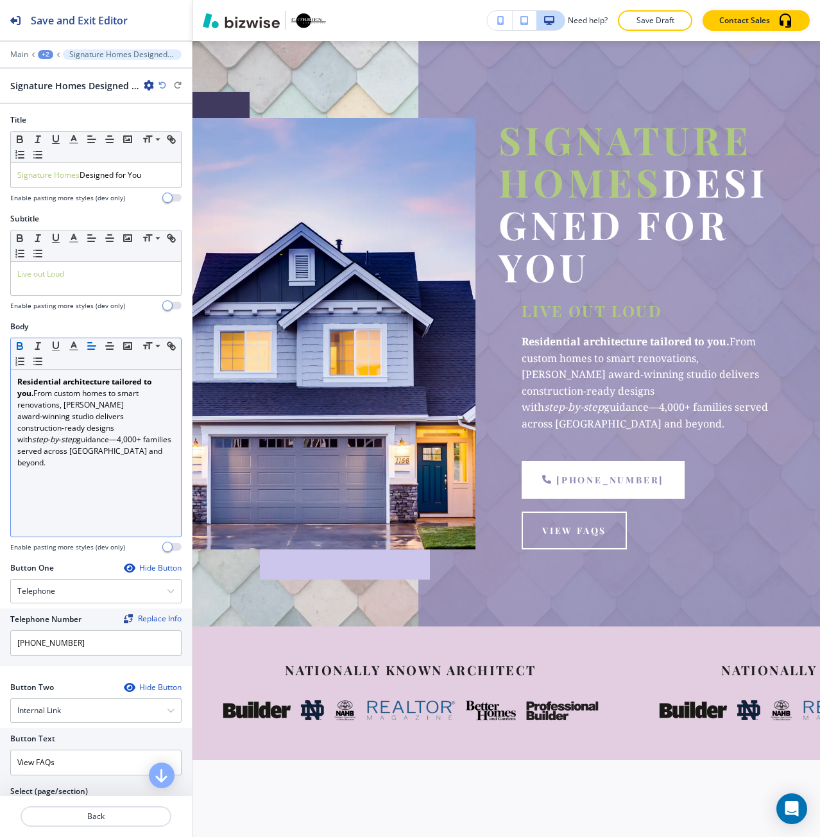
click at [46, 390] on p "Residential architecture tailored to you. From custom homes to smart renovation…" at bounding box center [95, 422] width 157 height 92
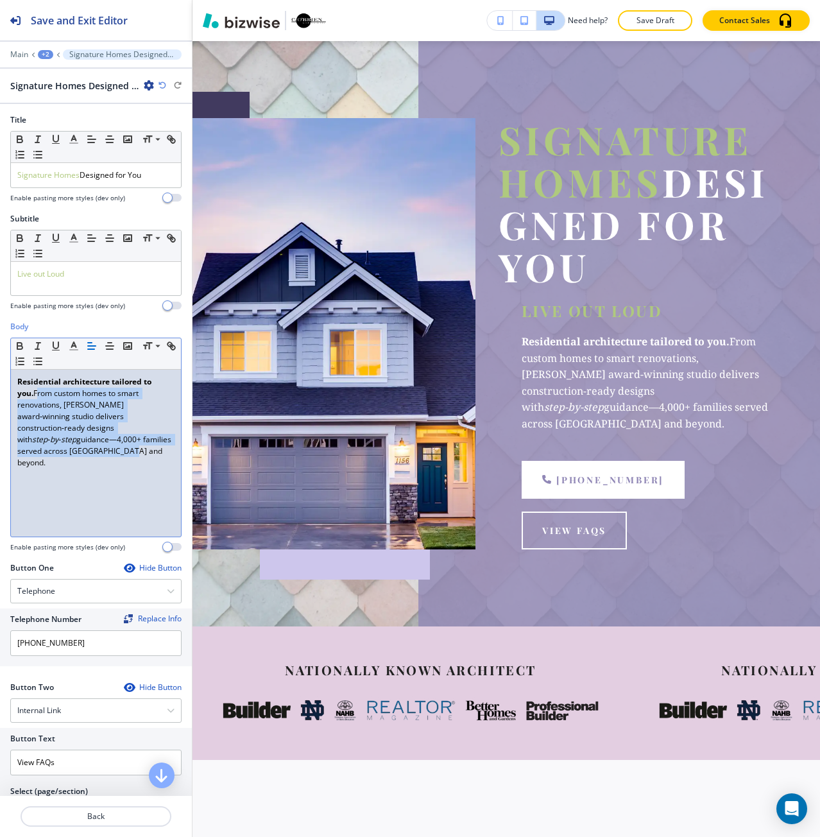
drag, startPoint x: 46, startPoint y: 390, endPoint x: 149, endPoint y: 463, distance: 126.1
click at [149, 463] on div "Residential architecture tailored to you. From custom homes to smart renovation…" at bounding box center [96, 453] width 170 height 167
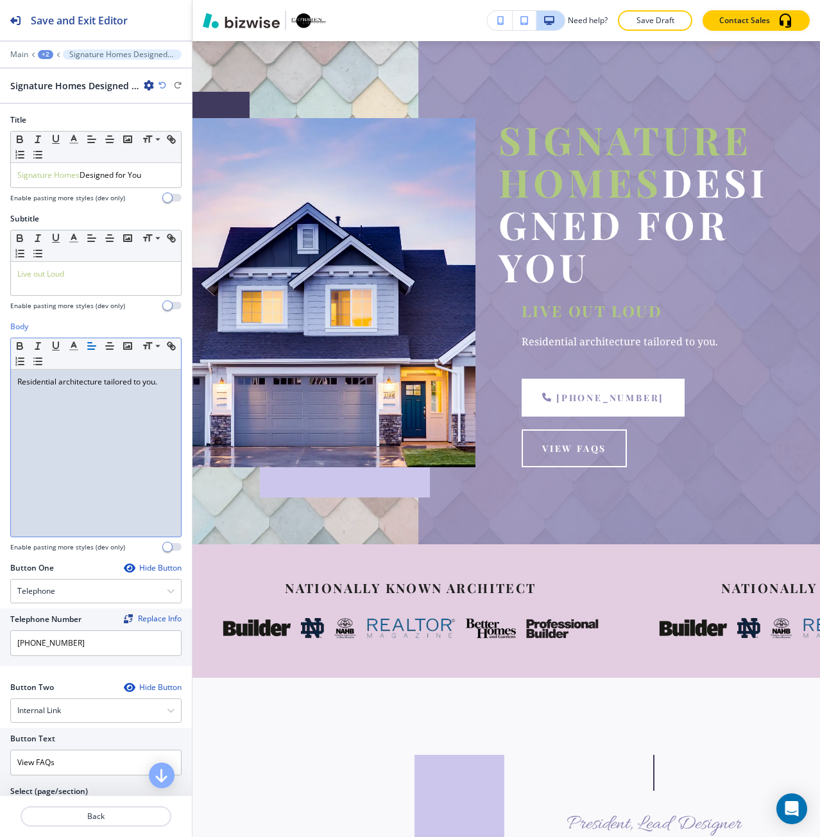
click at [104, 421] on div "Residential architecture tailored to you." at bounding box center [96, 453] width 170 height 167
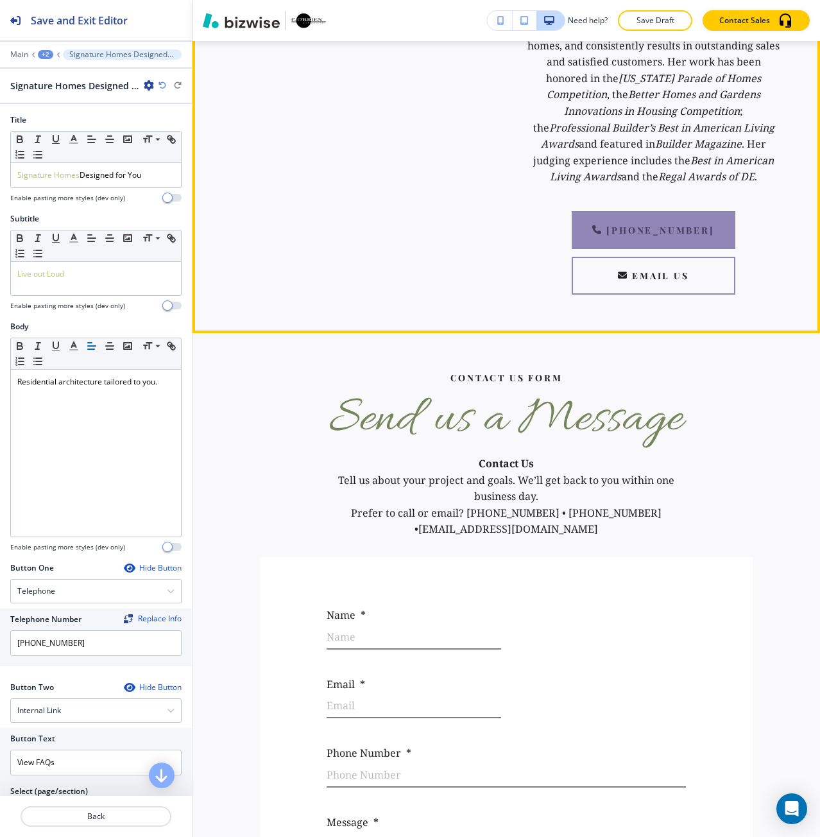
scroll to position [1425, 0]
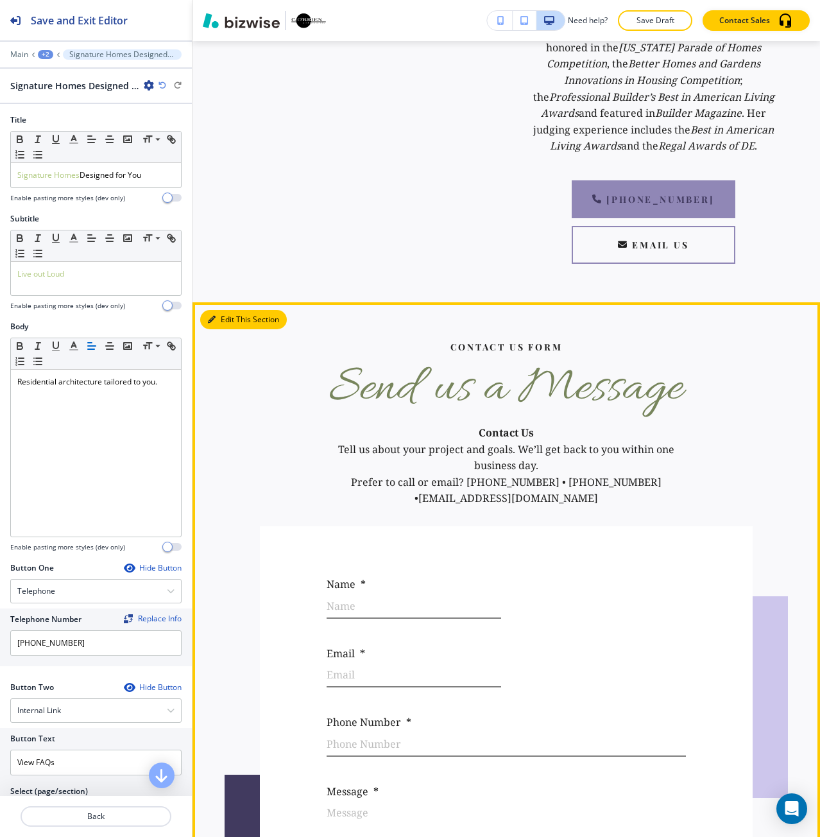
click at [219, 310] on button "Edit This Section" at bounding box center [243, 319] width 87 height 19
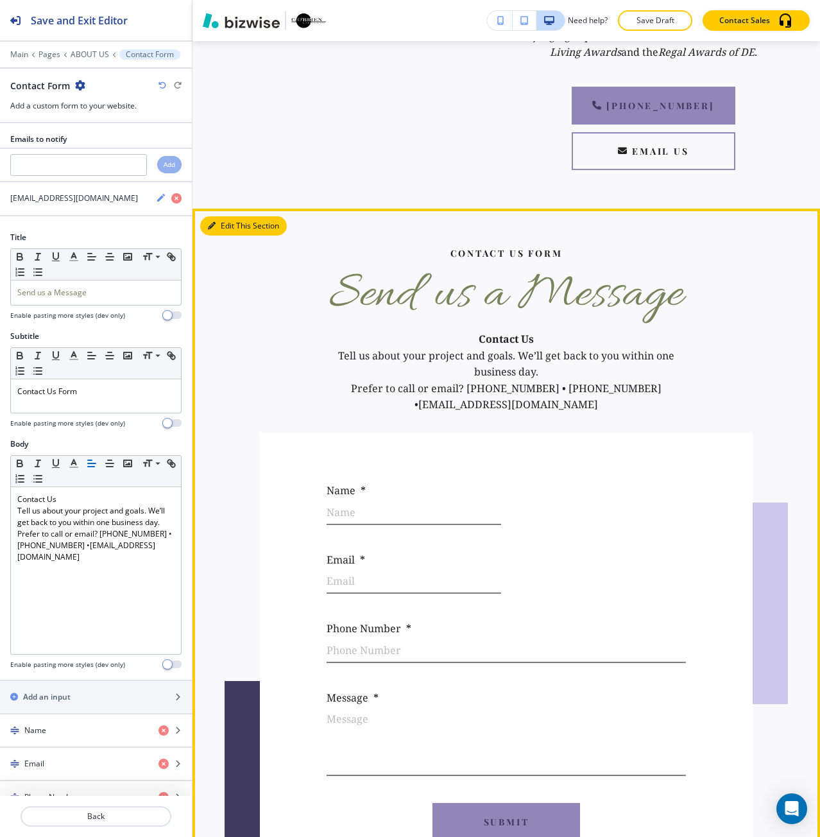
scroll to position [1566, 0]
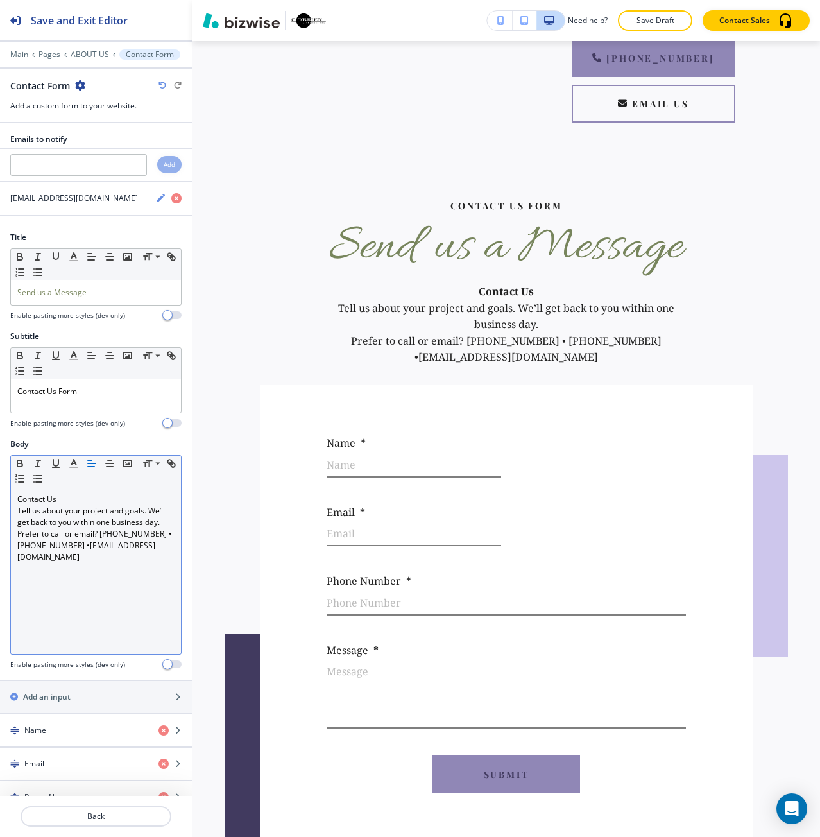
click at [126, 528] on p "Tell us about your project and goals. We’ll get back to you within one business…" at bounding box center [95, 516] width 157 height 23
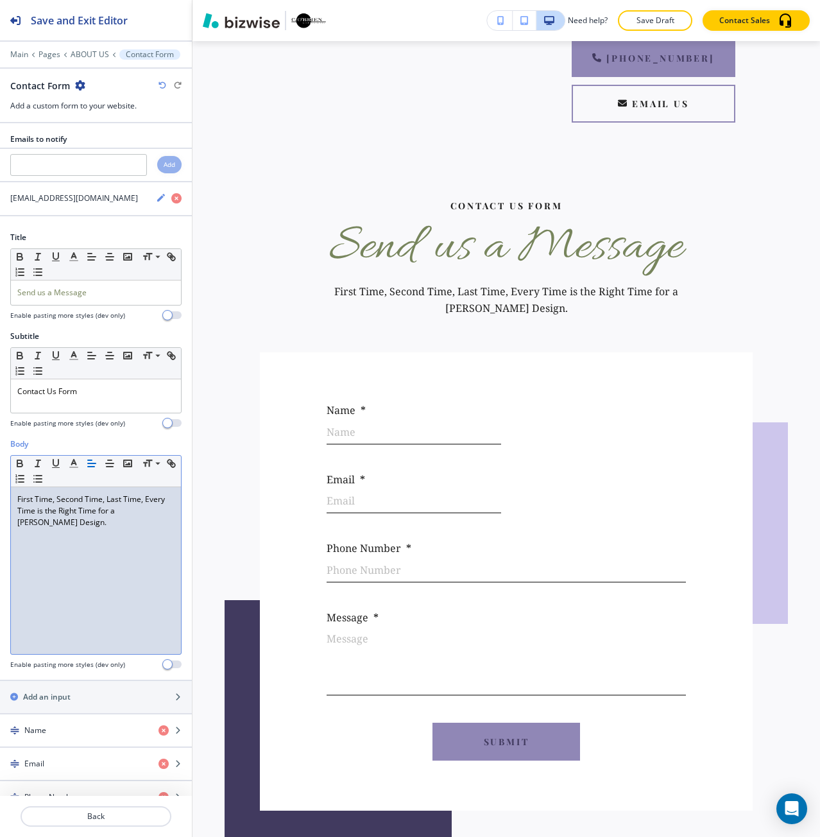
scroll to position [0, 0]
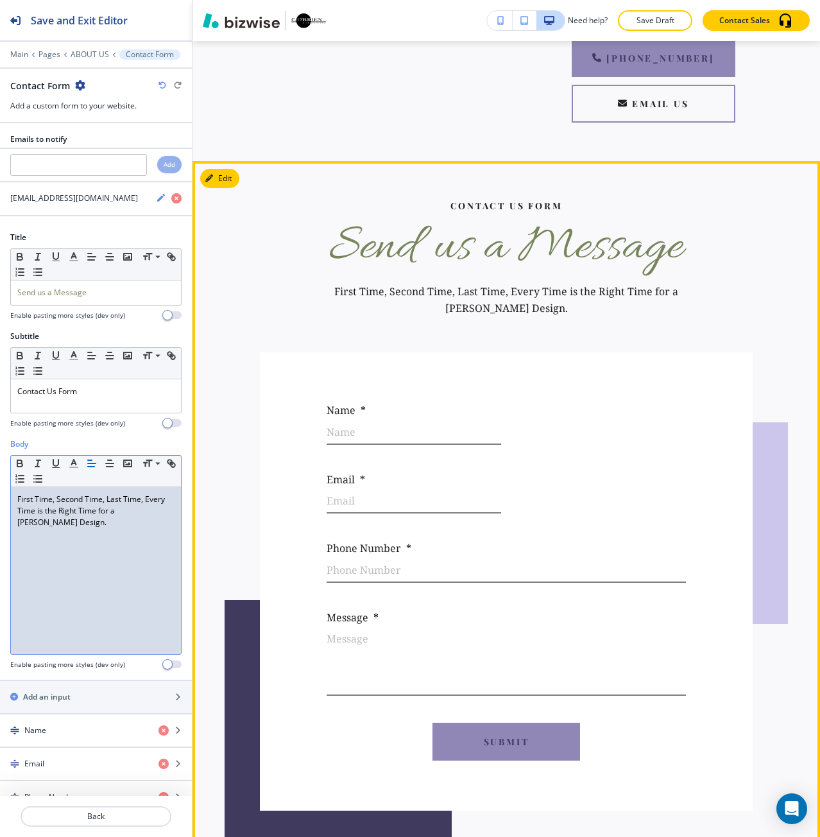
click at [519, 402] on div "Name * Name Email * Email Phone Number * Phone Number Message * Message x" at bounding box center [507, 562] width 370 height 320
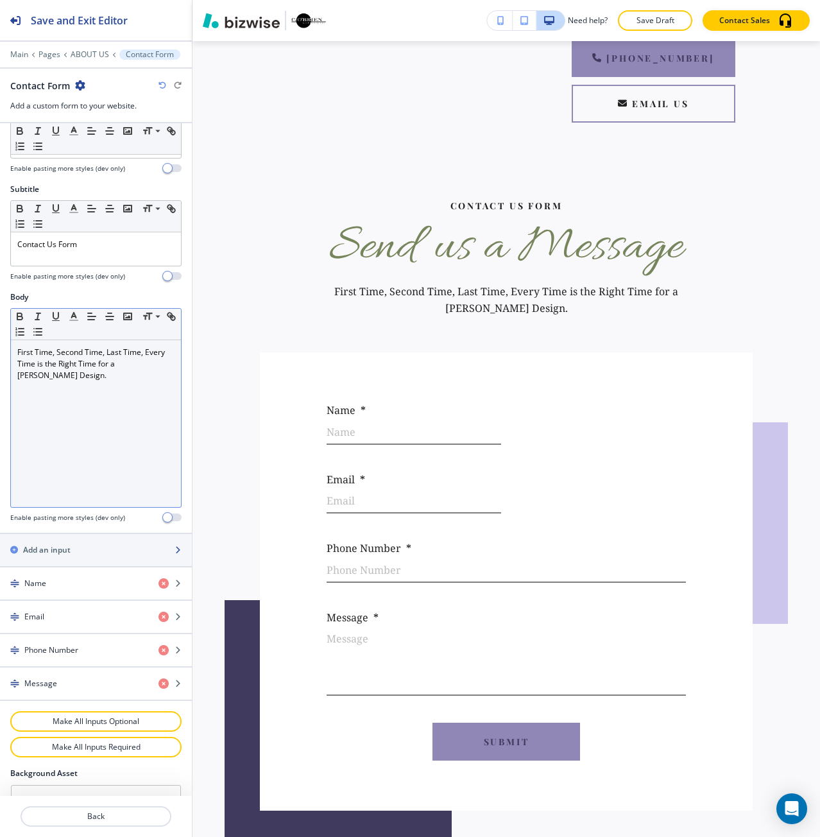
scroll to position [193, 0]
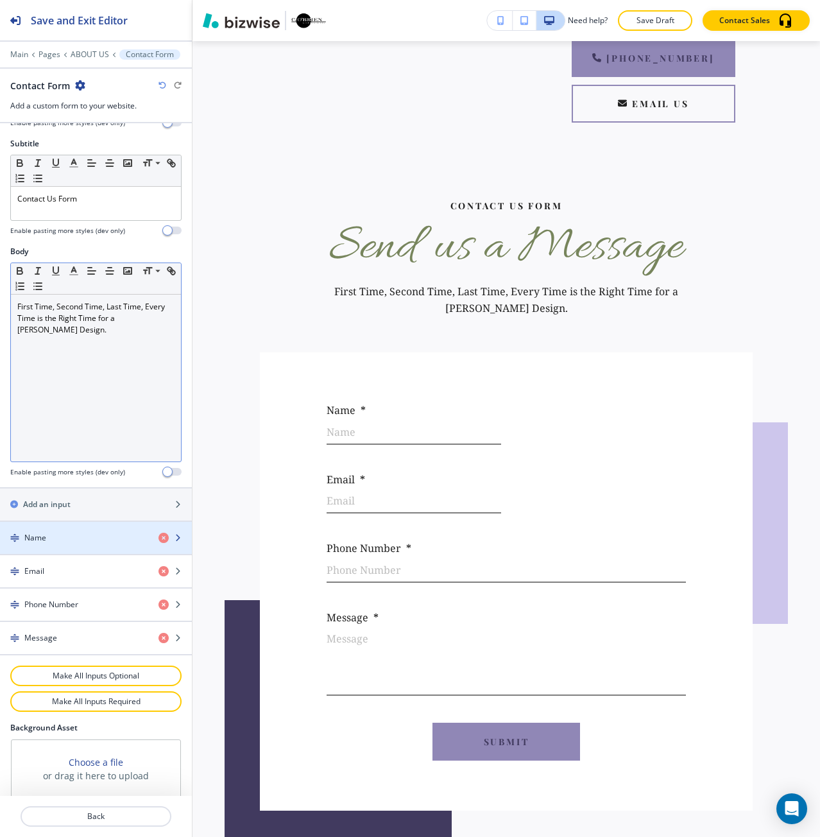
click at [72, 529] on div "button" at bounding box center [96, 527] width 192 height 10
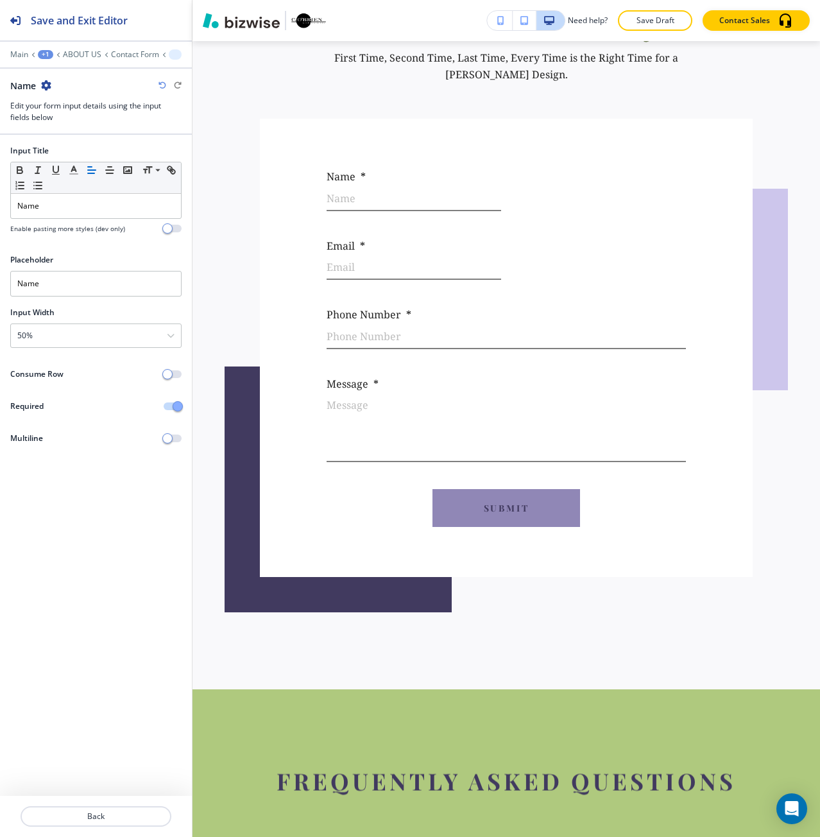
scroll to position [1807, 0]
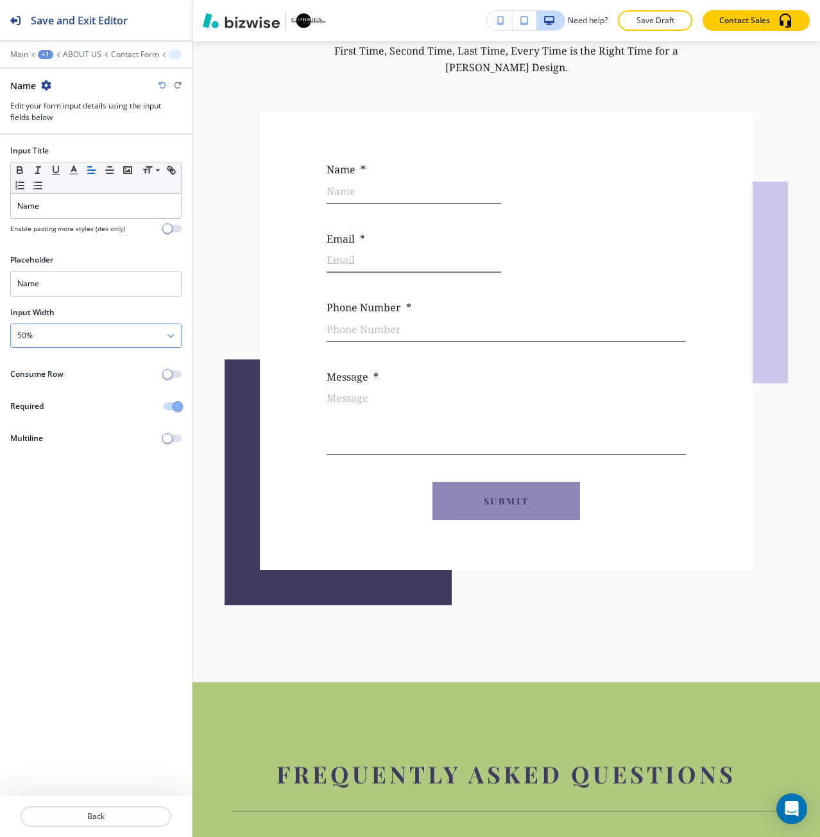
click at [165, 338] on div "50%" at bounding box center [96, 335] width 170 height 23
click at [134, 416] on div "100%" at bounding box center [96, 424] width 170 height 22
click at [121, 812] on p "Back" at bounding box center [96, 817] width 148 height 12
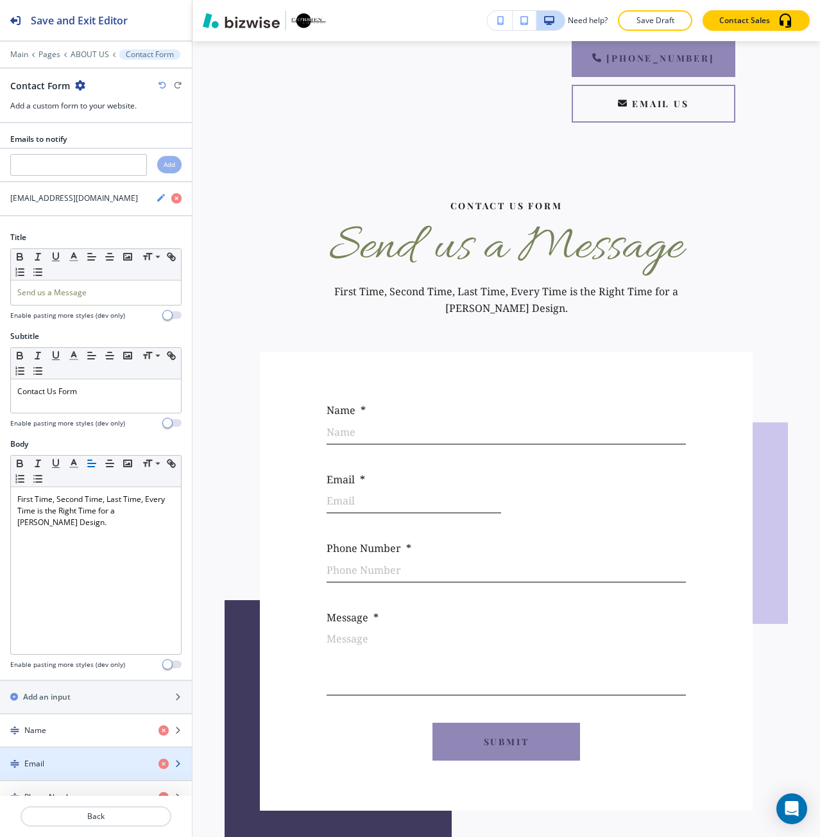
click at [110, 752] on div "button" at bounding box center [96, 753] width 192 height 10
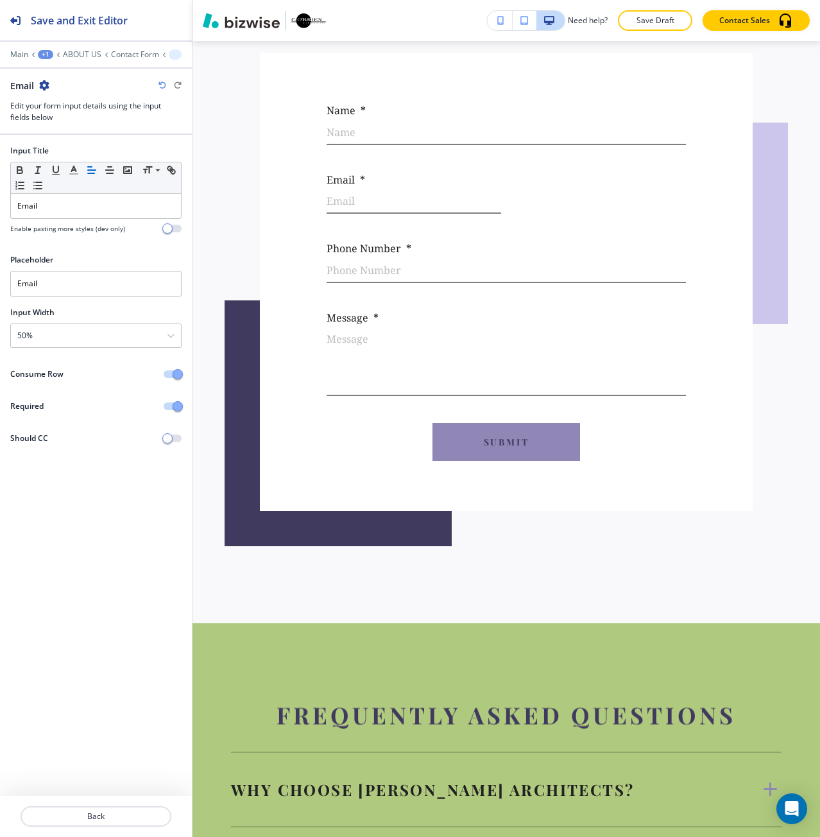
scroll to position [1876, 0]
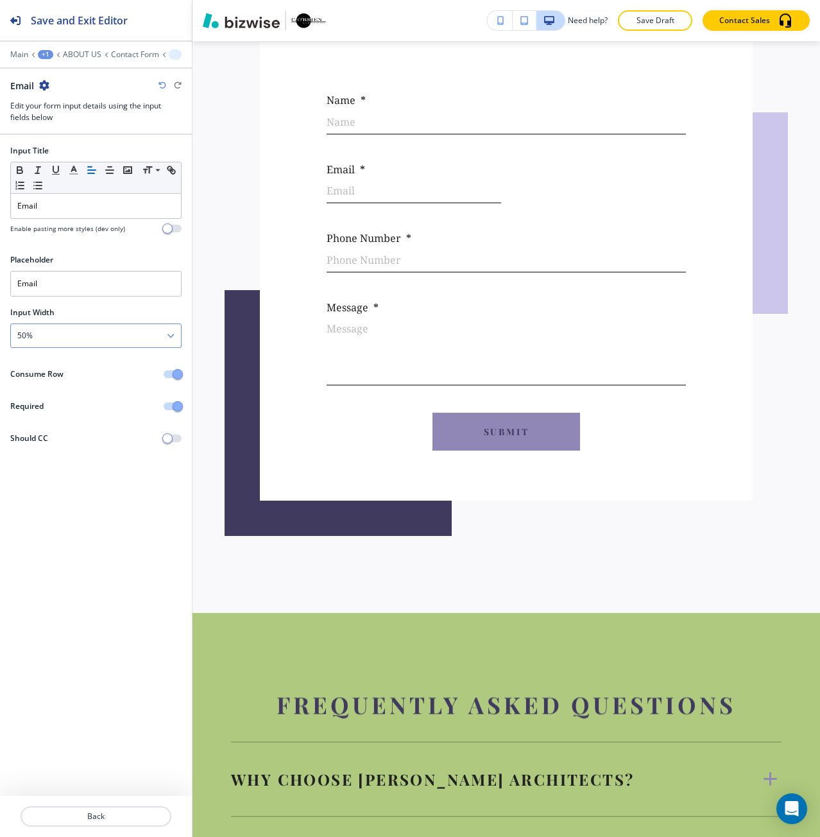
click at [125, 327] on div "50%" at bounding box center [96, 335] width 170 height 23
click at [108, 420] on h4 "100%" at bounding box center [95, 424] width 157 height 12
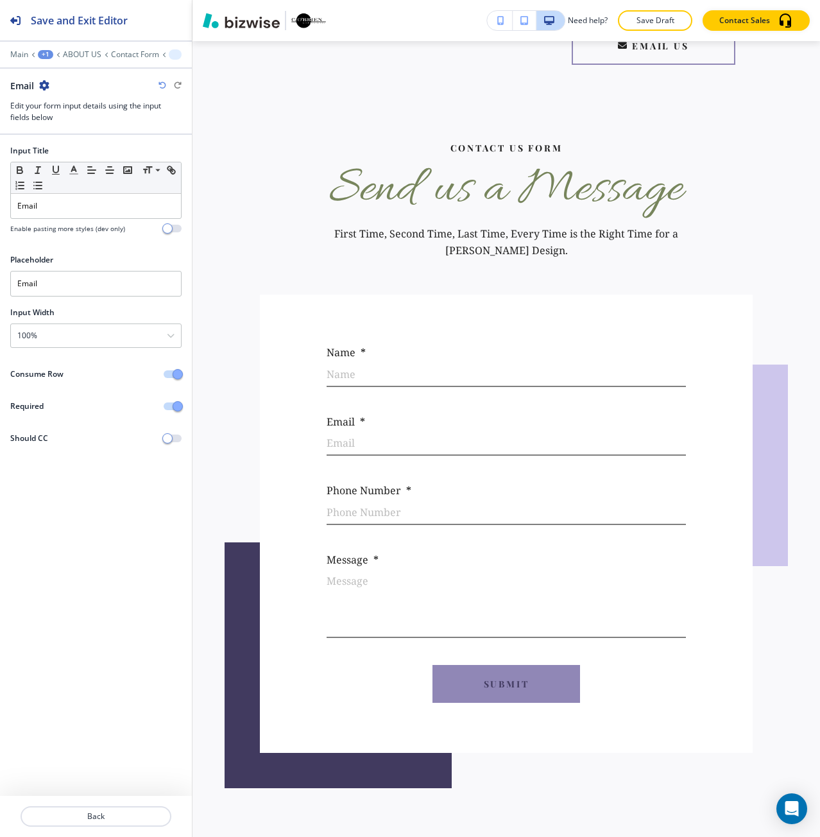
scroll to position [1619, 0]
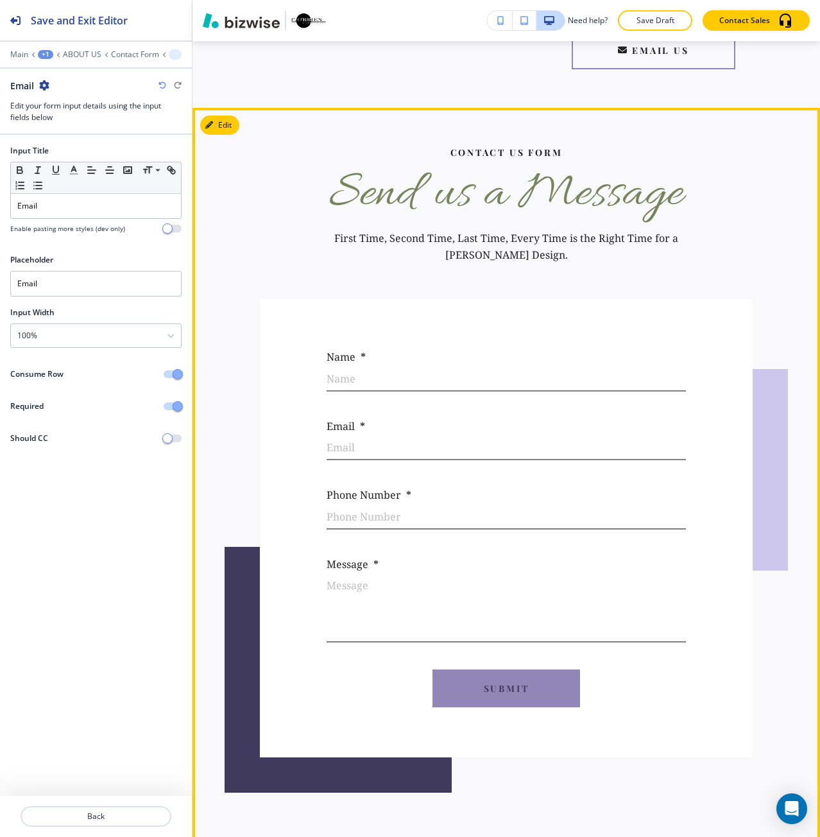
click at [354, 590] on div "Name * Name Email * Email Phone Number * Phone Number Message * Message x Submit" at bounding box center [506, 528] width 493 height 458
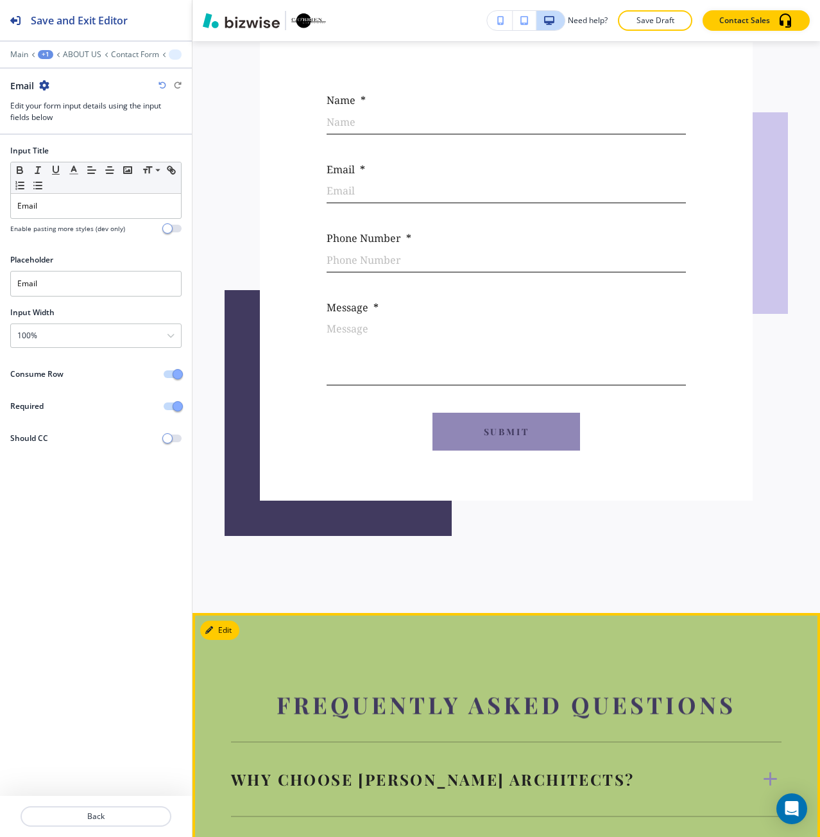
scroll to position [2133, 0]
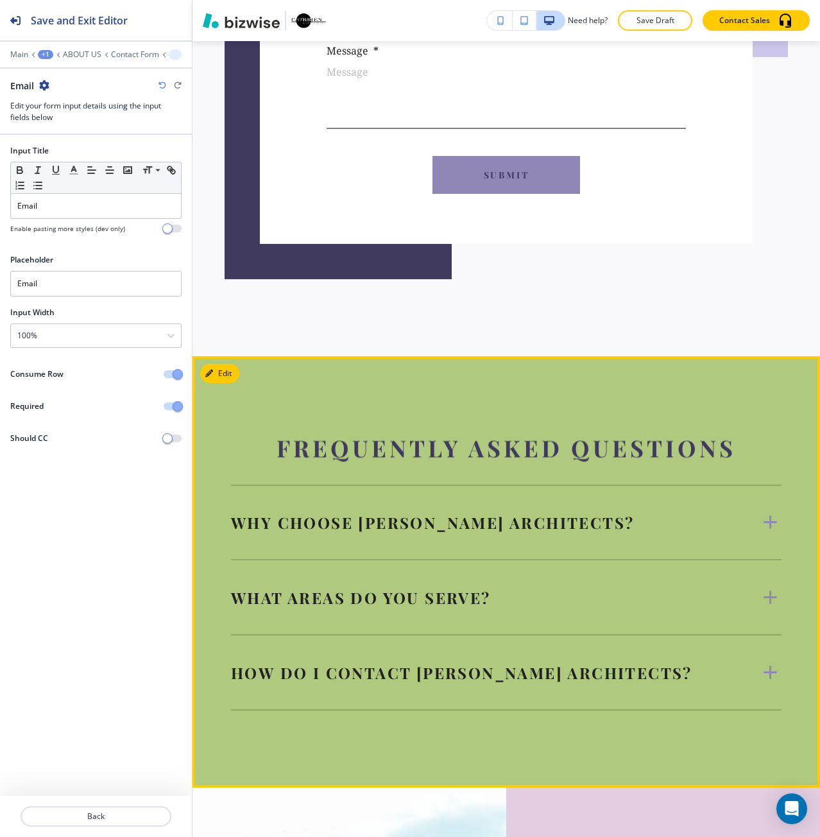
click at [581, 512] on h5 "Why choose [PERSON_NAME] Architects?" at bounding box center [432, 522] width 403 height 21
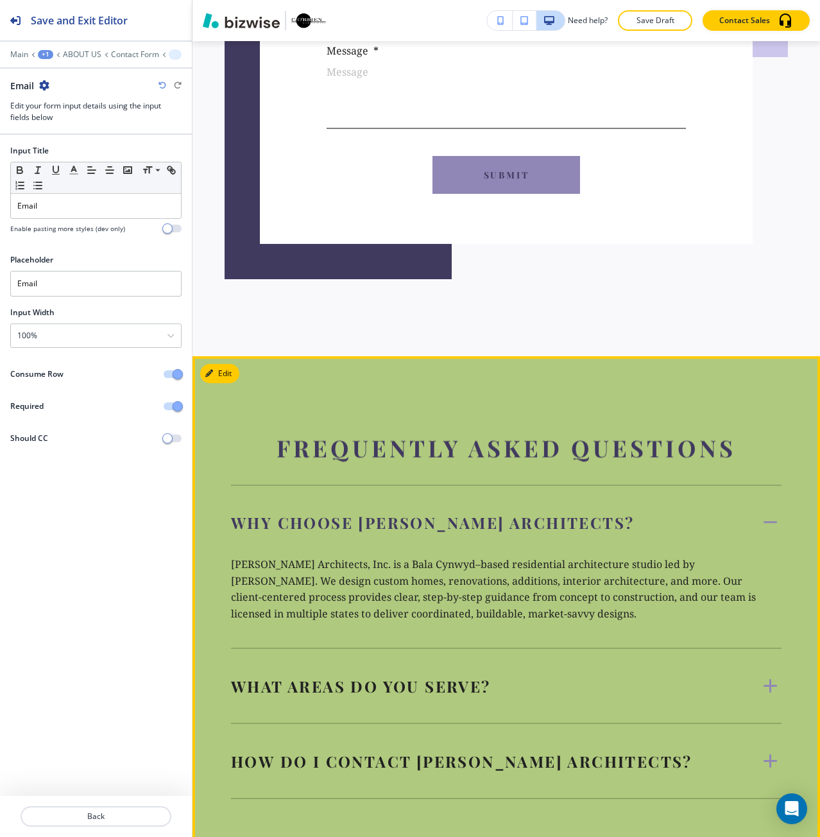
click at [551, 676] on div "What areas do you serve?" at bounding box center [495, 686] width 528 height 21
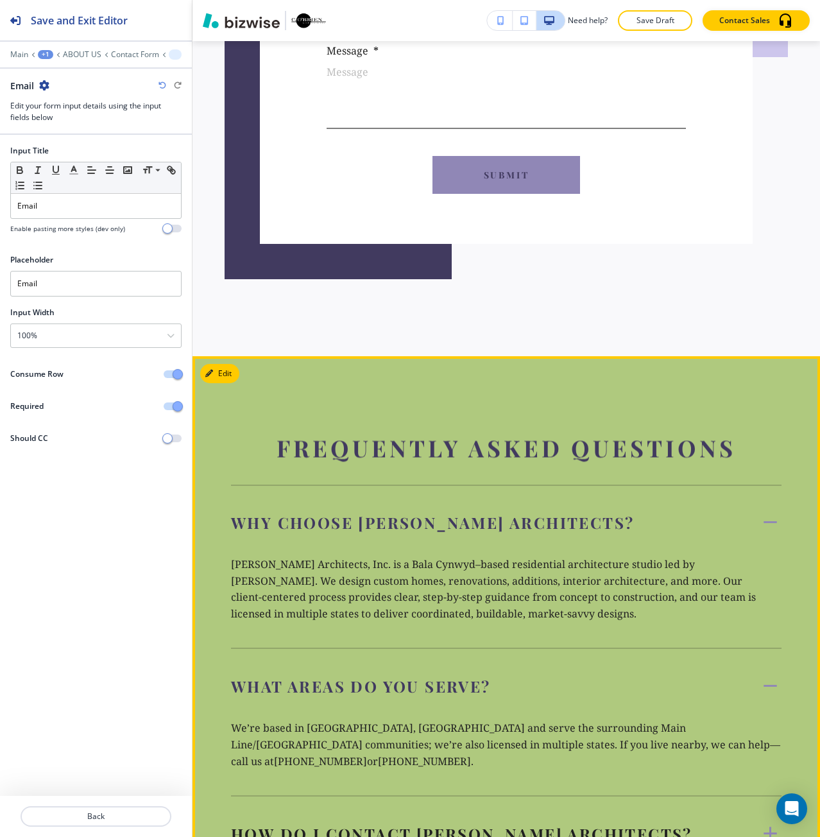
click at [567, 823] on h5 "How do I contact [PERSON_NAME] Architects?" at bounding box center [461, 833] width 461 height 21
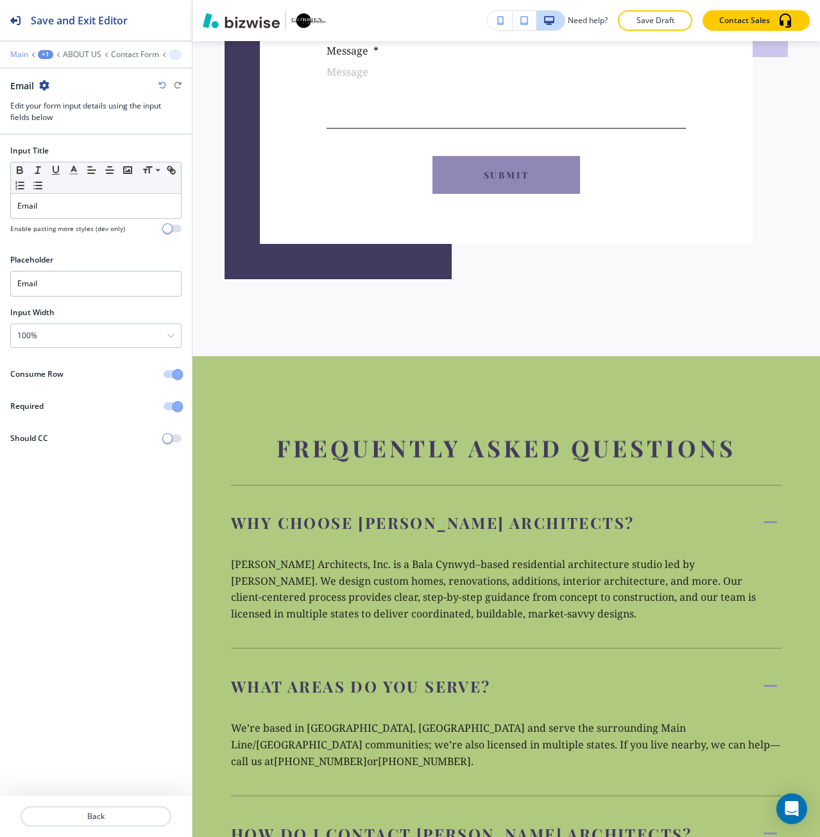
click at [23, 57] on p "Main" at bounding box center [19, 54] width 18 height 9
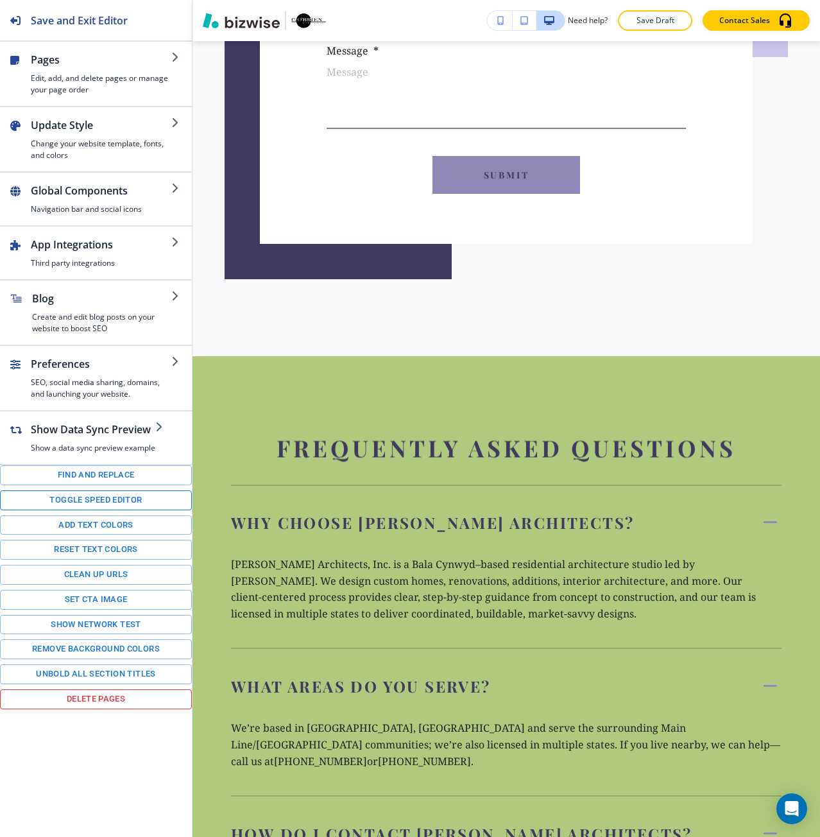
click at [111, 495] on button "Toggle speed editor" at bounding box center [96, 500] width 192 height 20
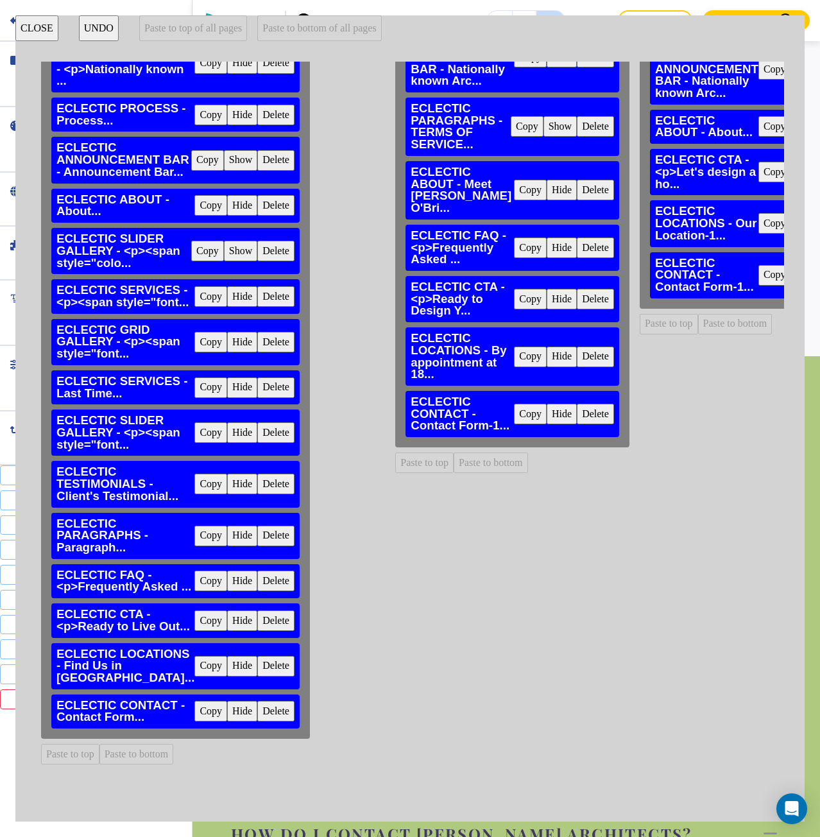
scroll to position [285, 0]
click at [194, 571] on button "Copy" at bounding box center [210, 581] width 33 height 21
click at [454, 452] on button "Paste to bottom" at bounding box center [491, 462] width 74 height 21
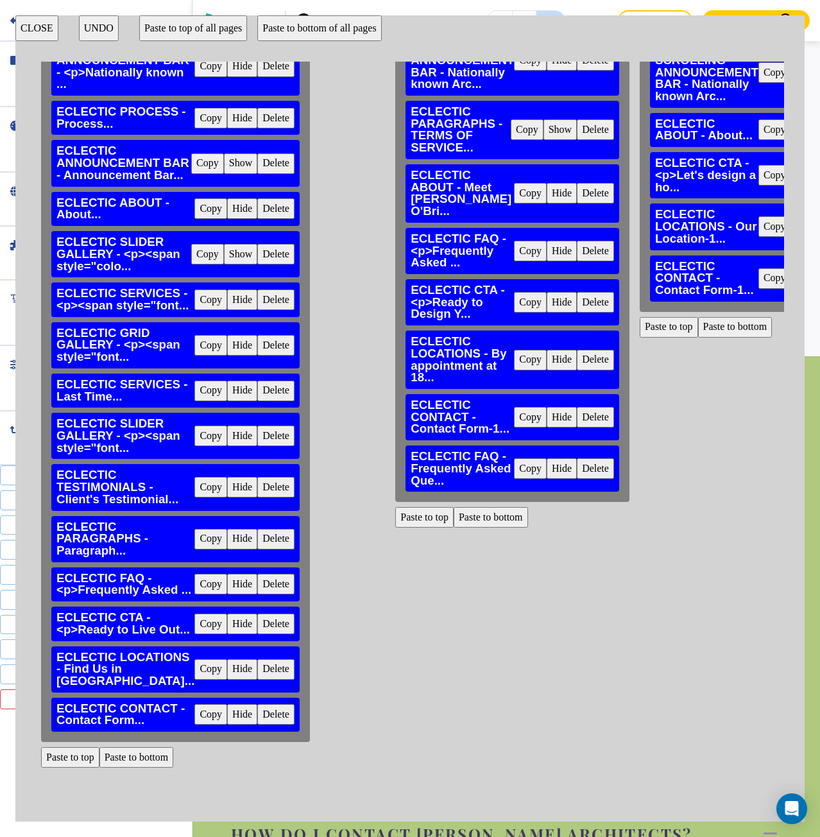
scroll to position [92, 0]
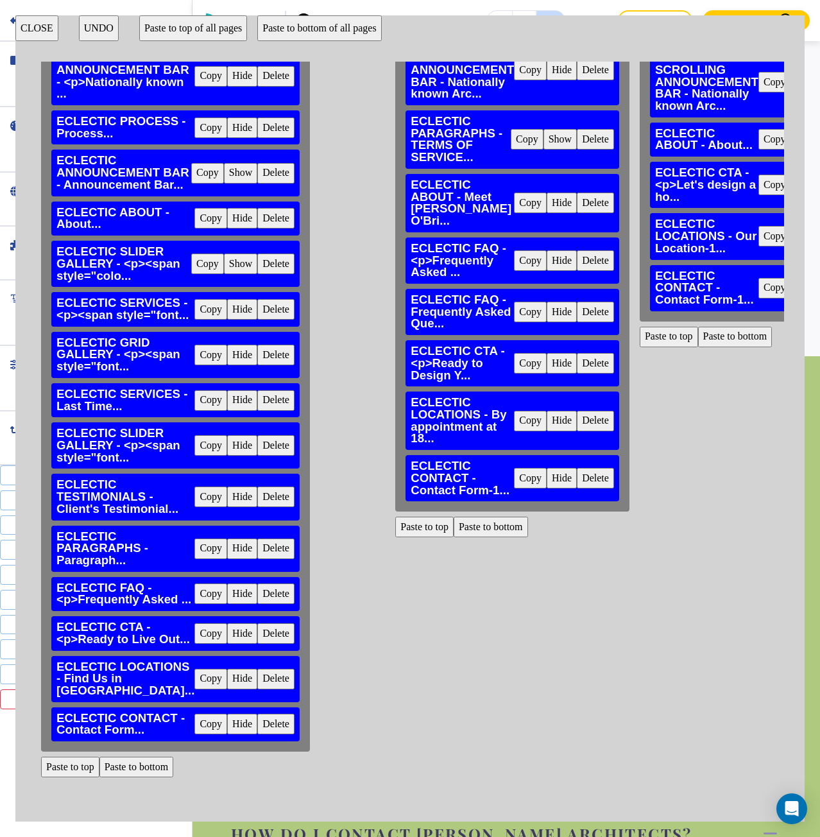
click at [47, 35] on button "CLOSE" at bounding box center [36, 28] width 43 height 26
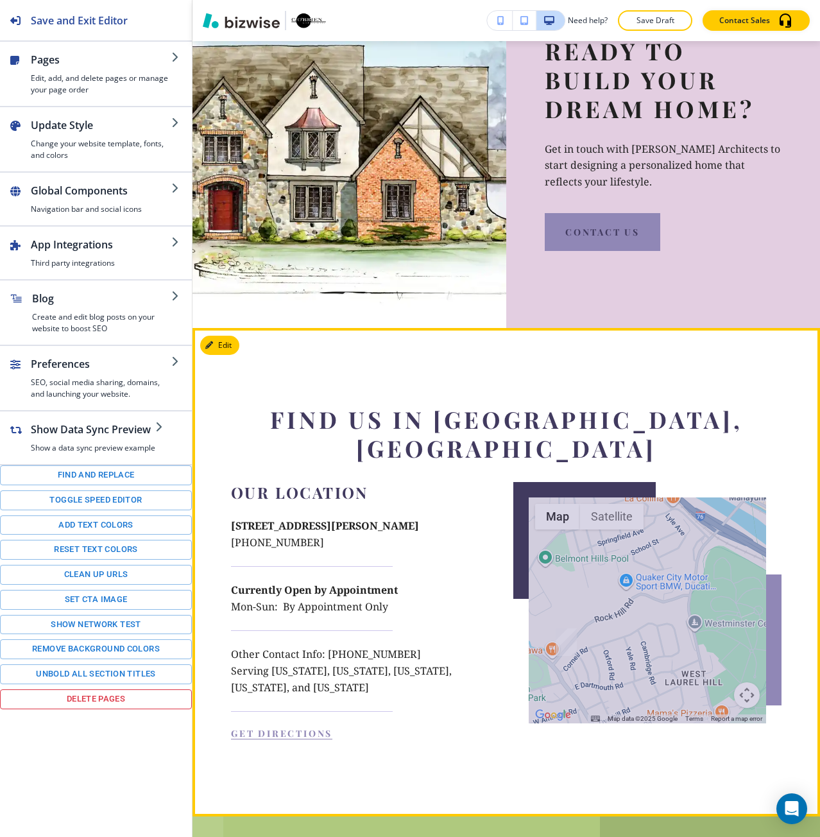
scroll to position [3379, 0]
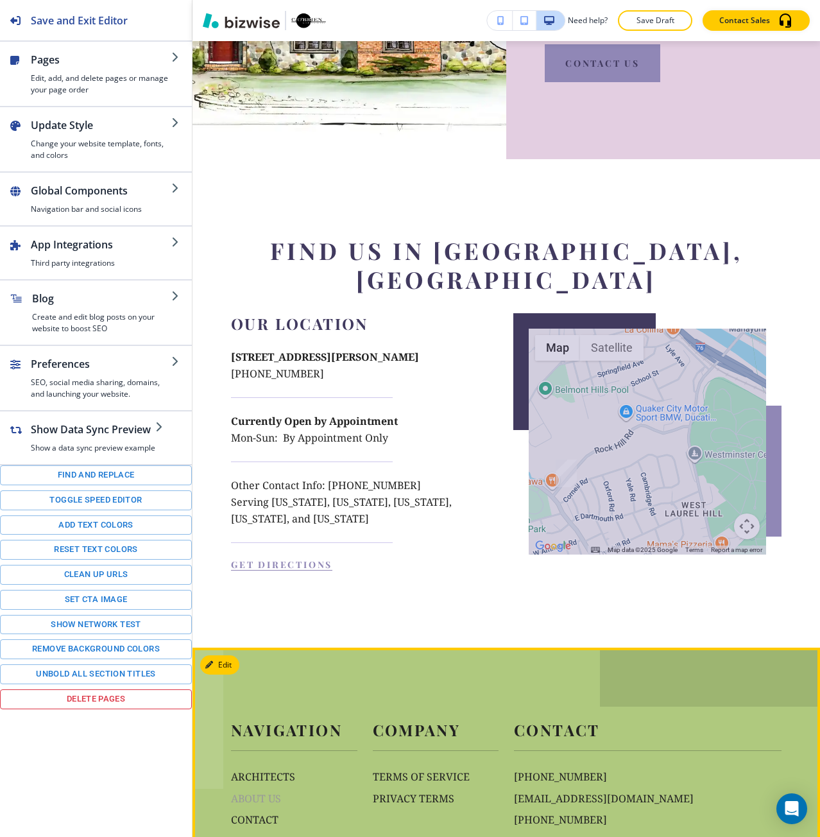
click at [282, 791] on p "ABOUT US" at bounding box center [294, 799] width 126 height 17
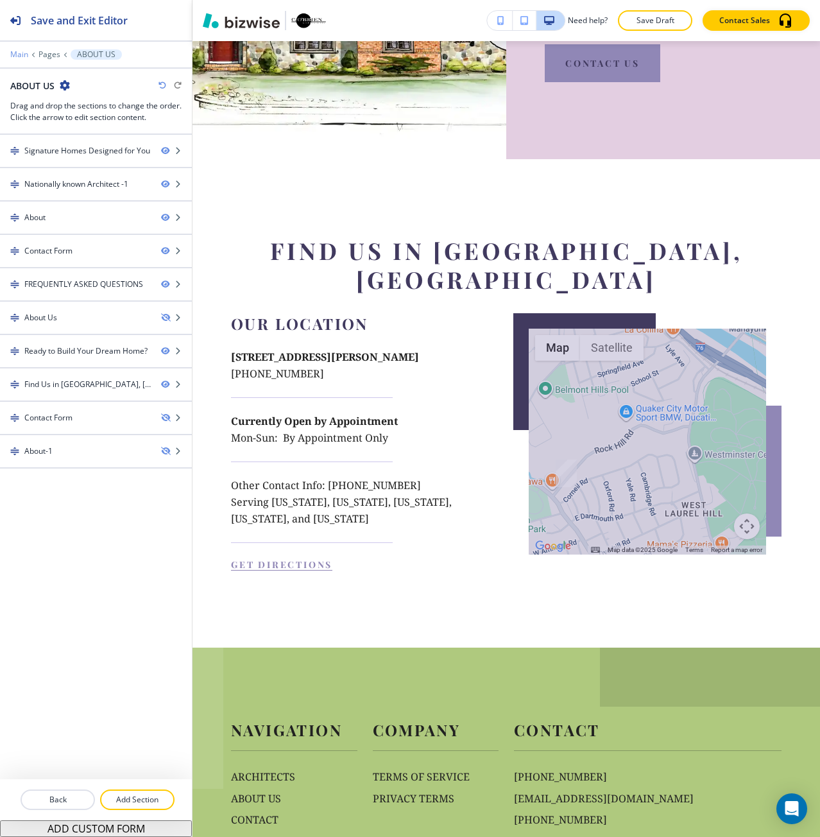
click at [22, 54] on p "Main" at bounding box center [19, 54] width 18 height 9
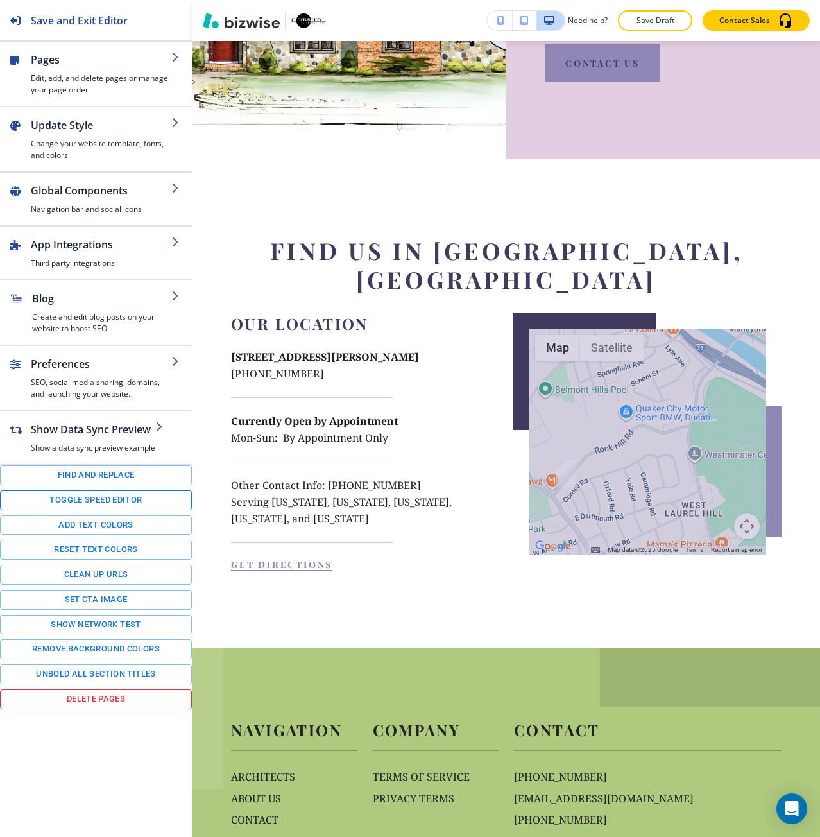
click at [98, 501] on button "Toggle speed editor" at bounding box center [96, 500] width 192 height 20
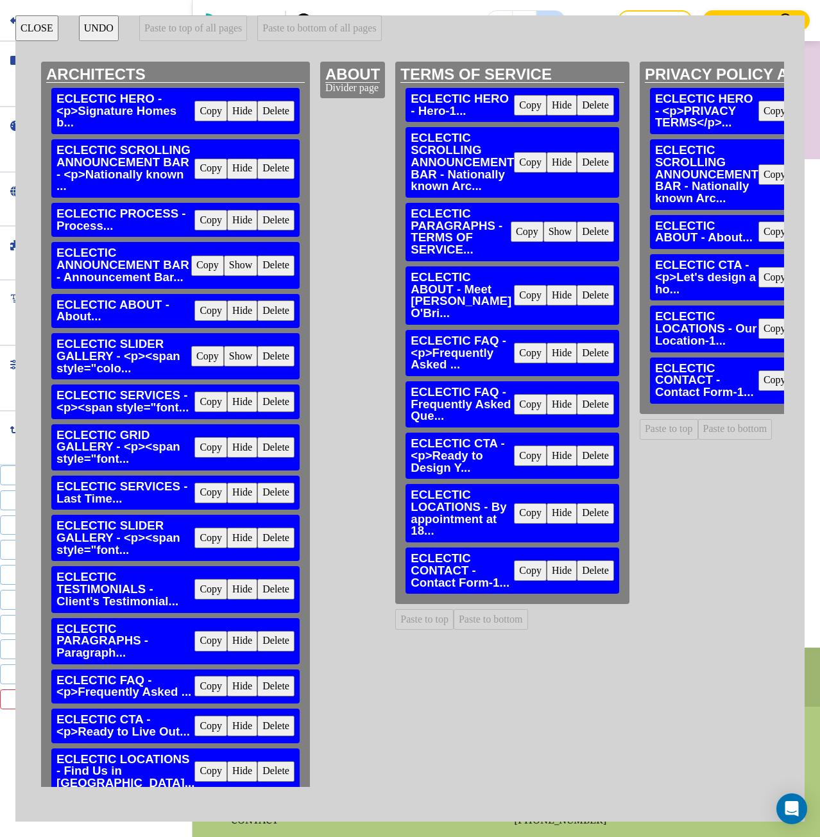
click at [577, 394] on button "Delete" at bounding box center [595, 404] width 37 height 21
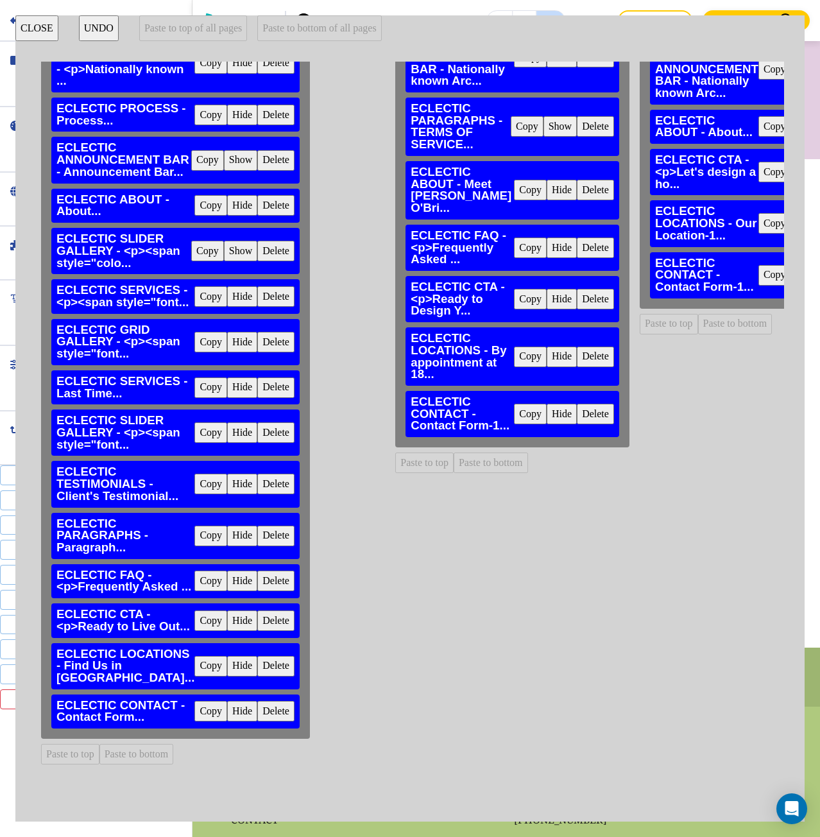
click at [194, 571] on button "Copy" at bounding box center [210, 581] width 33 height 21
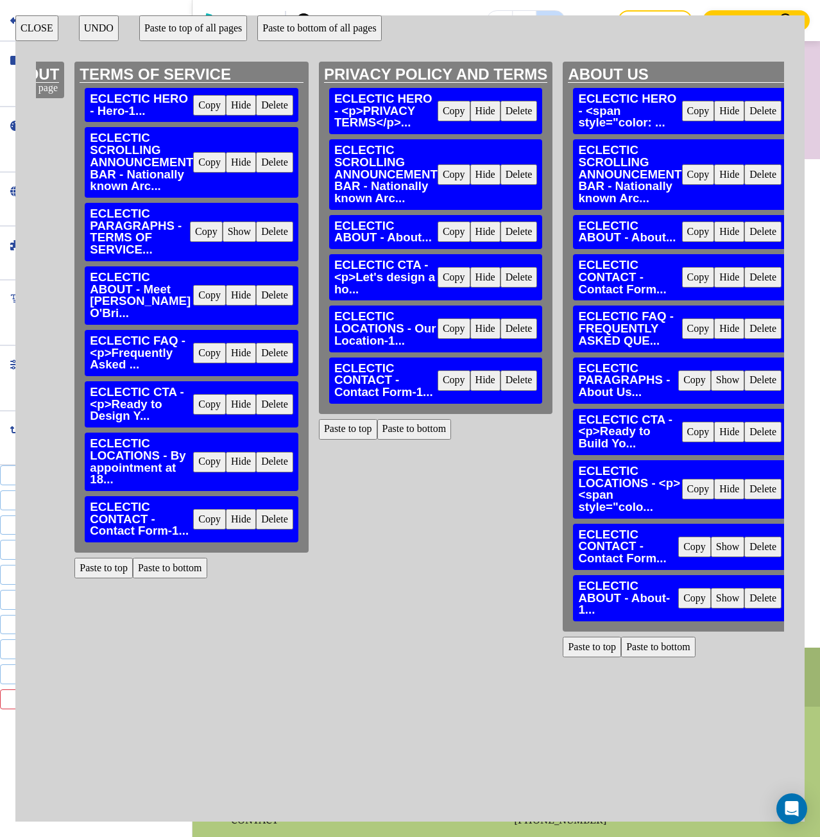
scroll to position [0, 449]
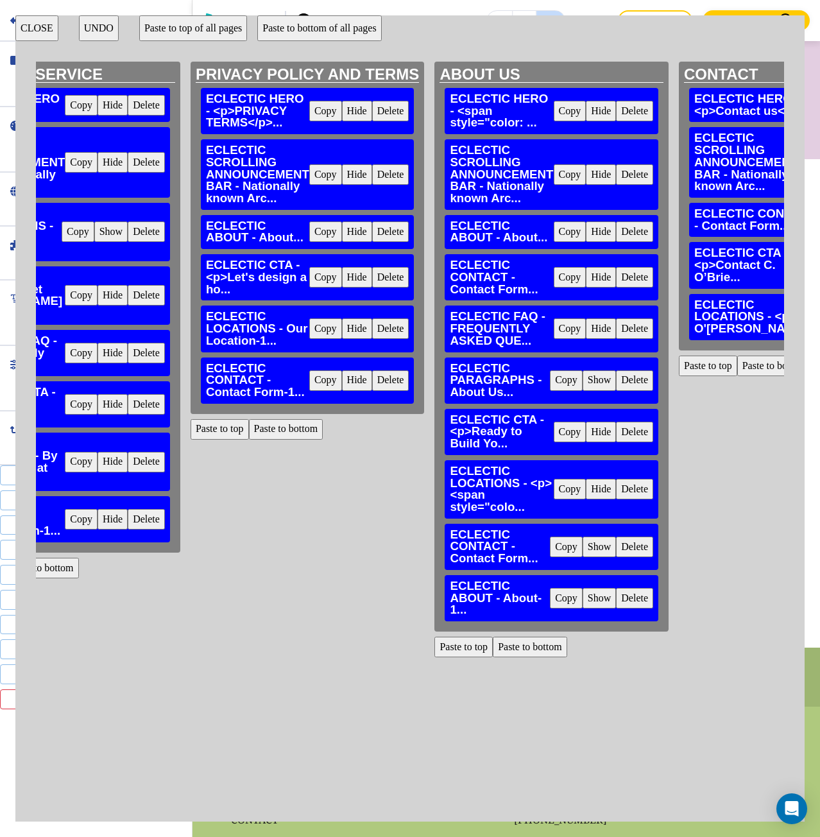
click at [493, 646] on button "Paste to bottom" at bounding box center [530, 647] width 74 height 21
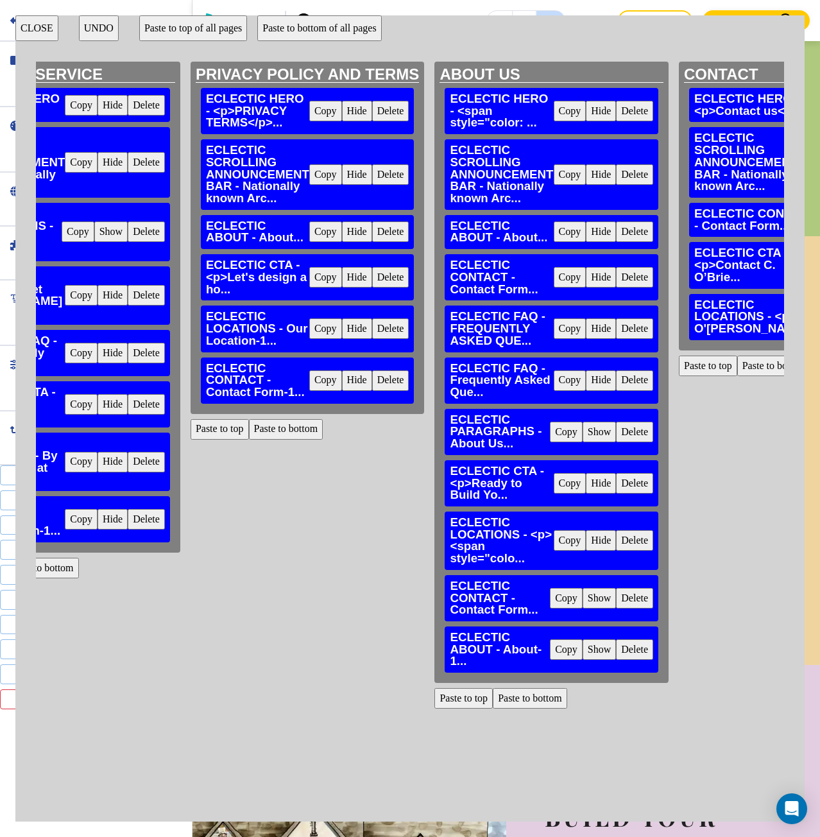
scroll to position [2960, 0]
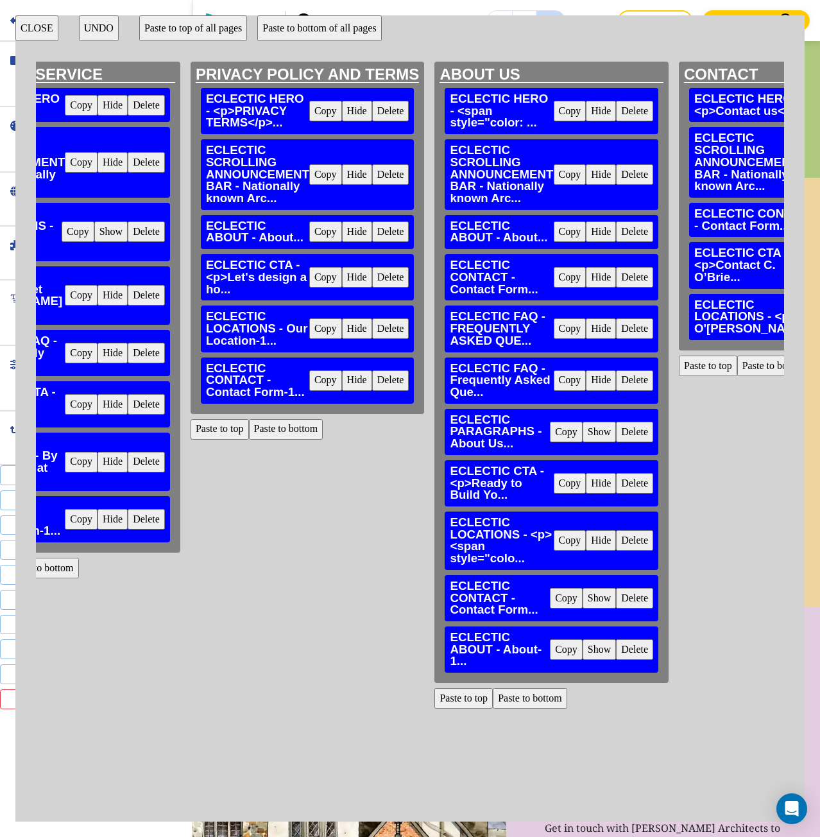
click at [49, 26] on button "CLOSE" at bounding box center [36, 28] width 43 height 26
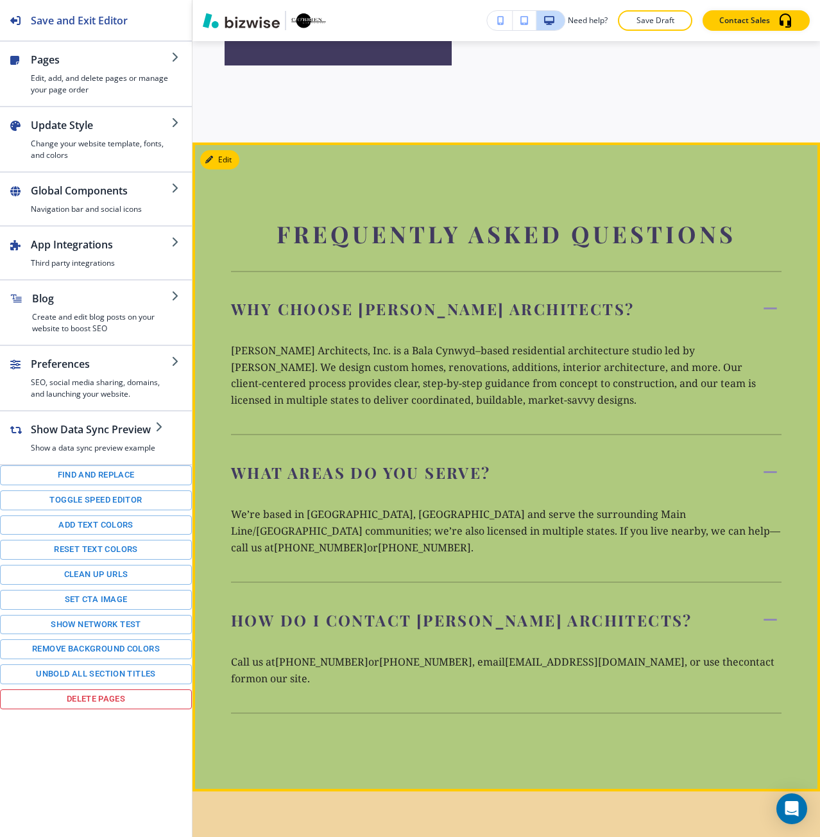
scroll to position [2254, 0]
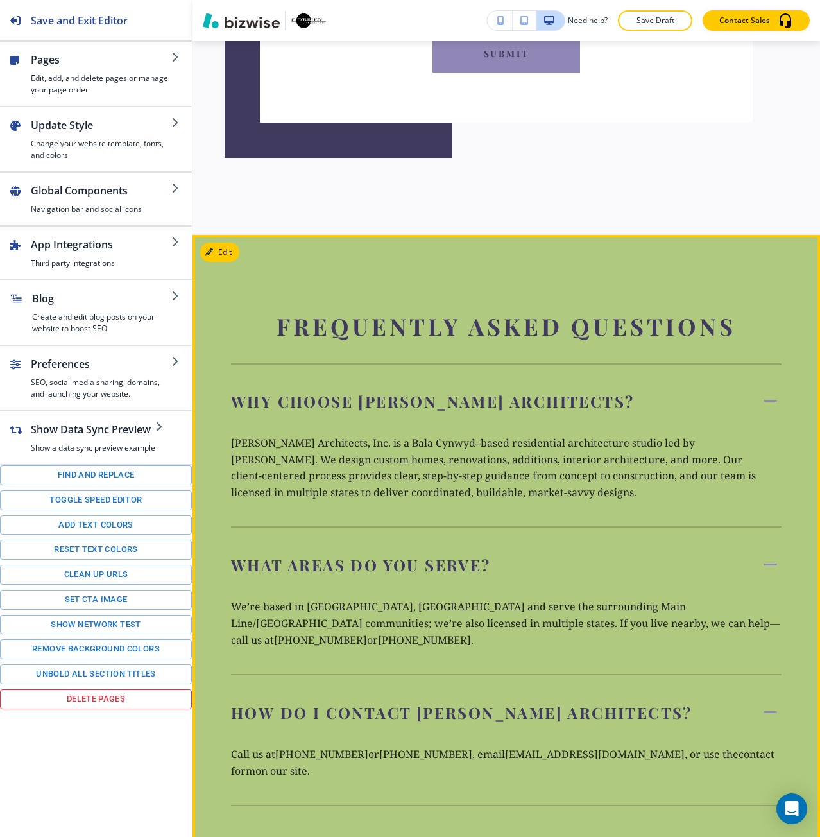
click at [232, 235] on section "FREQUENTLY ASKED QUESTIONS Why choose [PERSON_NAME] Architects? [PERSON_NAME] A…" at bounding box center [507, 559] width 628 height 648
click at [223, 243] on button "Edit This Section" at bounding box center [243, 252] width 87 height 19
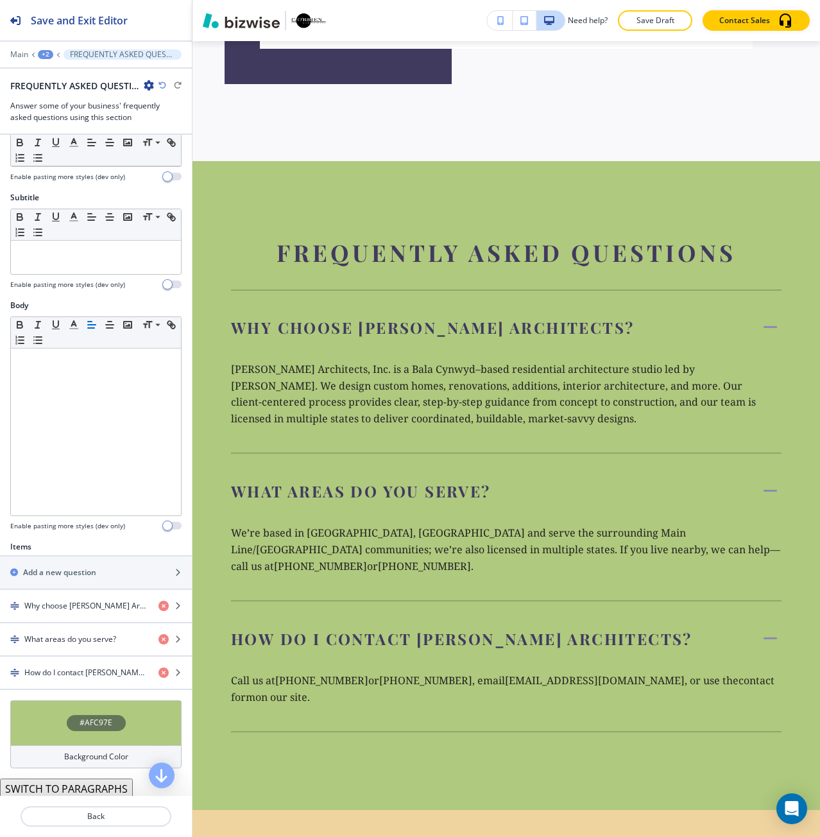
scroll to position [55, 0]
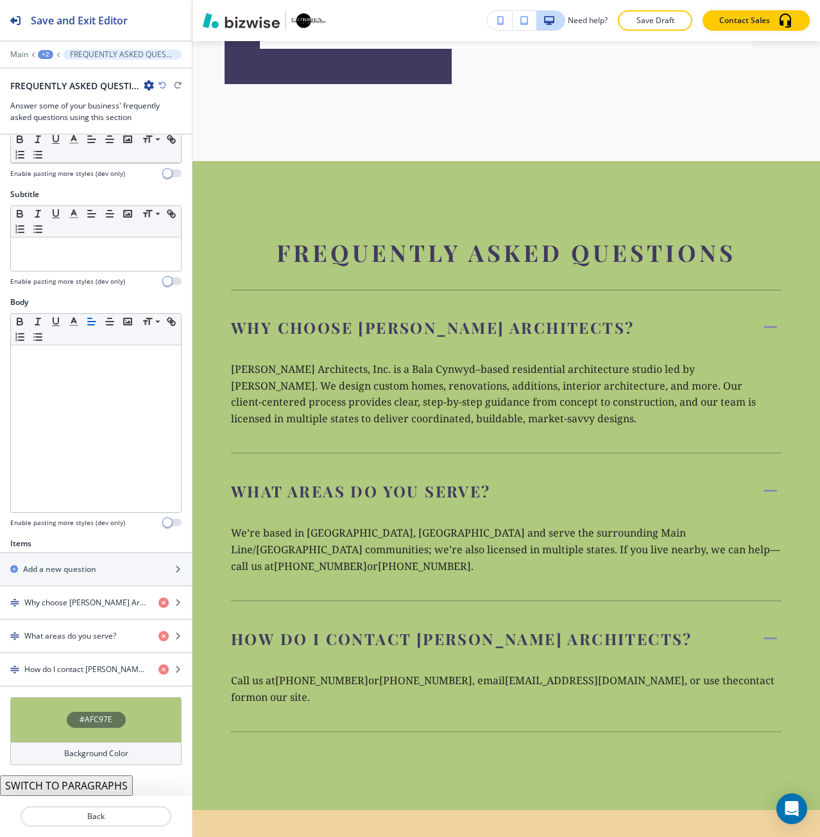
click at [94, 735] on div "#AFC97E" at bounding box center [95, 719] width 171 height 45
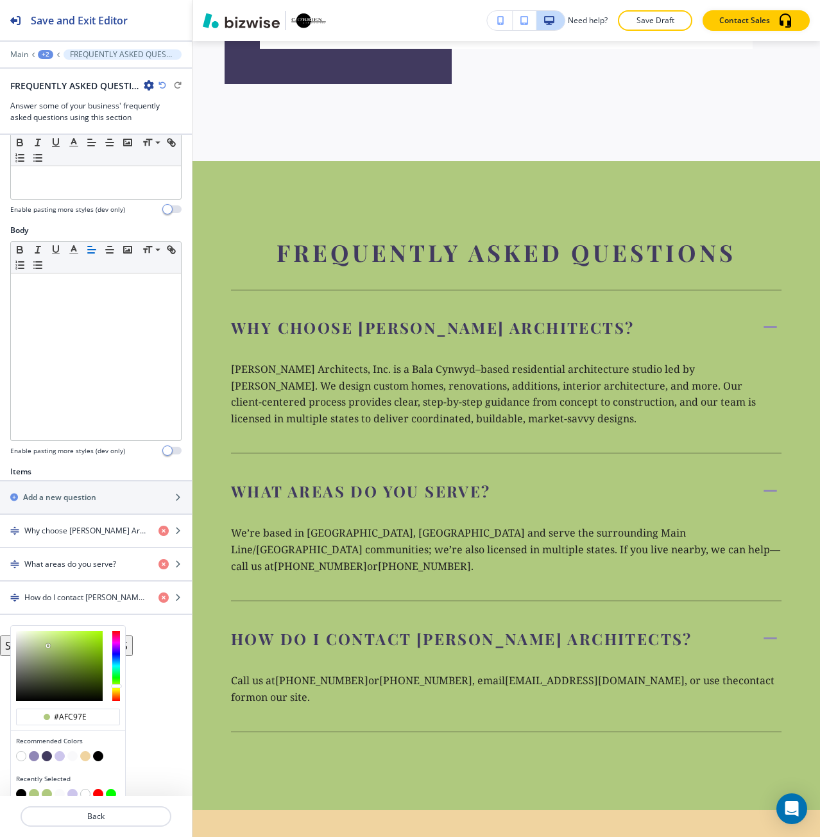
scroll to position [139, 0]
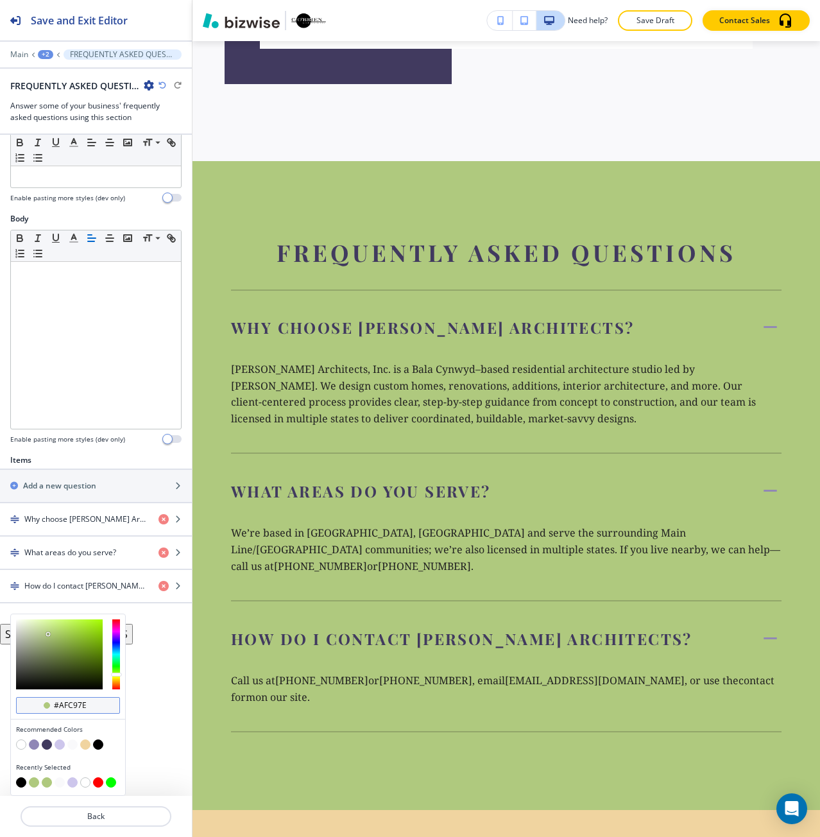
click at [63, 705] on input "#afc97e" at bounding box center [75, 705] width 45 height 10
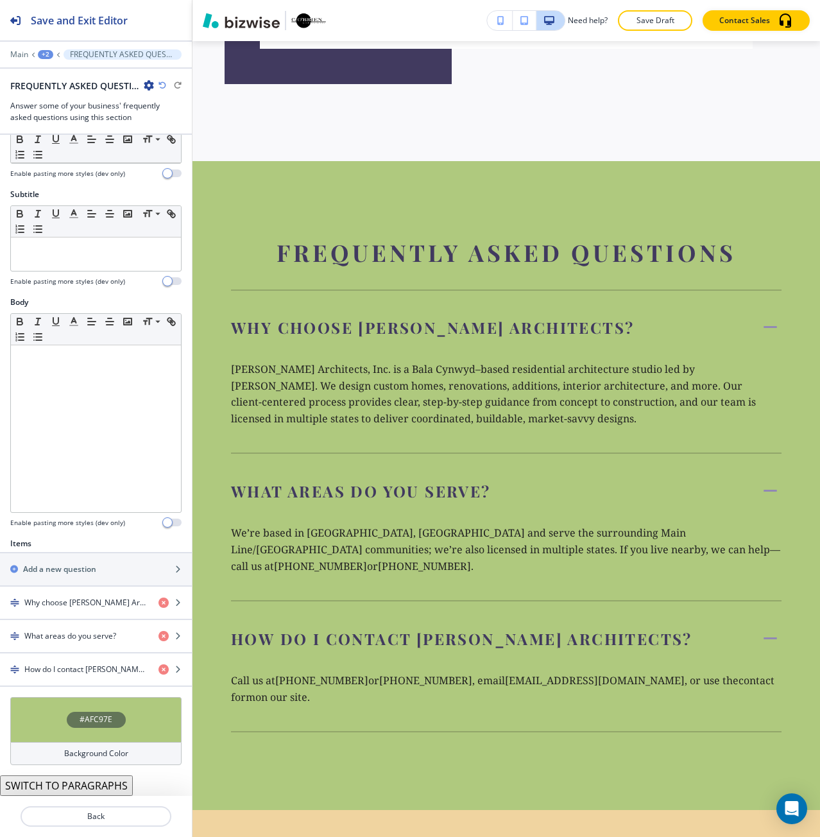
click at [150, 86] on icon "button" at bounding box center [149, 85] width 10 height 10
click at [169, 142] on button "Delete Section" at bounding box center [185, 152] width 82 height 23
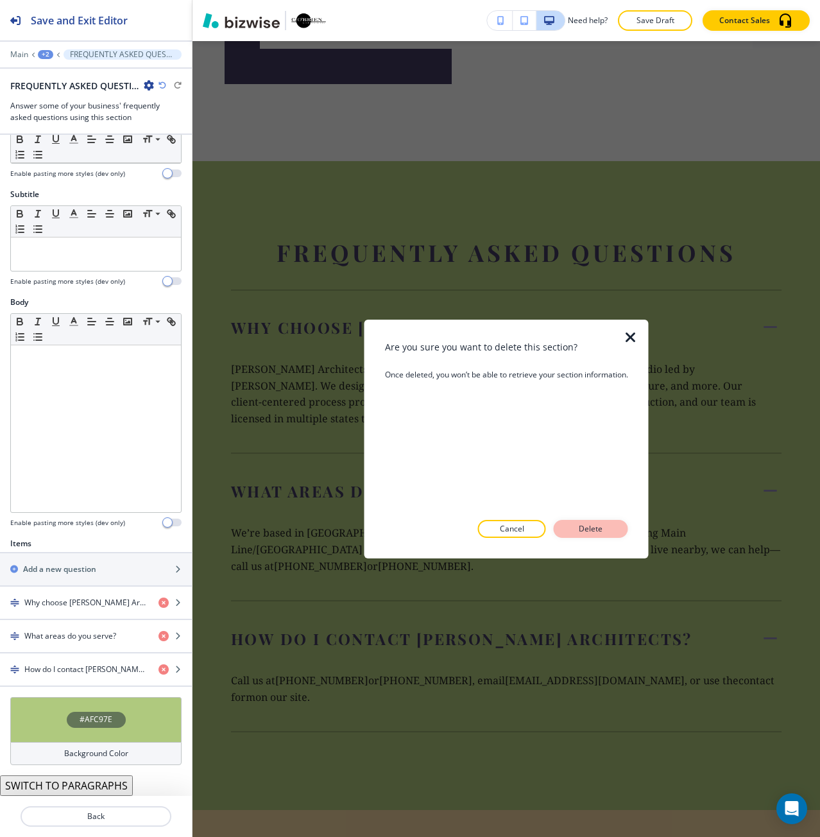
click at [570, 528] on button "Delete" at bounding box center [591, 529] width 74 height 18
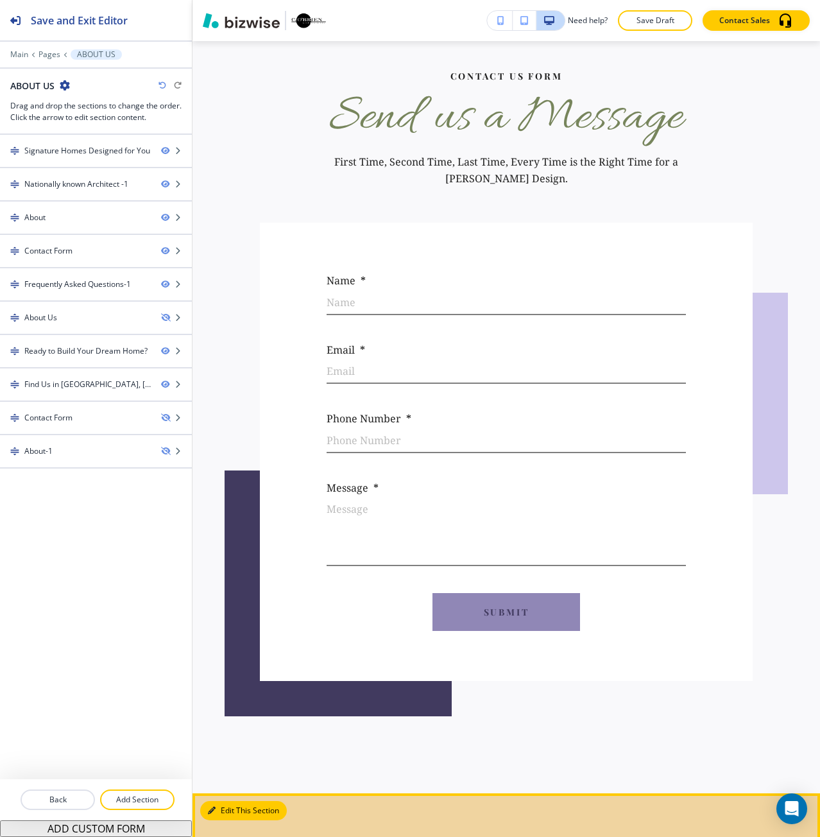
click at [226, 801] on button "Edit This Section" at bounding box center [243, 810] width 87 height 19
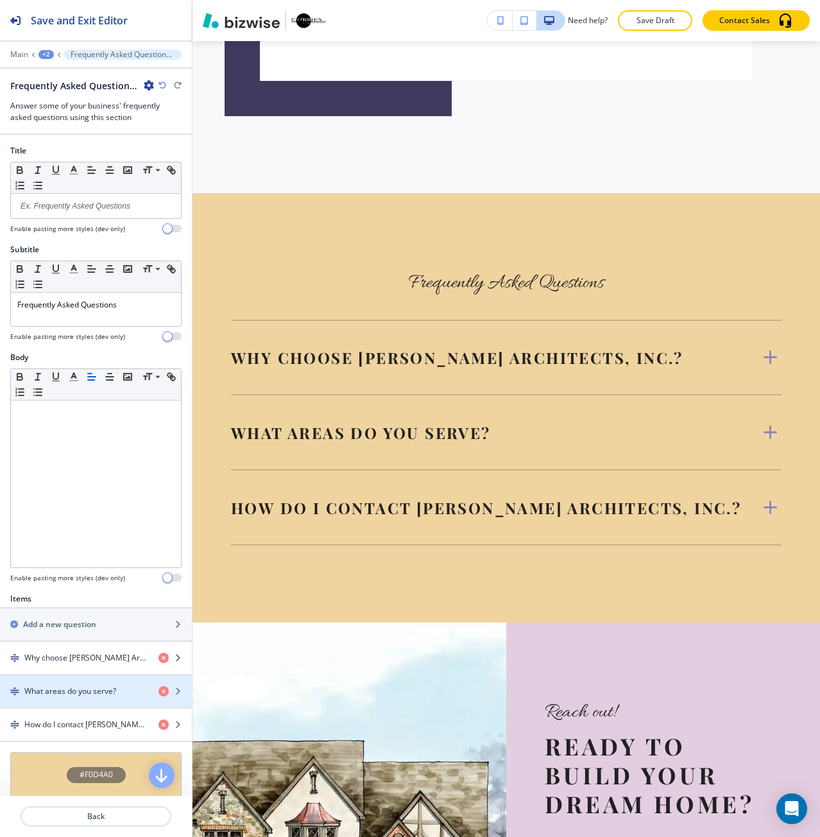
scroll to position [2328, 0]
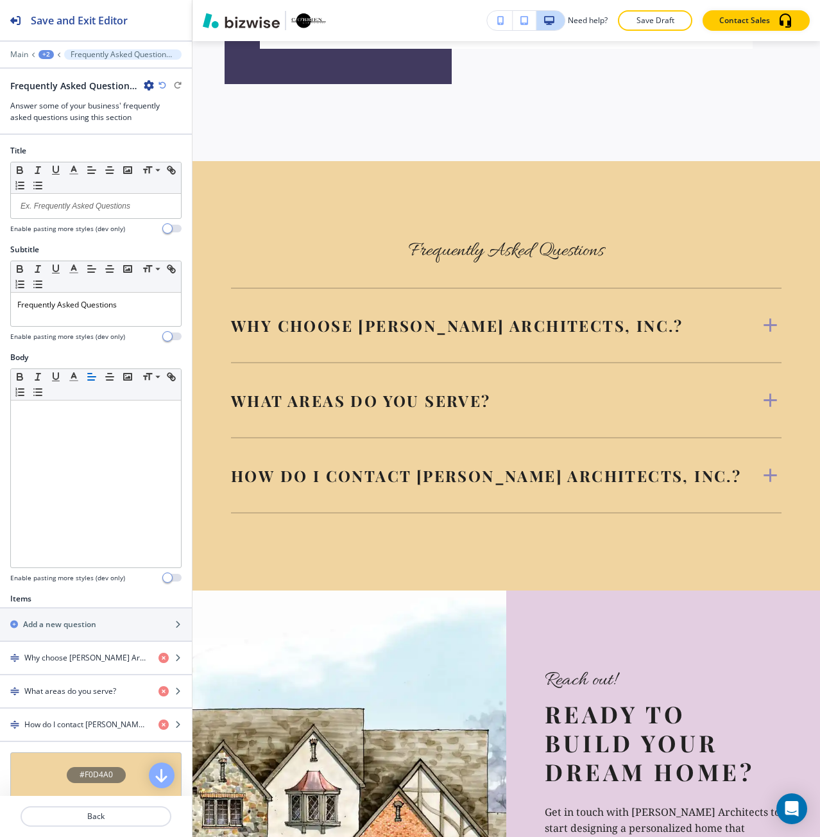
click at [83, 760] on div "#F0D4A0" at bounding box center [95, 774] width 171 height 45
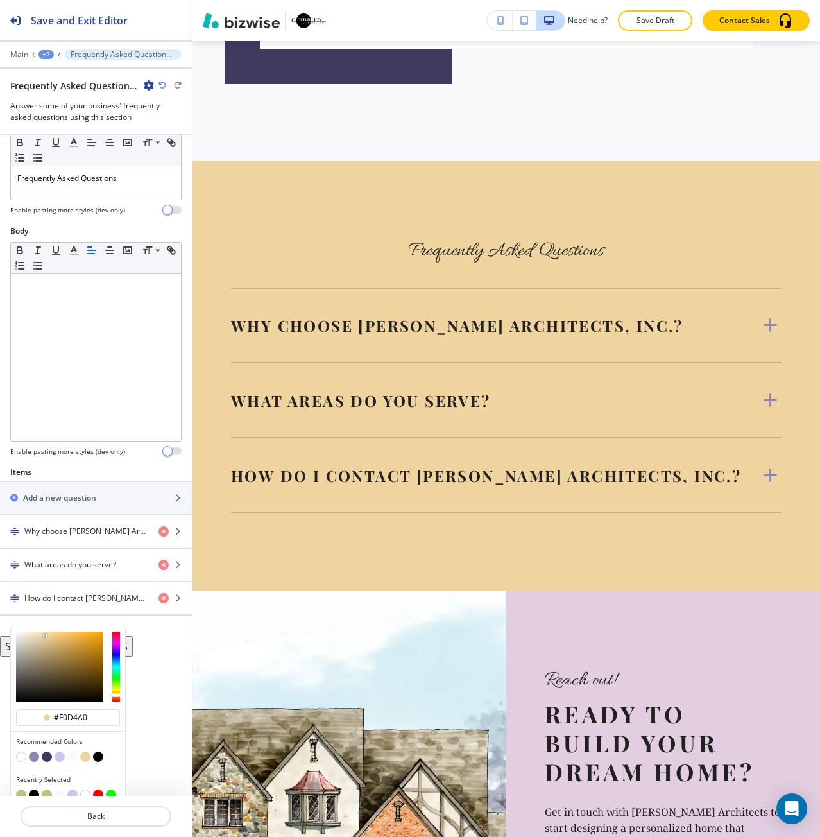
scroll to position [139, 0]
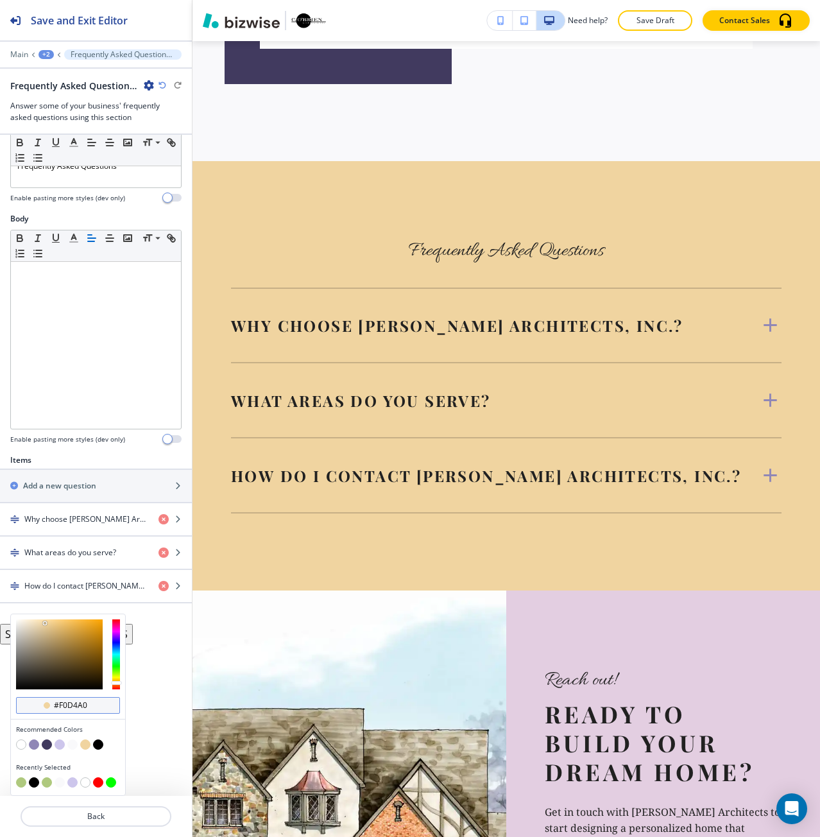
click at [71, 703] on input "#f0d4a0" at bounding box center [75, 705] width 45 height 10
paste input "afc97e"
type input "#afc97e"
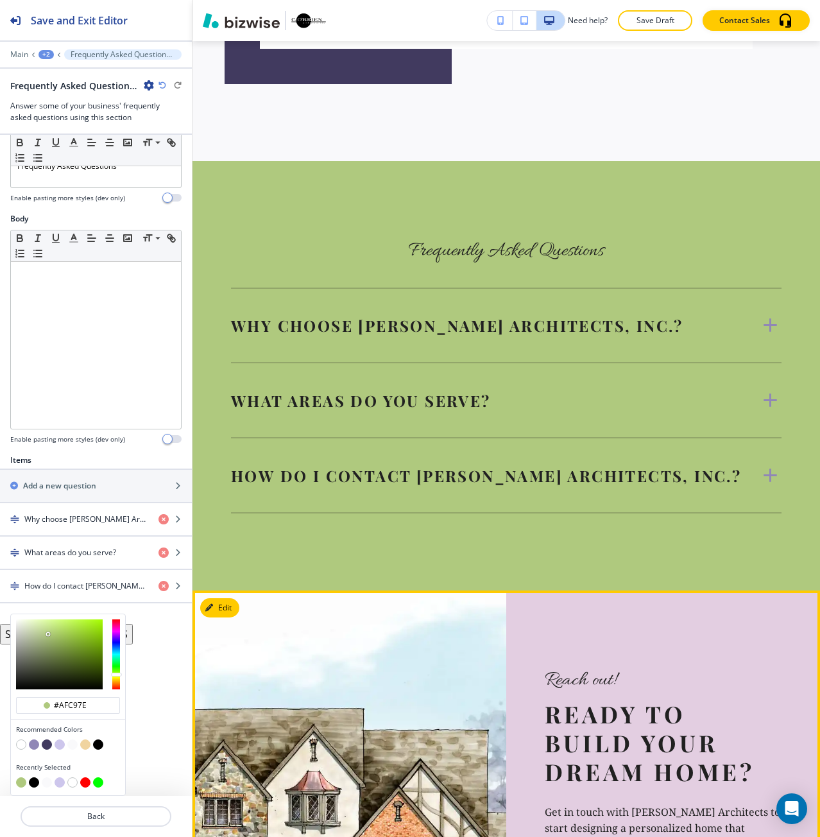
scroll to position [55, 0]
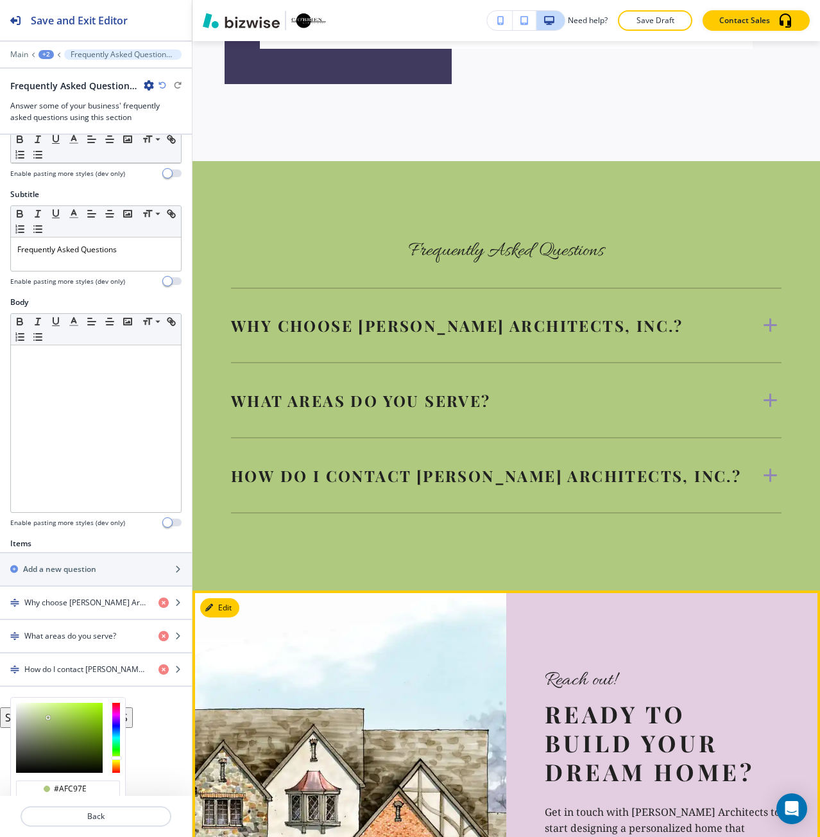
click at [296, 590] on div at bounding box center [350, 790] width 314 height 400
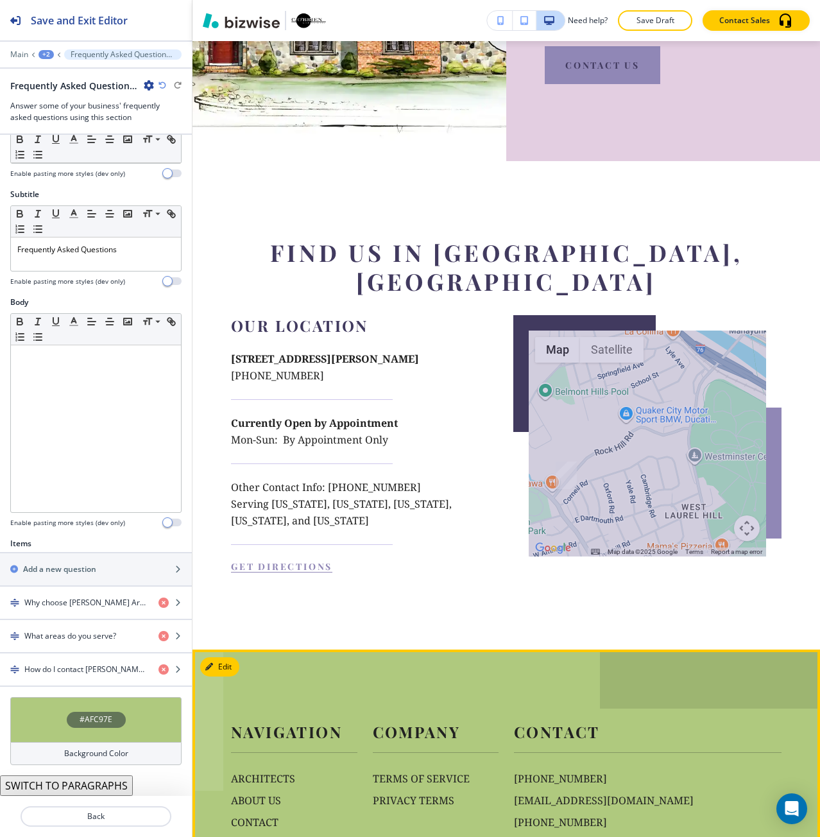
scroll to position [3176, 0]
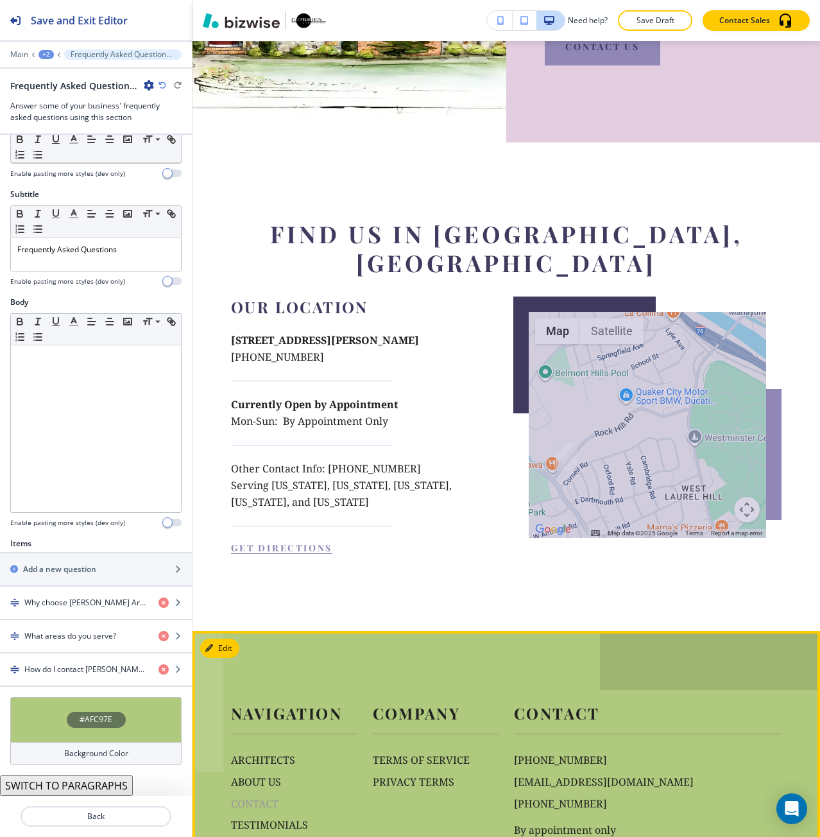
click at [267, 796] on p "CONTACT" at bounding box center [294, 804] width 126 height 17
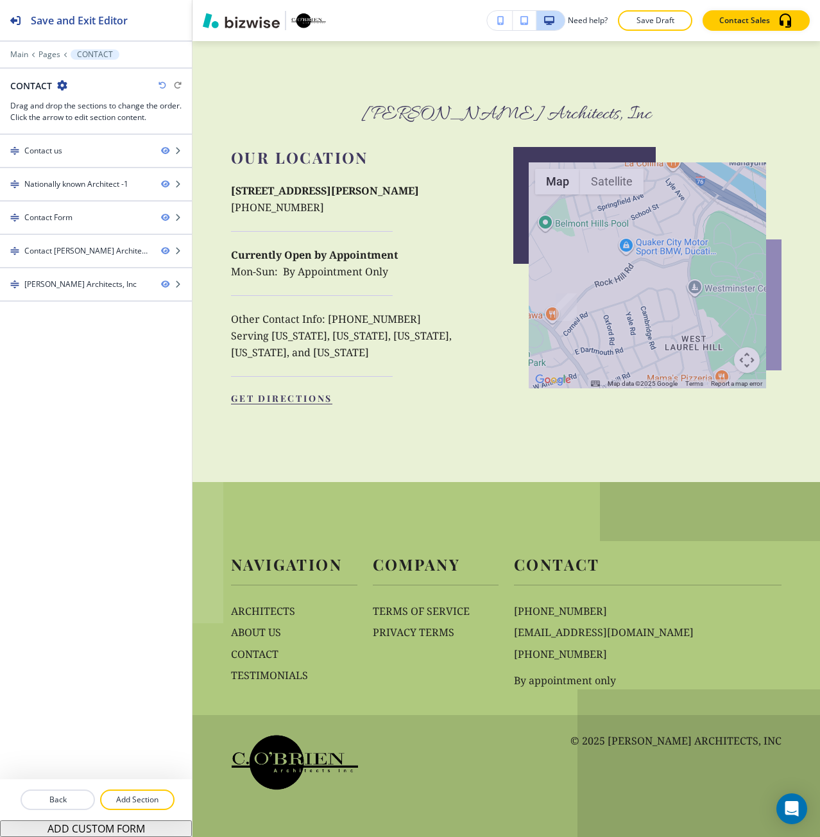
scroll to position [0, 0]
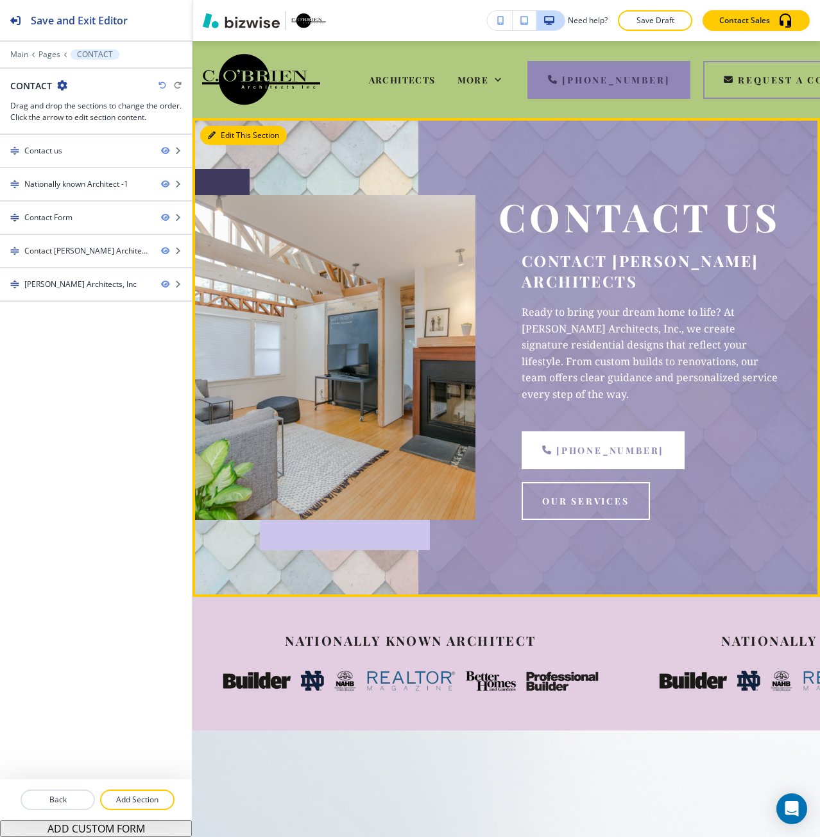
click at [221, 136] on button "Edit This Section" at bounding box center [243, 135] width 87 height 19
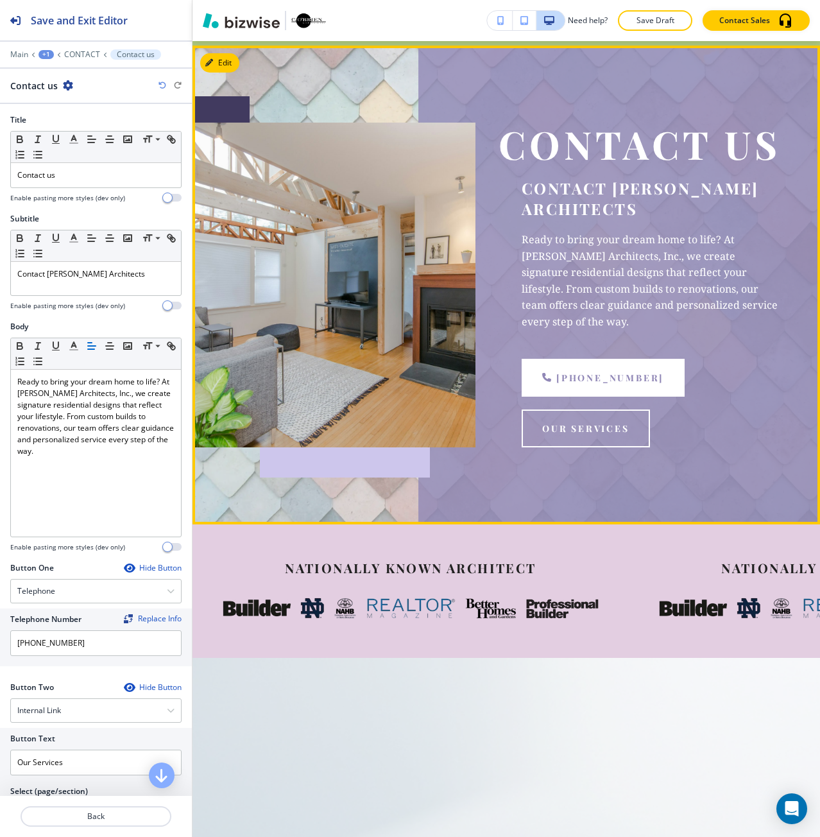
scroll to position [77, 0]
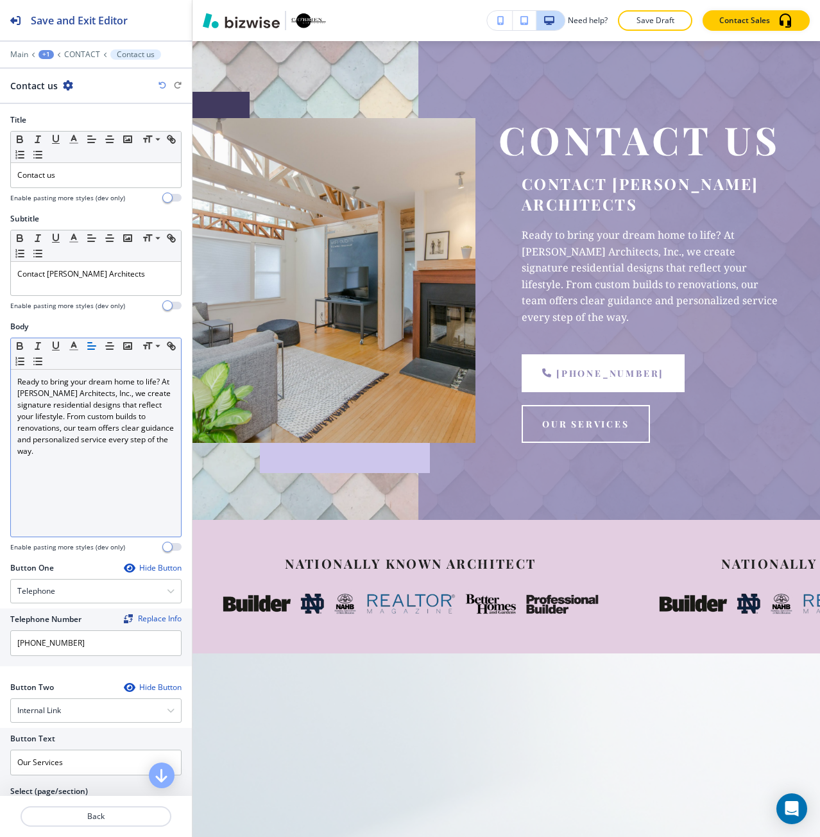
click at [19, 397] on p "Ready to bring your dream home to life? At [PERSON_NAME] Architects, Inc., we c…" at bounding box center [95, 416] width 157 height 81
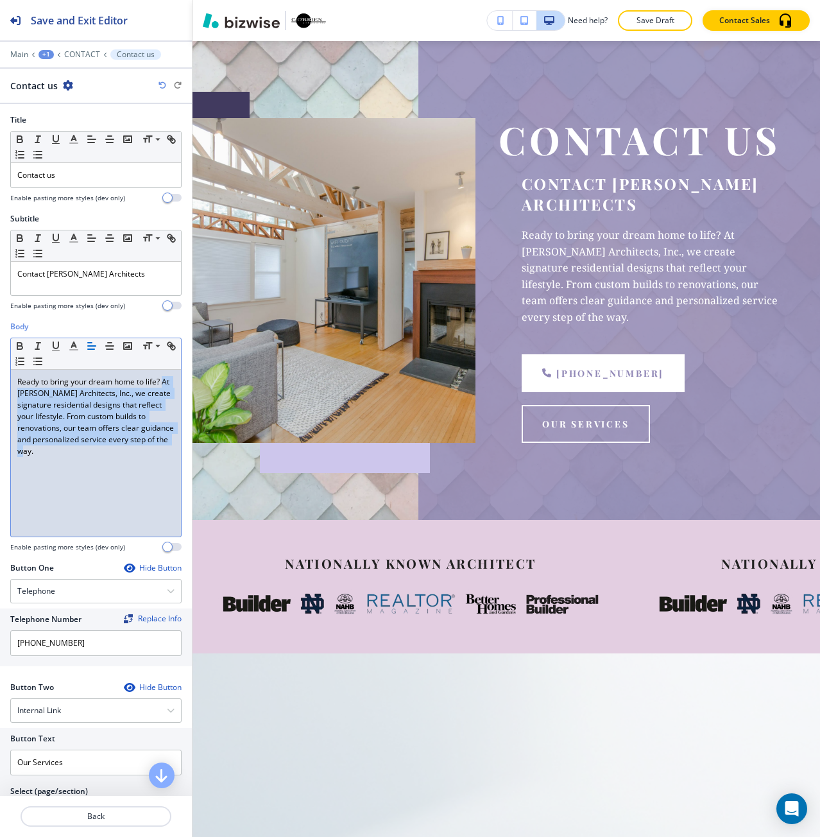
drag, startPoint x: 19, startPoint y: 397, endPoint x: 94, endPoint y: 458, distance: 97.1
click at [94, 458] on div "Ready to bring your dream home to life? At [PERSON_NAME] Architects, Inc., we c…" at bounding box center [96, 453] width 170 height 167
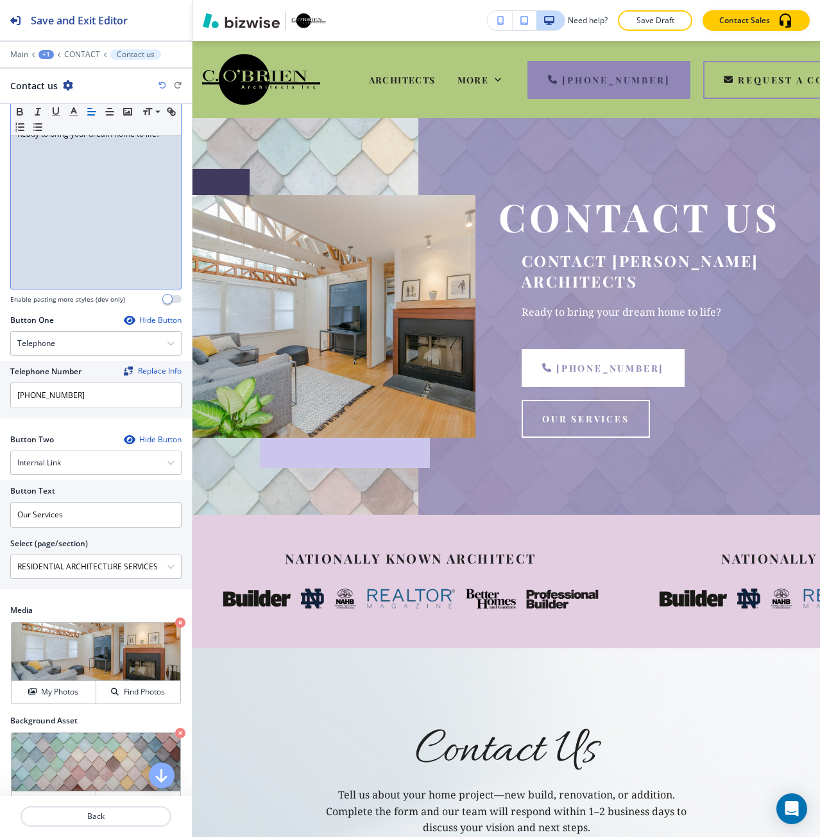
scroll to position [257, 0]
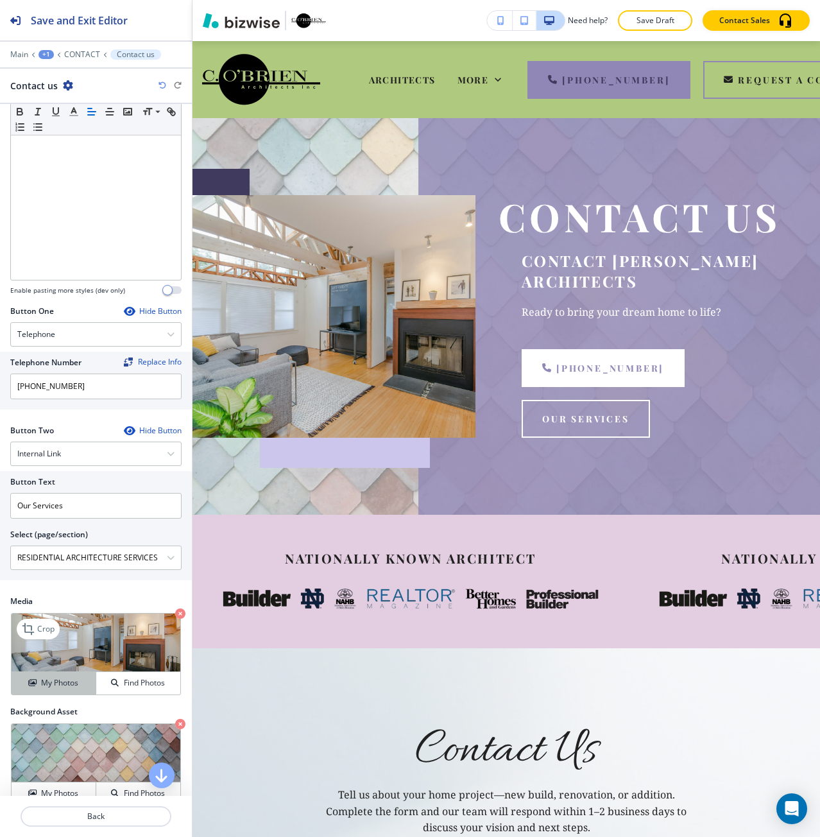
click at [76, 687] on h4 "My Photos" at bounding box center [59, 683] width 37 height 12
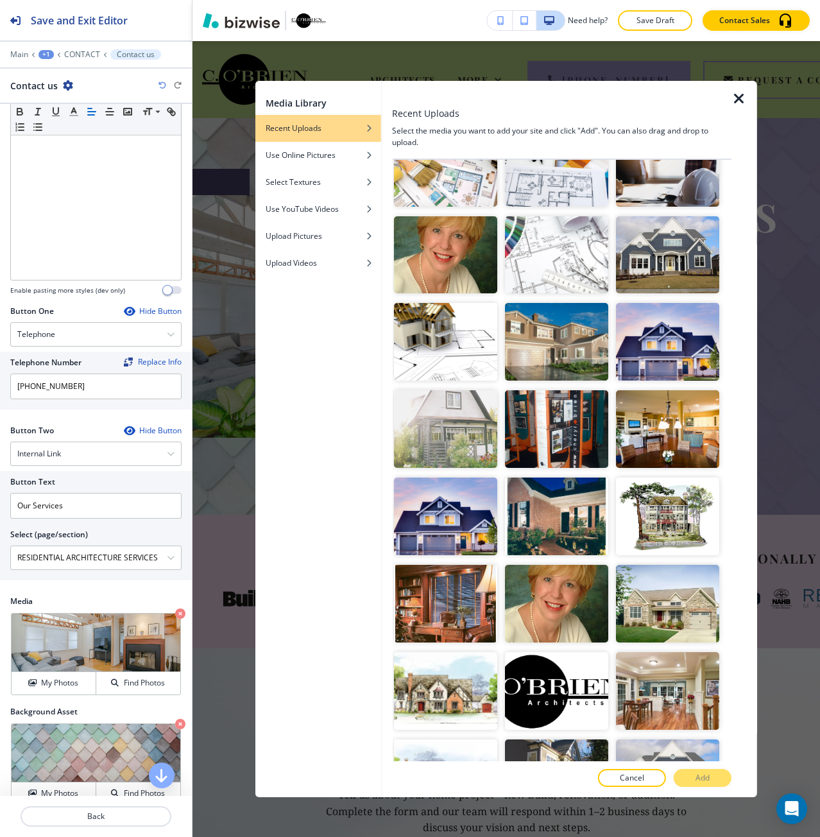
scroll to position [2398, 0]
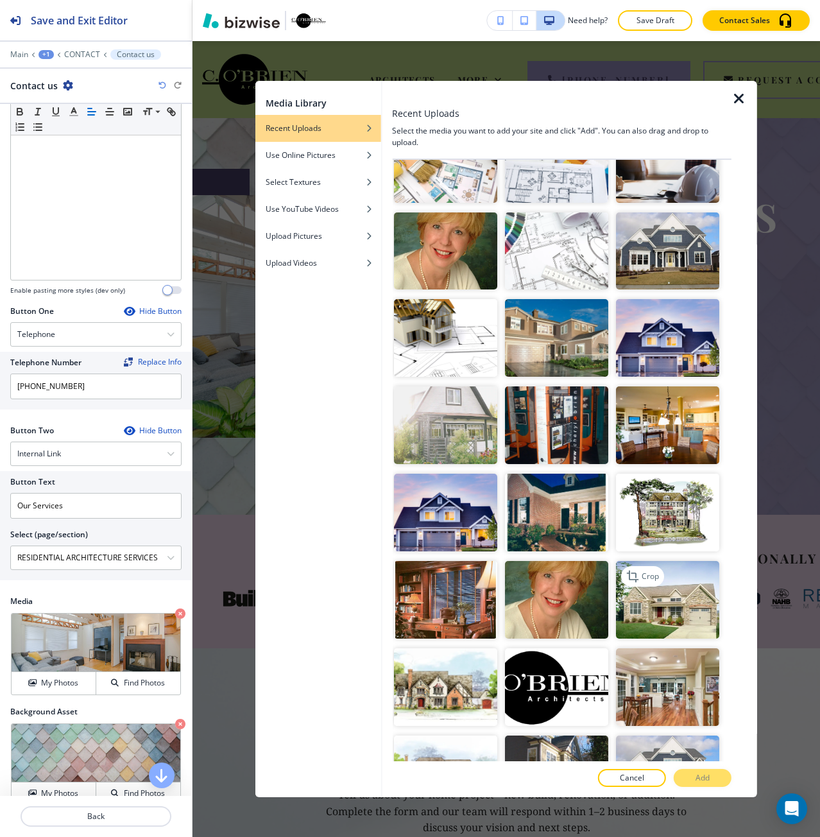
click at [637, 561] on img "button" at bounding box center [667, 600] width 103 height 78
click at [687, 772] on button "Add" at bounding box center [703, 778] width 58 height 18
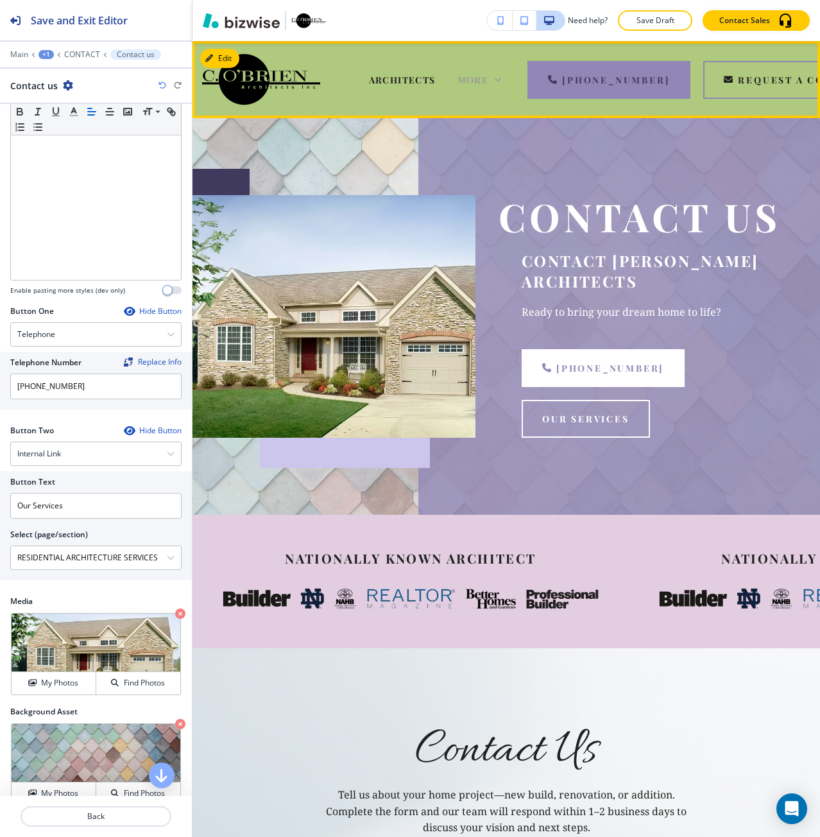
click at [474, 80] on span "More" at bounding box center [473, 80] width 31 height 12
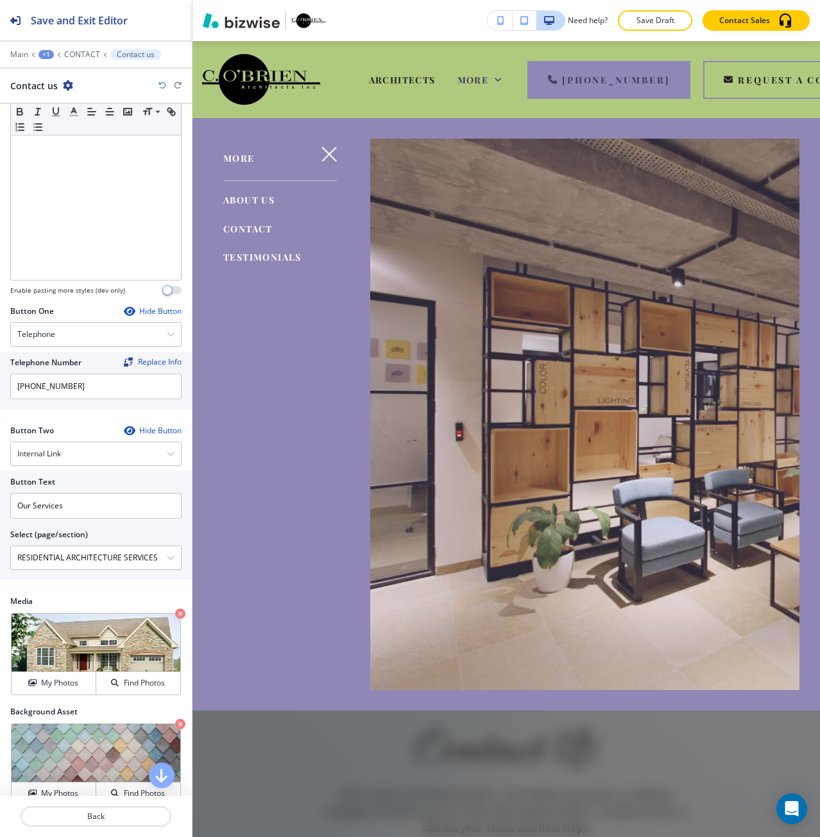
click at [245, 199] on span "ABOUT US" at bounding box center [248, 200] width 51 height 12
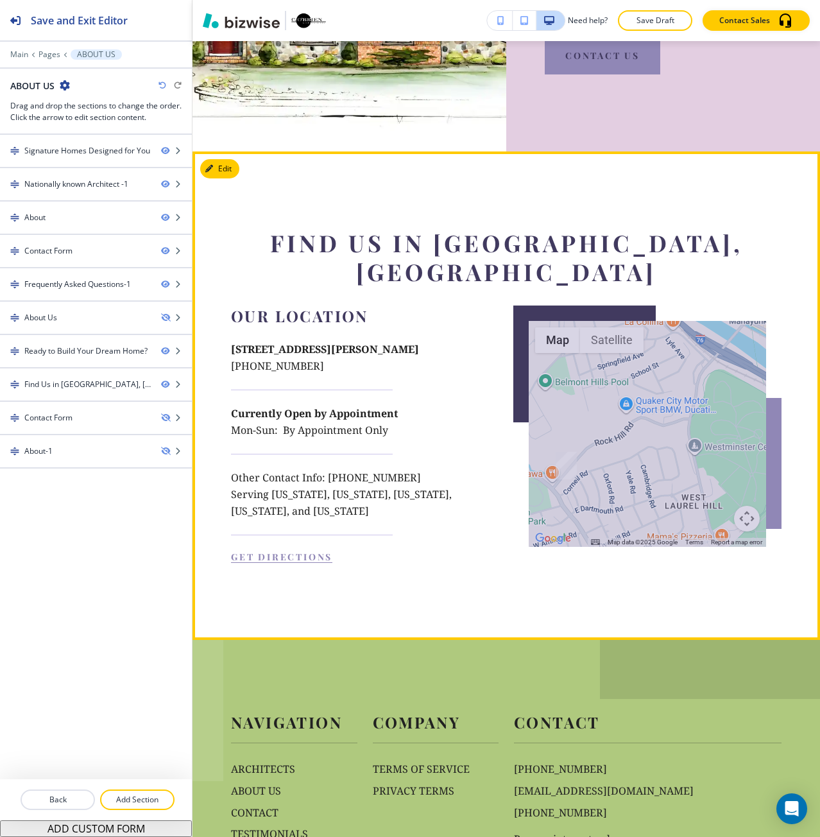
scroll to position [3176, 0]
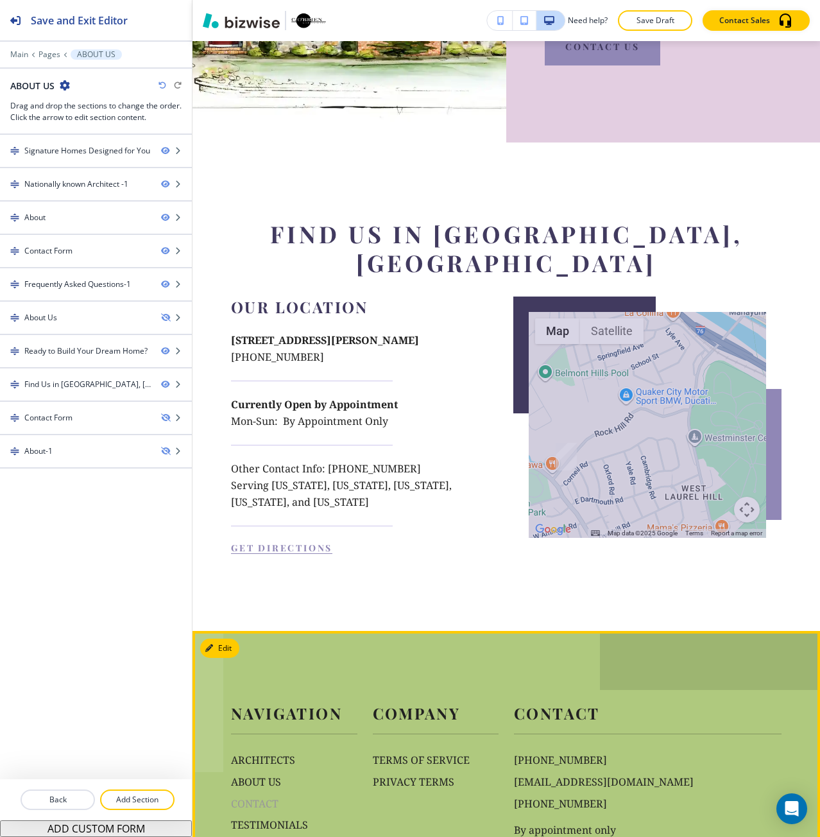
click at [263, 796] on p "CONTACT" at bounding box center [294, 804] width 126 height 17
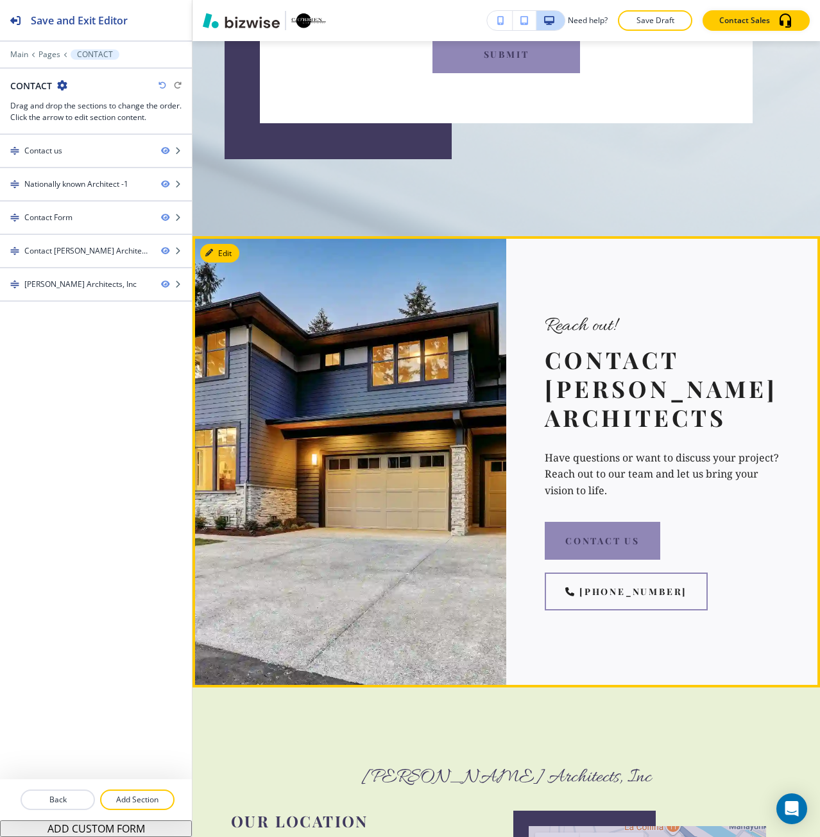
scroll to position [1540, 0]
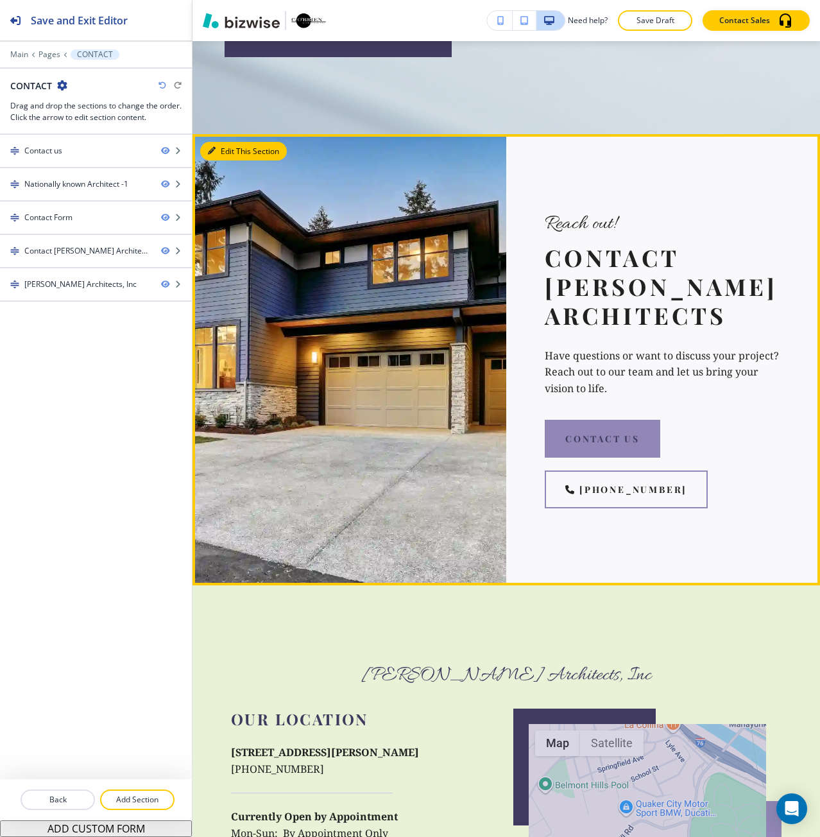
click at [211, 155] on icon "button" at bounding box center [212, 151] width 8 height 8
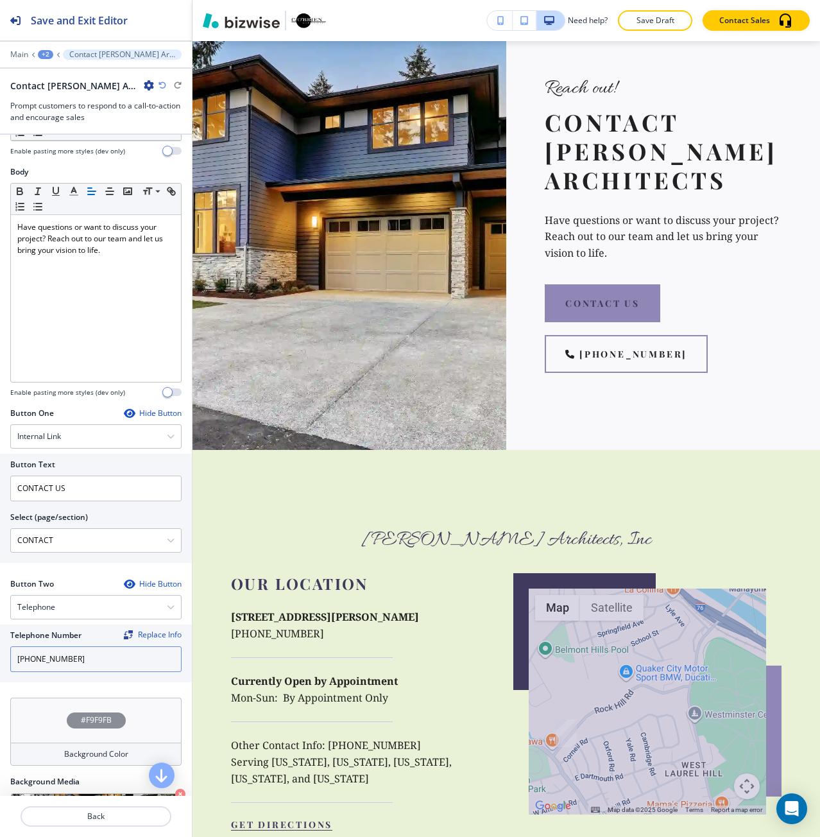
scroll to position [317, 0]
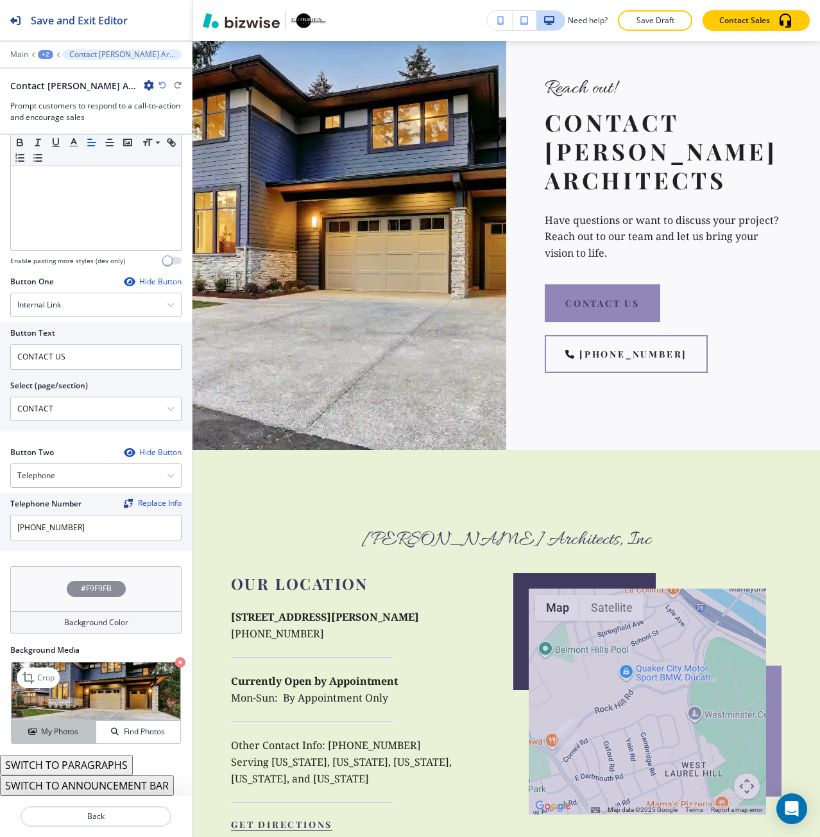
click at [71, 727] on h4 "My Photos" at bounding box center [59, 732] width 37 height 12
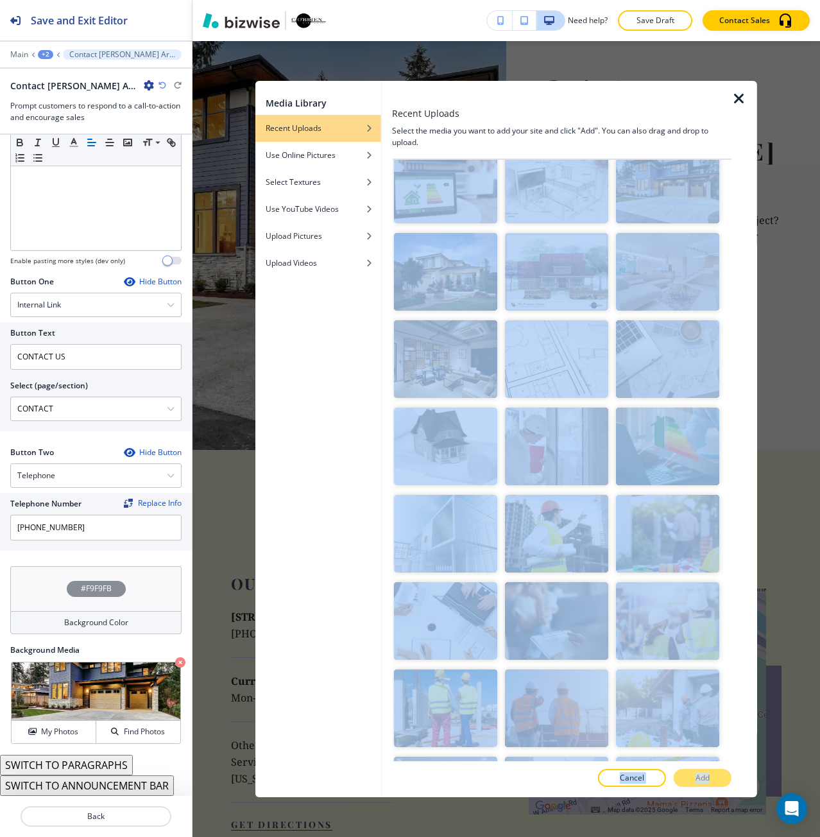
scroll to position [402, 0]
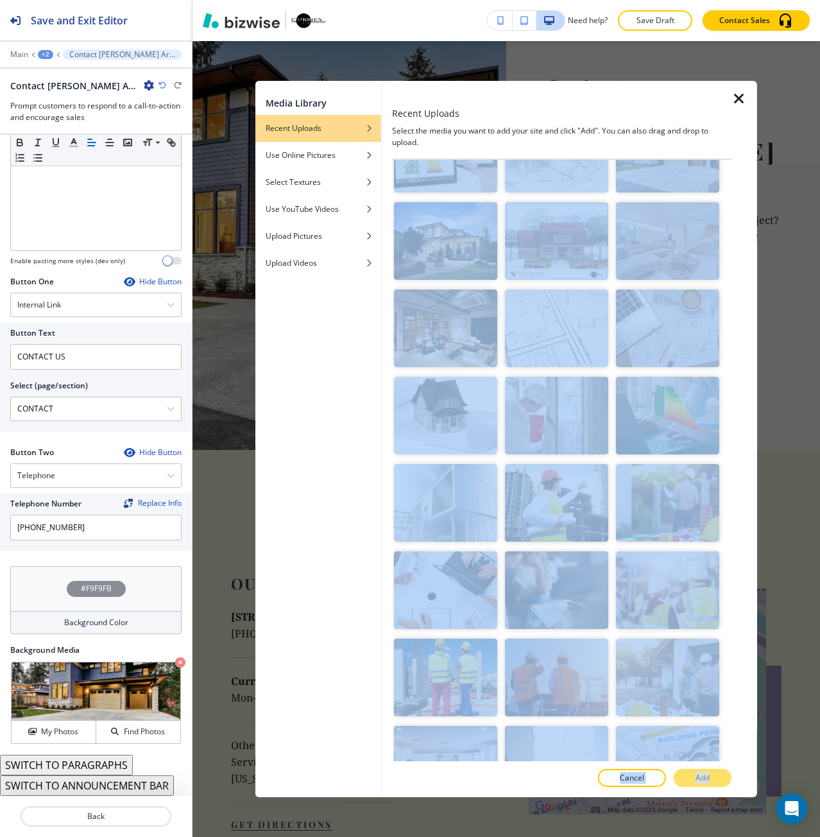
drag, startPoint x: 731, startPoint y: 238, endPoint x: 733, endPoint y: 304, distance: 66.1
click at [733, 304] on div "Recent Uploads Select the media you want to add your site and click "Add". You …" at bounding box center [569, 439] width 375 height 716
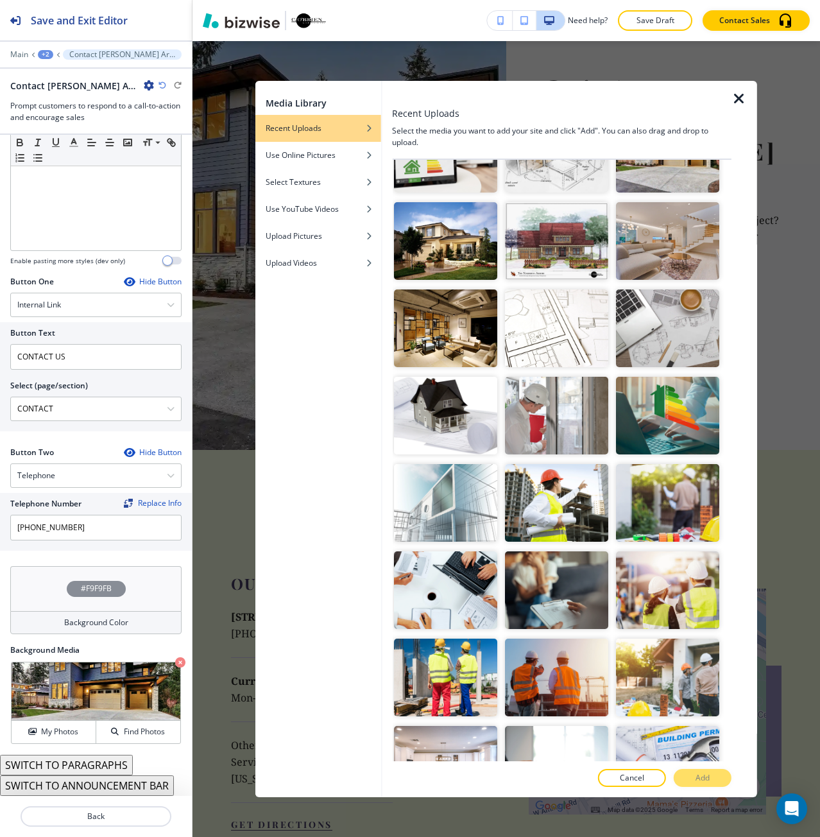
click at [732, 305] on div "Upload Media Crop Crop Crop Crop Crop Crop Crop Crop Crop Crop Crop Crop Crop C…" at bounding box center [562, 460] width 340 height 601
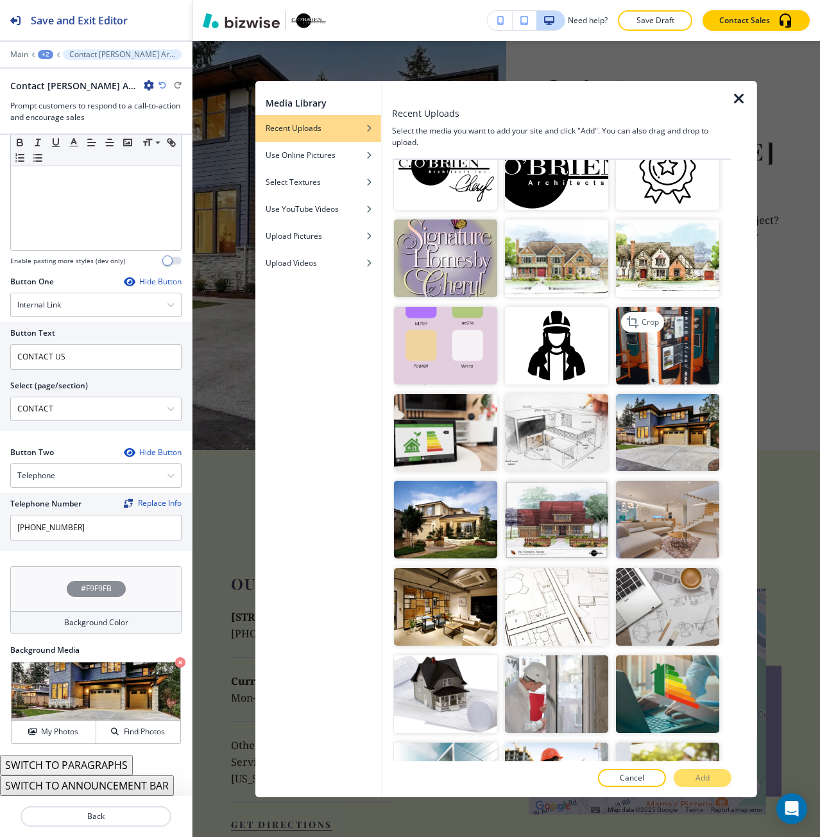
scroll to position [0, 0]
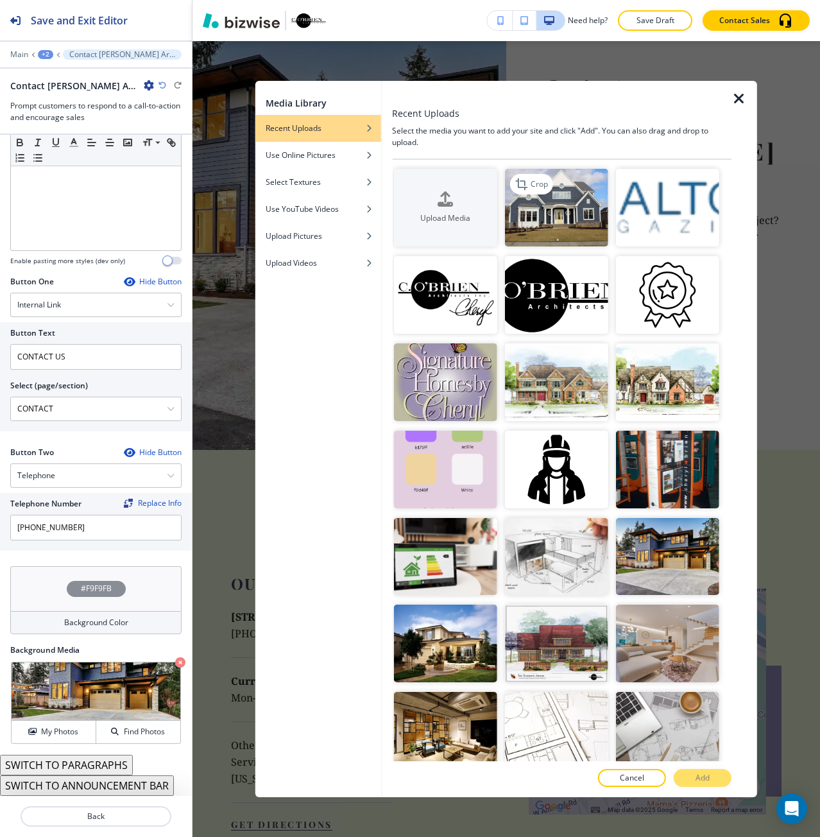
click at [586, 233] on img "button" at bounding box center [556, 208] width 103 height 78
click at [702, 777] on p "Add" at bounding box center [703, 778] width 14 height 12
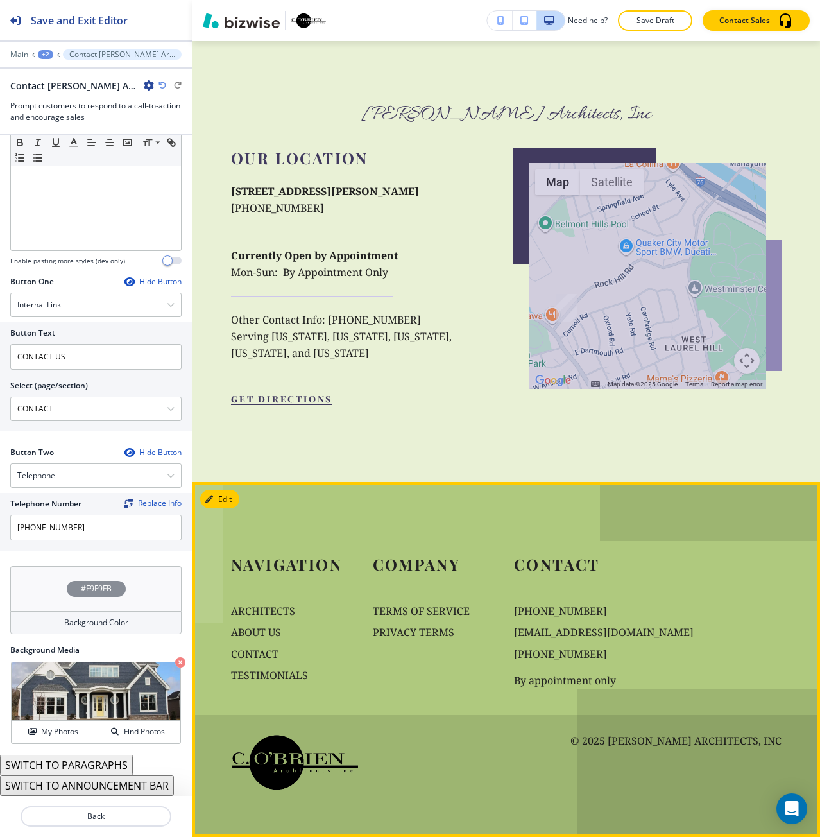
scroll to position [2144, 0]
click at [278, 674] on p "TESTIMONIALS" at bounding box center [294, 675] width 126 height 17
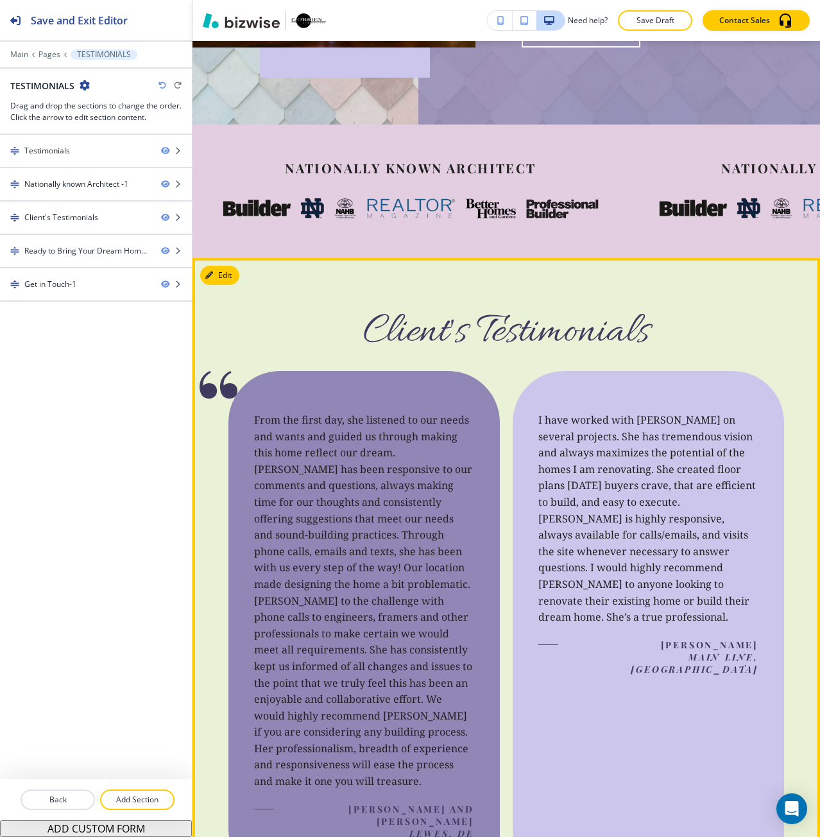
scroll to position [449, 0]
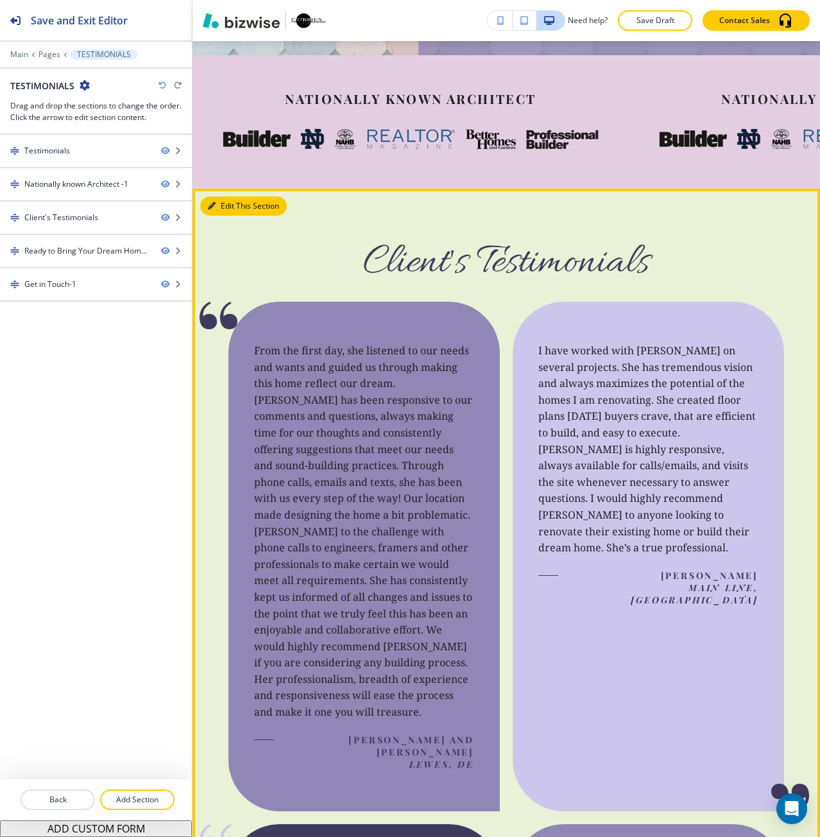
drag, startPoint x: 223, startPoint y: 208, endPoint x: 218, endPoint y: 219, distance: 12.6
click at [223, 209] on button "Edit This Section" at bounding box center [243, 205] width 87 height 19
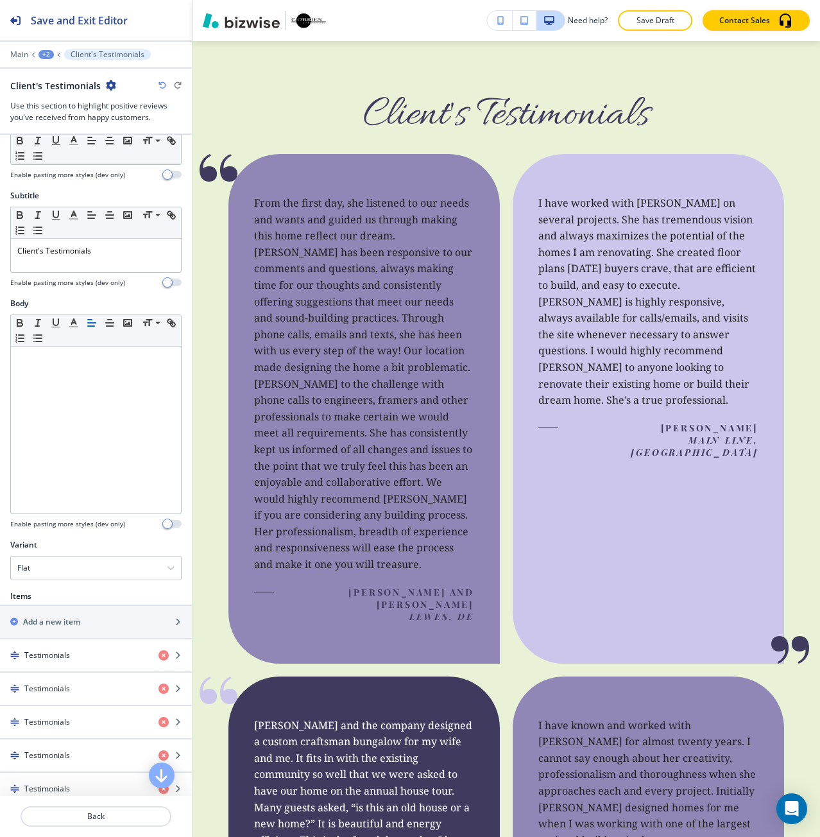
scroll to position [257, 0]
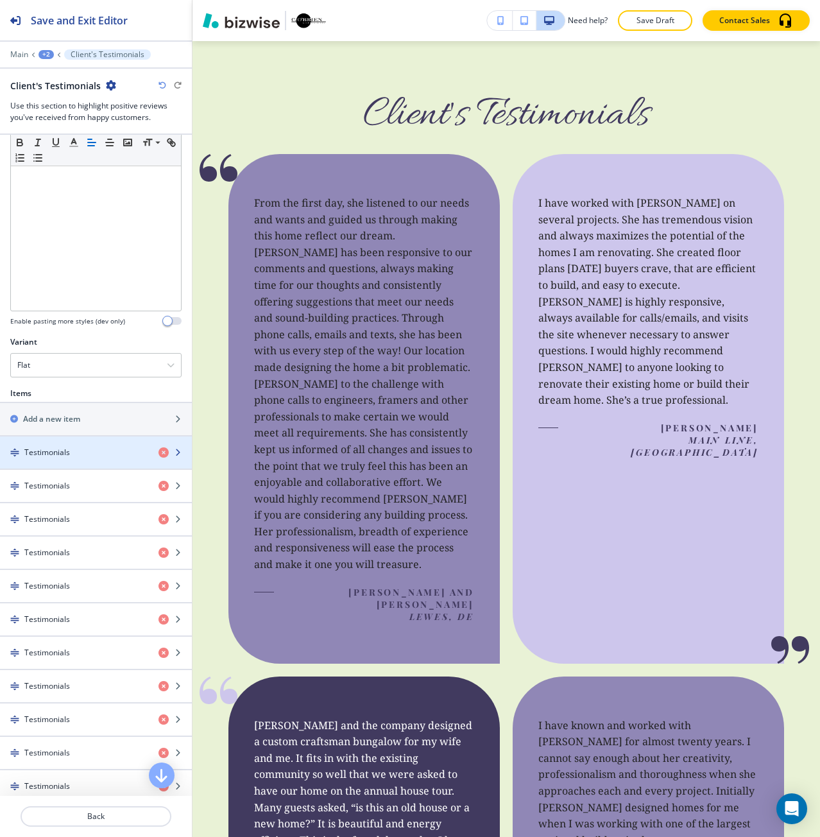
click at [60, 455] on h4 "Testimonials" at bounding box center [47, 453] width 46 height 12
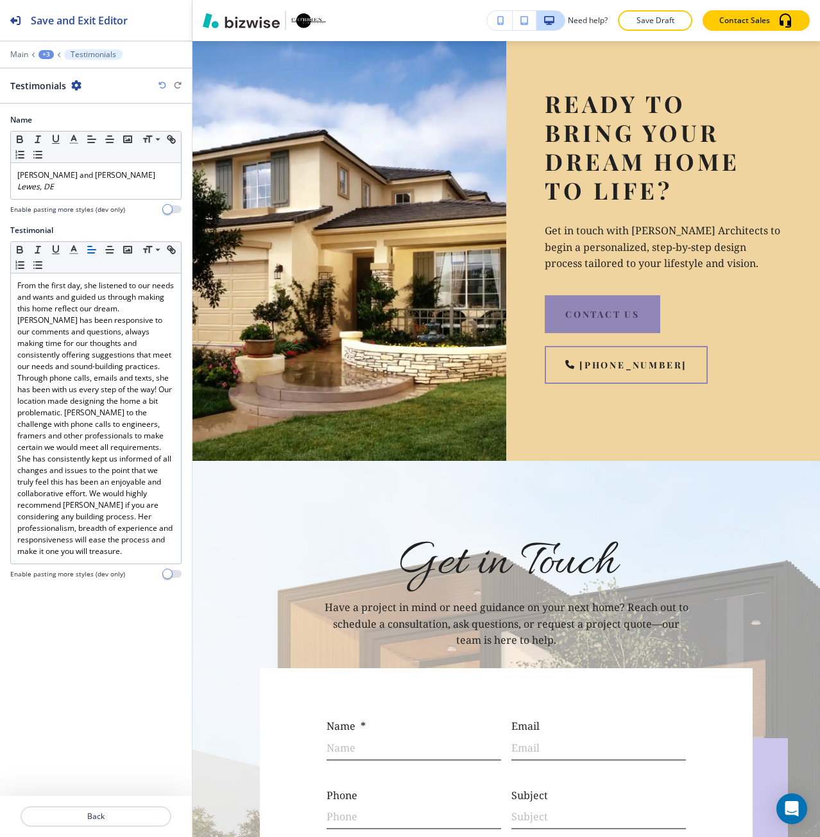
scroll to position [3768, 0]
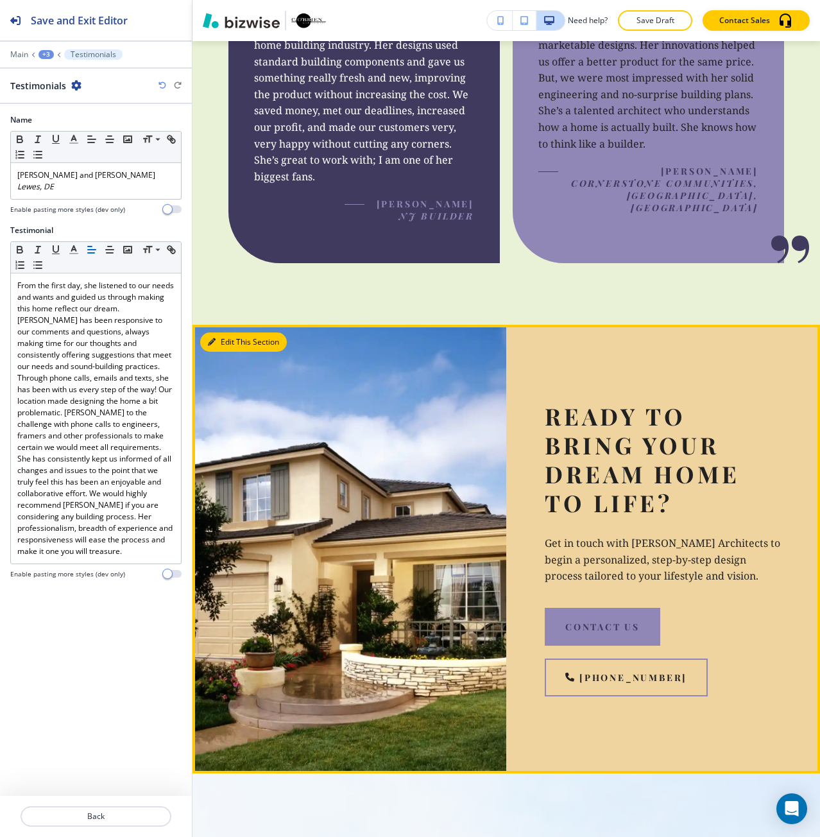
drag, startPoint x: 221, startPoint y: 156, endPoint x: 194, endPoint y: 273, distance: 120.0
click at [221, 332] on button "Edit This Section" at bounding box center [243, 341] width 87 height 19
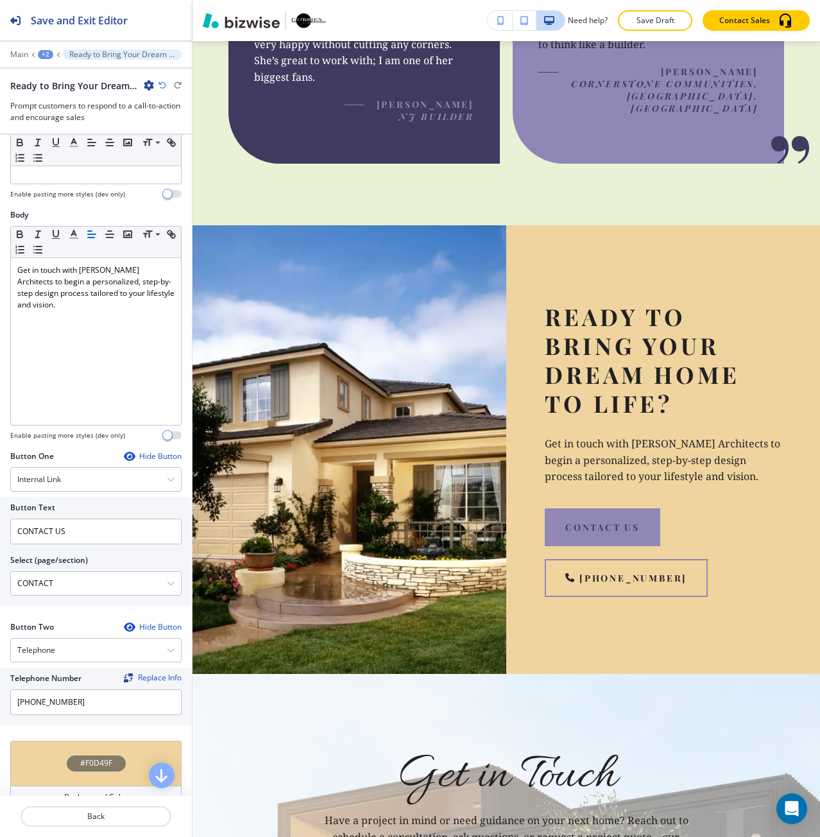
scroll to position [321, 0]
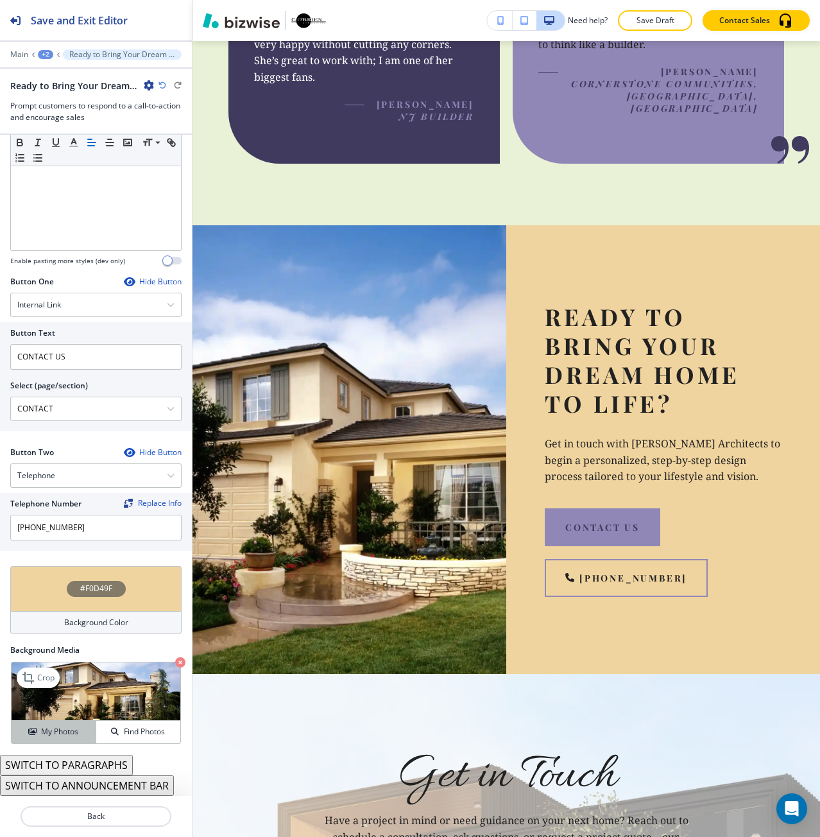
click at [73, 737] on h4 "My Photos" at bounding box center [59, 732] width 37 height 12
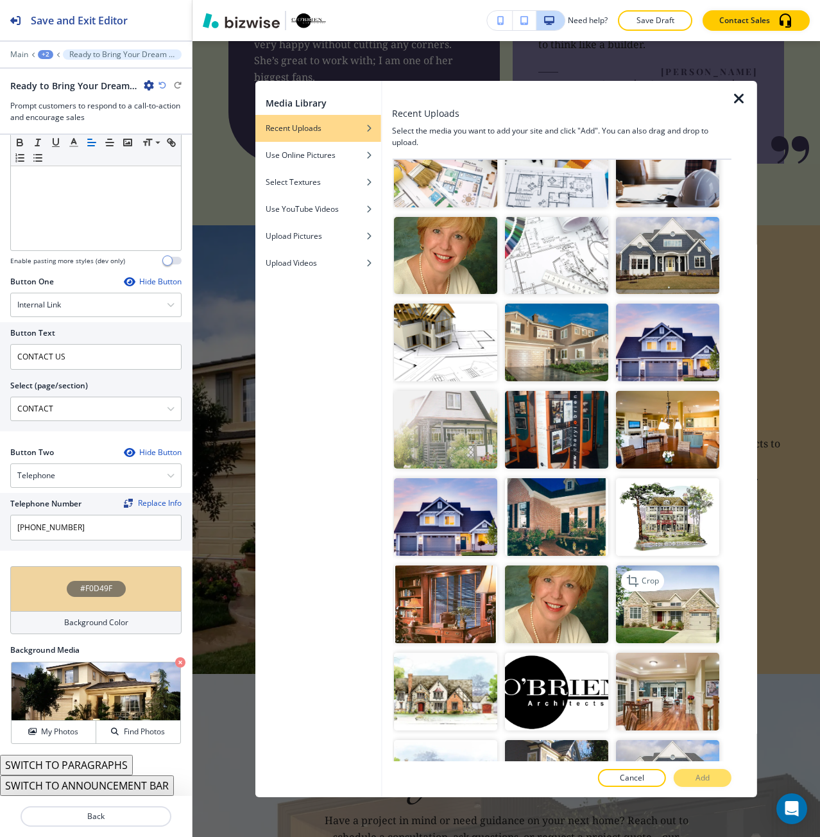
scroll to position [2484, 0]
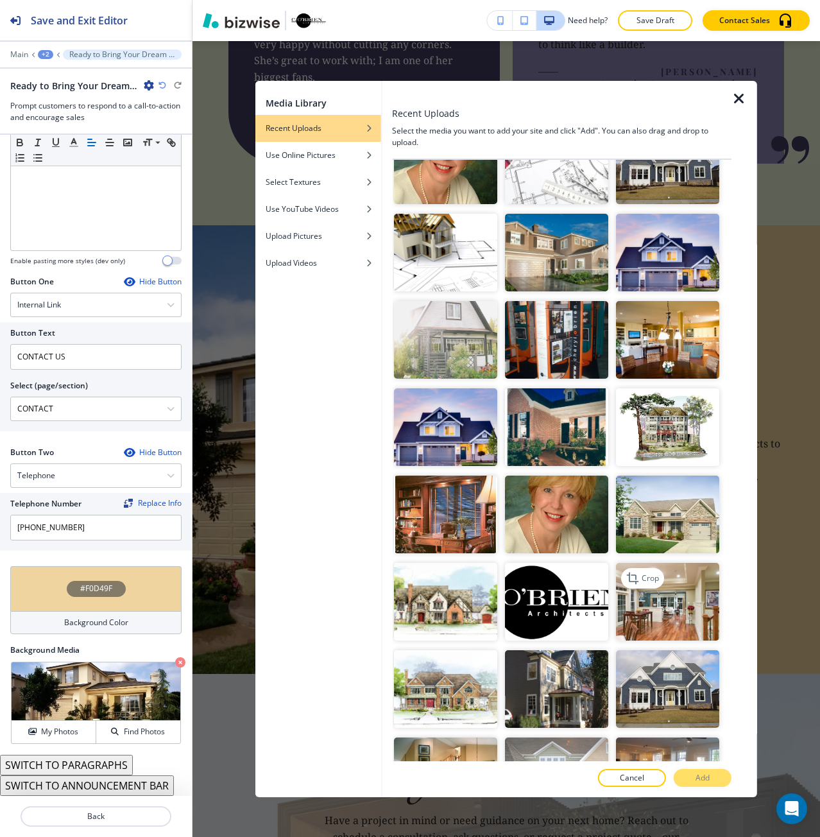
click at [632, 563] on img "button" at bounding box center [667, 602] width 103 height 78
click at [692, 774] on button "Add" at bounding box center [703, 778] width 58 height 18
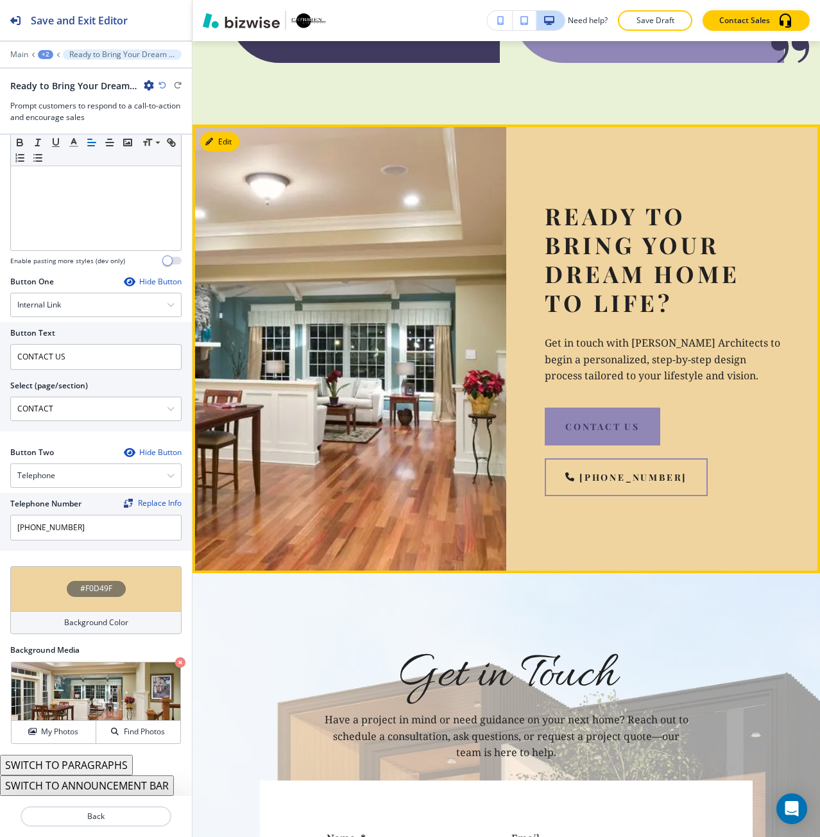
scroll to position [3996, 0]
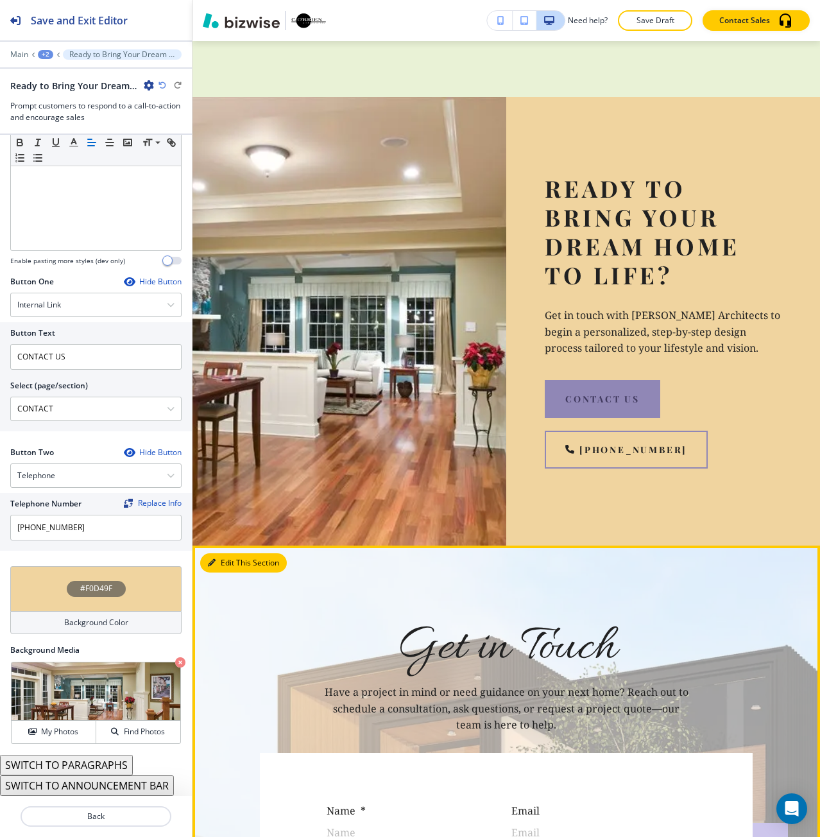
click at [220, 553] on button "Edit This Section" at bounding box center [243, 562] width 87 height 19
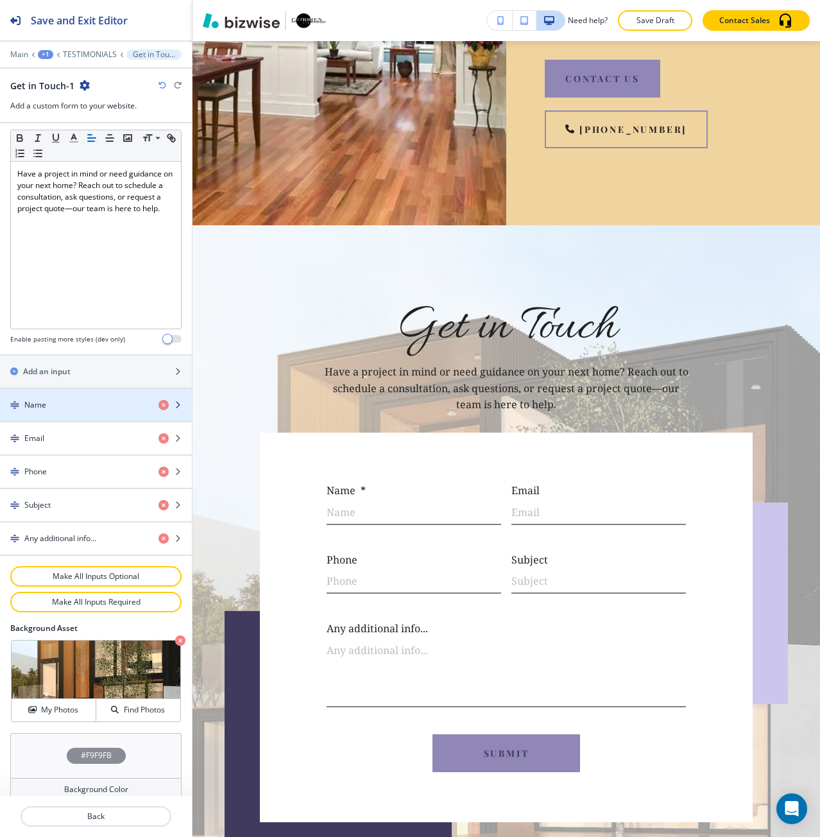
scroll to position [341, 0]
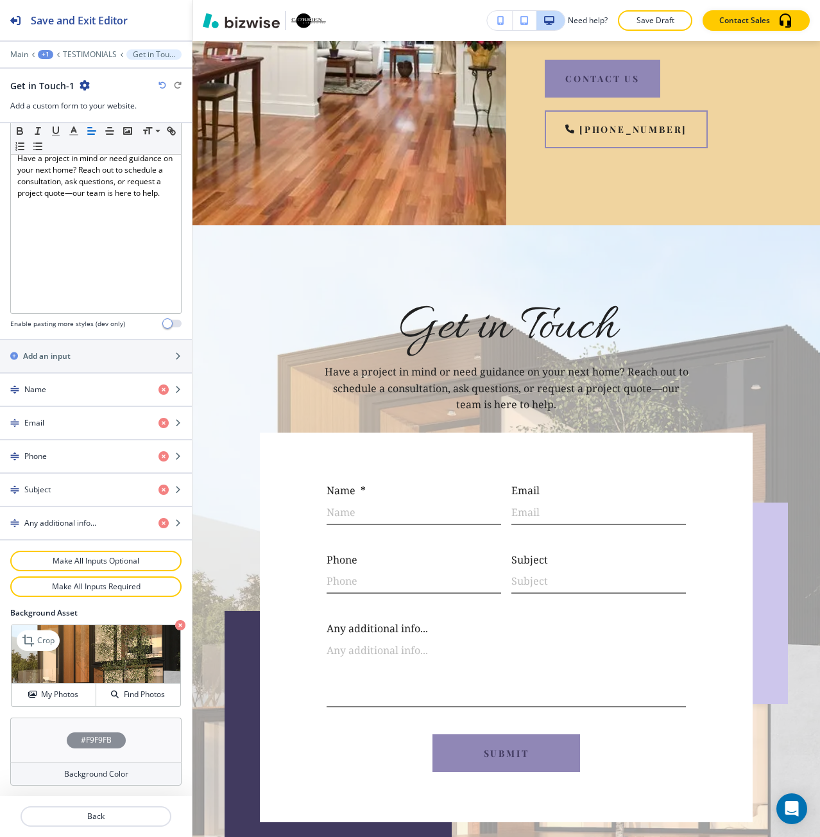
click at [175, 624] on icon "button" at bounding box center [180, 625] width 10 height 10
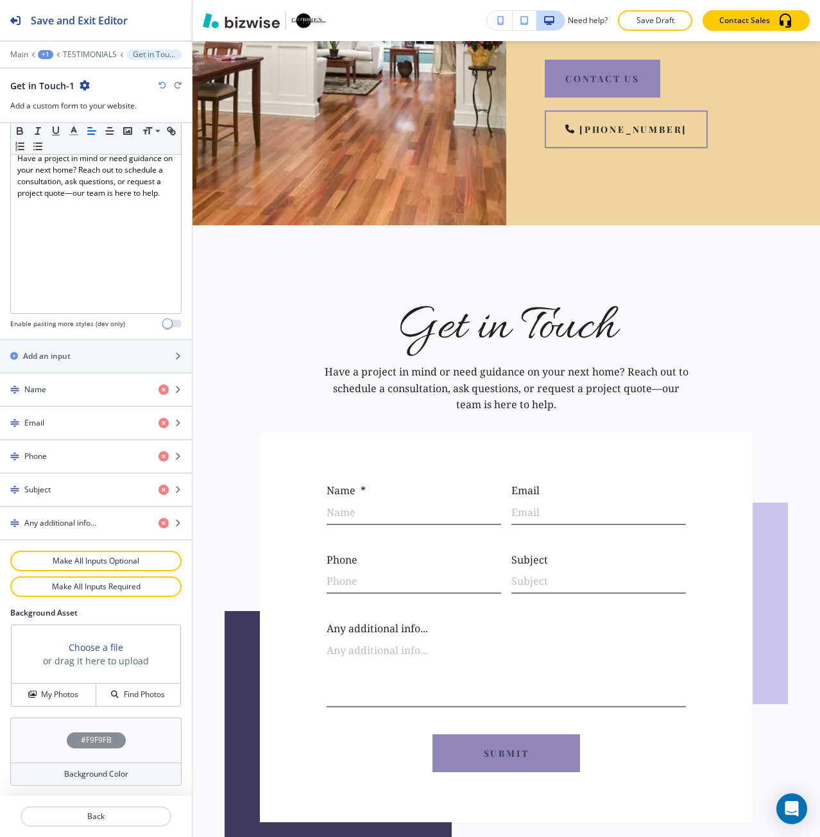
click at [98, 647] on h3 "Choose a file" at bounding box center [96, 647] width 55 height 13
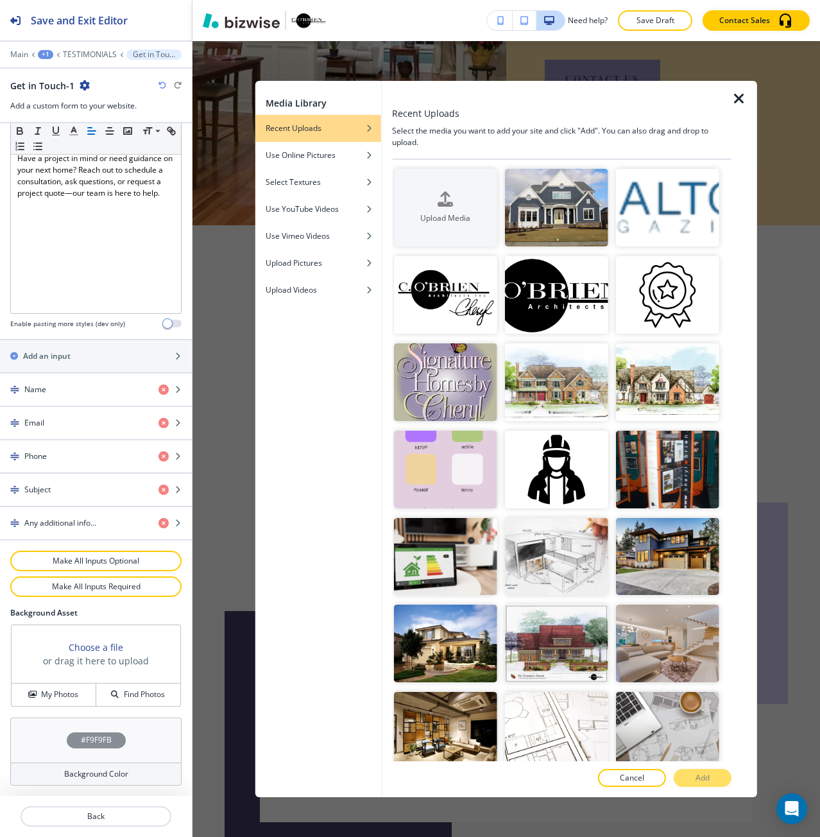
click at [739, 99] on icon "button" at bounding box center [739, 98] width 15 height 15
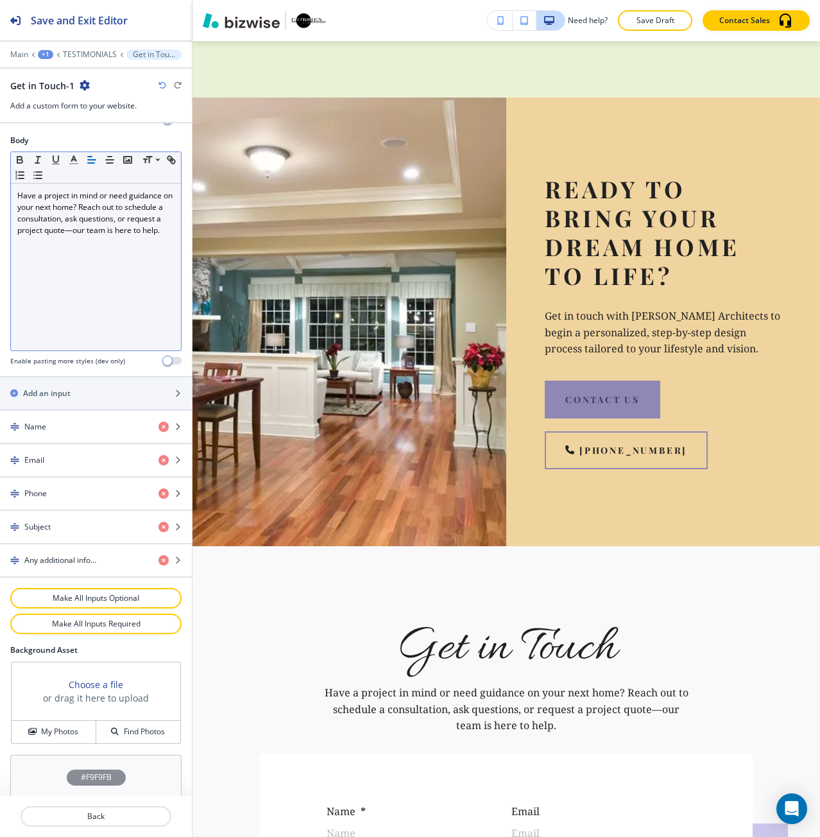
scroll to position [212, 0]
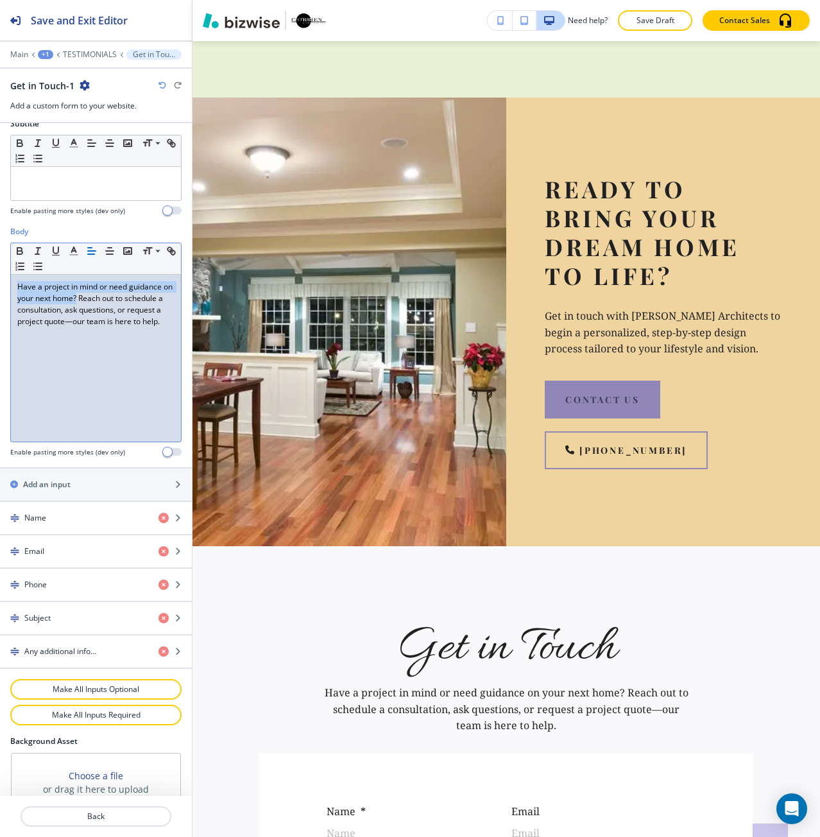
drag, startPoint x: 89, startPoint y: 298, endPoint x: 4, endPoint y: 291, distance: 85.1
click at [4, 291] on div "Body Small Normal Large Huge Have a project in mind or need guidance on your ne…" at bounding box center [96, 346] width 192 height 241
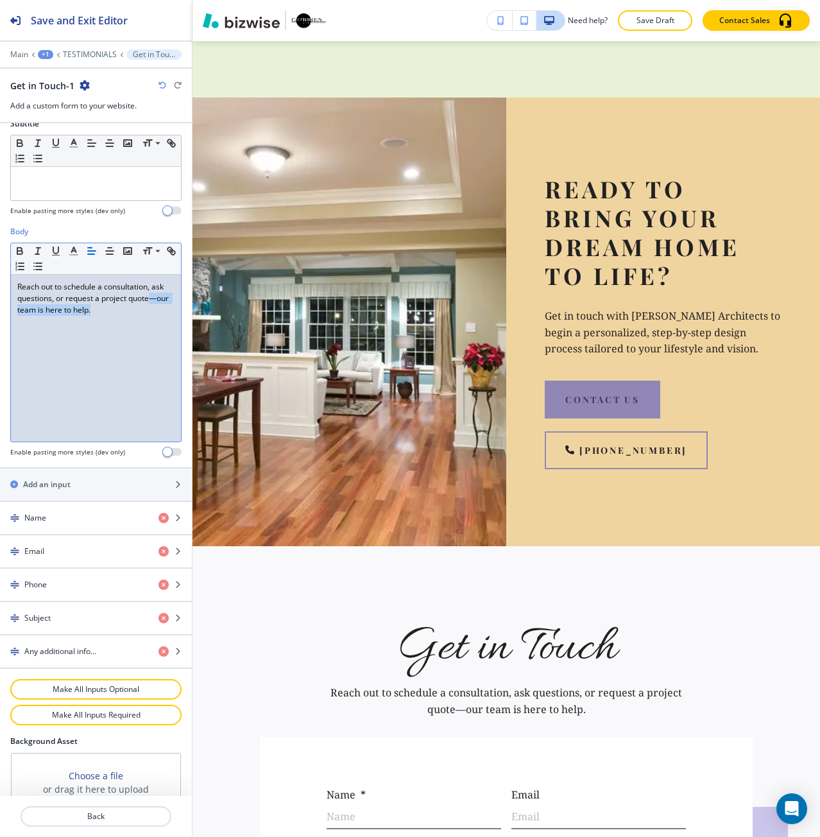
drag, startPoint x: 138, startPoint y: 310, endPoint x: 10, endPoint y: 309, distance: 128.4
click at [10, 309] on div "Body Small Normal Large Huge Reach out to schedule a consultation, ask question…" at bounding box center [96, 346] width 192 height 241
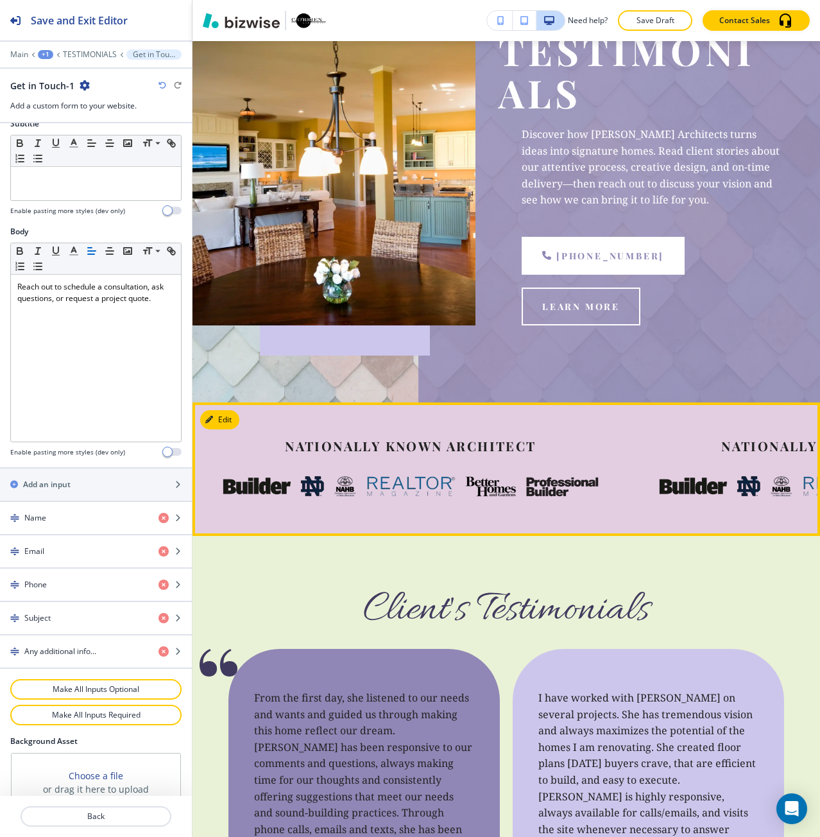
scroll to position [0, 0]
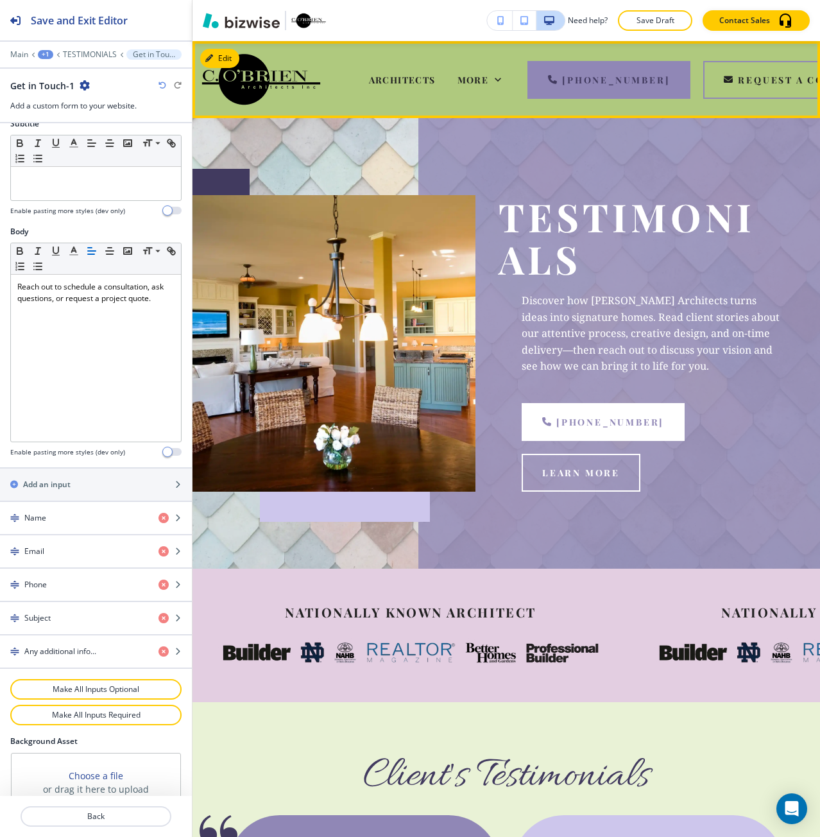
click at [250, 75] on img at bounding box center [261, 79] width 119 height 54
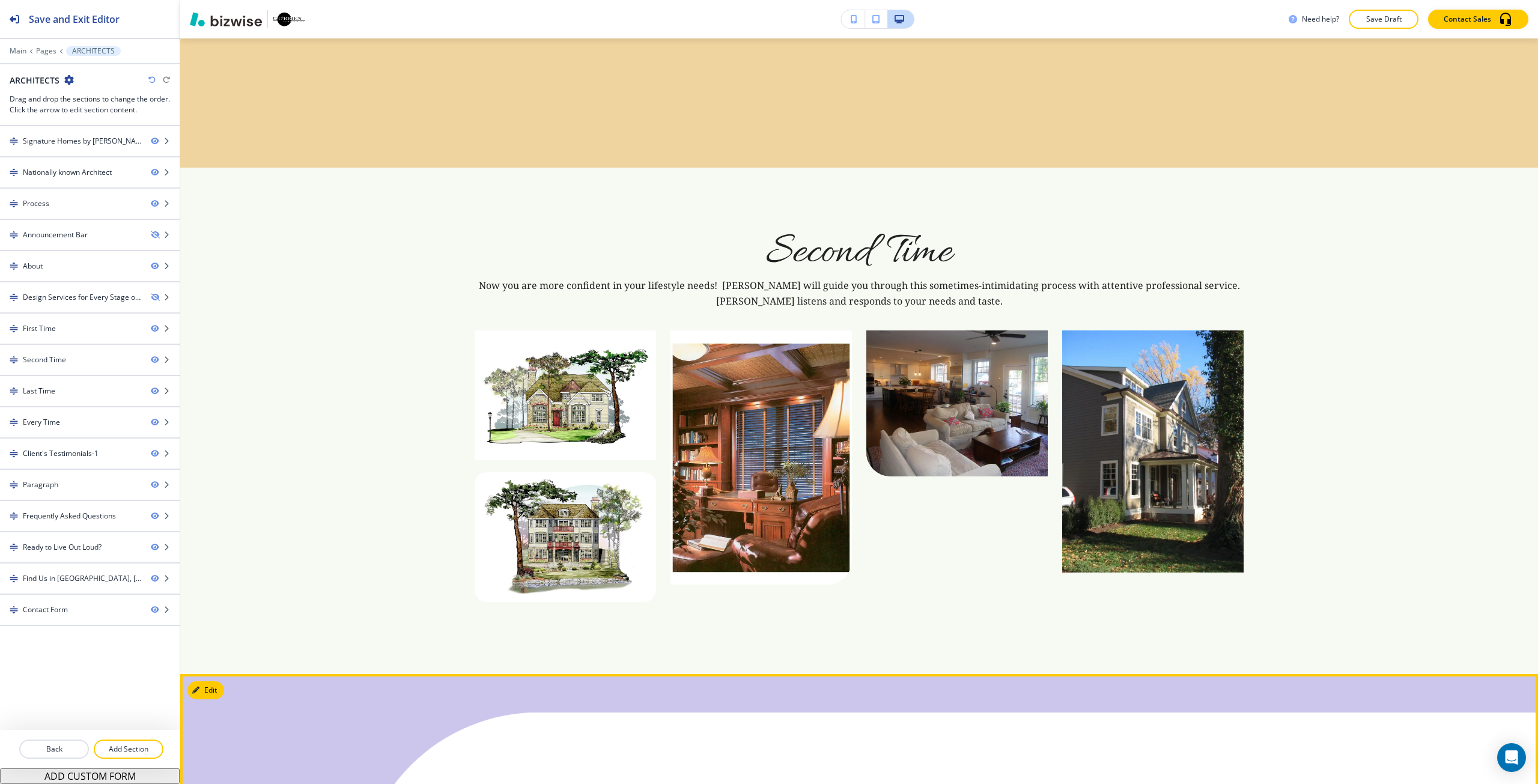
scroll to position [2441, 0]
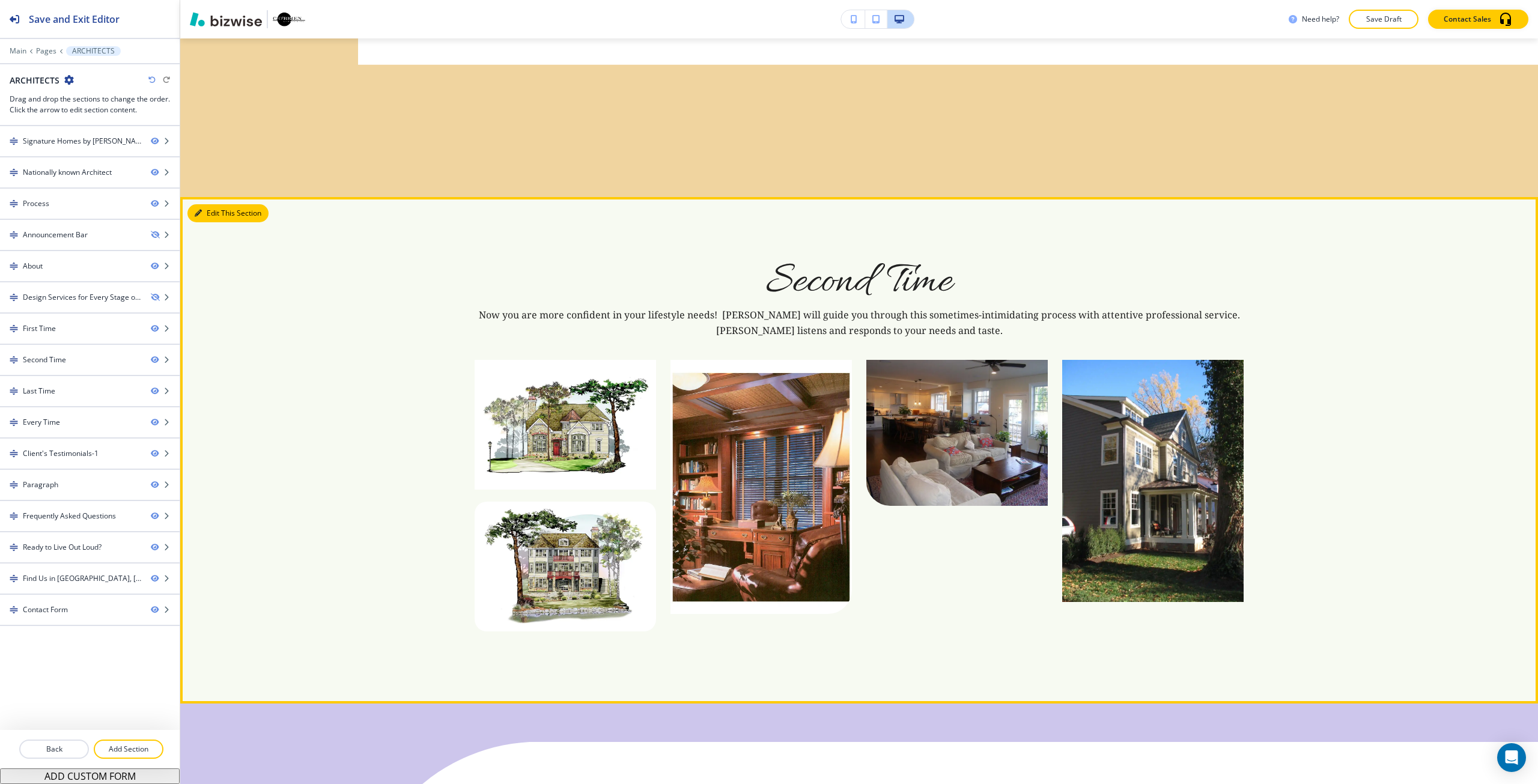
click at [215, 204] on button "Edit This Section" at bounding box center [227, 212] width 81 height 18
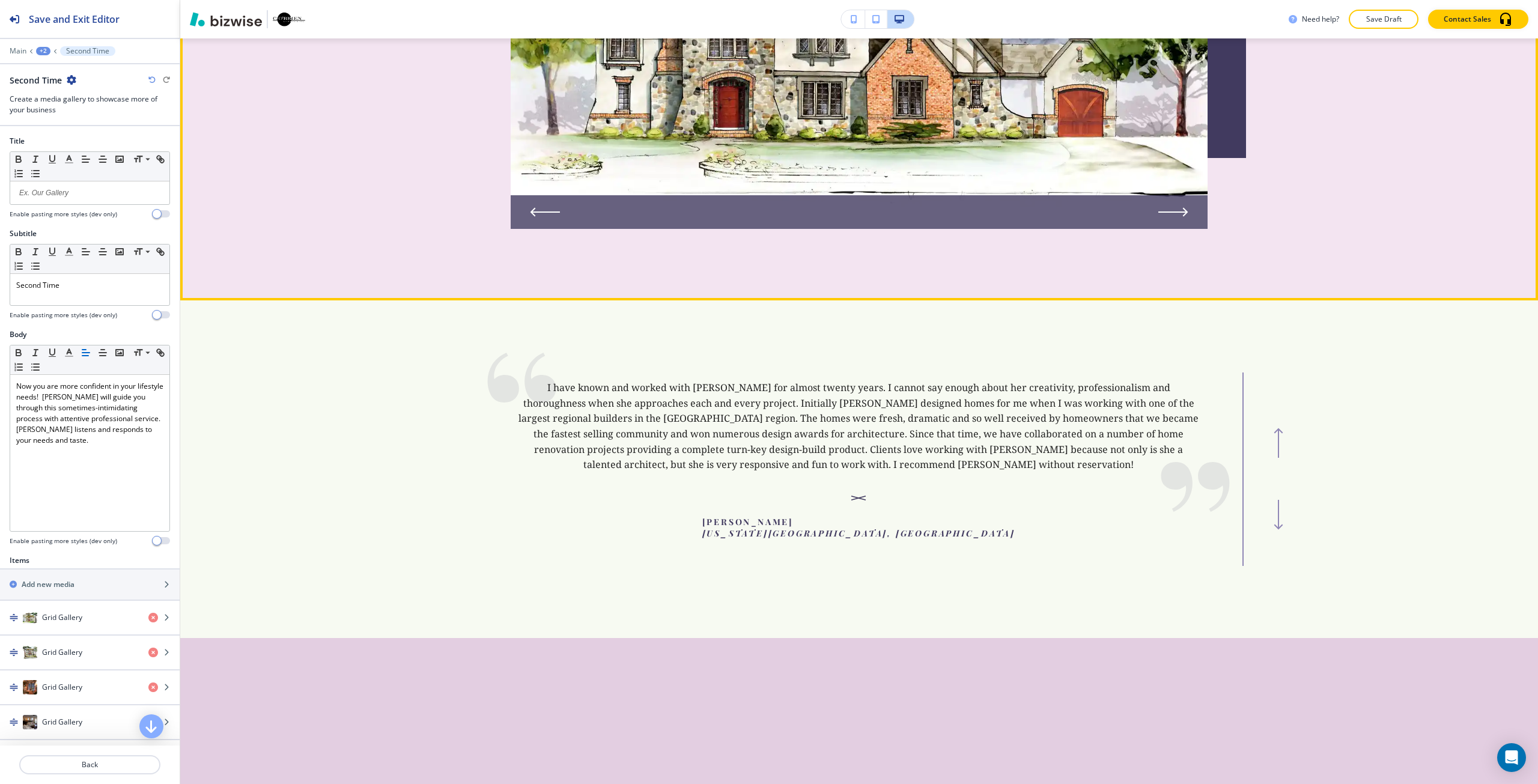
scroll to position [4265, 0]
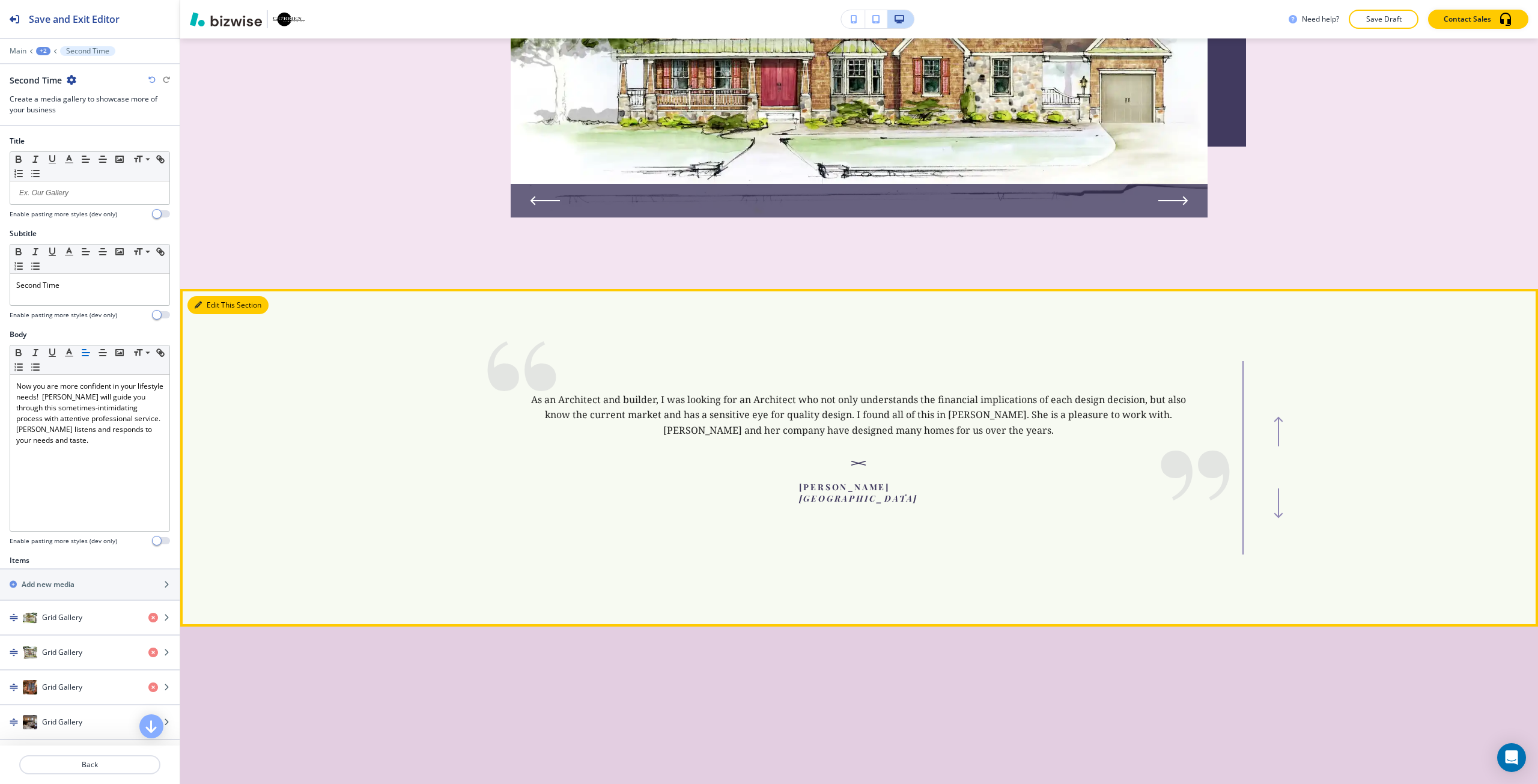
click at [209, 296] on button "Edit This Section" at bounding box center [227, 304] width 81 height 18
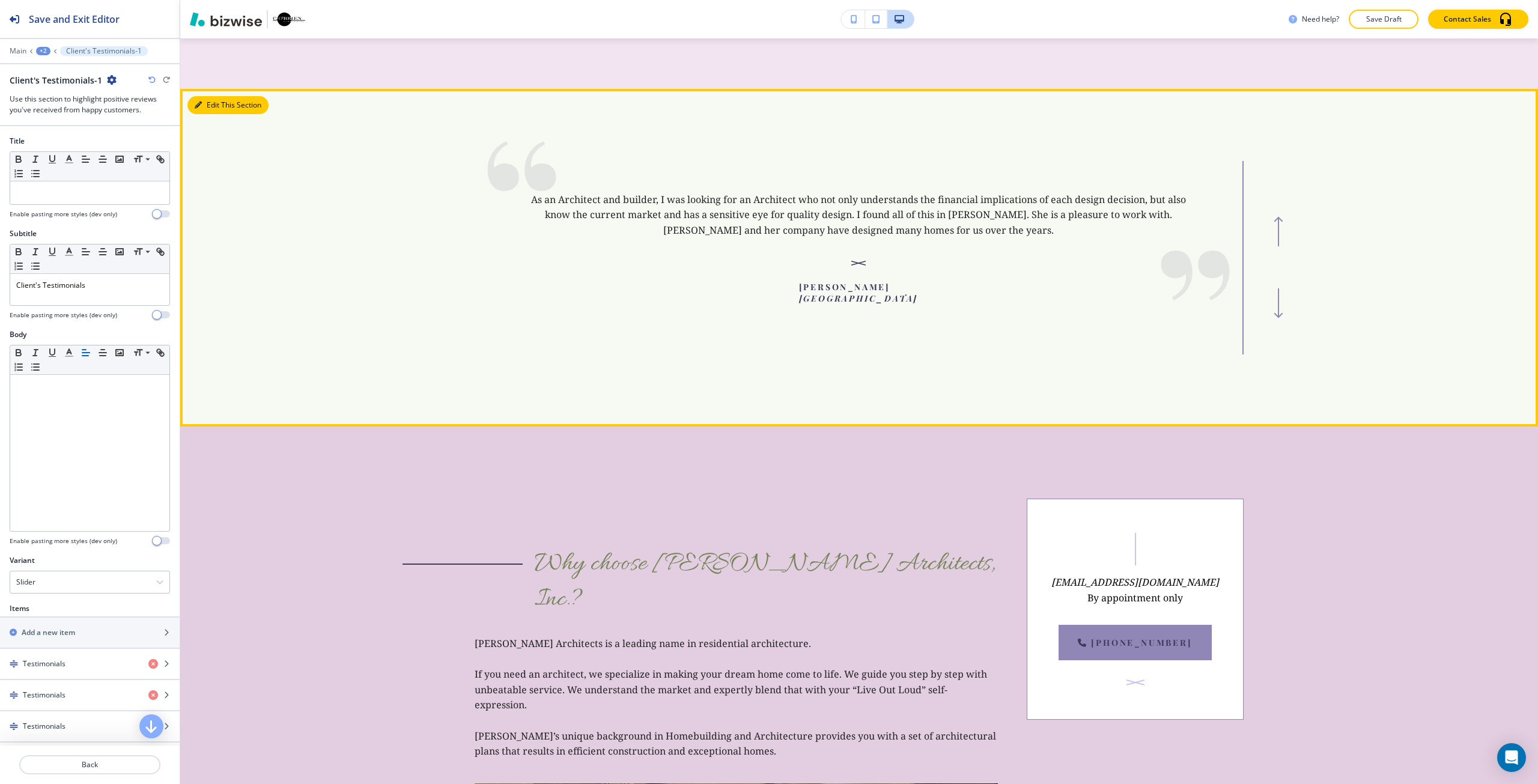
scroll to position [4501, 0]
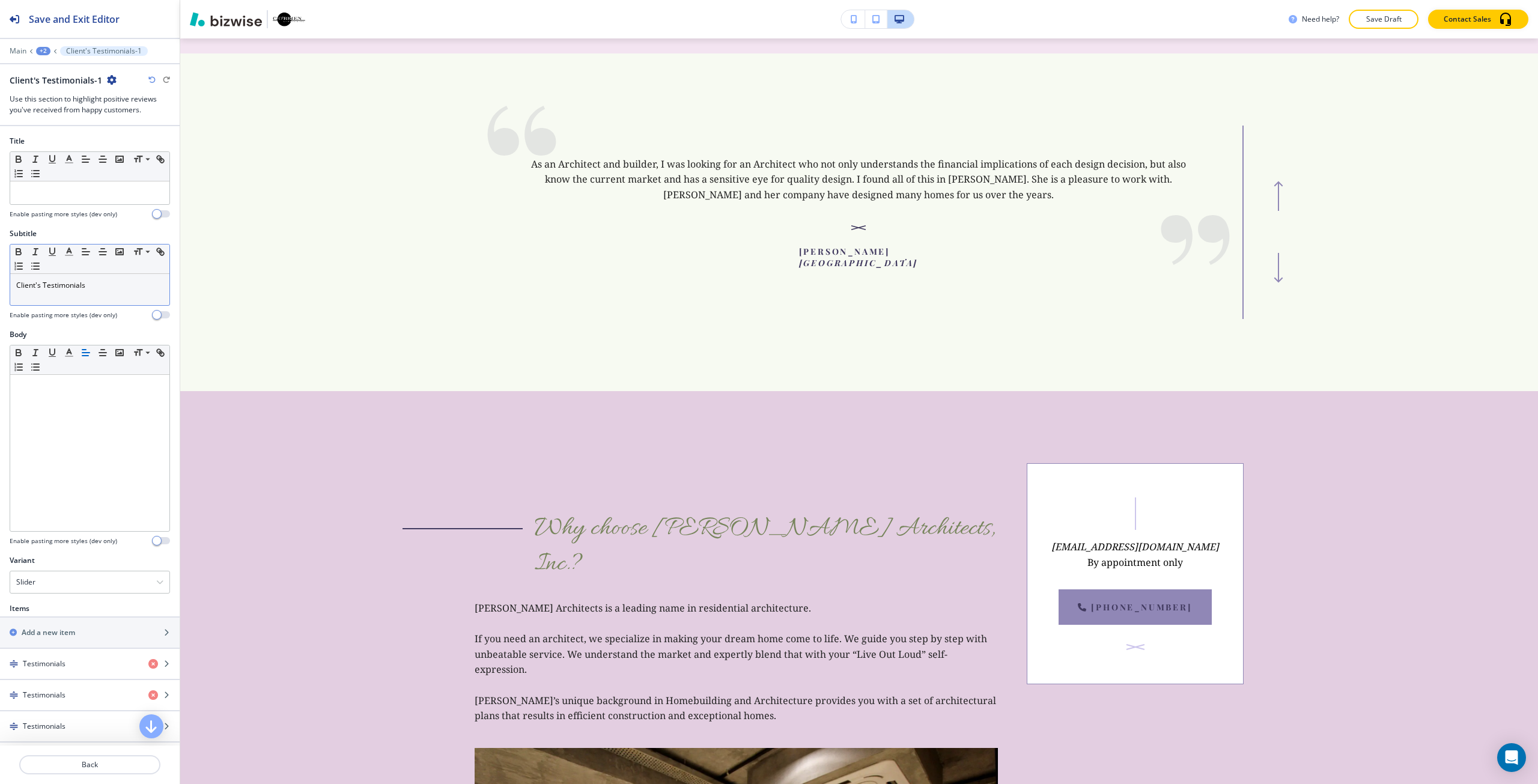
click at [124, 294] on div "Client's Testimonials" at bounding box center [90, 289] width 159 height 31
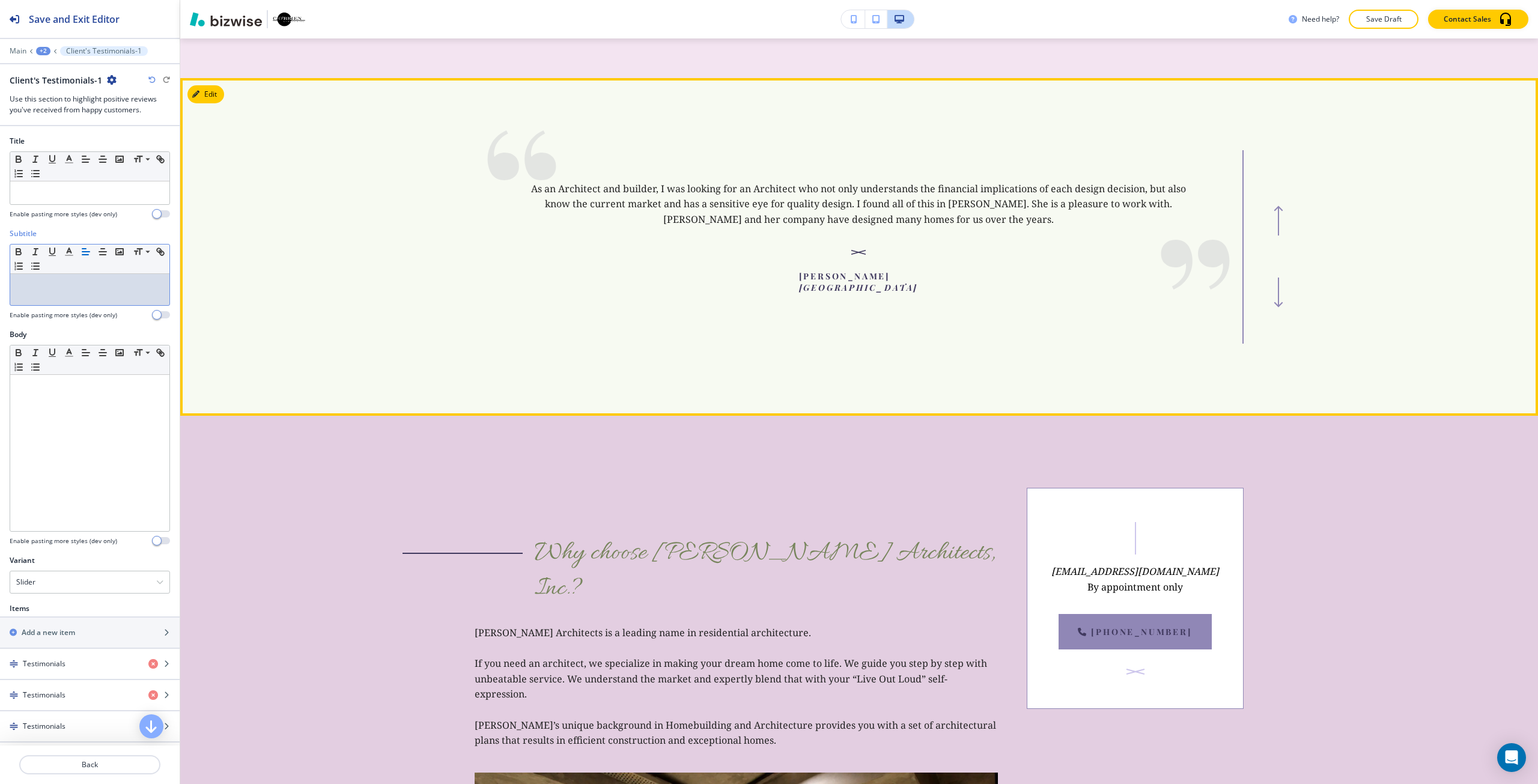
scroll to position [4381, 0]
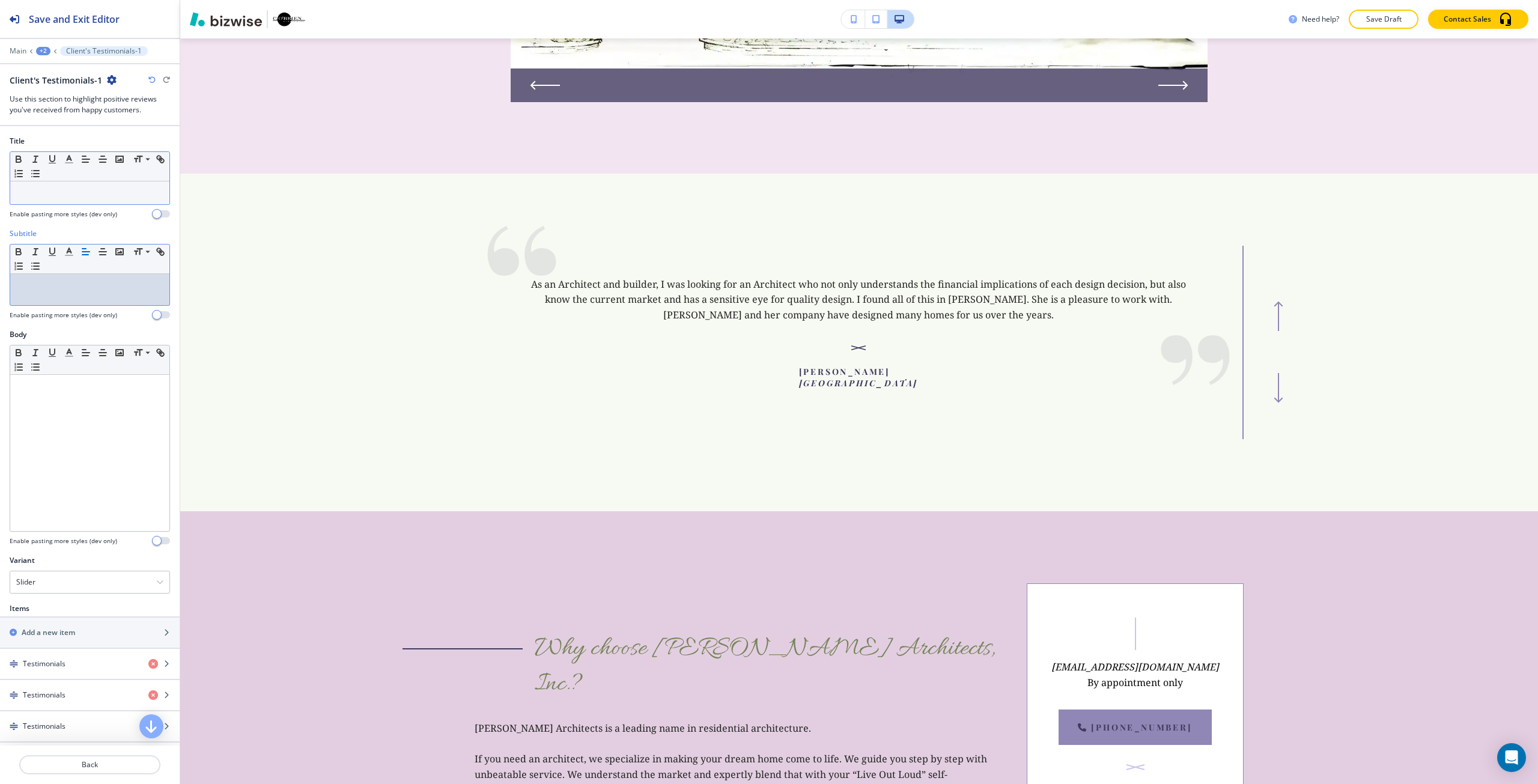
click at [40, 192] on p at bounding box center [89, 193] width 147 height 11
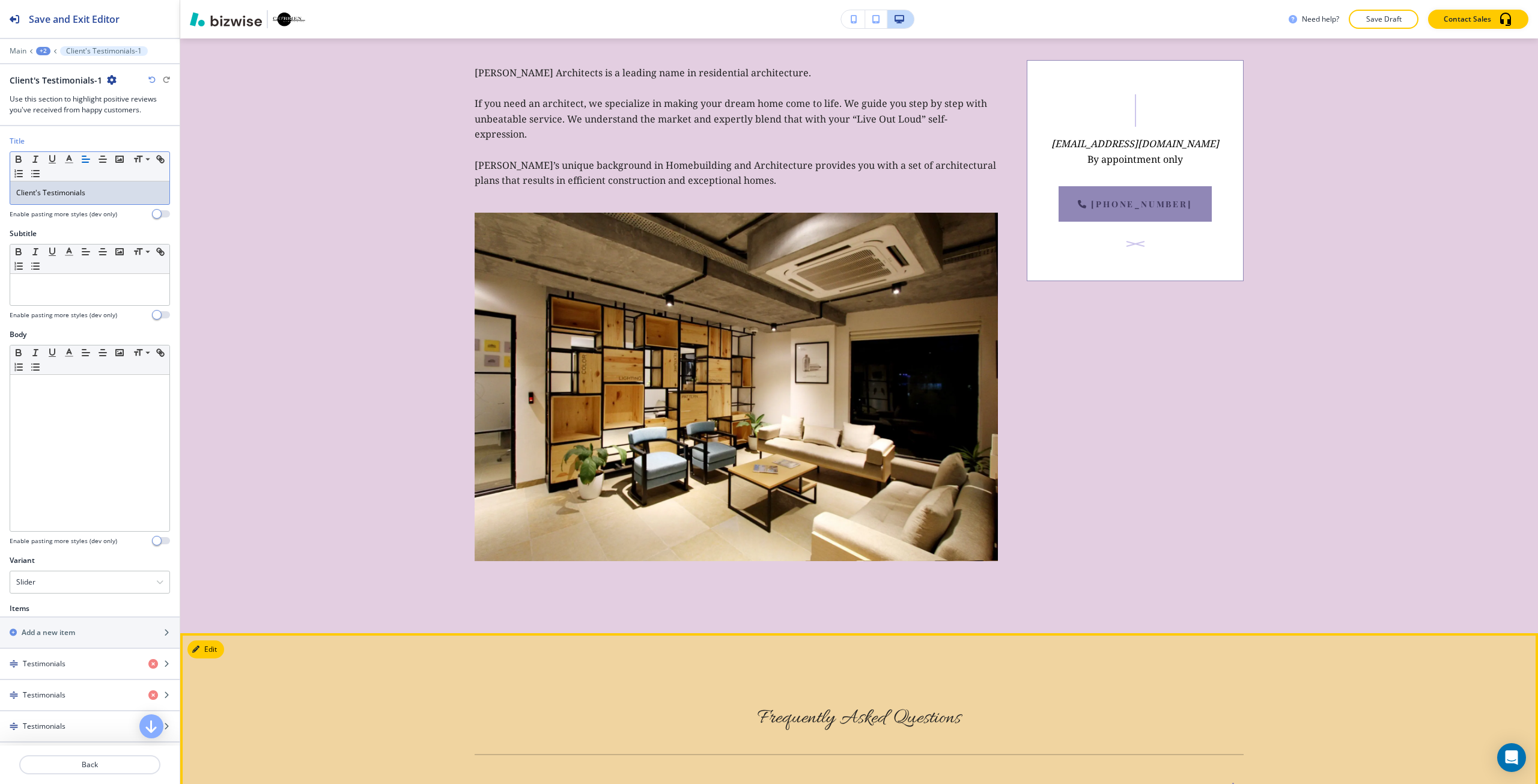
scroll to position [5102, 0]
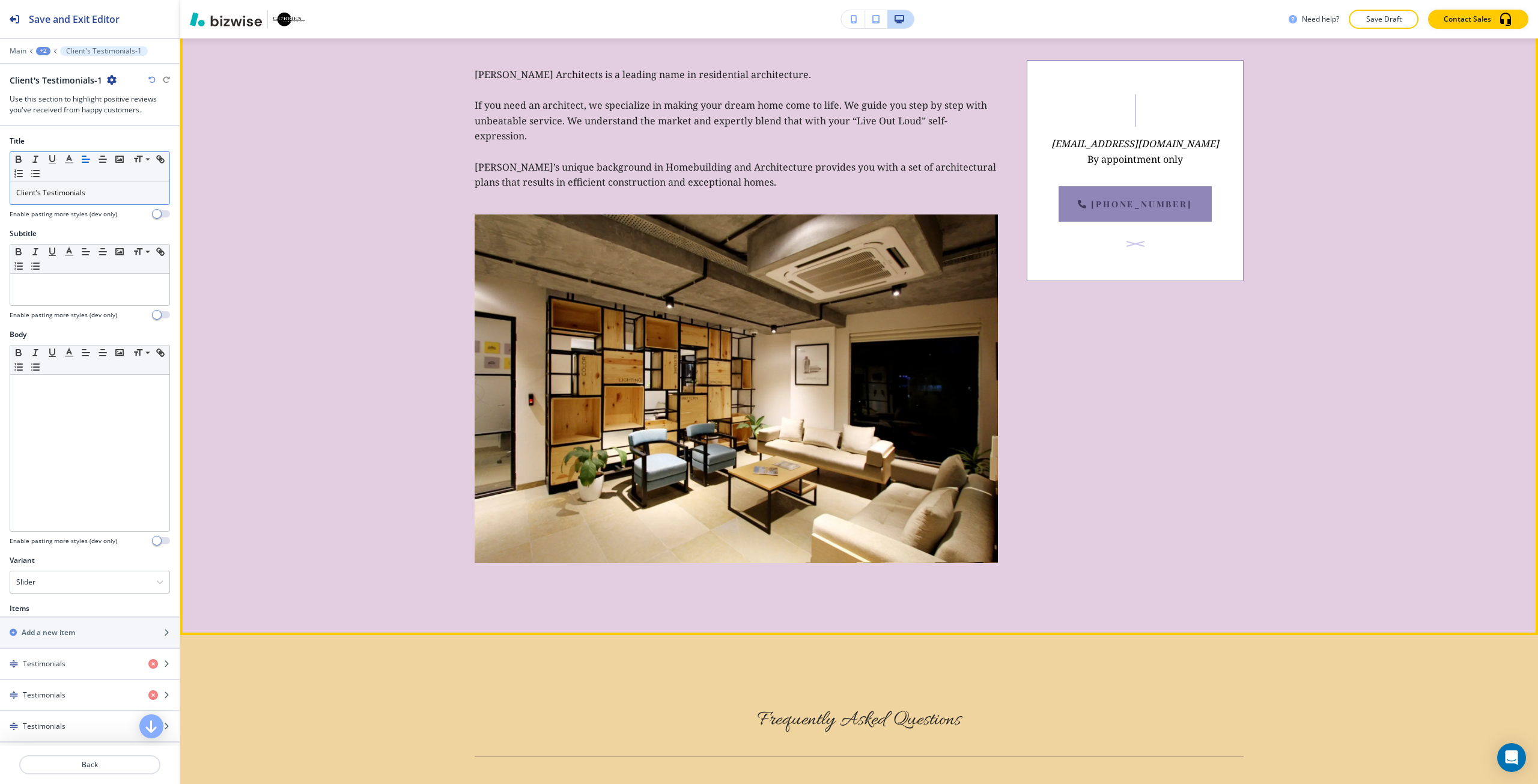
click at [358, 286] on section "Why choose [PERSON_NAME] Architects, Inc.? [PERSON_NAME] Architects is a leadin…" at bounding box center [859, 246] width 1357 height 777
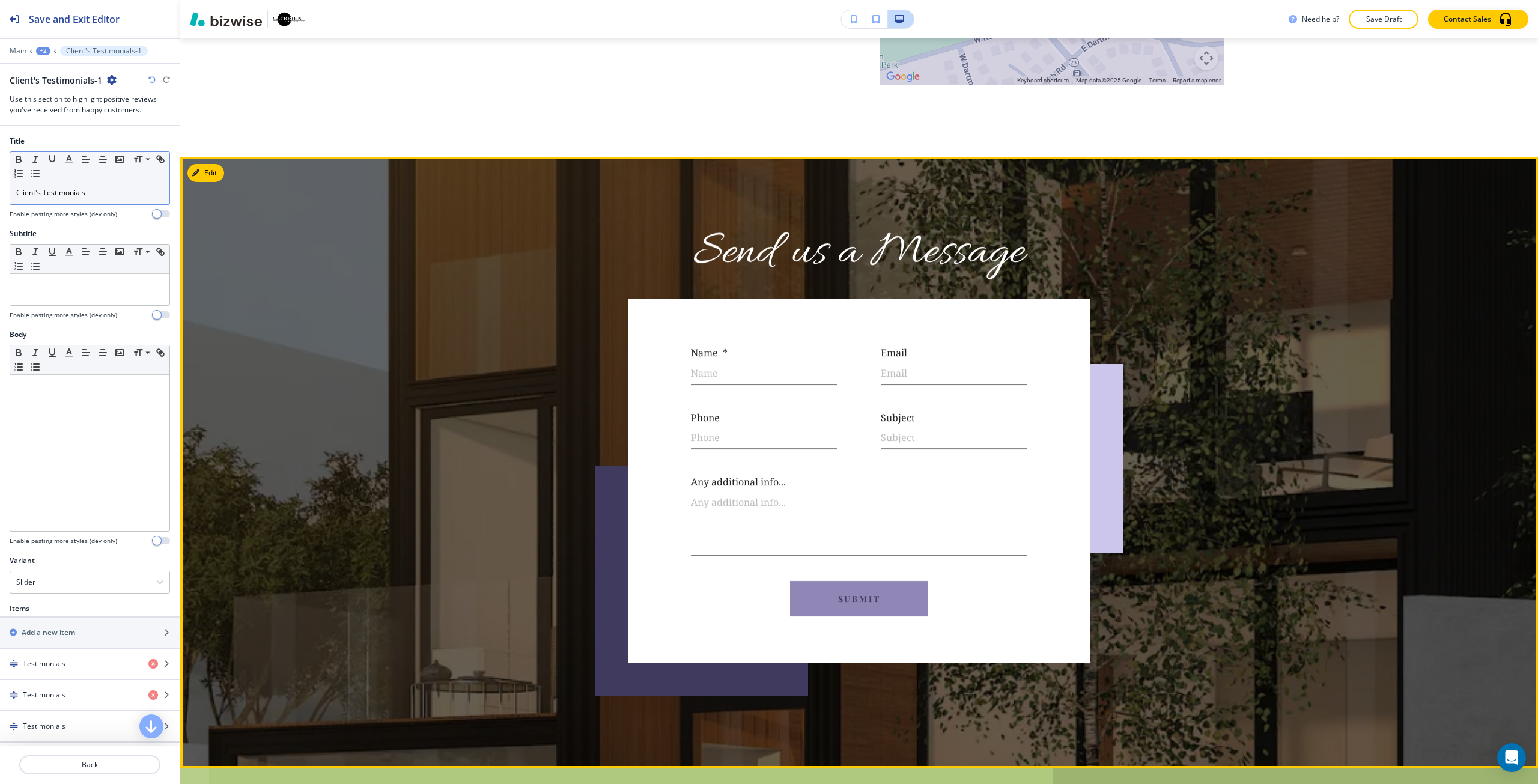
scroll to position [7023, 0]
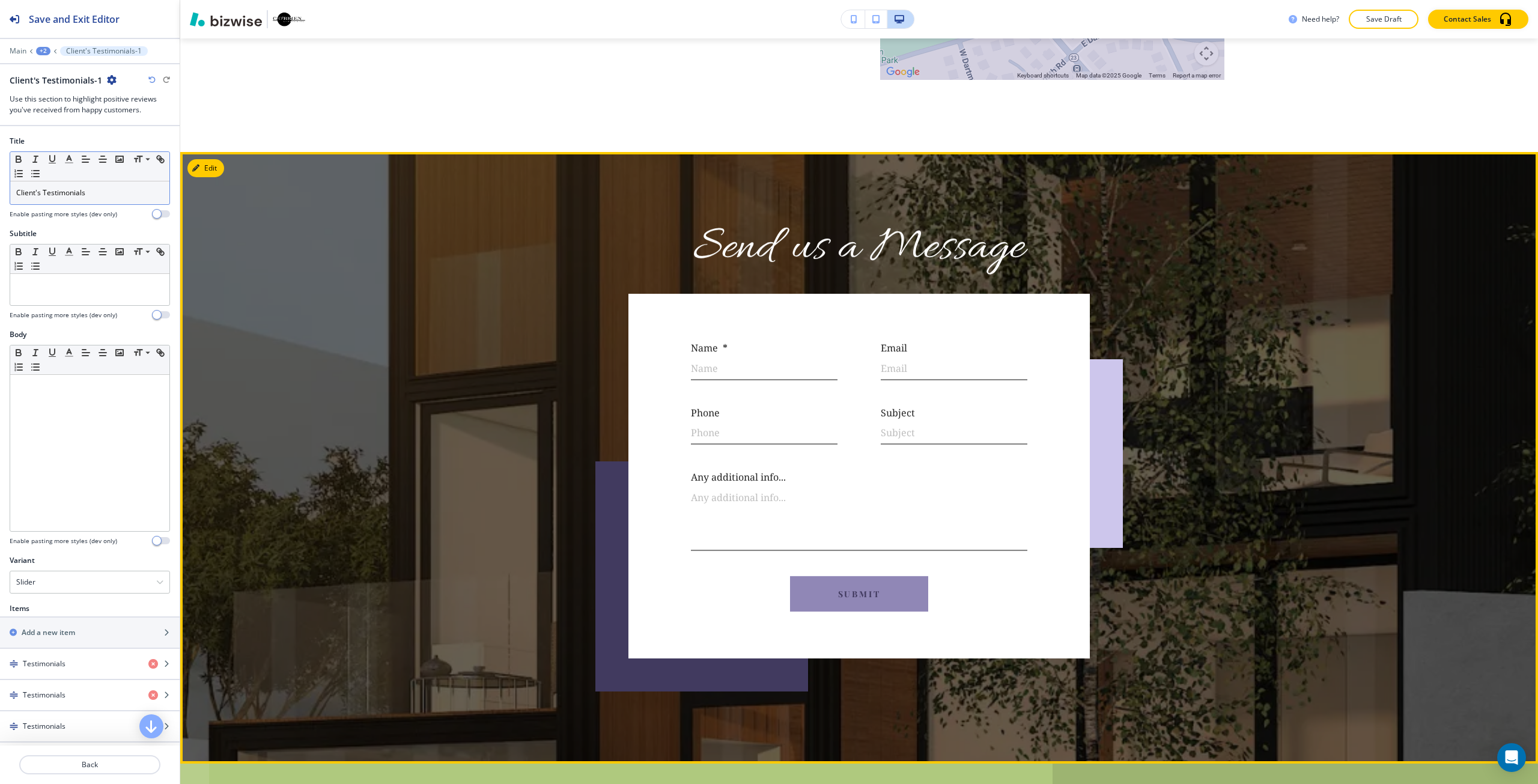
drag, startPoint x: 408, startPoint y: 447, endPoint x: 402, endPoint y: 434, distance: 14.3
click at [408, 447] on div at bounding box center [859, 457] width 1357 height 611
click at [215, 159] on button "Edit This Section" at bounding box center [227, 167] width 81 height 18
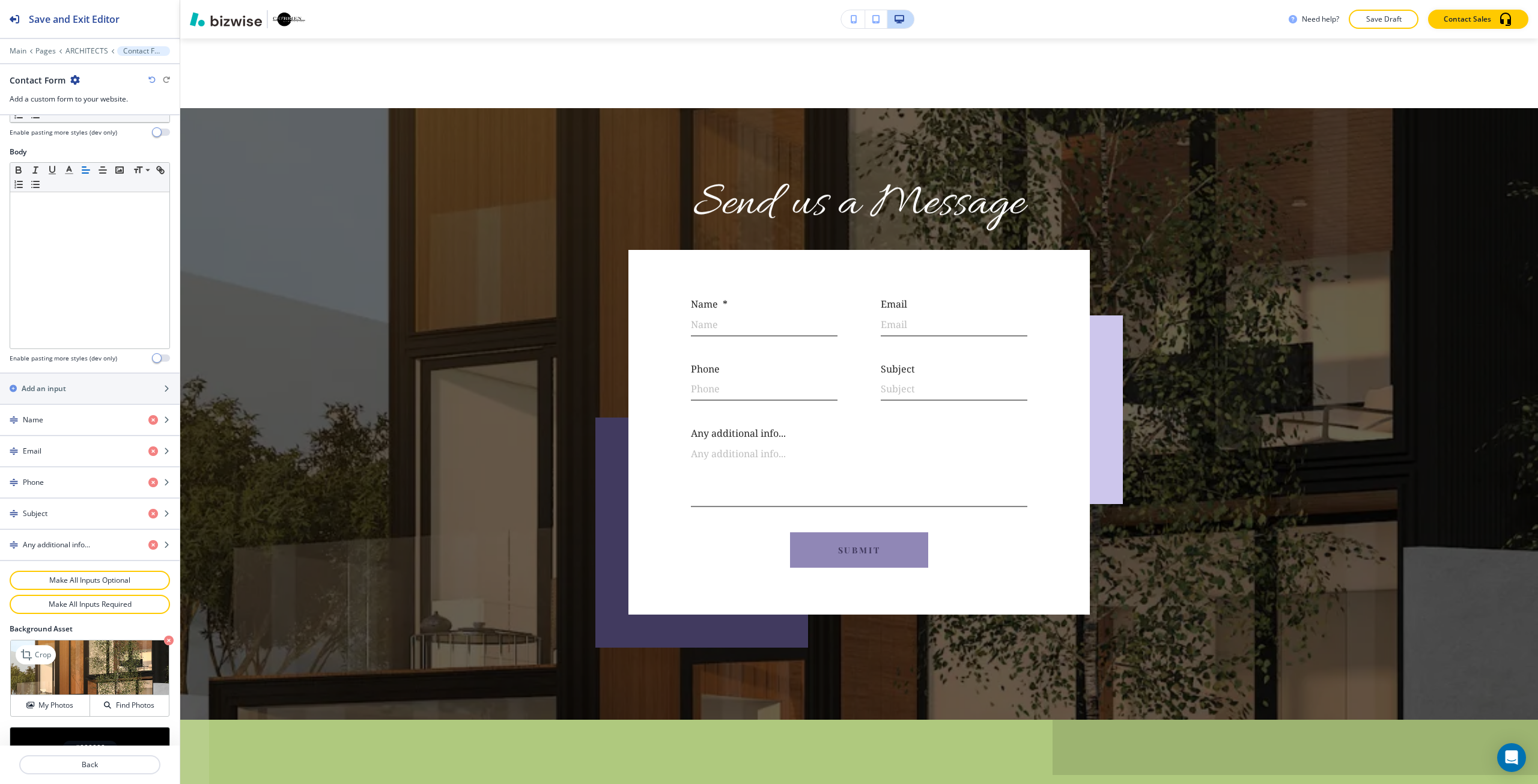
scroll to position [318, 0]
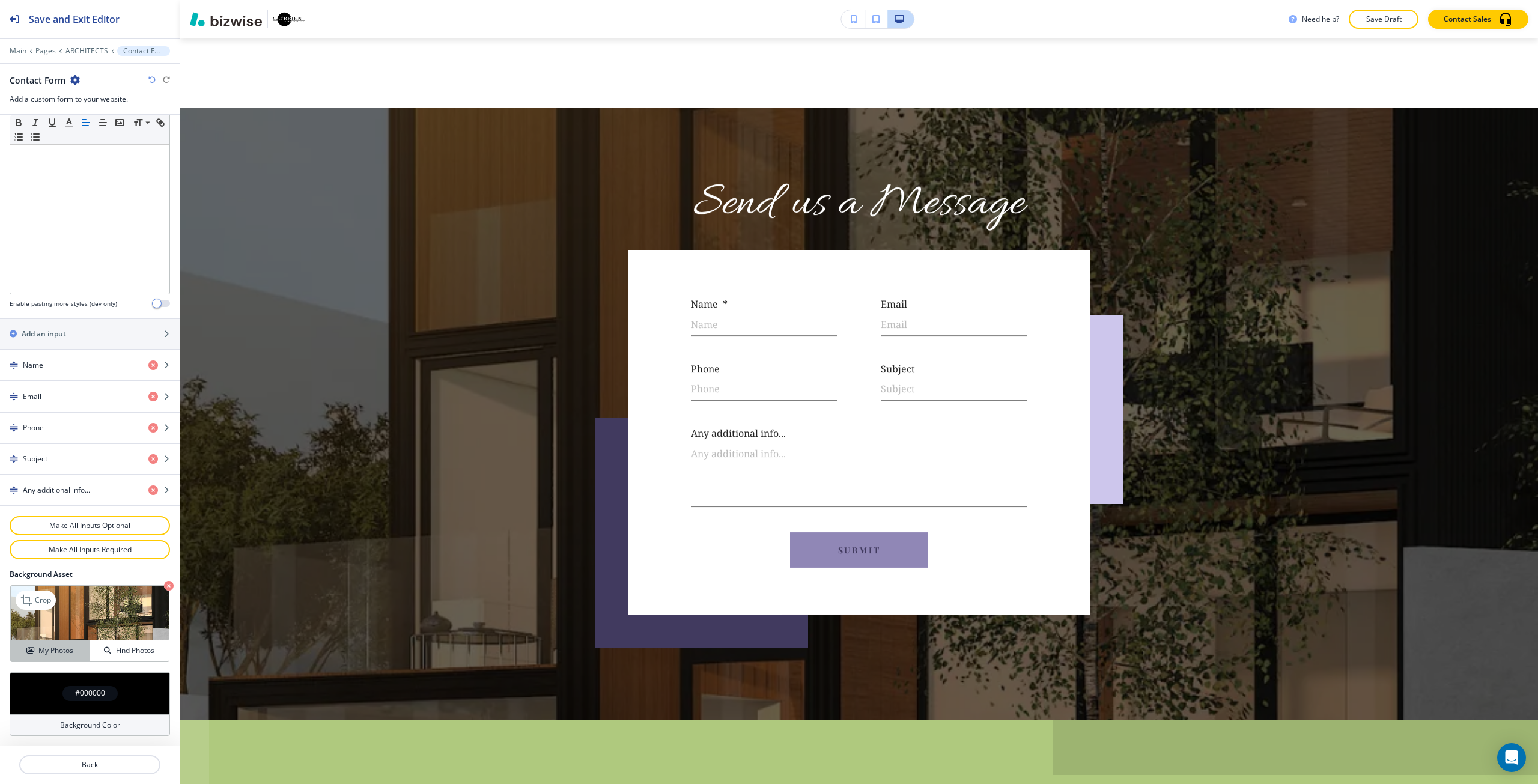
click at [55, 643] on button "My Photos" at bounding box center [51, 650] width 80 height 21
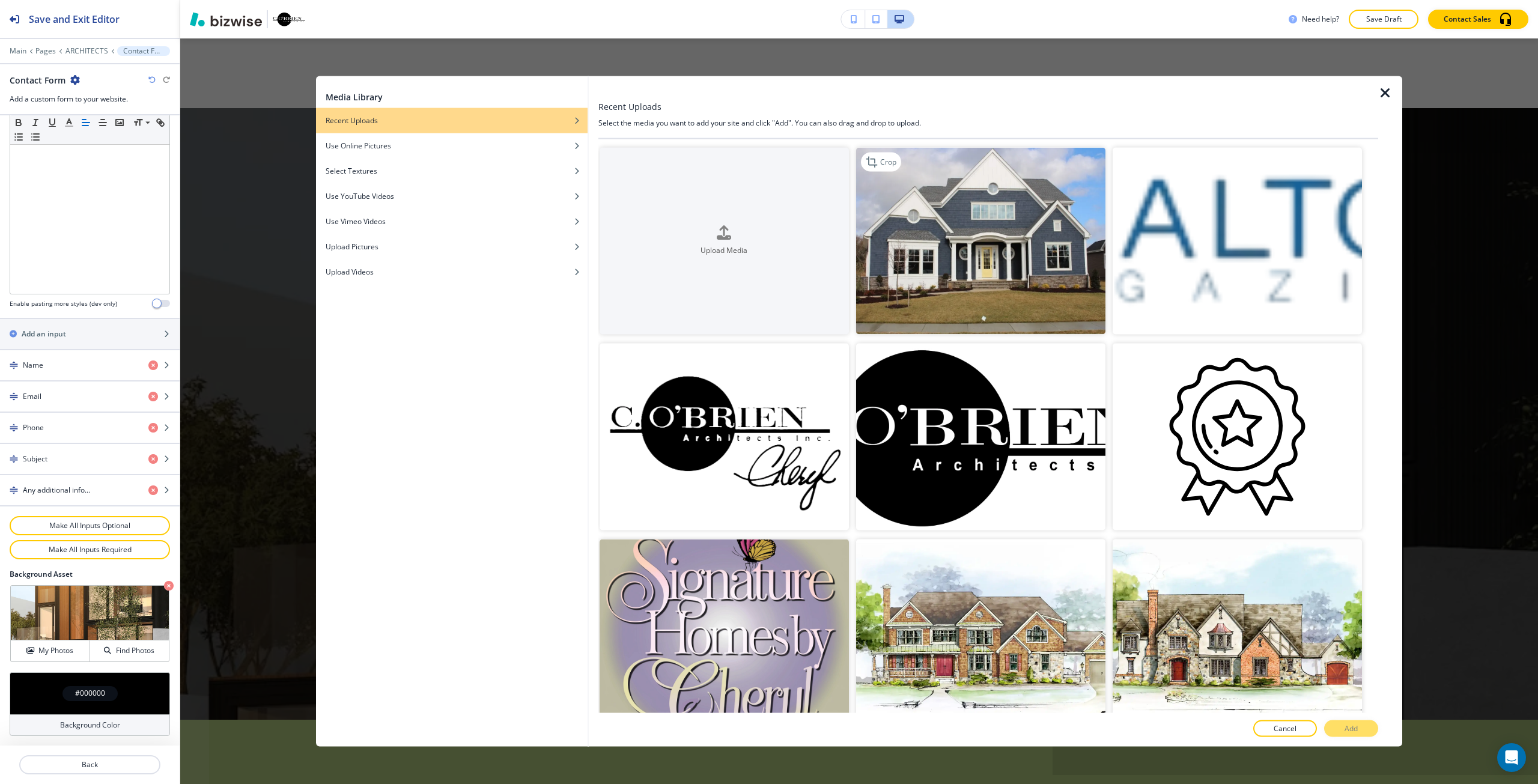
click at [1026, 287] on img "button" at bounding box center [981, 240] width 249 height 187
click at [1342, 725] on button "Add" at bounding box center [1352, 729] width 54 height 17
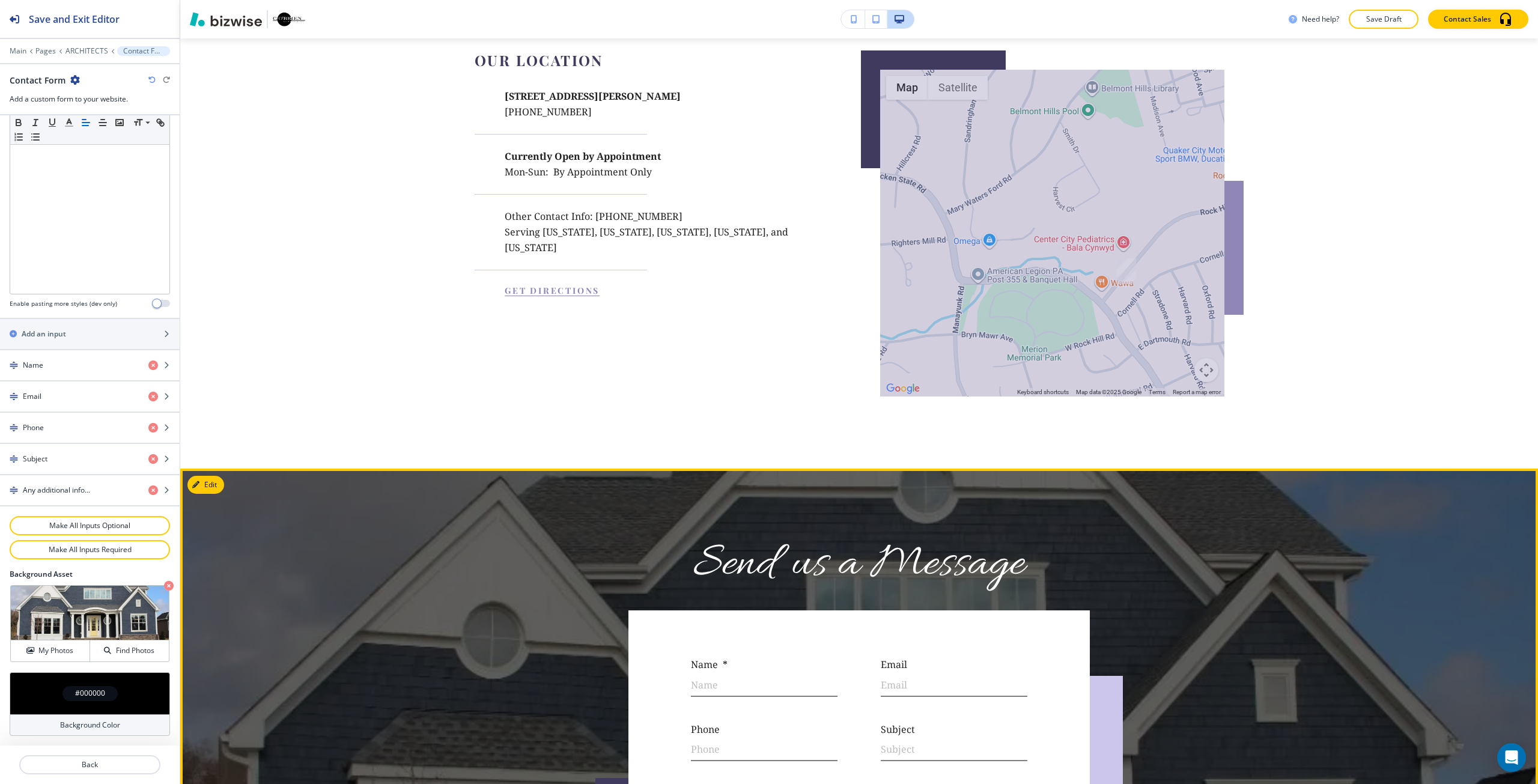
scroll to position [7006, 0]
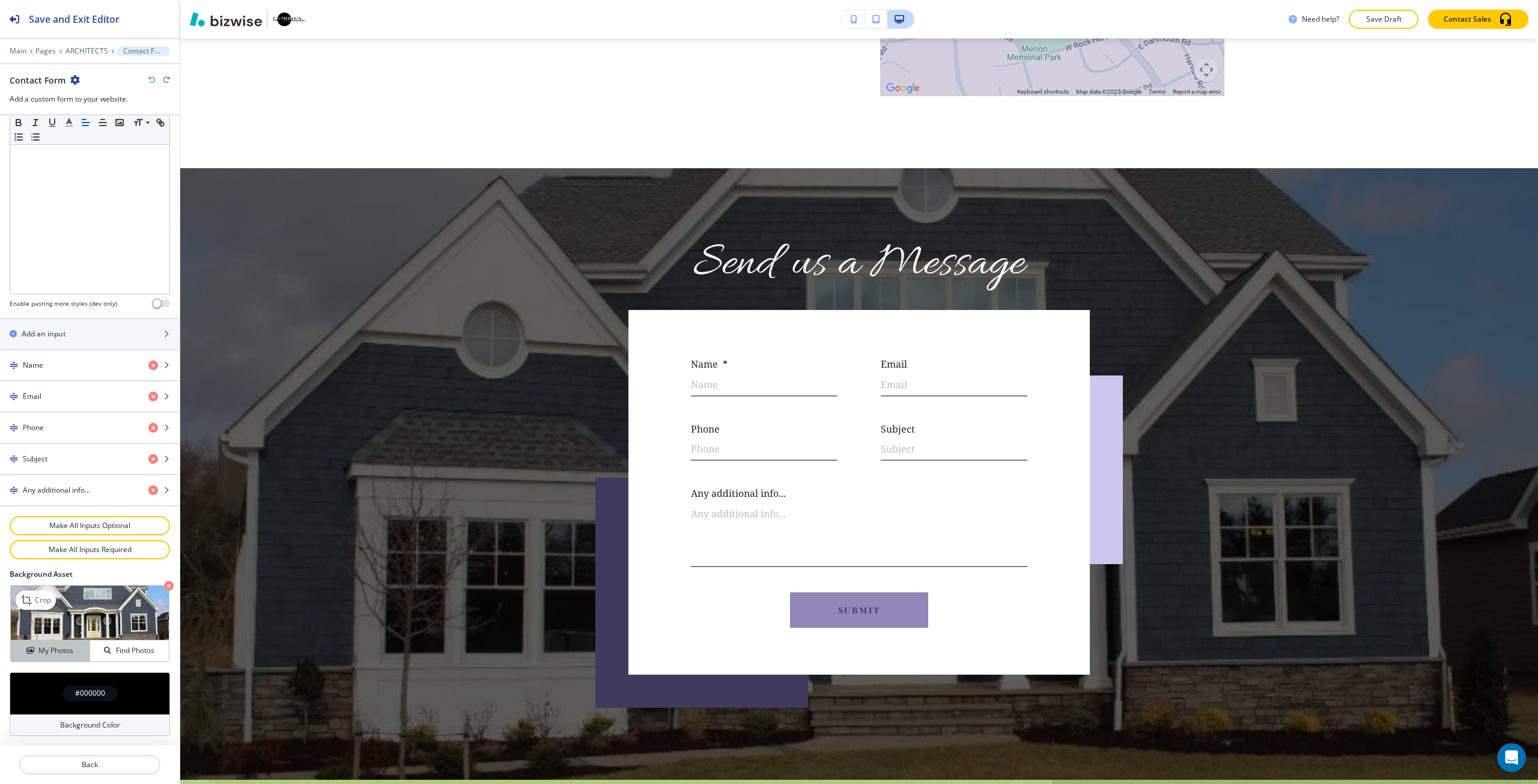
click at [55, 648] on h4 "My Photos" at bounding box center [55, 650] width 35 height 11
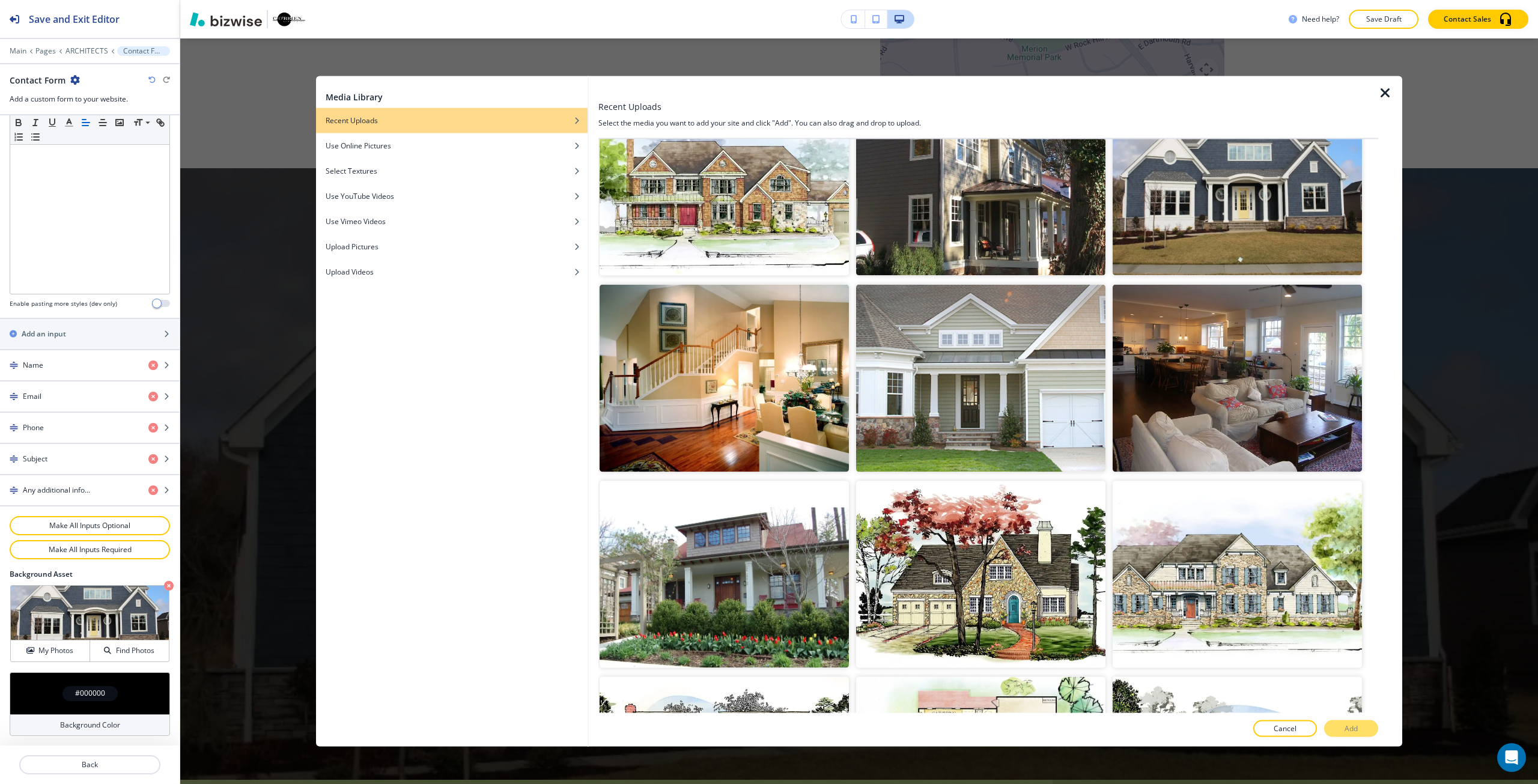
scroll to position [6780, 0]
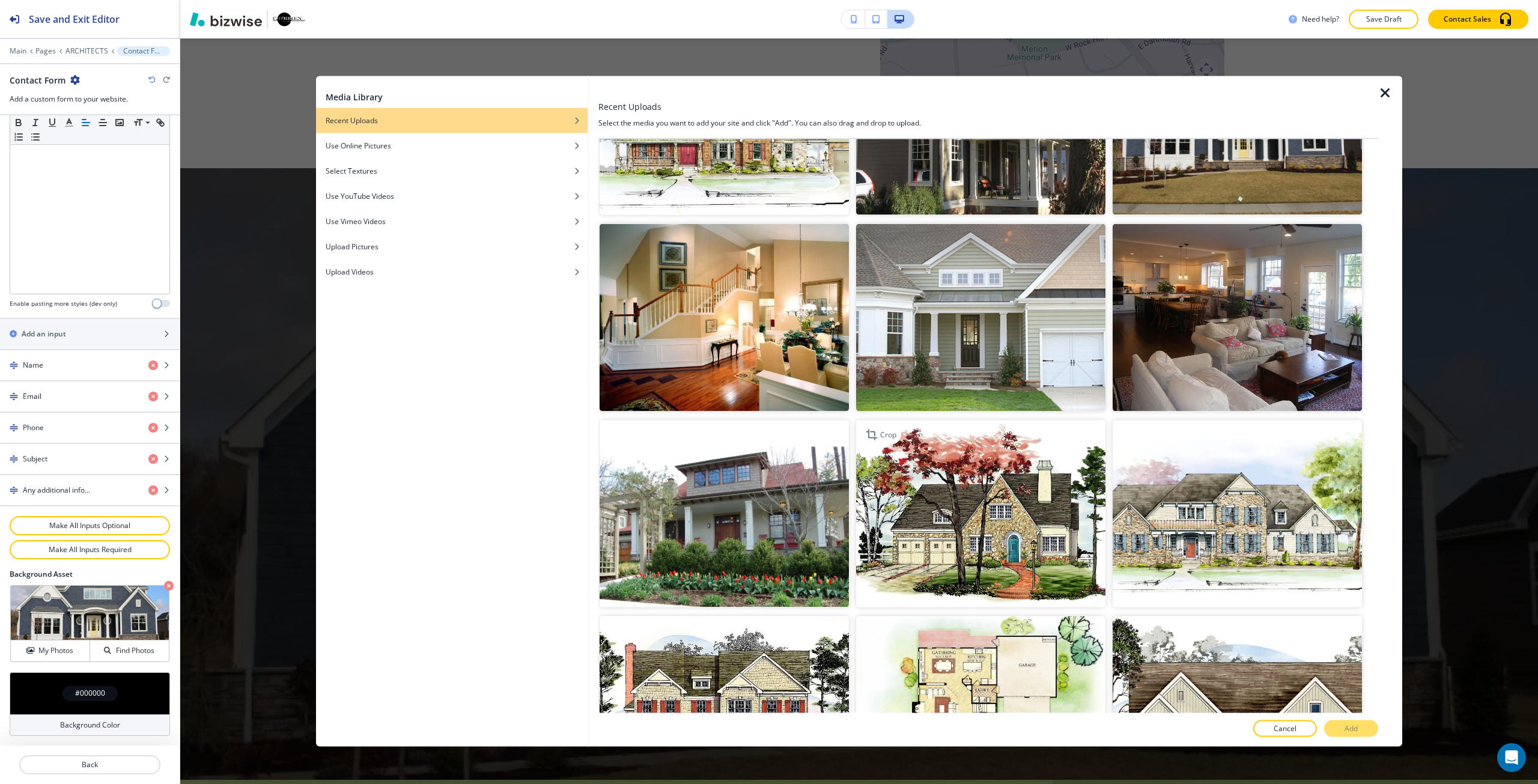
click at [1066, 494] on img "button" at bounding box center [981, 514] width 249 height 187
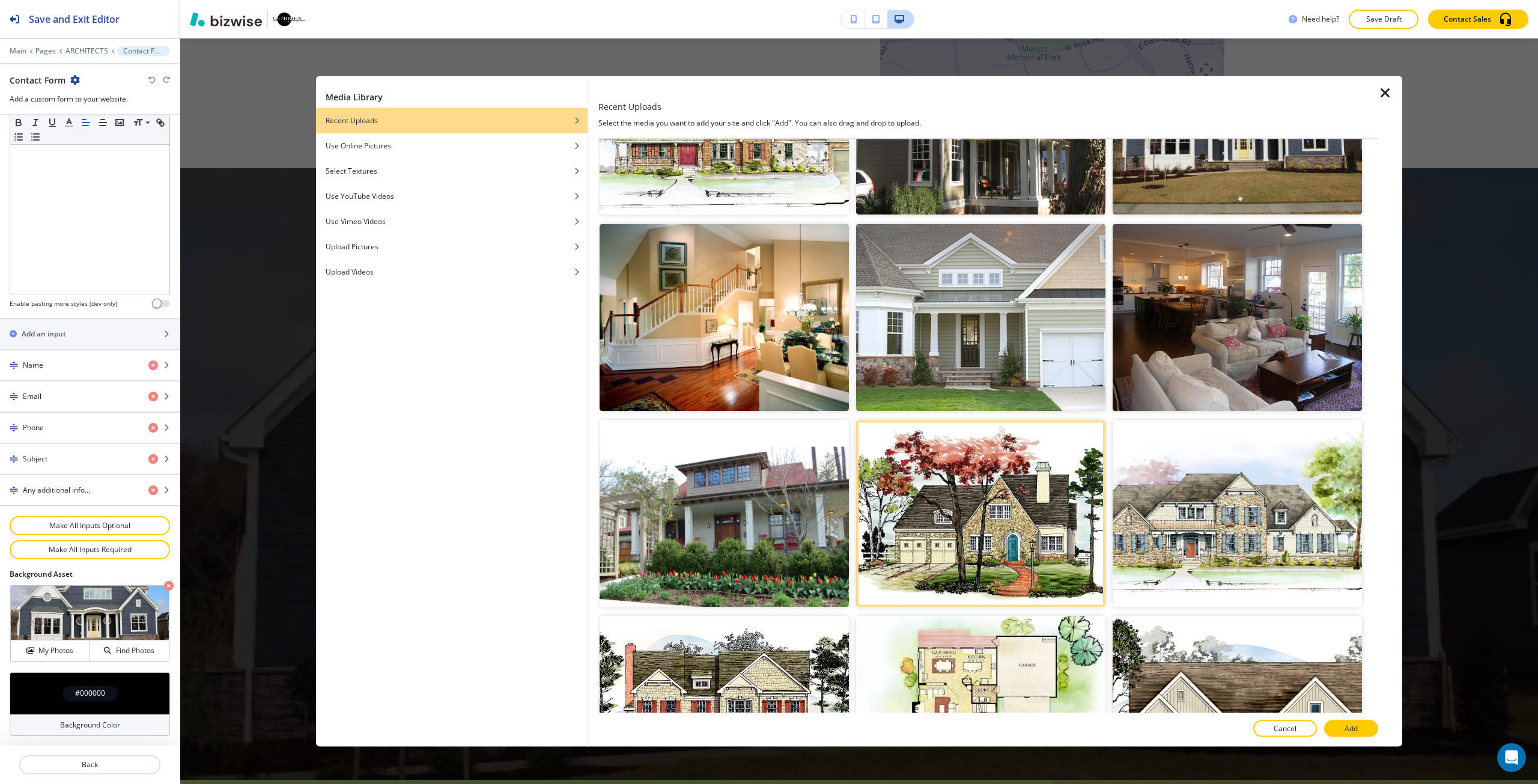
click at [1349, 726] on p "Add" at bounding box center [1351, 729] width 13 height 11
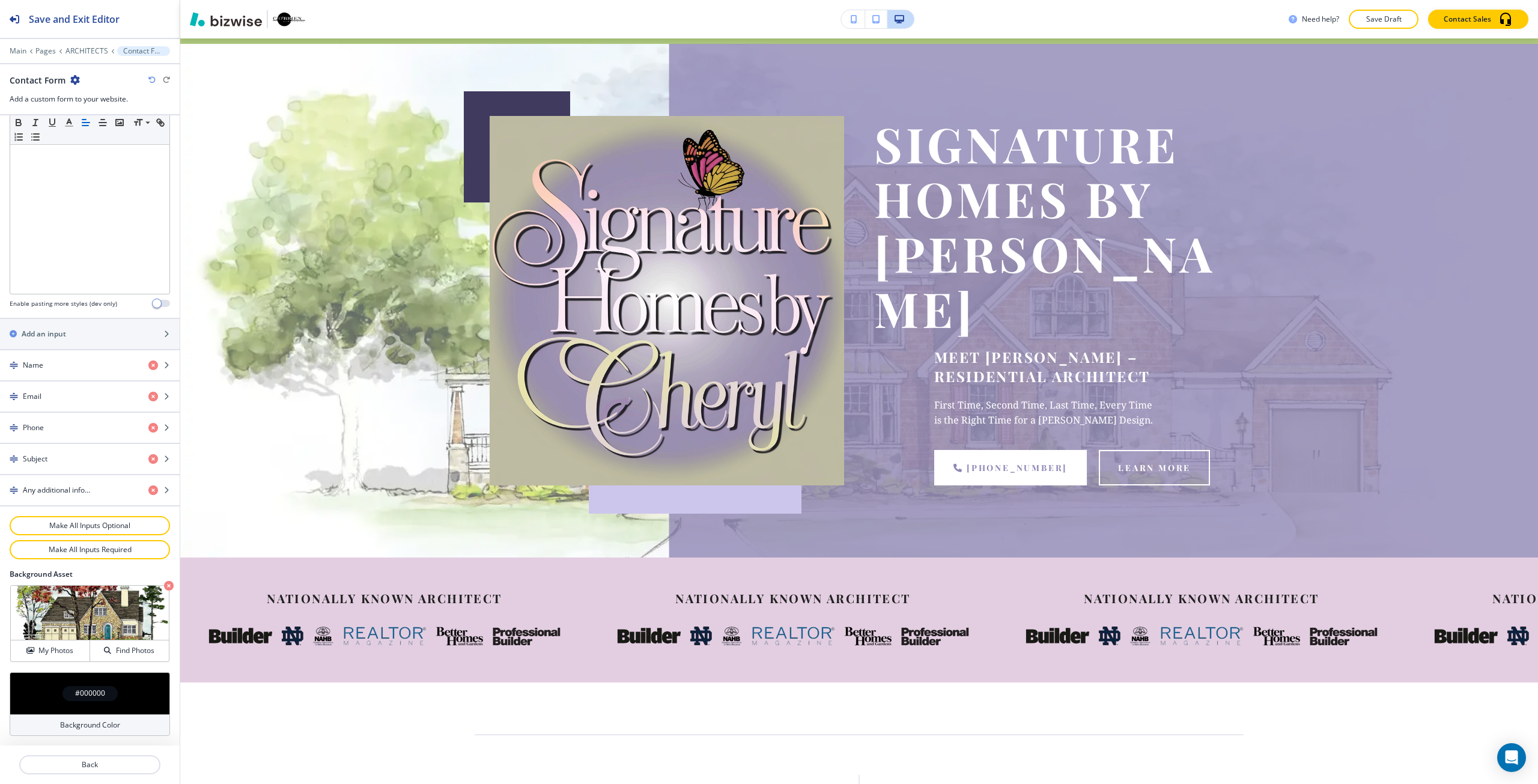
scroll to position [0, 0]
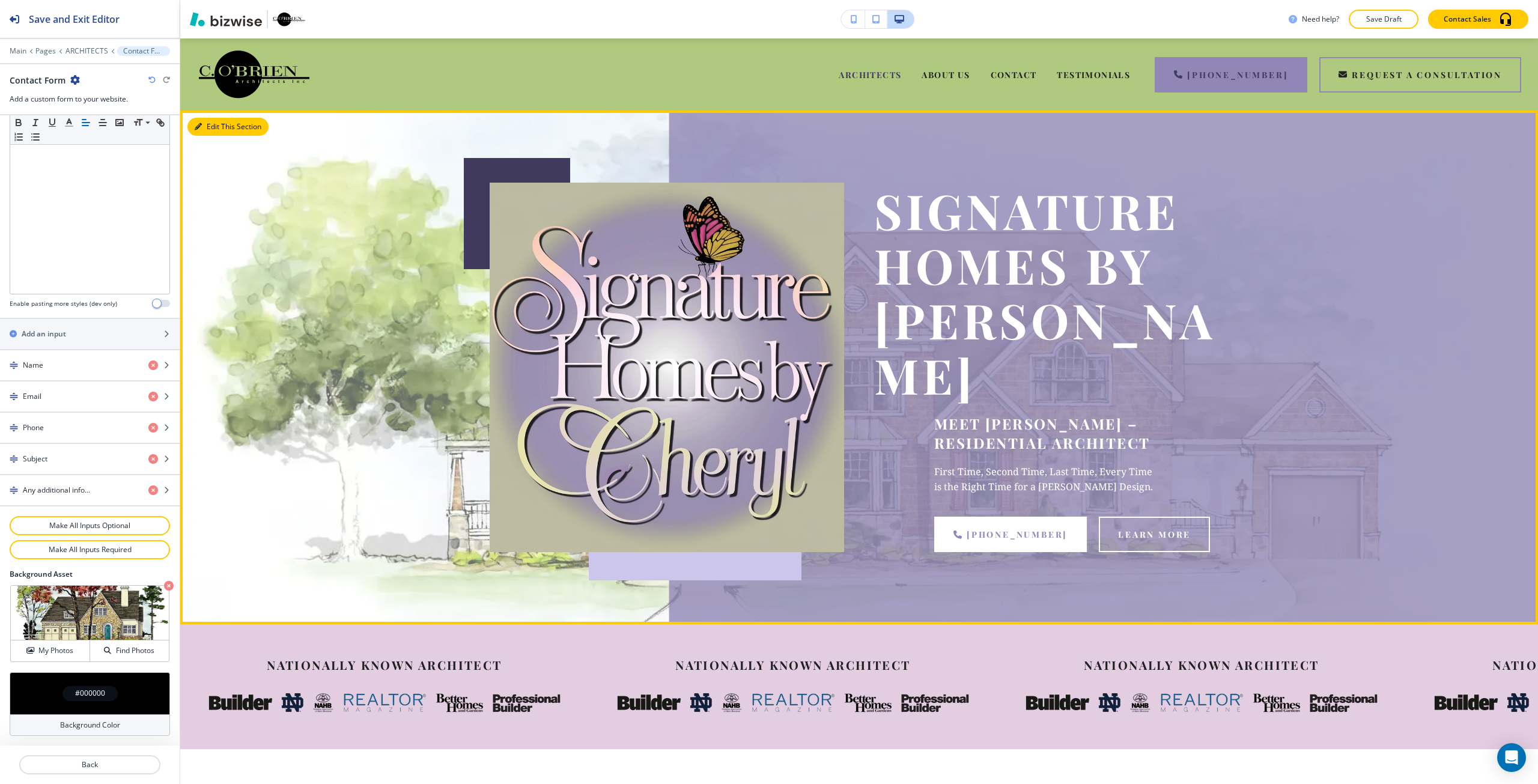
click at [194, 131] on button "Edit This Section" at bounding box center [227, 126] width 81 height 18
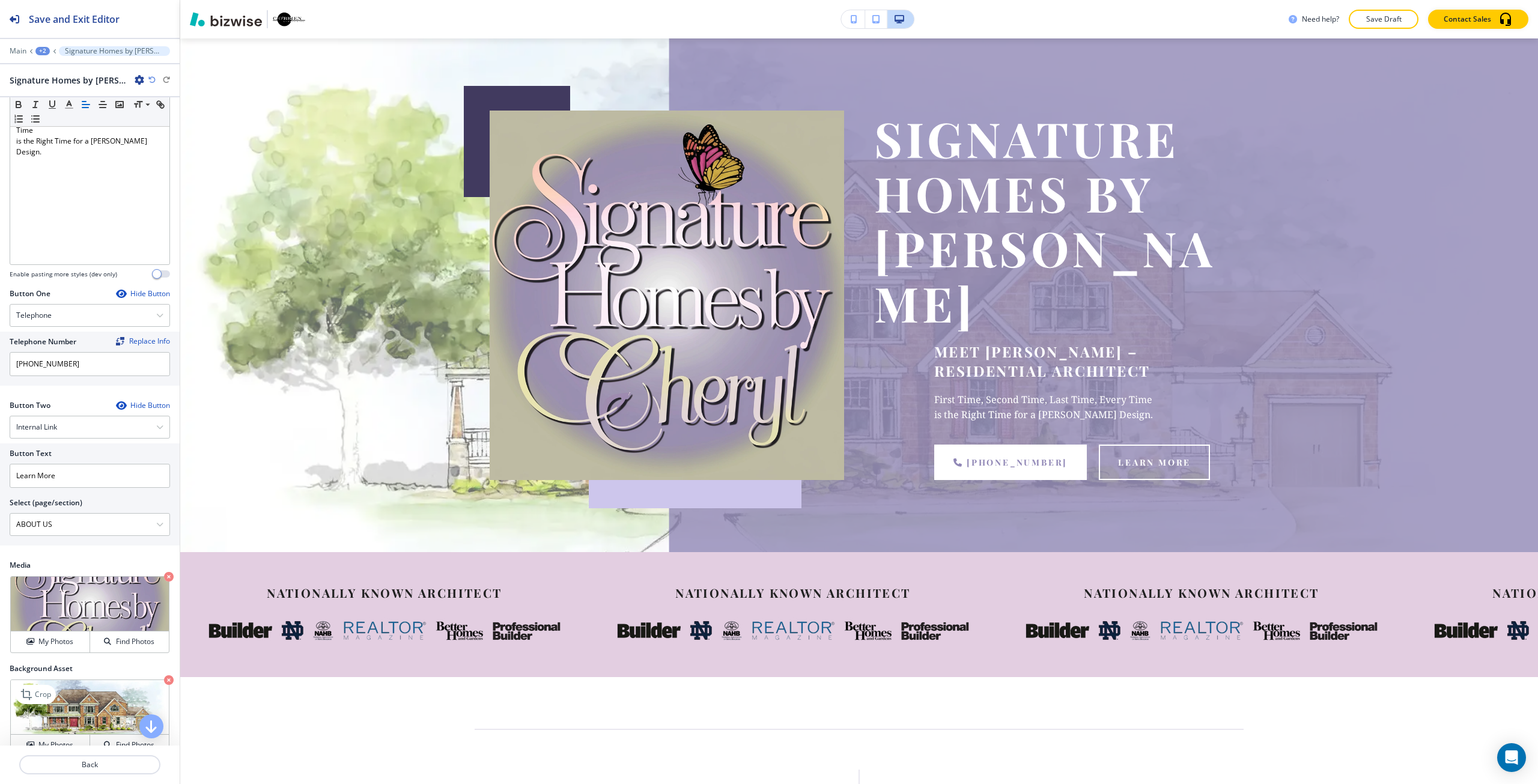
scroll to position [262, 0]
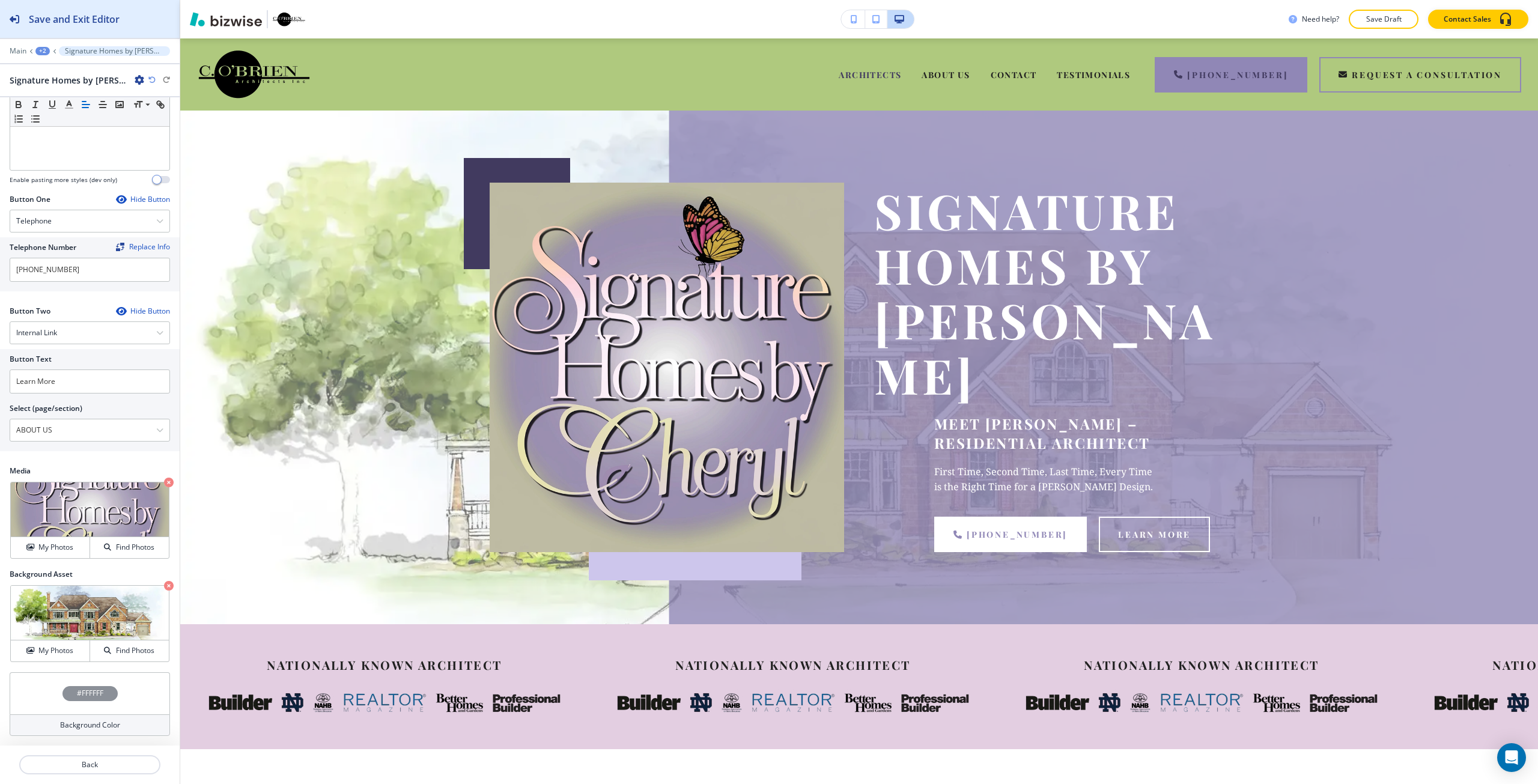
click at [110, 11] on div "Save and Exit Editor" at bounding box center [60, 19] width 120 height 37
